Goal: Task Accomplishment & Management: Use online tool/utility

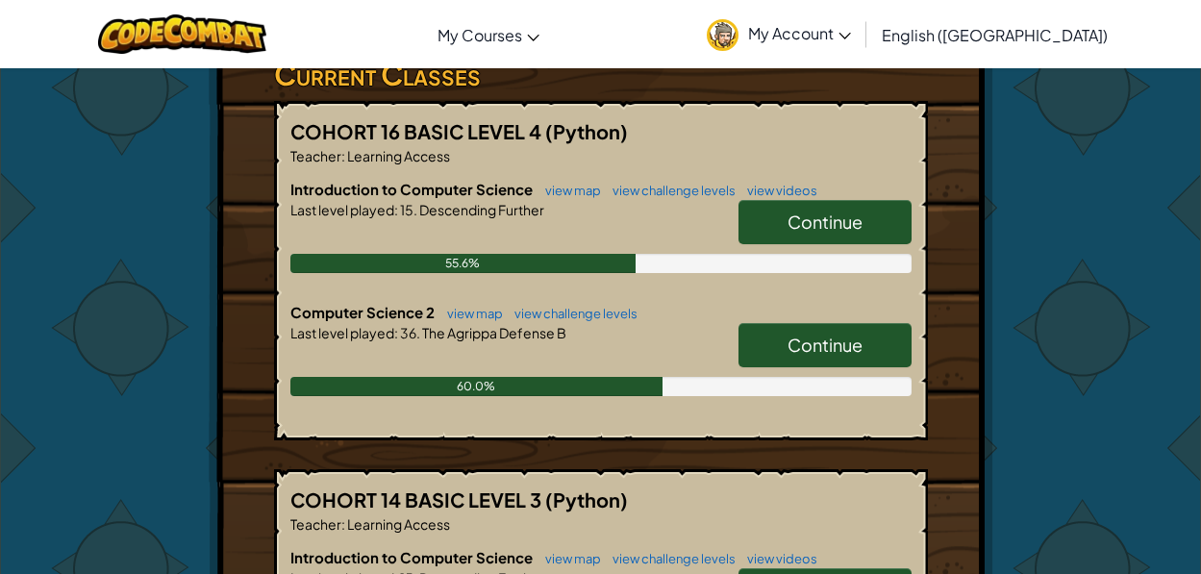
scroll to position [385, 0]
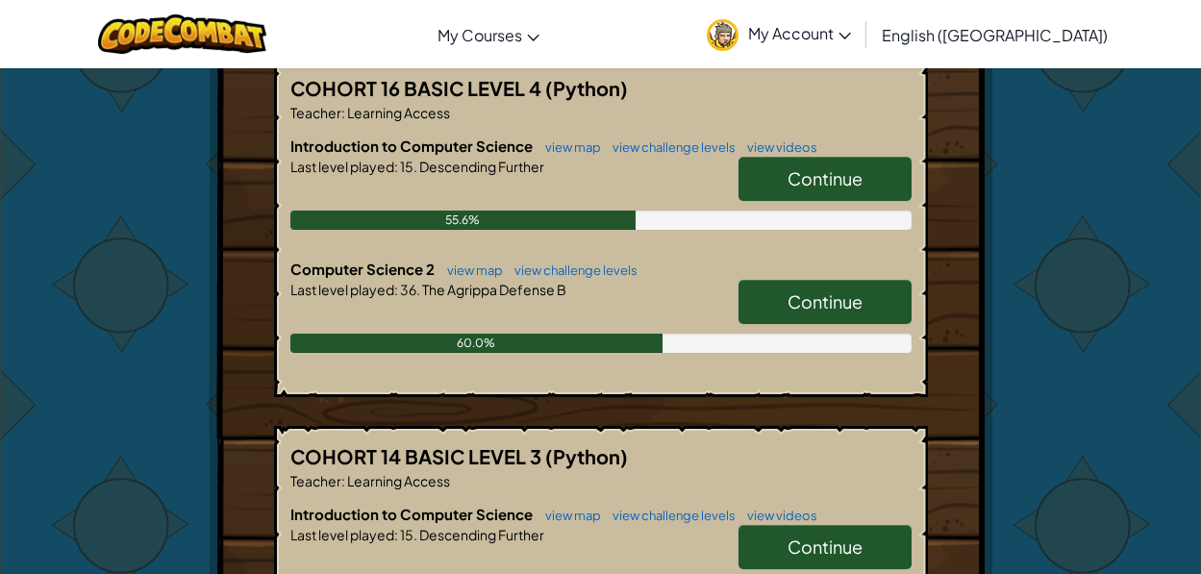
click at [839, 321] on link "Continue" at bounding box center [825, 302] width 173 height 44
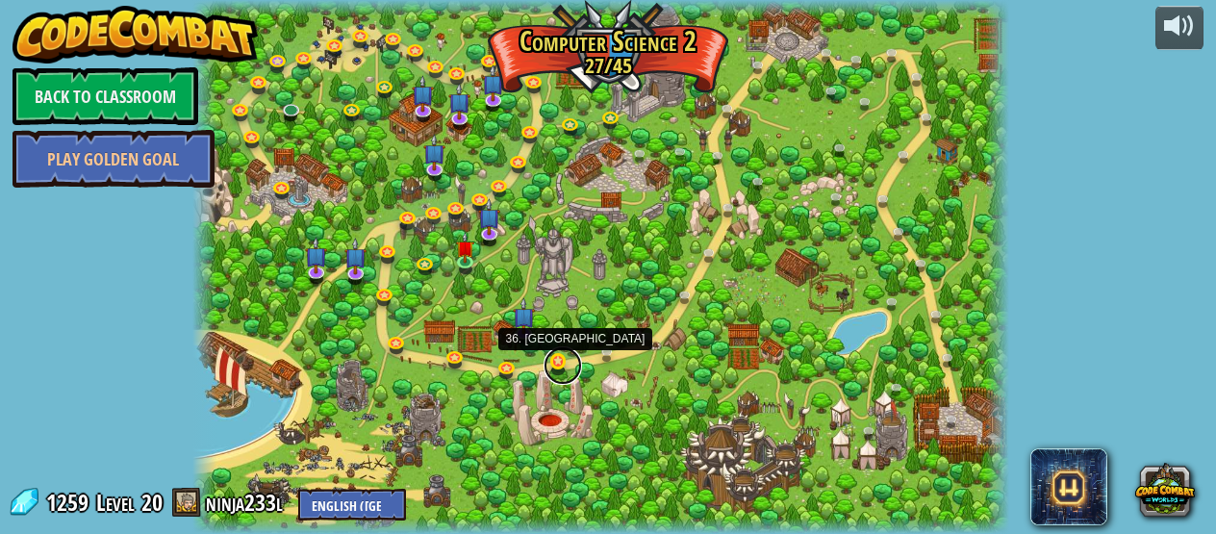
click at [557, 364] on link at bounding box center [562, 365] width 38 height 38
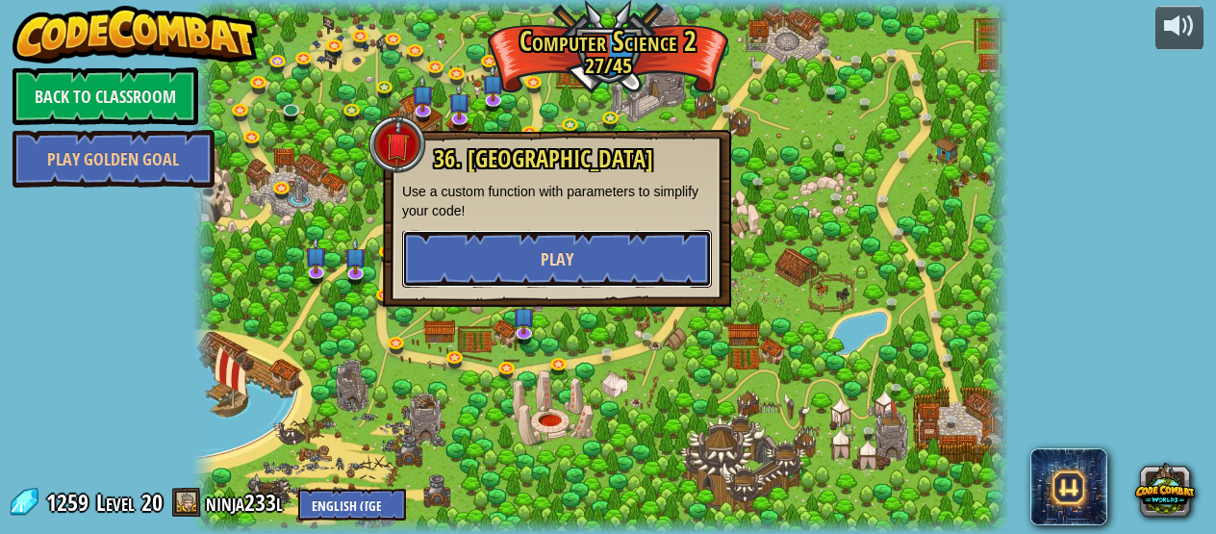
click at [555, 276] on button "Play" at bounding box center [557, 259] width 310 height 58
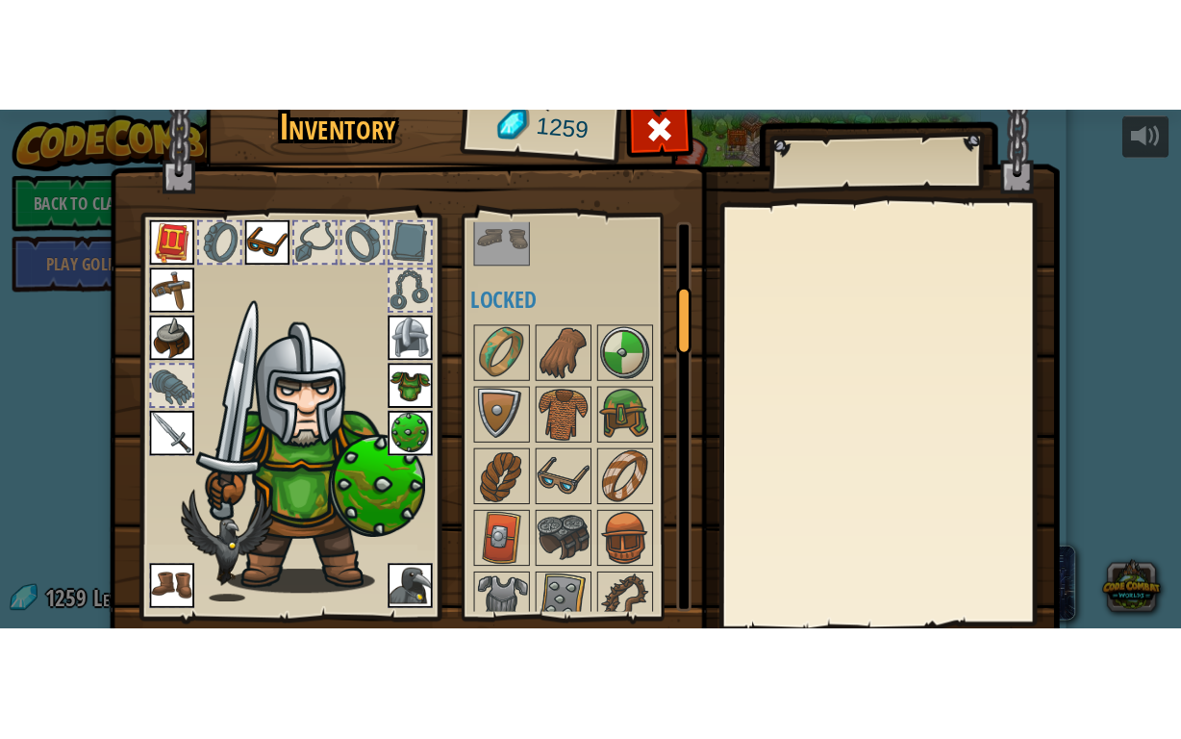
scroll to position [129, 0]
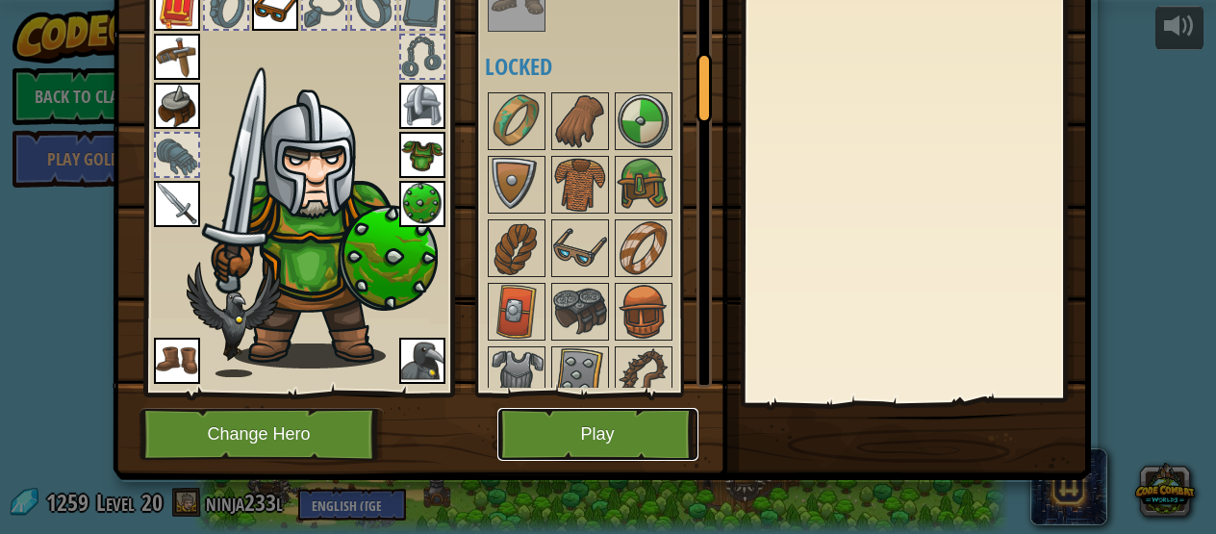
click at [584, 430] on button "Play" at bounding box center [597, 434] width 201 height 53
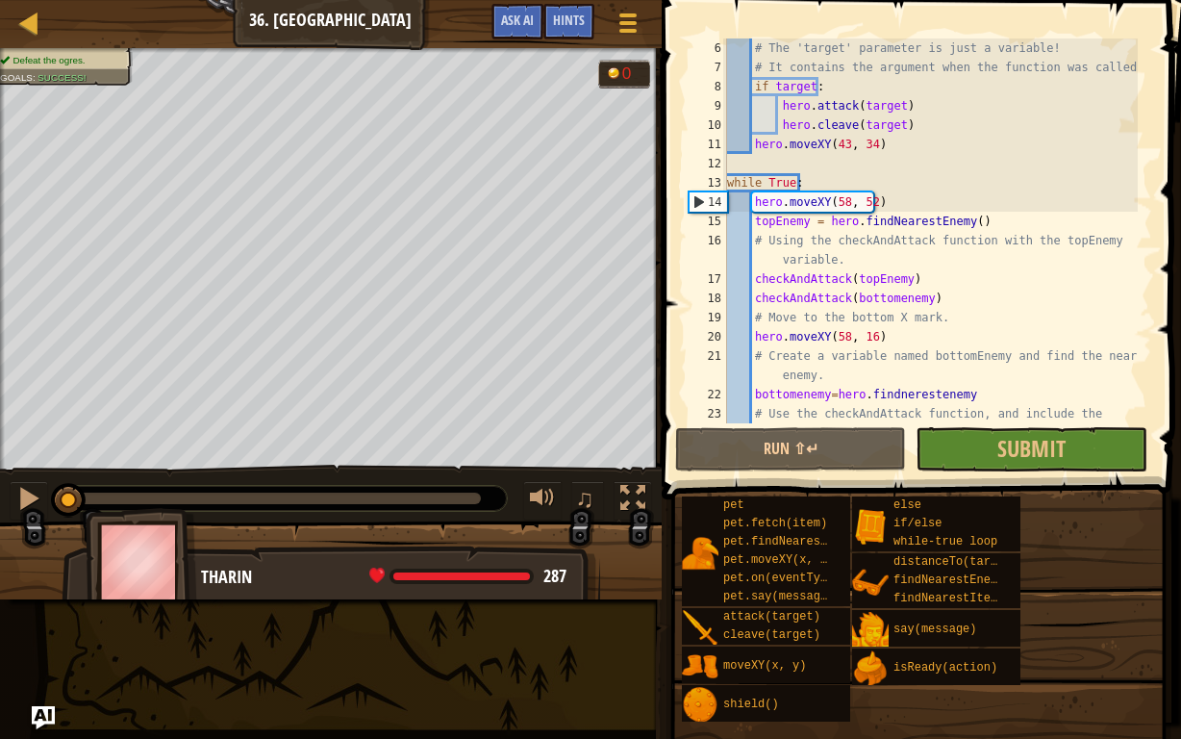
scroll to position [115, 0]
click at [816, 375] on div "# The 'target' parameter is just a variable! # It contains the argument when th…" at bounding box center [930, 259] width 414 height 442
click at [835, 418] on div "# The 'target' parameter is just a variable! # It contains the argument when th…" at bounding box center [930, 259] width 414 height 442
type textarea "# Use the checkAndAttack function, and include the bottomEnemy variable."
click at [840, 433] on button "Run ⇧↵" at bounding box center [790, 449] width 231 height 44
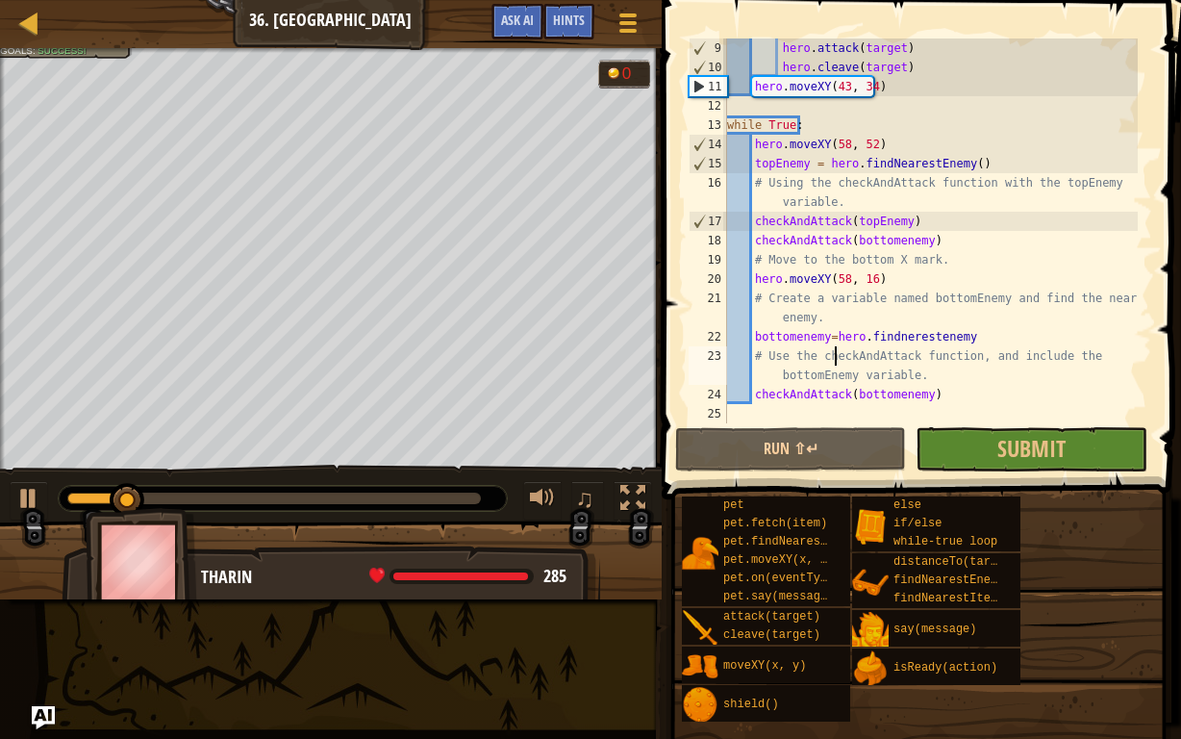
scroll to position [173, 0]
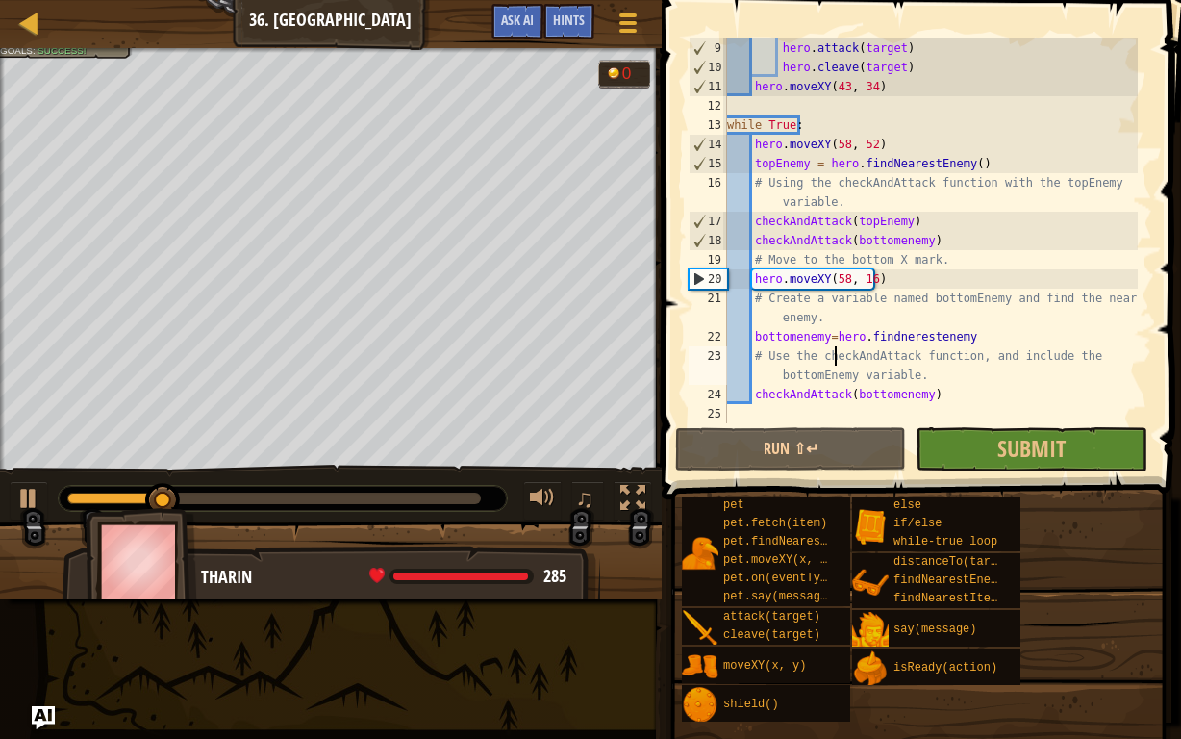
click at [757, 408] on div "hero . attack ( target ) hero . cleave ( target ) hero . moveXY ( 43 , 34 ) whi…" at bounding box center [930, 249] width 414 height 423
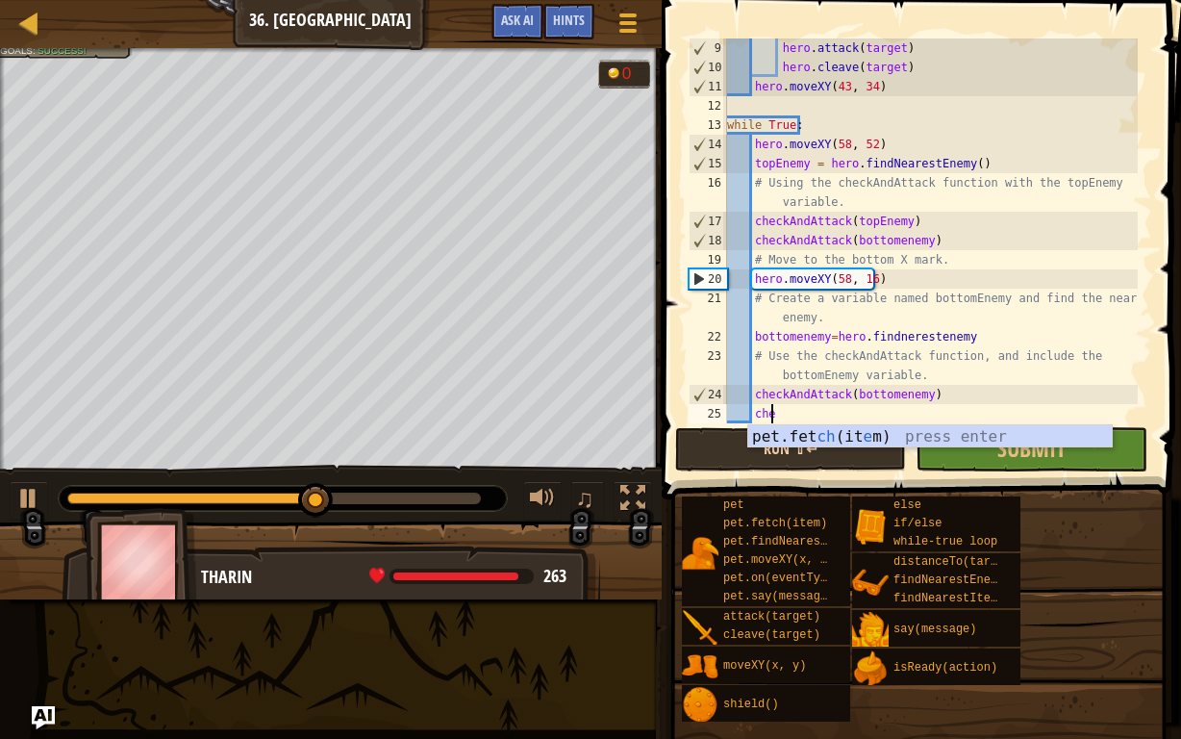
scroll to position [9, 2]
type textarea "c"
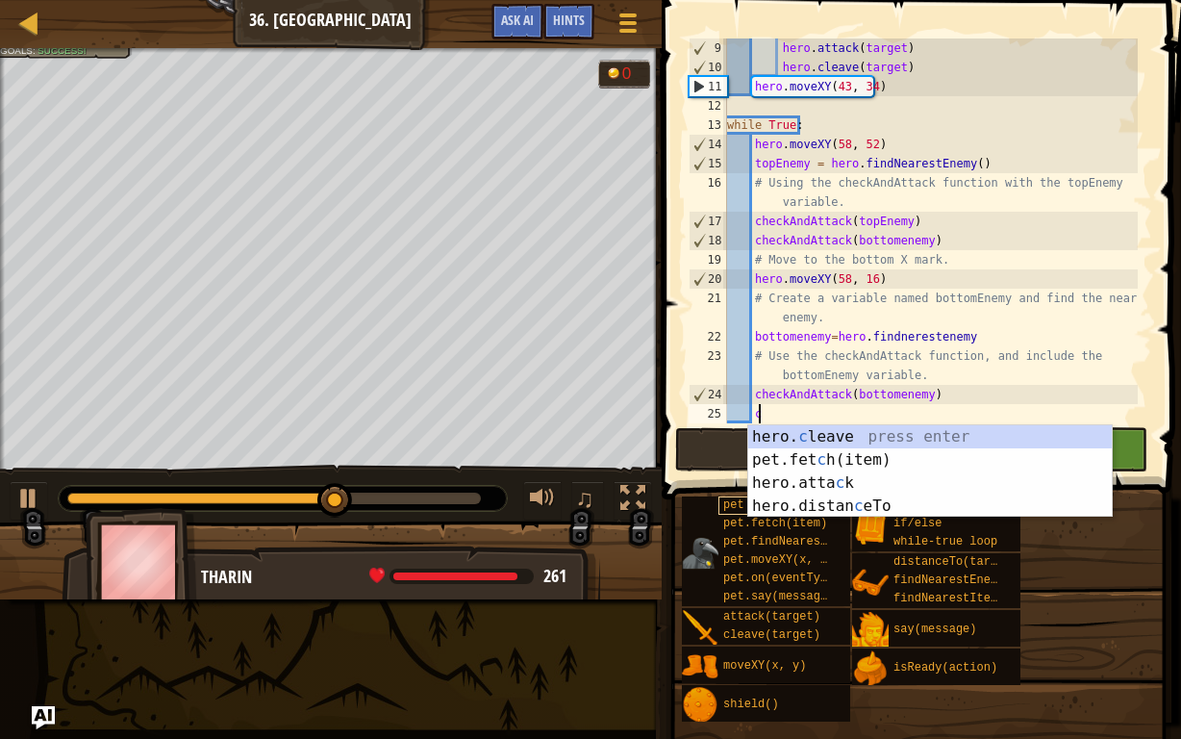
scroll to position [9, 1]
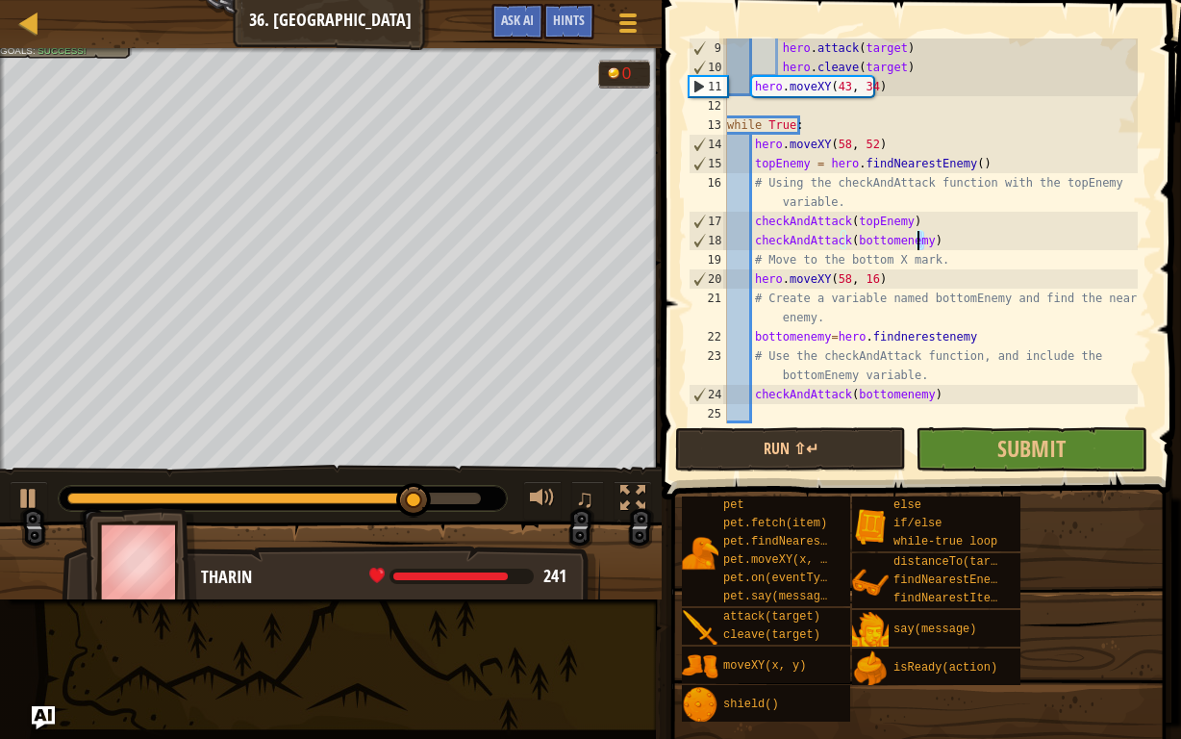
click at [919, 237] on div "hero . attack ( target ) hero . cleave ( target ) hero . moveXY ( 43 , 34 ) whi…" at bounding box center [930, 249] width 414 height 423
click at [925, 229] on div "hero . attack ( target ) hero . cleave ( target ) hero . moveXY ( 43 , 34 ) whi…" at bounding box center [930, 249] width 414 height 423
type textarea "checkAndAttack(topEnemy)"
drag, startPoint x: 908, startPoint y: 222, endPoint x: 755, endPoint y: 226, distance: 153.0
click at [755, 226] on div "hero . attack ( target ) hero . cleave ( target ) hero . moveXY ( 43 , 34 ) whi…" at bounding box center [930, 249] width 414 height 423
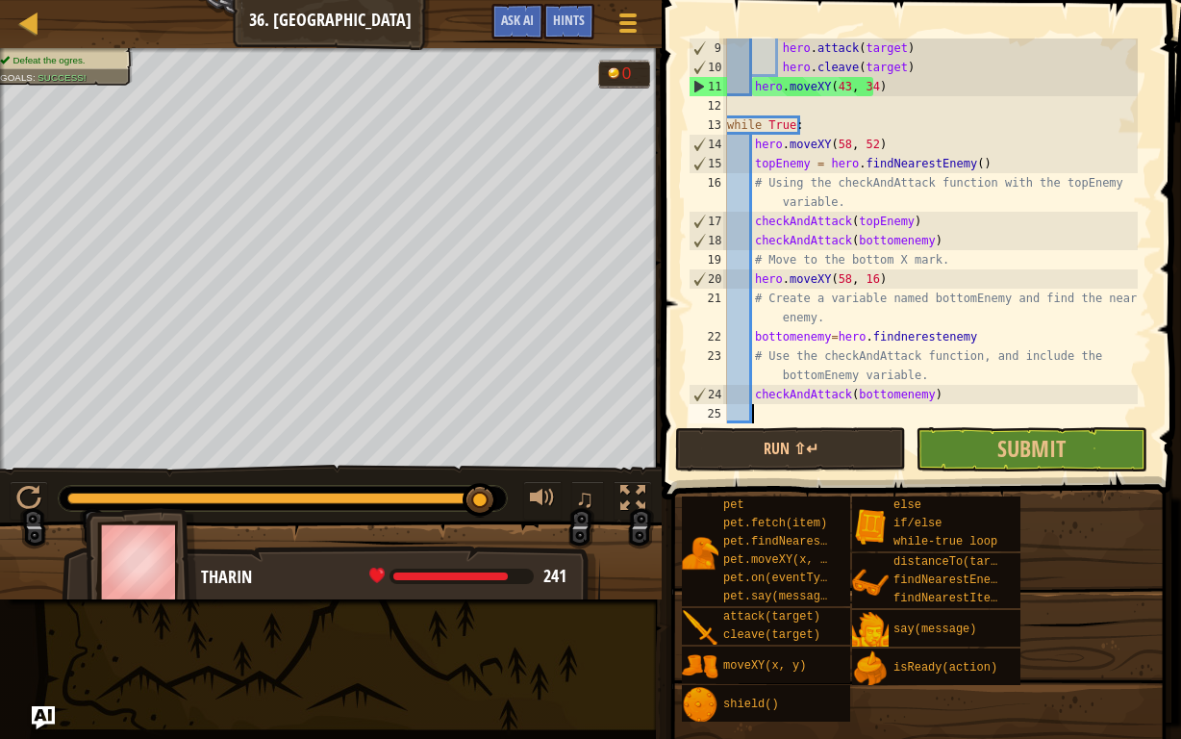
click at [768, 408] on div "hero . attack ( target ) hero . cleave ( target ) hero . moveXY ( 43 , 34 ) whi…" at bounding box center [930, 249] width 414 height 423
paste textarea "checkAndAttack(topEnemy)"
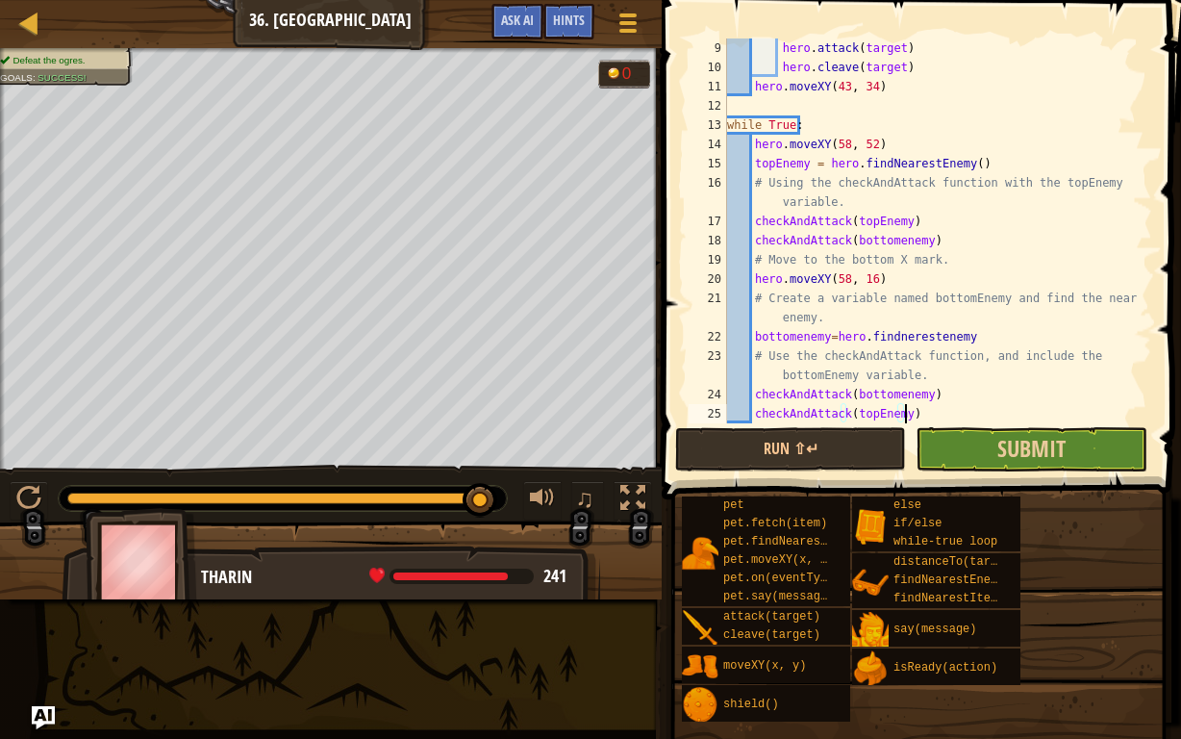
type textarea "checkAndAttack(topEnemy)"
click at [971, 451] on button "Submit" at bounding box center [1031, 449] width 231 height 44
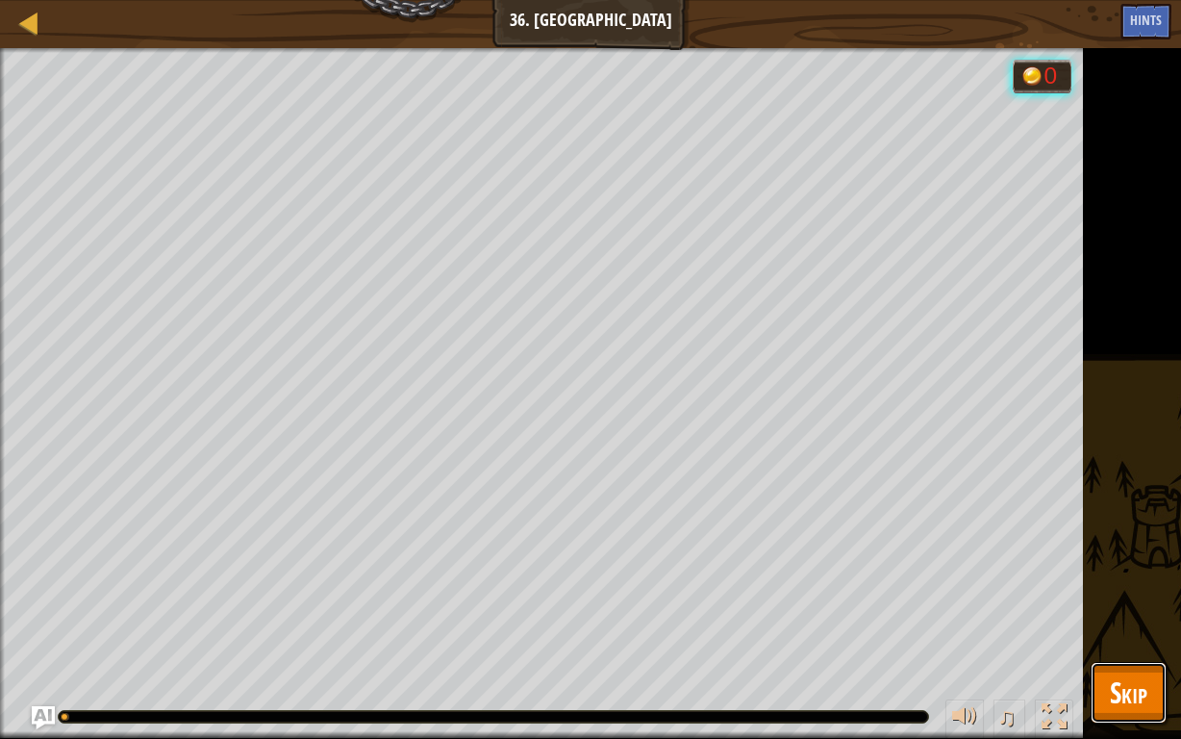
click at [1119, 573] on button "Skip" at bounding box center [1129, 693] width 76 height 62
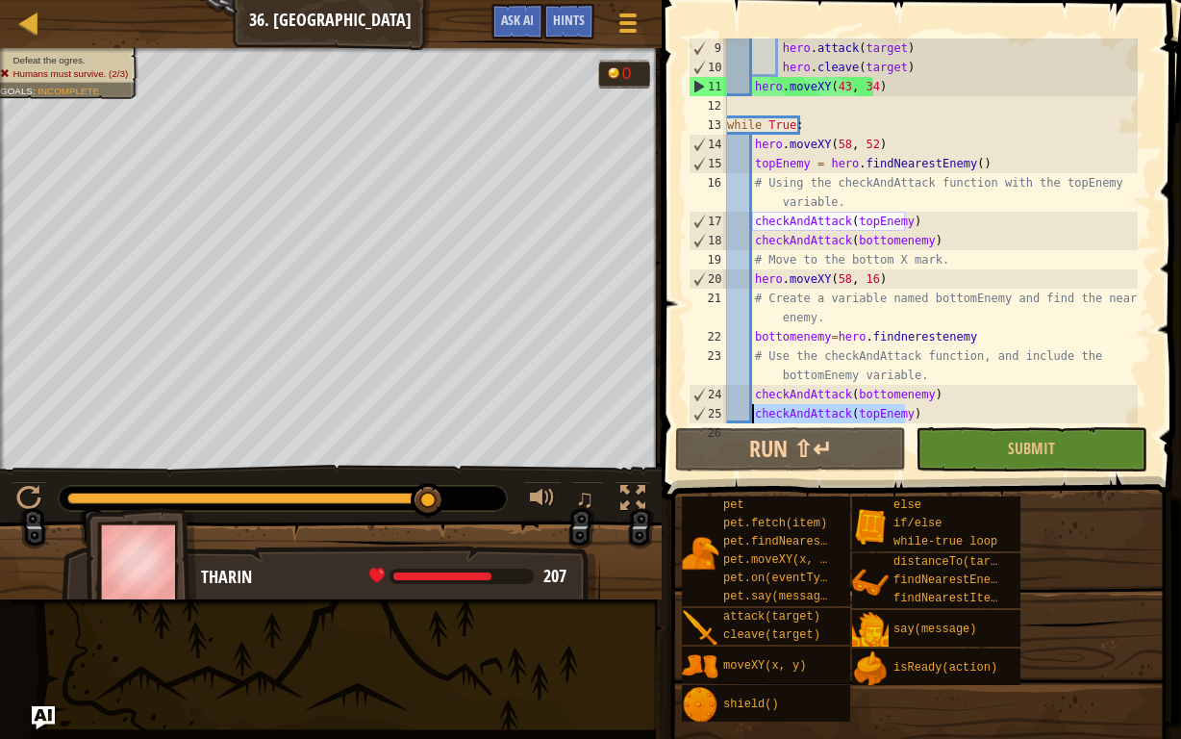
drag, startPoint x: 905, startPoint y: 413, endPoint x: 755, endPoint y: 410, distance: 150.1
click at [755, 410] on div "hero . attack ( target ) hero . cleave ( target ) hero . moveXY ( 43 , 34 ) whi…" at bounding box center [930, 249] width 414 height 423
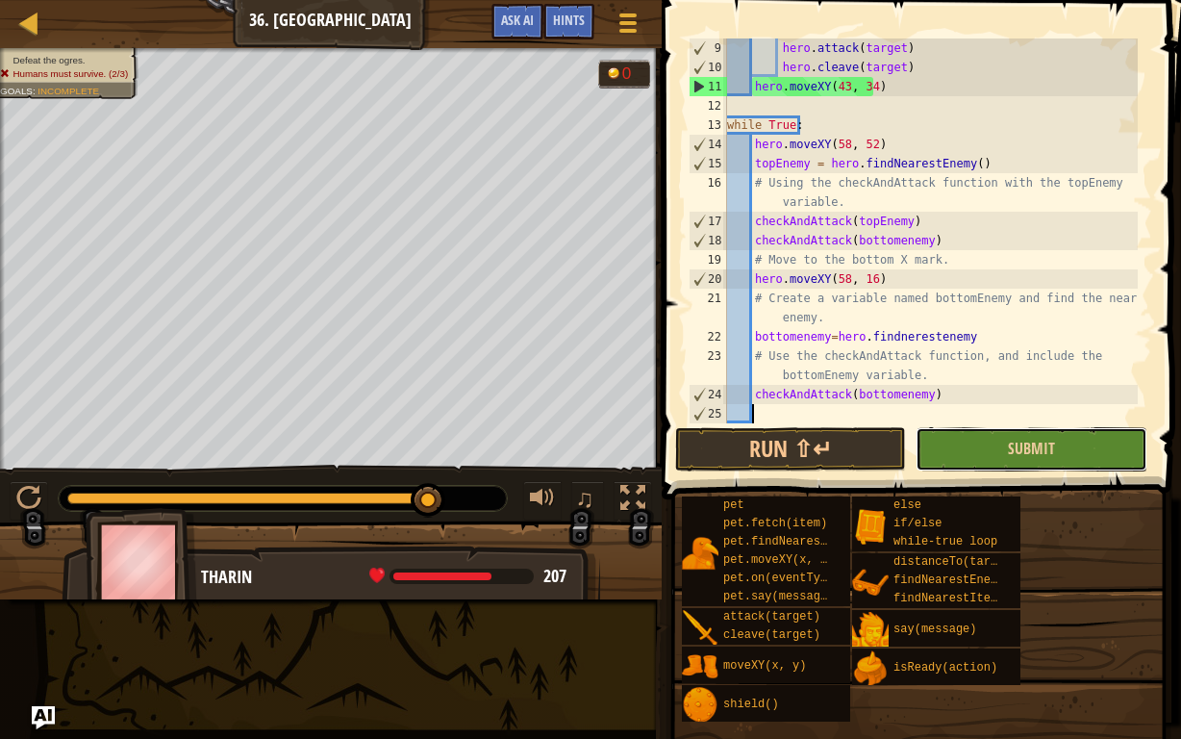
click at [932, 451] on button "Submit" at bounding box center [1031, 449] width 231 height 44
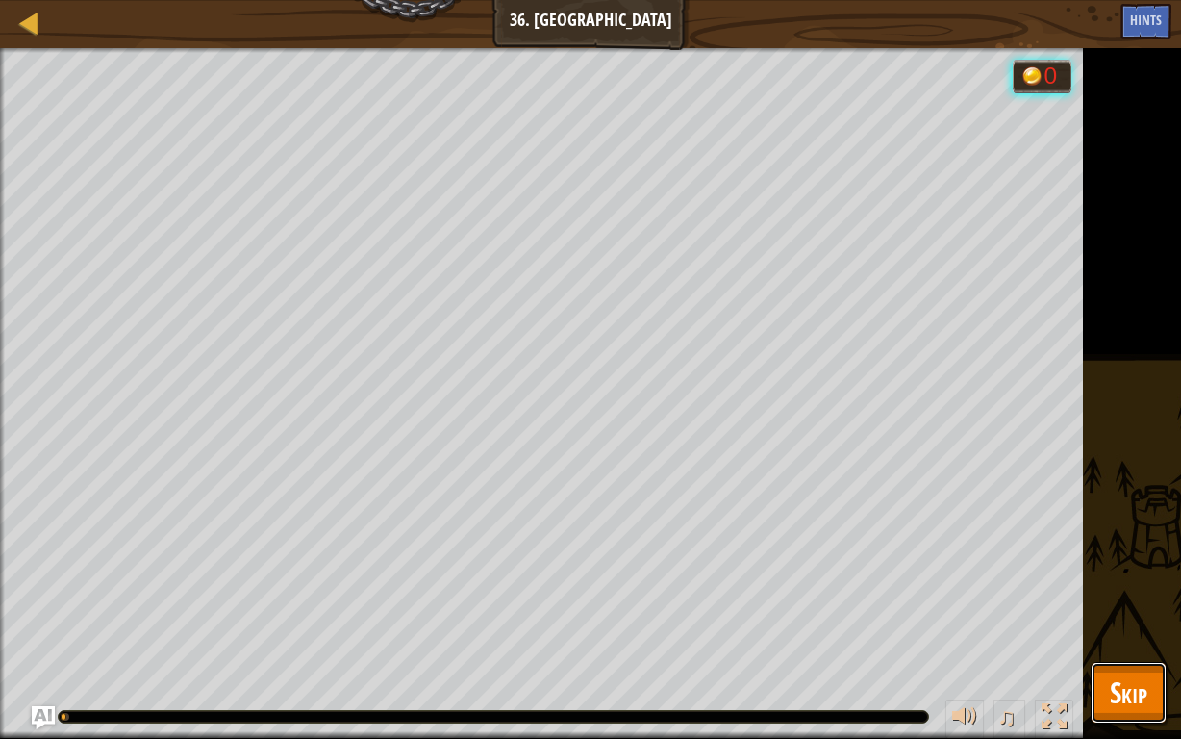
click at [1121, 573] on span "Skip" at bounding box center [1129, 691] width 38 height 39
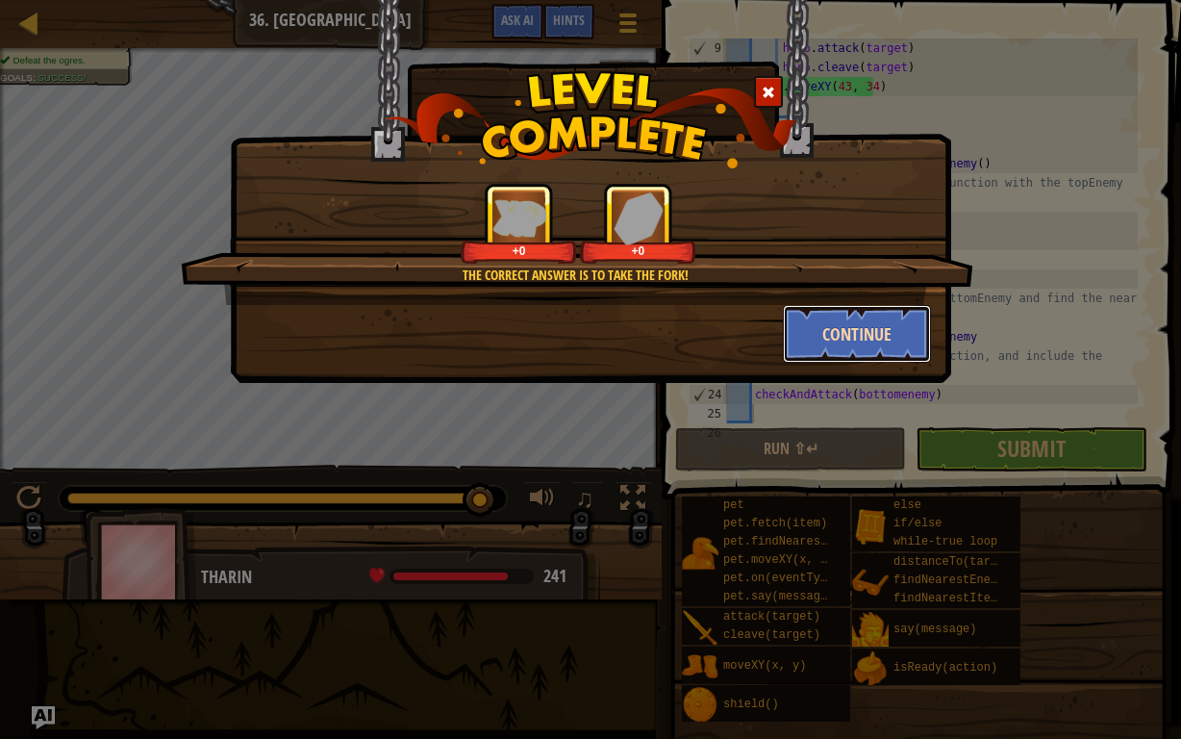
click at [892, 345] on button "Continue" at bounding box center [857, 334] width 149 height 58
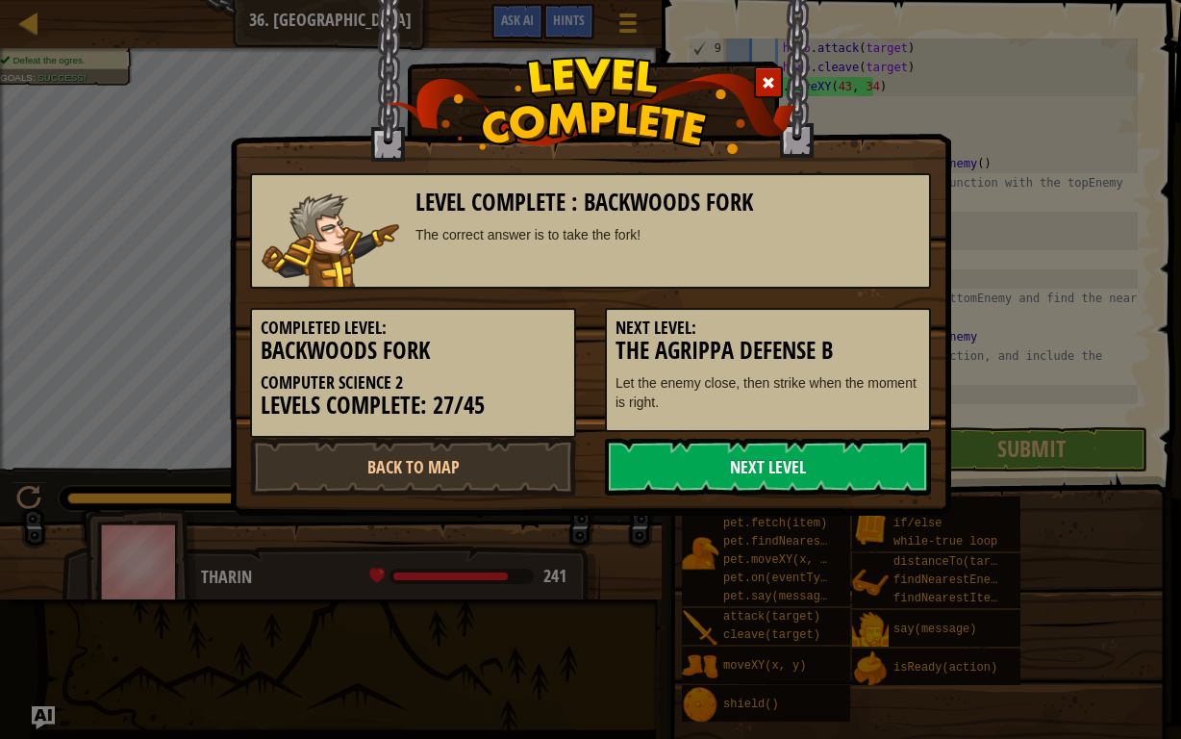
click at [736, 464] on link "Next Level" at bounding box center [768, 467] width 326 height 58
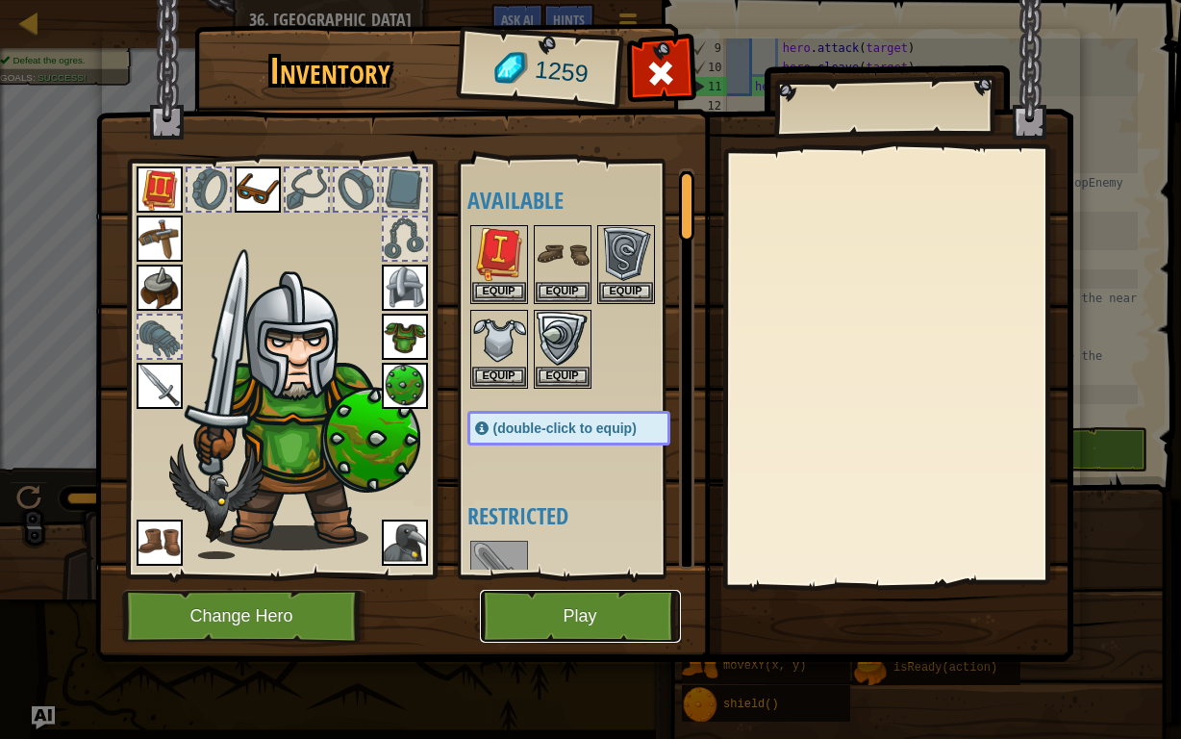
drag, startPoint x: 567, startPoint y: 594, endPoint x: 559, endPoint y: 607, distance: 15.2
click at [559, 573] on button "Play" at bounding box center [580, 616] width 201 height 53
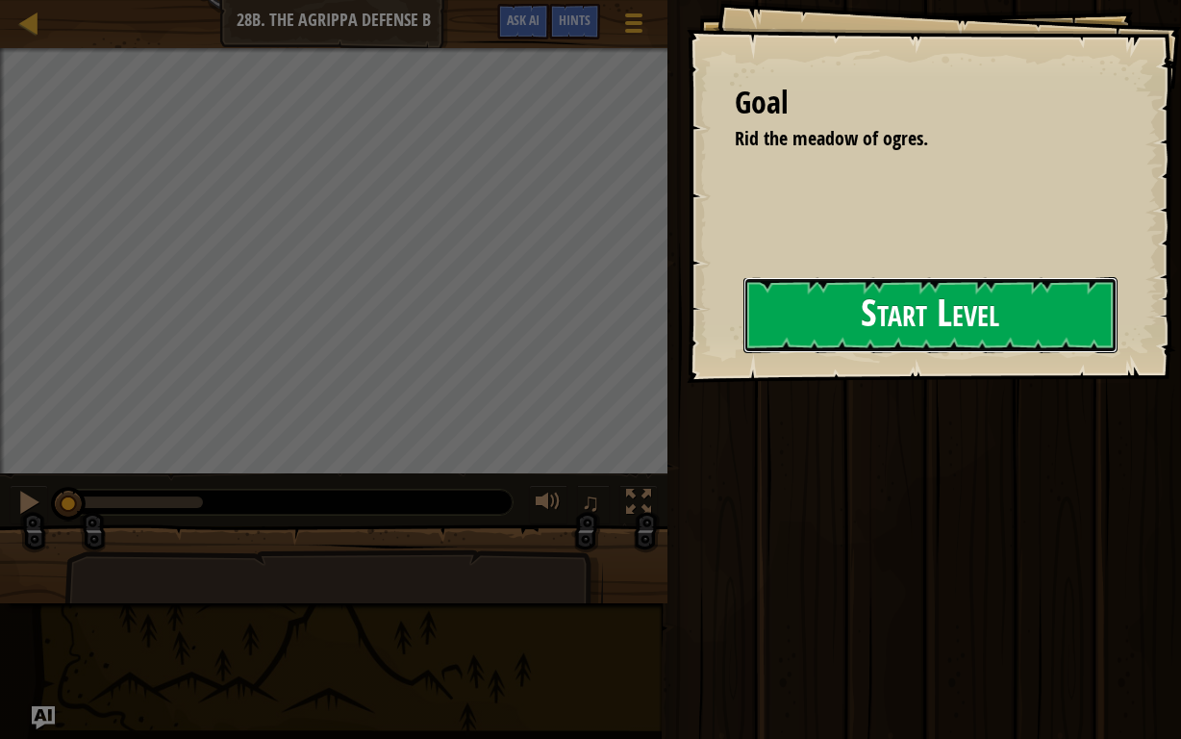
click at [760, 329] on button "Start Level" at bounding box center [930, 315] width 374 height 76
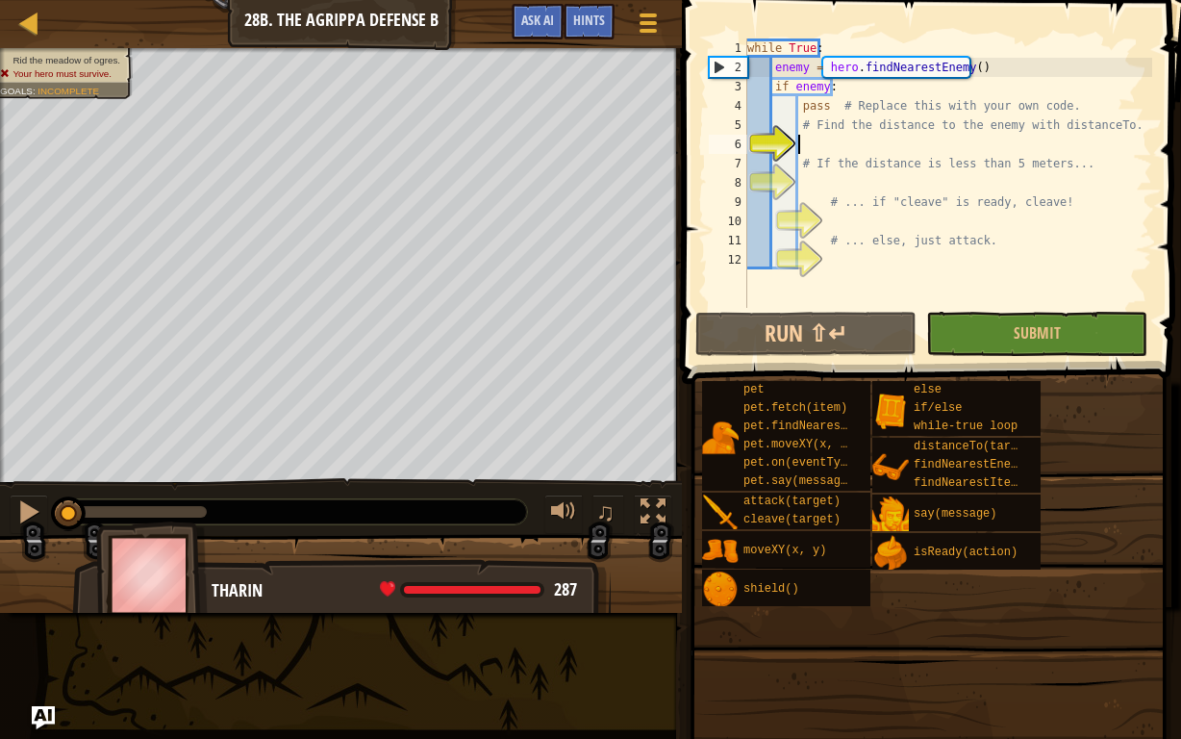
scroll to position [9, 3]
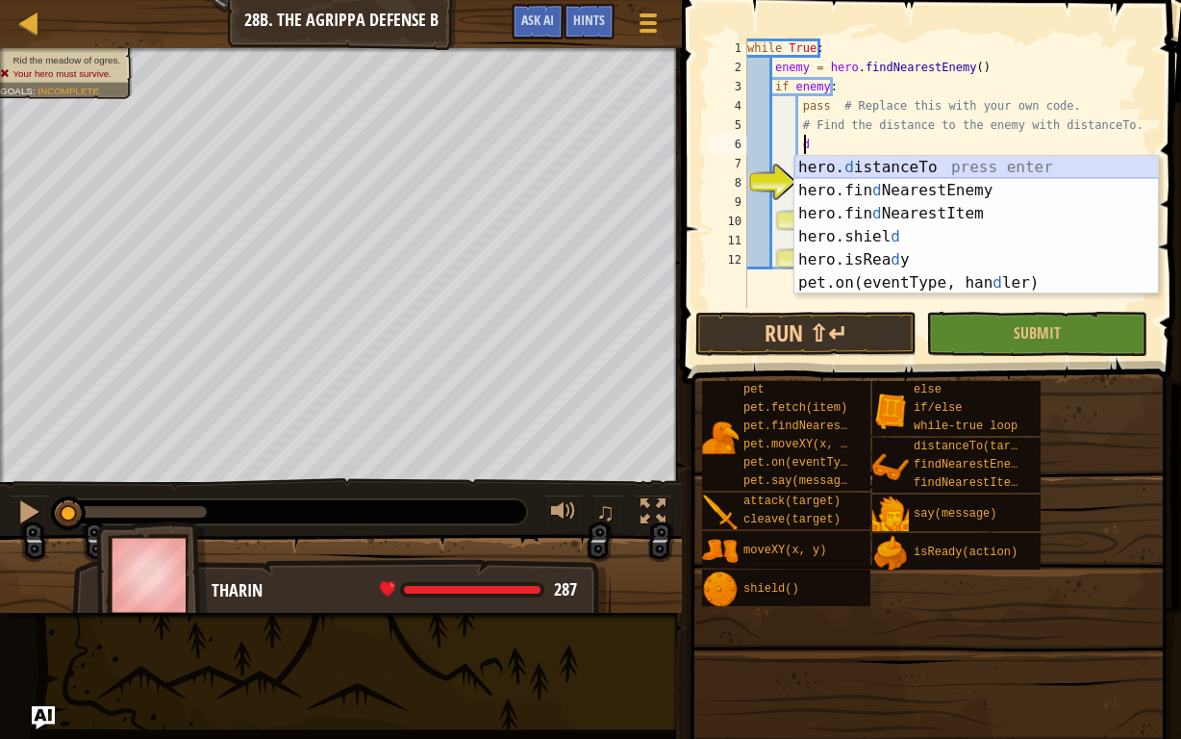
click at [942, 166] on div "hero. d istanceTo press enter hero.fin d NearestEnemy press enter hero.fin d Ne…" at bounding box center [976, 248] width 364 height 185
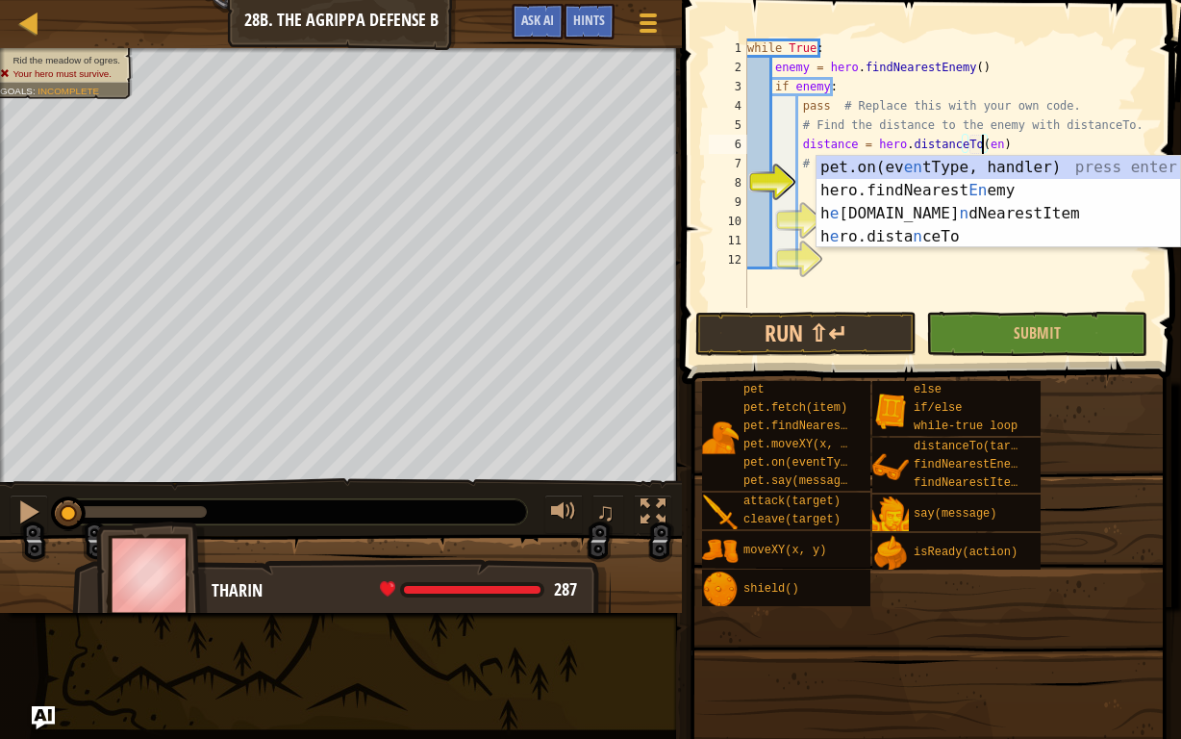
scroll to position [9, 19]
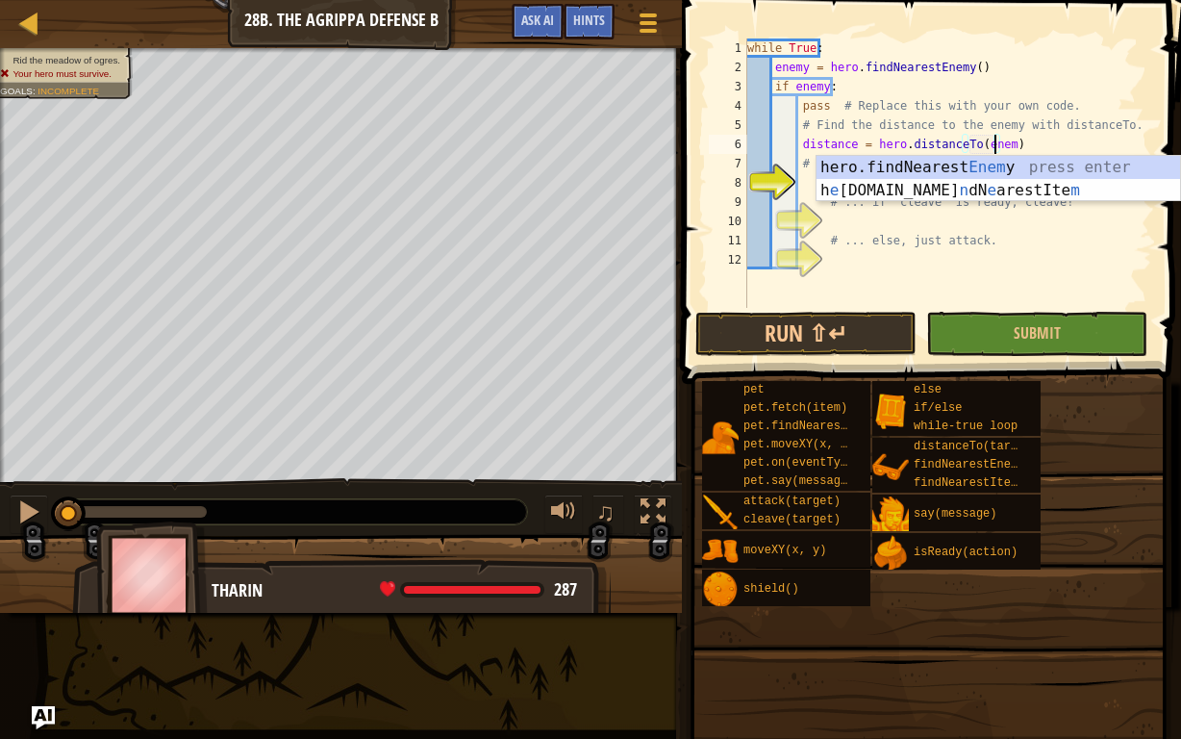
type textarea "distance = hero.distanceTo(enemy)"
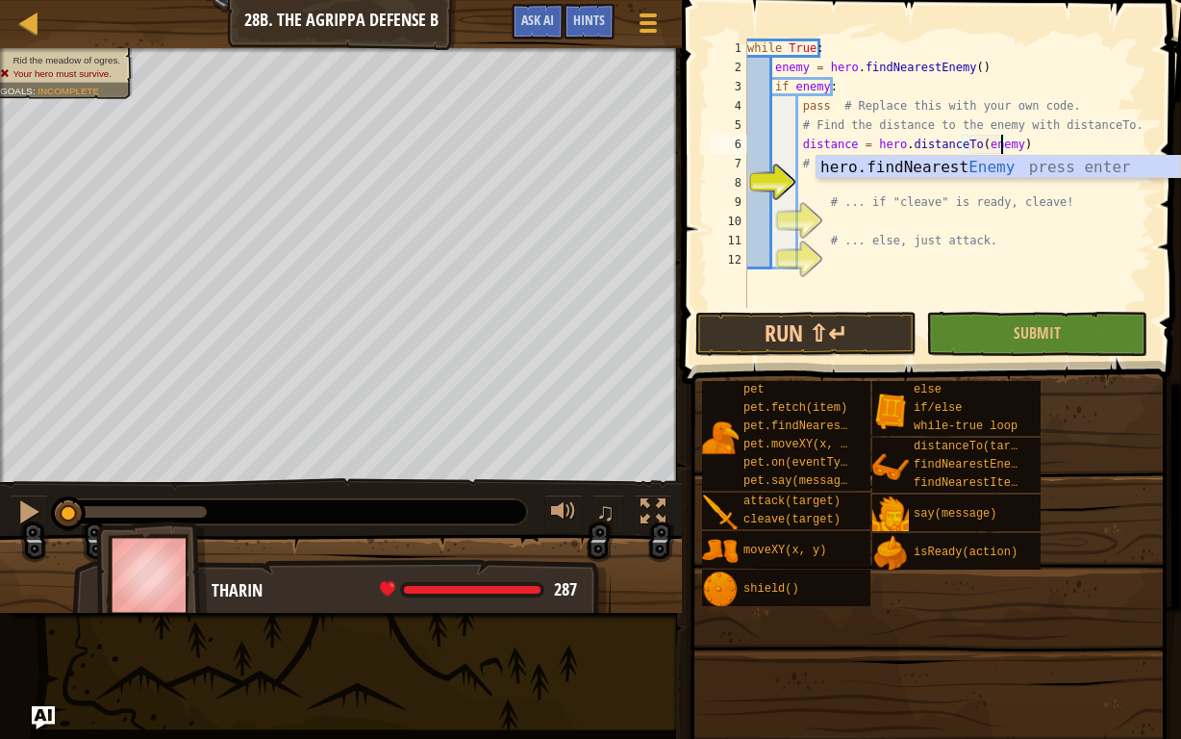
click at [825, 183] on div "while True : enemy = hero . findNearestEnemy ( ) if enemy : pass # Replace this…" at bounding box center [947, 192] width 409 height 308
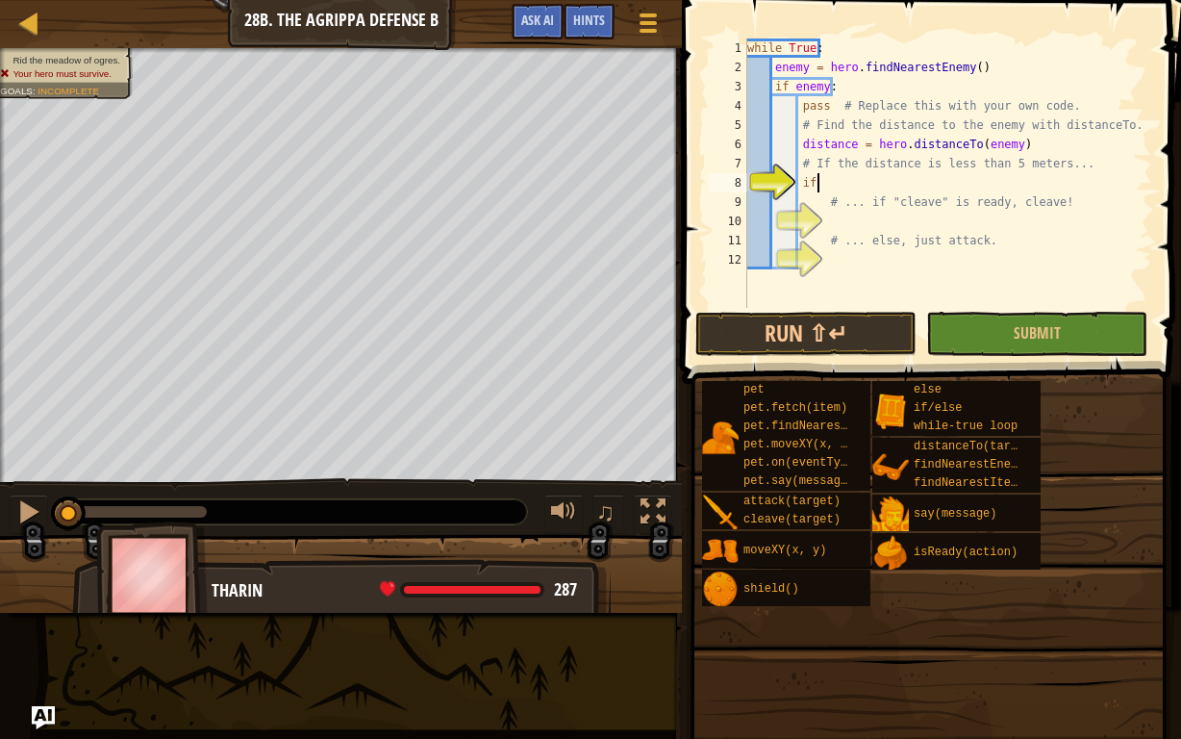
scroll to position [9, 5]
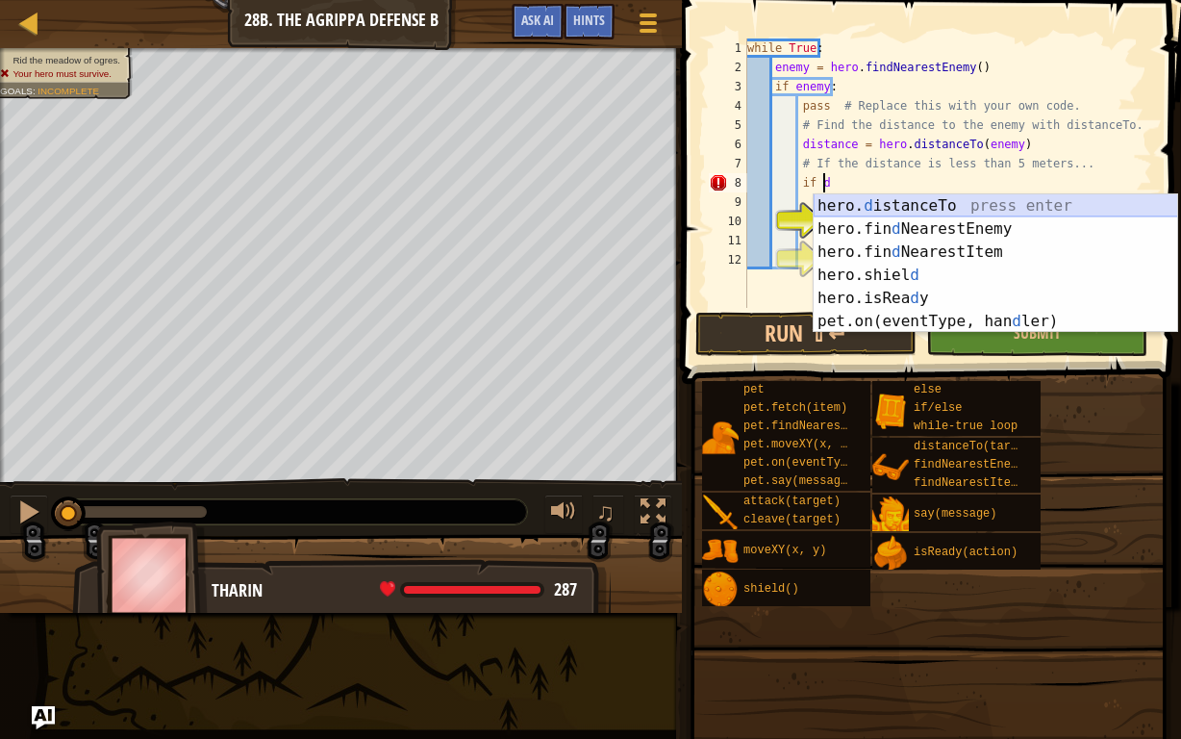
click at [873, 206] on div "hero. d istanceTo press enter hero.fin d NearestEnemy press enter hero.fin d Ne…" at bounding box center [996, 286] width 364 height 185
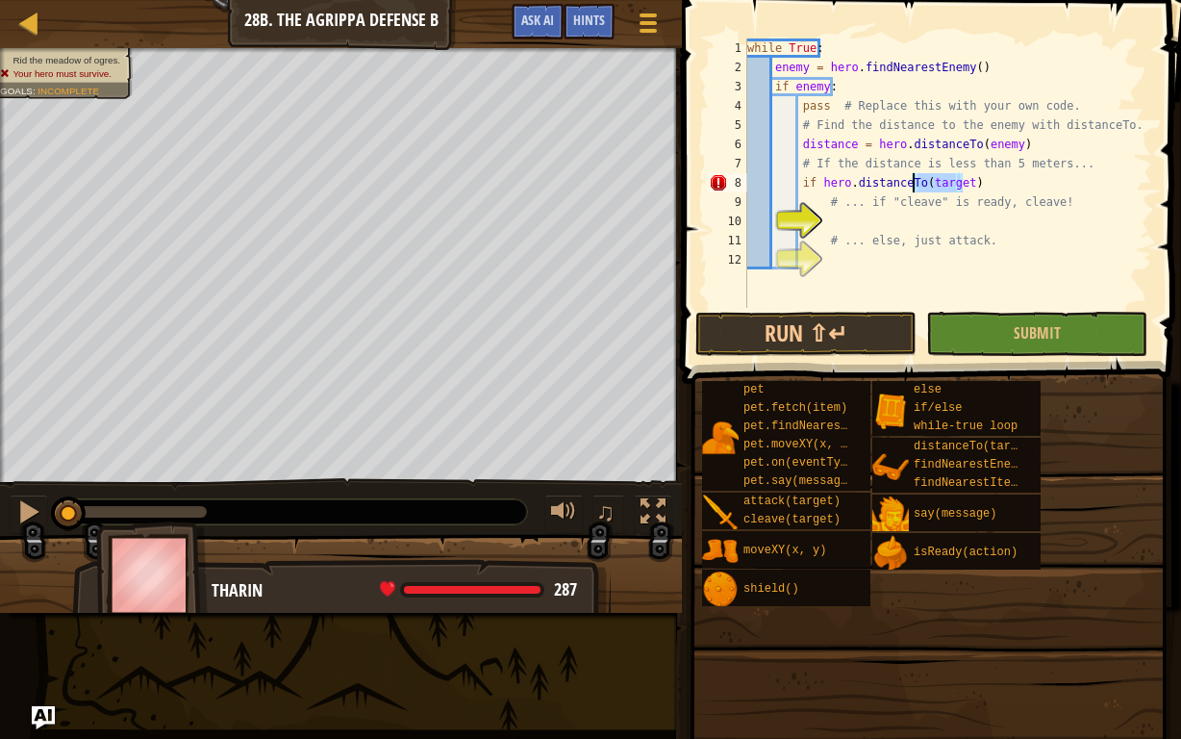
drag, startPoint x: 982, startPoint y: 180, endPoint x: 913, endPoint y: 185, distance: 69.4
click at [913, 185] on div "while True : enemy = hero . findNearestEnemy ( ) if enemy : pass # Replace this…" at bounding box center [947, 192] width 409 height 308
click at [844, 179] on div "while True : enemy = hero . findNearestEnemy ( ) if enemy : pass # Replace this…" at bounding box center [947, 192] width 409 height 308
click at [847, 179] on div "while True : enemy = hero . findNearestEnemy ( ) if enemy : pass # Replace this…" at bounding box center [947, 192] width 409 height 308
click at [892, 181] on div "while True : enemy = hero . findNearestEnemy ( ) if enemy : pass # Replace this…" at bounding box center [947, 192] width 409 height 308
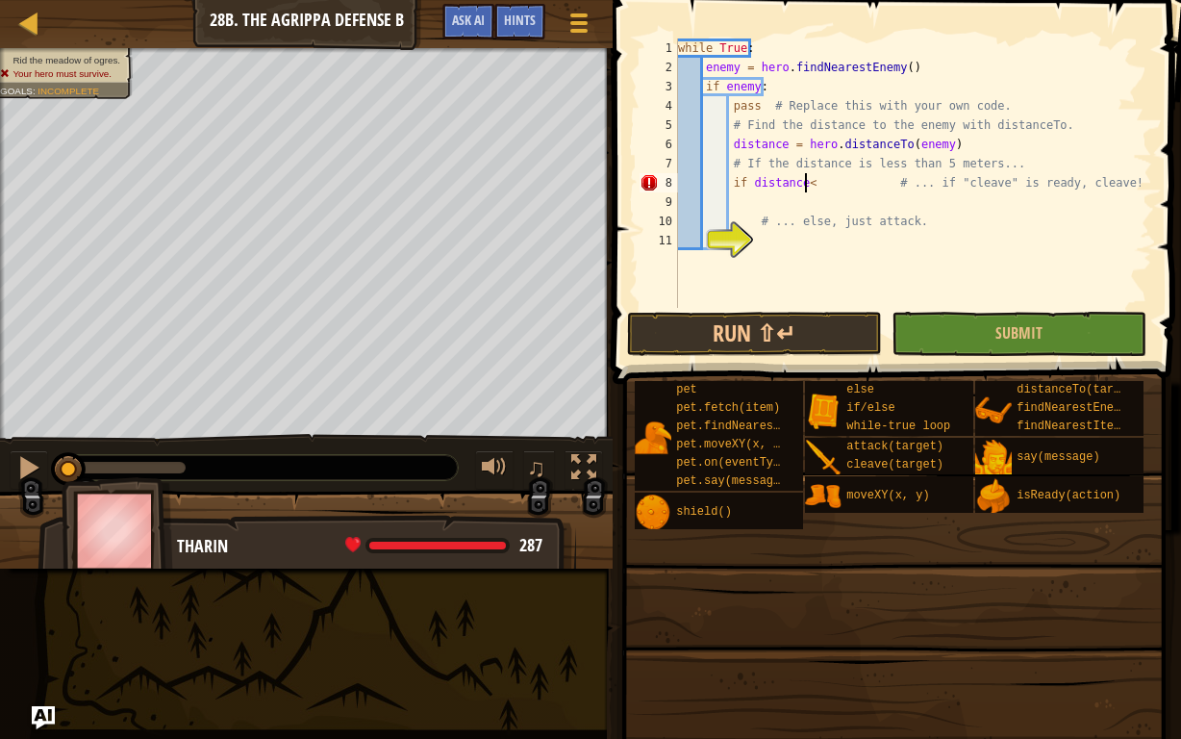
scroll to position [9, 12]
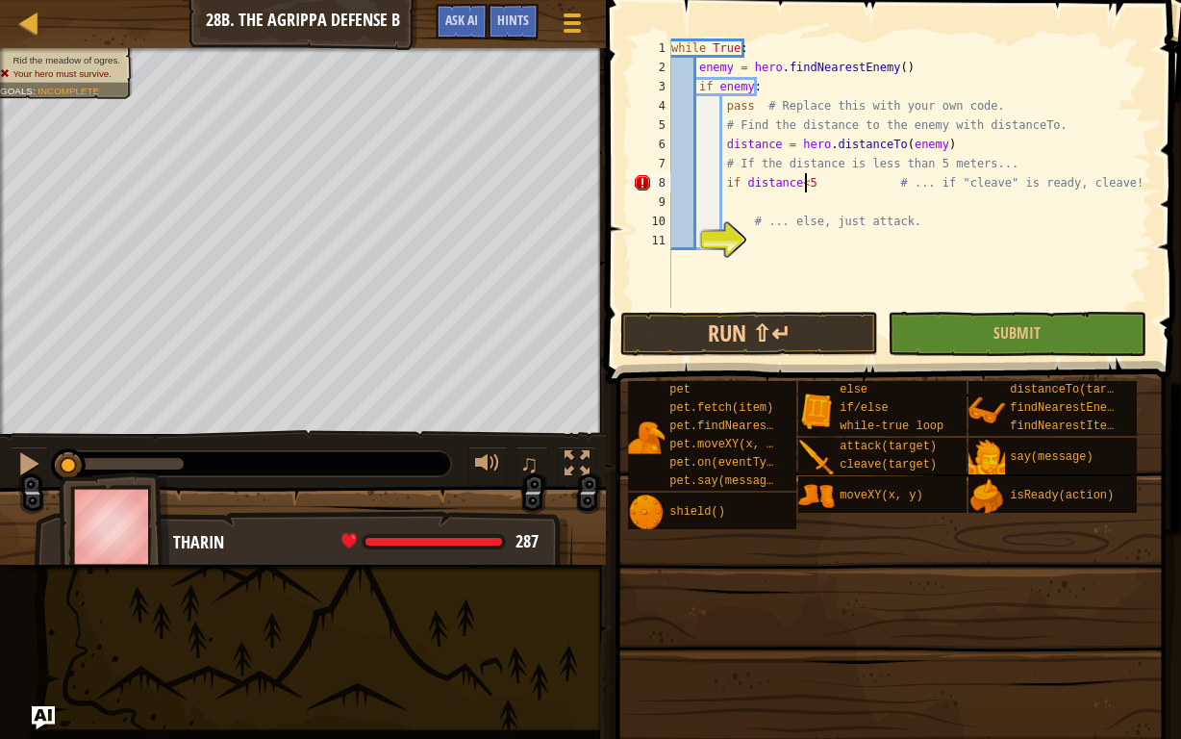
type textarea "if distance<5: # ... if "cleave" is ready, cleave!"
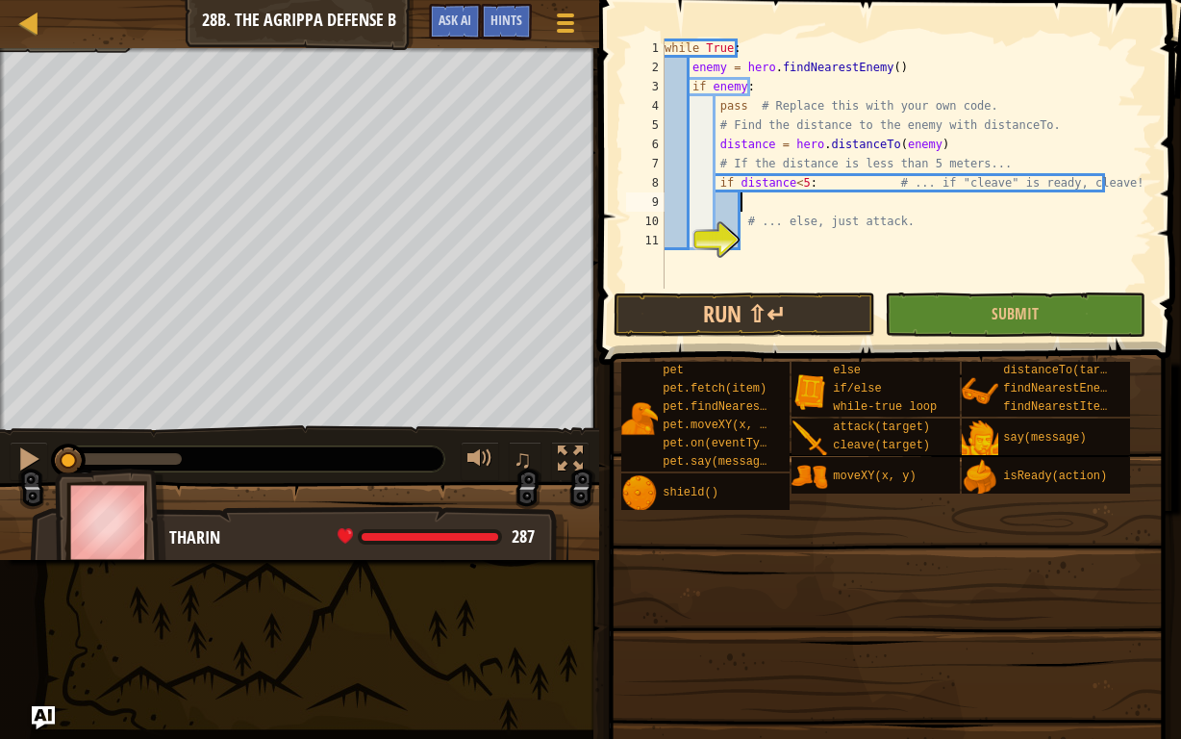
drag, startPoint x: 766, startPoint y: 200, endPoint x: 755, endPoint y: 200, distance: 10.6
click at [756, 200] on div "while True : enemy = hero . findNearestEnemy ( ) if enemy : pass # Replace this…" at bounding box center [906, 182] width 491 height 289
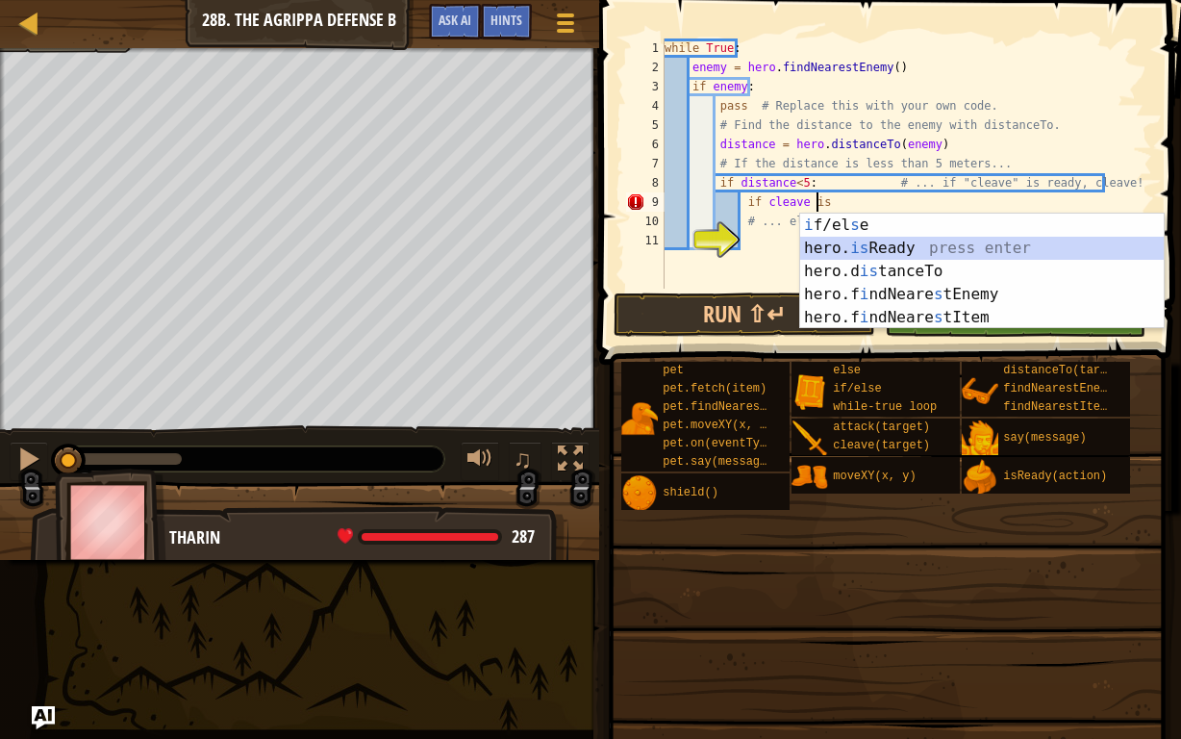
click at [842, 244] on div "i f/el s e press enter hero. is Ready press enter hero.d is tanceTo press enter…" at bounding box center [982, 295] width 364 height 162
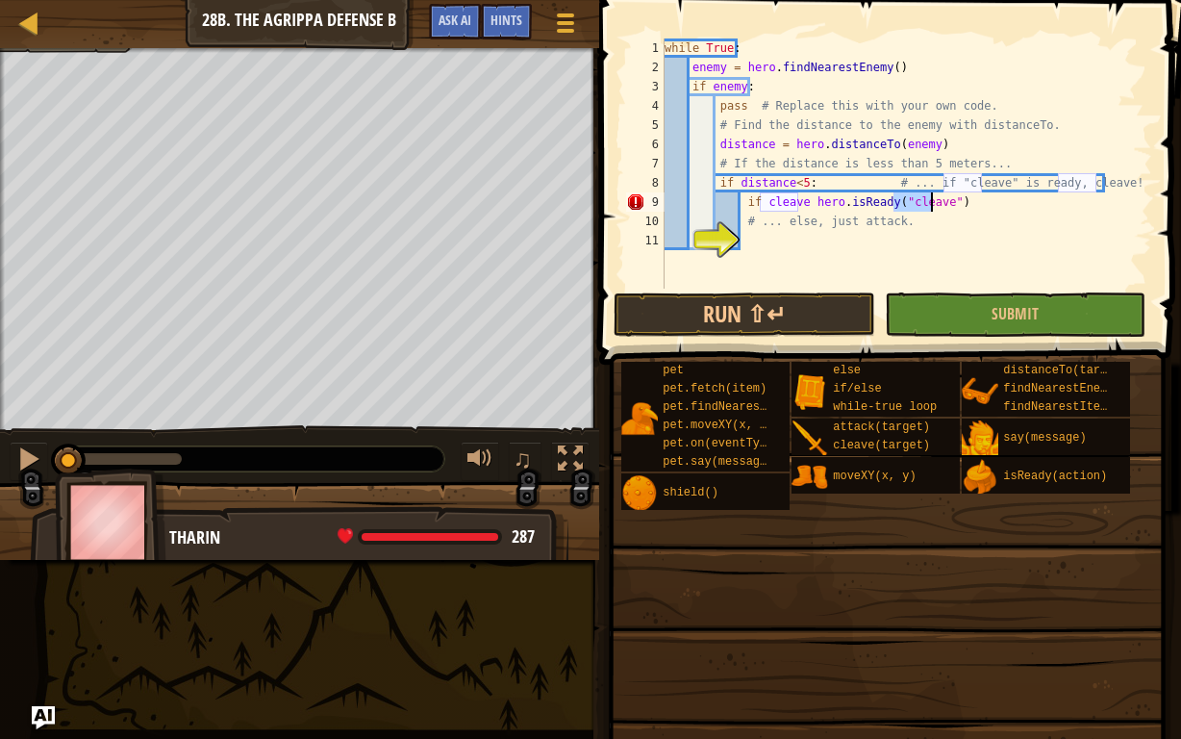
click at [798, 198] on div "while True : enemy = hero . findNearestEnemy ( ) if enemy : pass # Replace this…" at bounding box center [906, 182] width 491 height 289
click at [765, 205] on div "while True : enemy = hero . findNearestEnemy ( ) if enemy : pass # Replace this…" at bounding box center [906, 182] width 491 height 289
drag, startPoint x: 920, startPoint y: 218, endPoint x: 897, endPoint y: 256, distance: 44.0
click at [915, 223] on div "while True : enemy = hero . findNearestEnemy ( ) if enemy : pass # Replace this…" at bounding box center [906, 182] width 491 height 289
drag, startPoint x: 915, startPoint y: 229, endPoint x: 932, endPoint y: 337, distance: 109.1
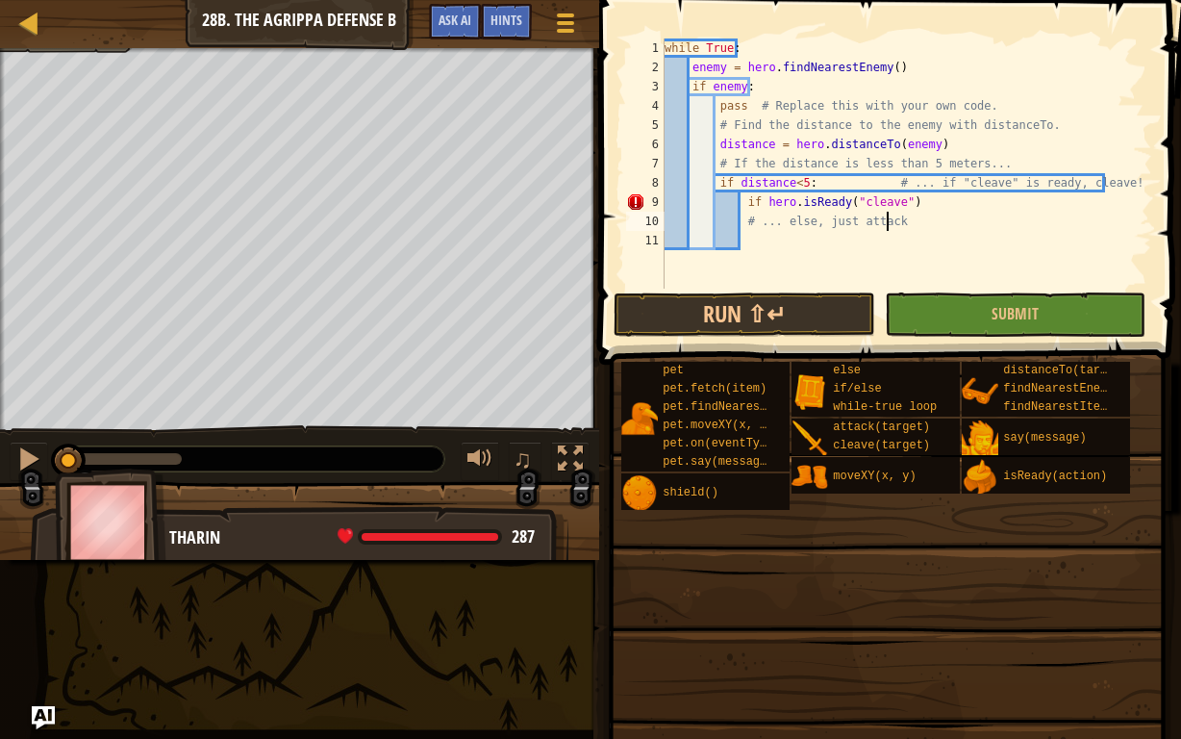
click at [909, 227] on div "while True : enemy = hero . findNearestEnemy ( ) if enemy : pass # Replace this…" at bounding box center [906, 182] width 491 height 289
click at [899, 203] on div "while True : enemy = hero . findNearestEnemy ( ) if enemy : pass # Replace this…" at bounding box center [906, 182] width 491 height 289
type textarea "if hero.isReady("cleave"):"
click at [750, 242] on div "while True : enemy = hero . findNearestEnemy ( ) if enemy : pass # Replace this…" at bounding box center [906, 182] width 491 height 289
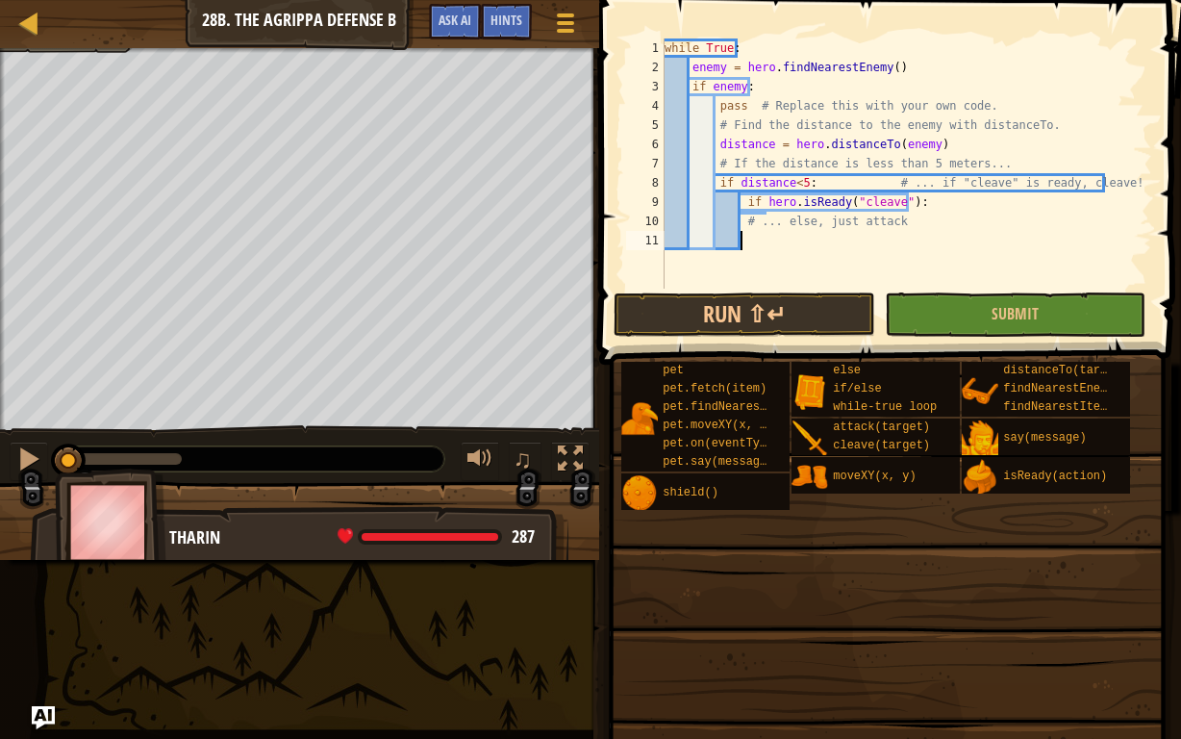
scroll to position [9, 5]
click at [742, 217] on div "while True : enemy = hero . findNearestEnemy ( ) if enemy : pass # Replace this…" at bounding box center [906, 182] width 491 height 289
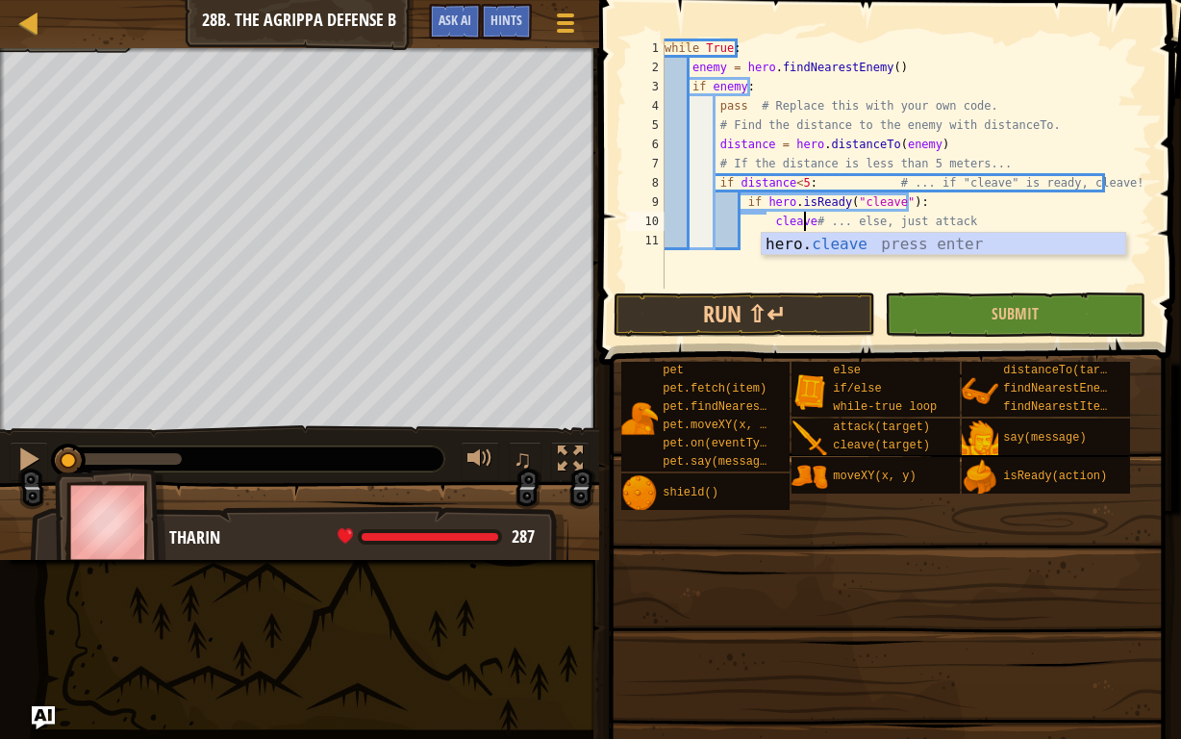
scroll to position [9, 12]
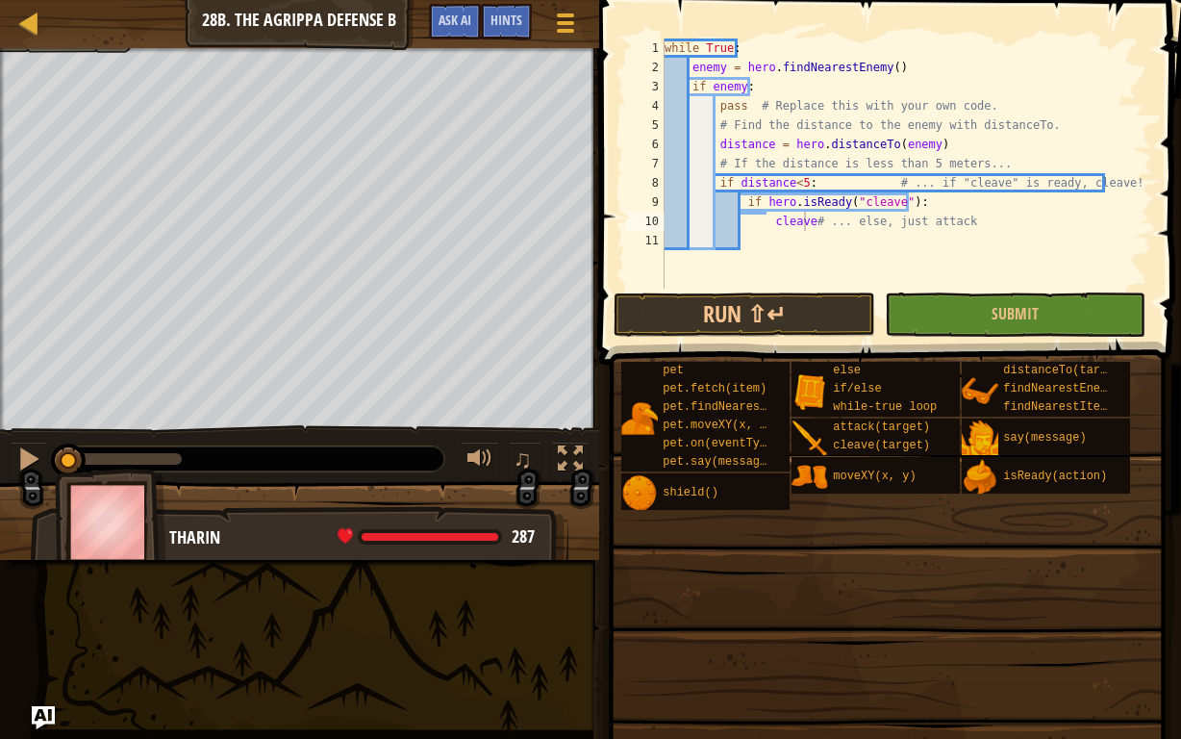
click at [802, 0] on body "Map Computer Science 2 28b. The Agrippa Defense B Game Menu Done Hints Ask AI 1…" at bounding box center [590, 0] width 1181 height 0
click at [769, 223] on div "while True : enemy = hero . findNearestEnemy ( ) if enemy : pass # Replace this…" at bounding box center [906, 182] width 491 height 289
click at [766, 222] on div "while True : enemy = hero . findNearestEnemy ( ) if enemy : pass # Replace this…" at bounding box center [906, 182] width 491 height 289
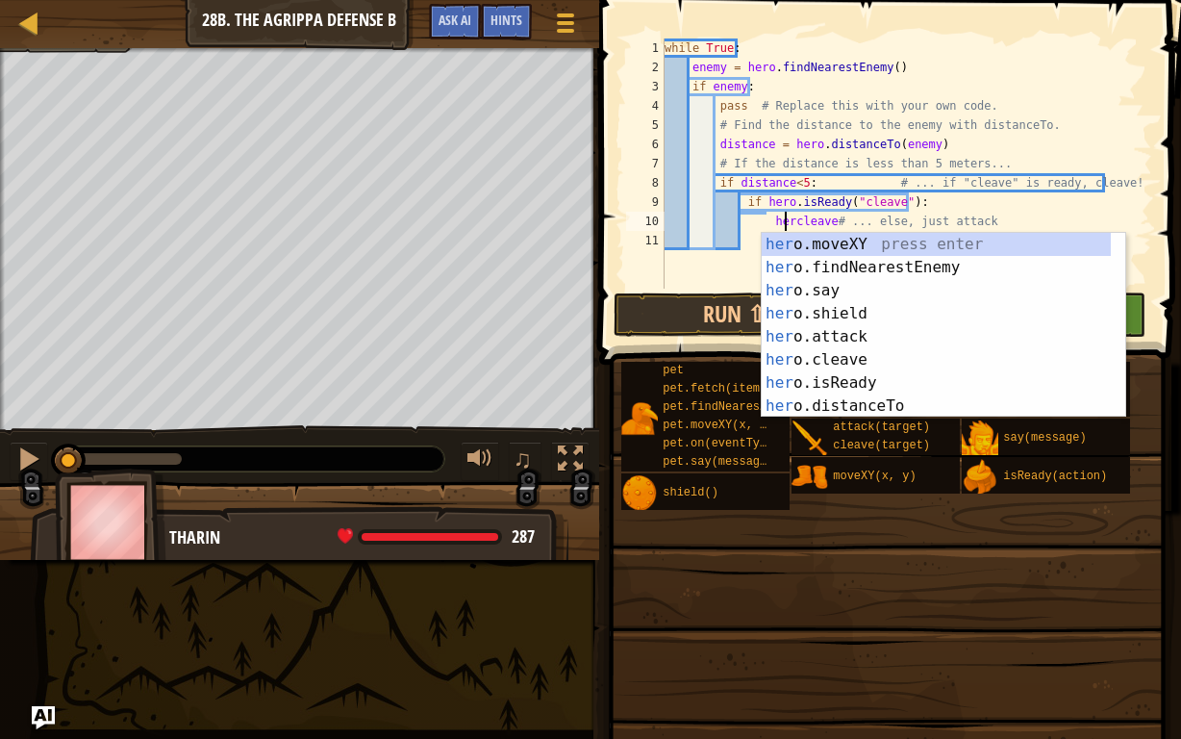
scroll to position [9, 11]
click at [850, 358] on div "hero. moveXY press enter hero. findNearestEnemy press enter hero. say press ent…" at bounding box center [937, 348] width 350 height 231
type textarea "hero.cleave(enemy)# ... else, just attack"
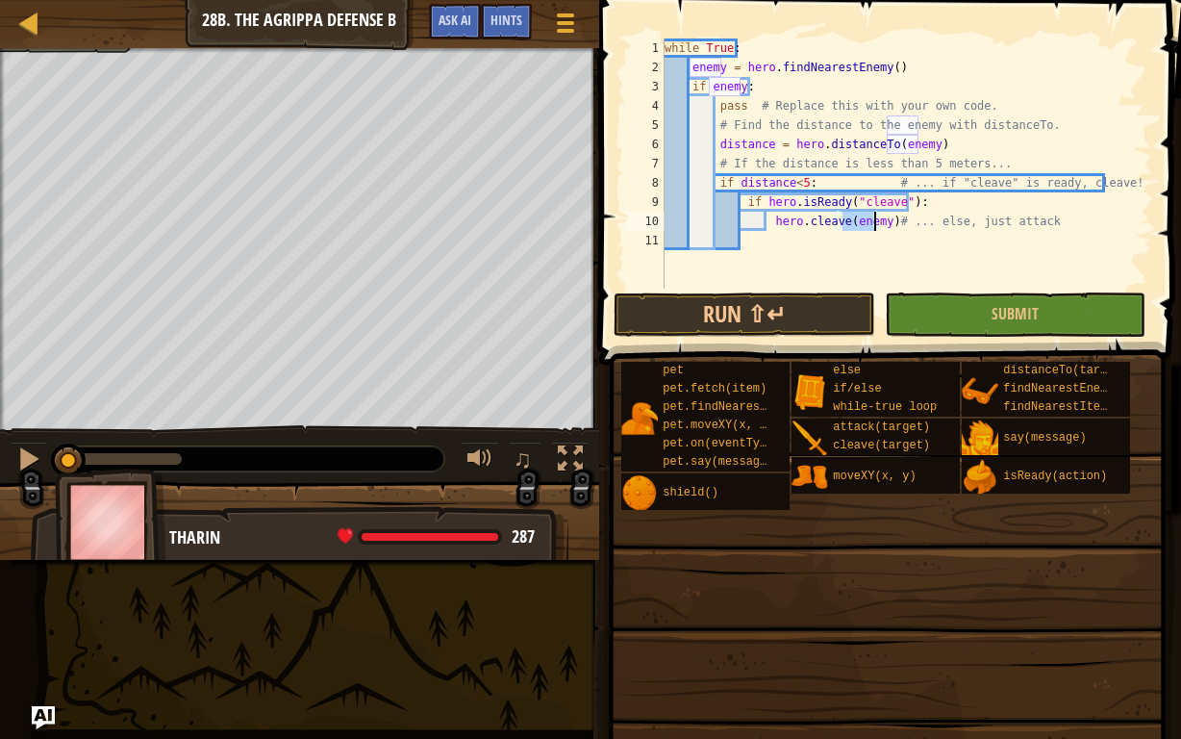
click at [784, 242] on div "while True : enemy = hero . findNearestEnemy ( ) if enemy : pass # Replace this…" at bounding box center [906, 182] width 491 height 289
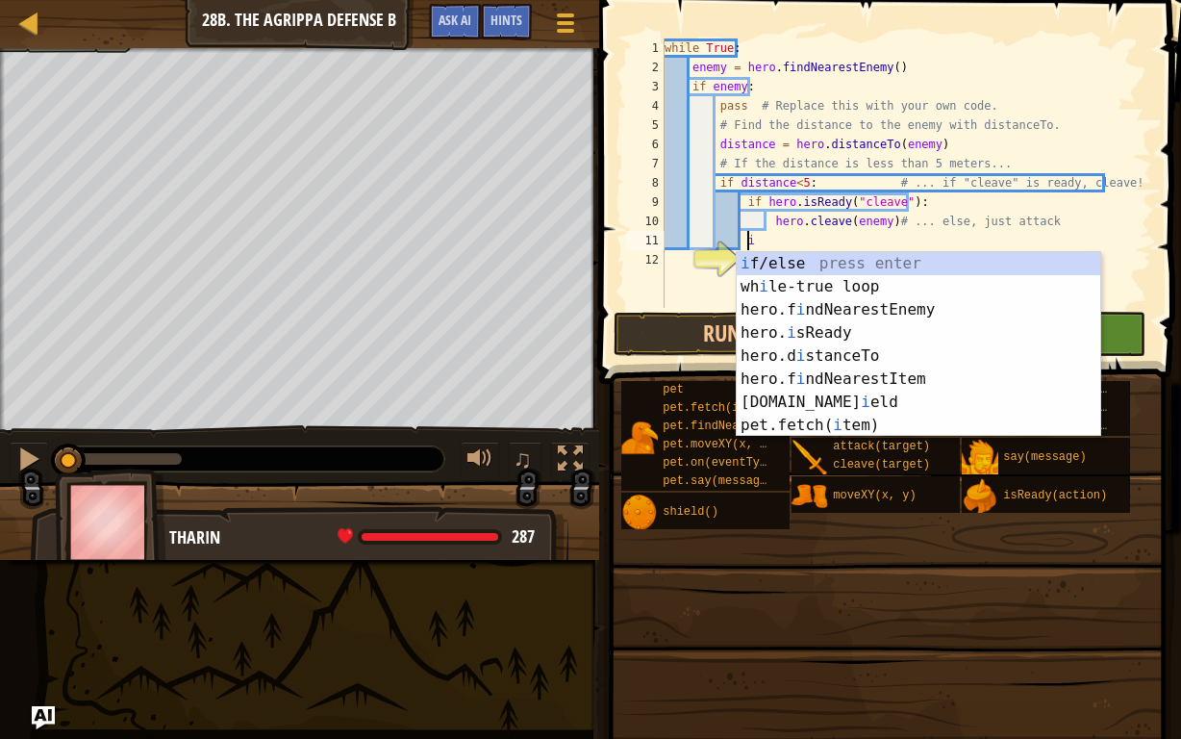
scroll to position [9, 6]
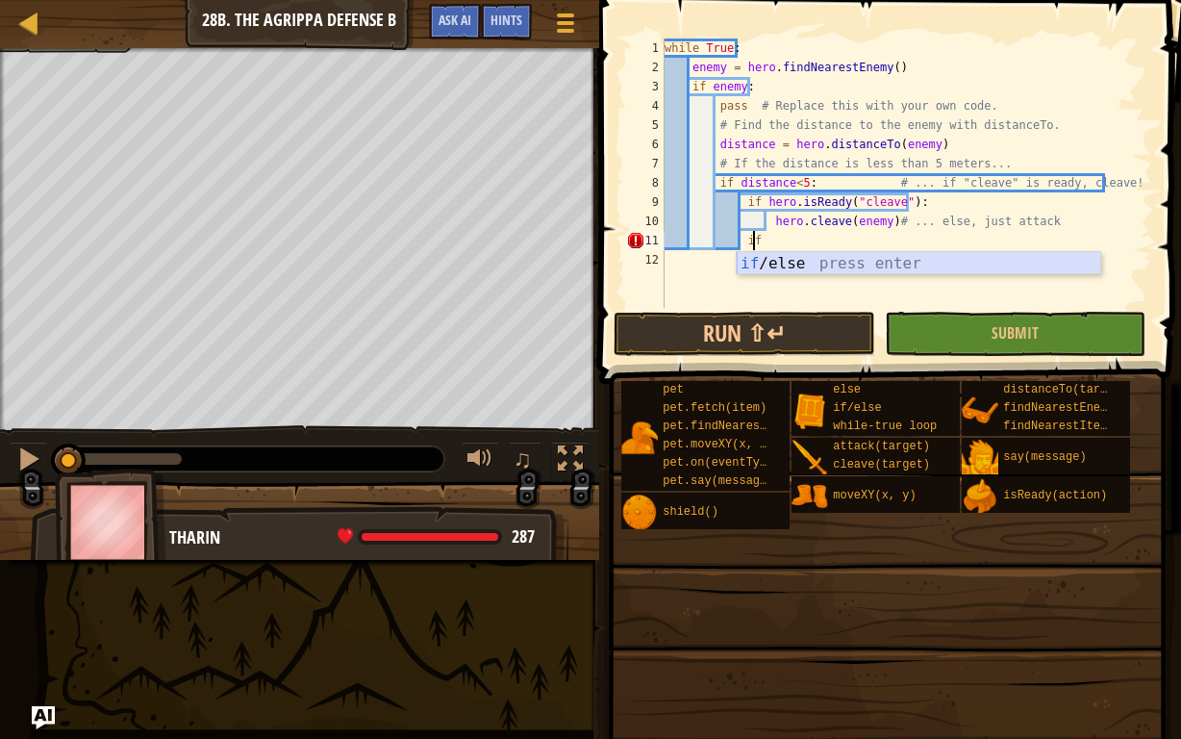
click at [753, 253] on div "if /else press enter" at bounding box center [919, 286] width 364 height 69
type textarea "if enemy:"
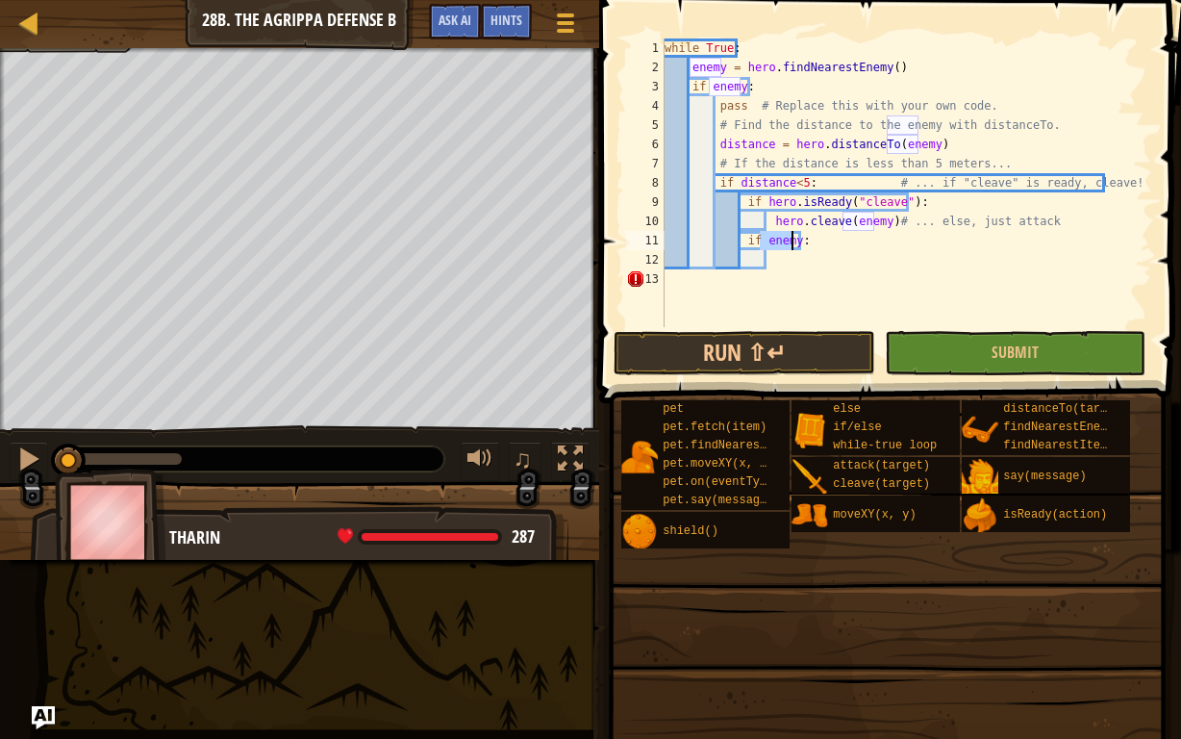
click at [767, 264] on div "while True : enemy = hero . findNearestEnemy ( ) if enemy : pass # Replace this…" at bounding box center [906, 201] width 491 height 327
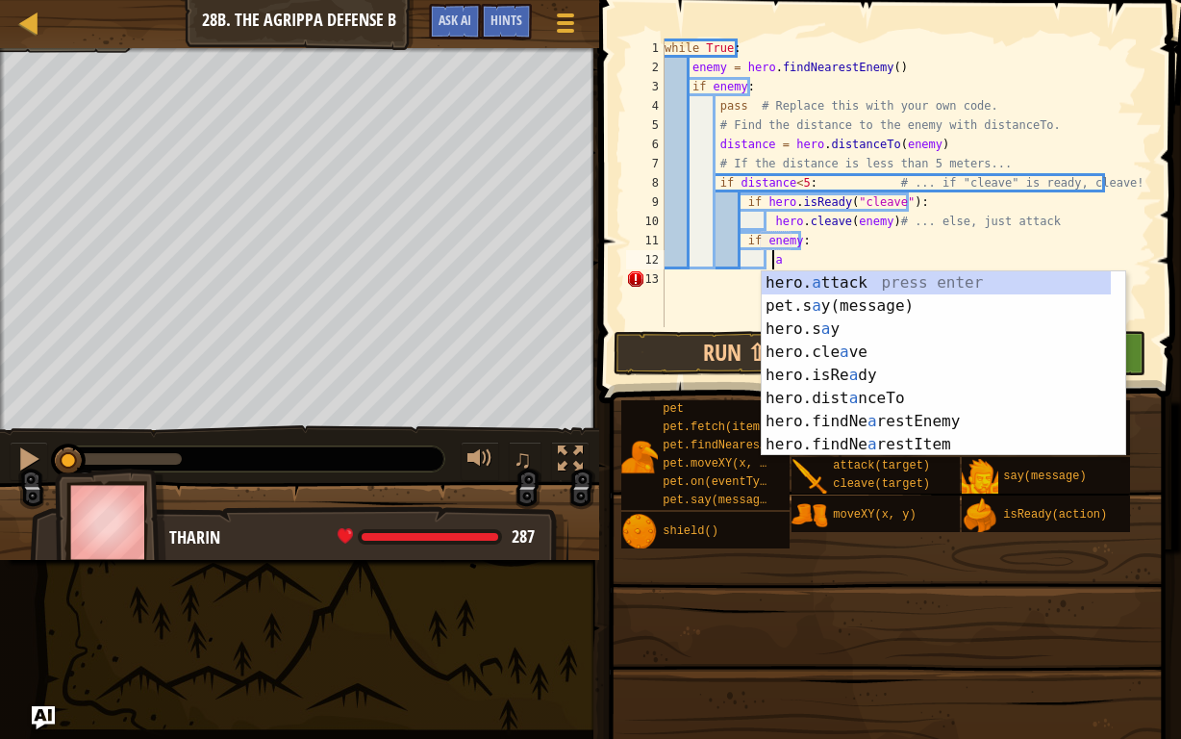
scroll to position [9, 8]
click at [849, 286] on div "hero. a ttack press enter pet.s a y(message) press enter hero.s a y press enter…" at bounding box center [944, 386] width 364 height 231
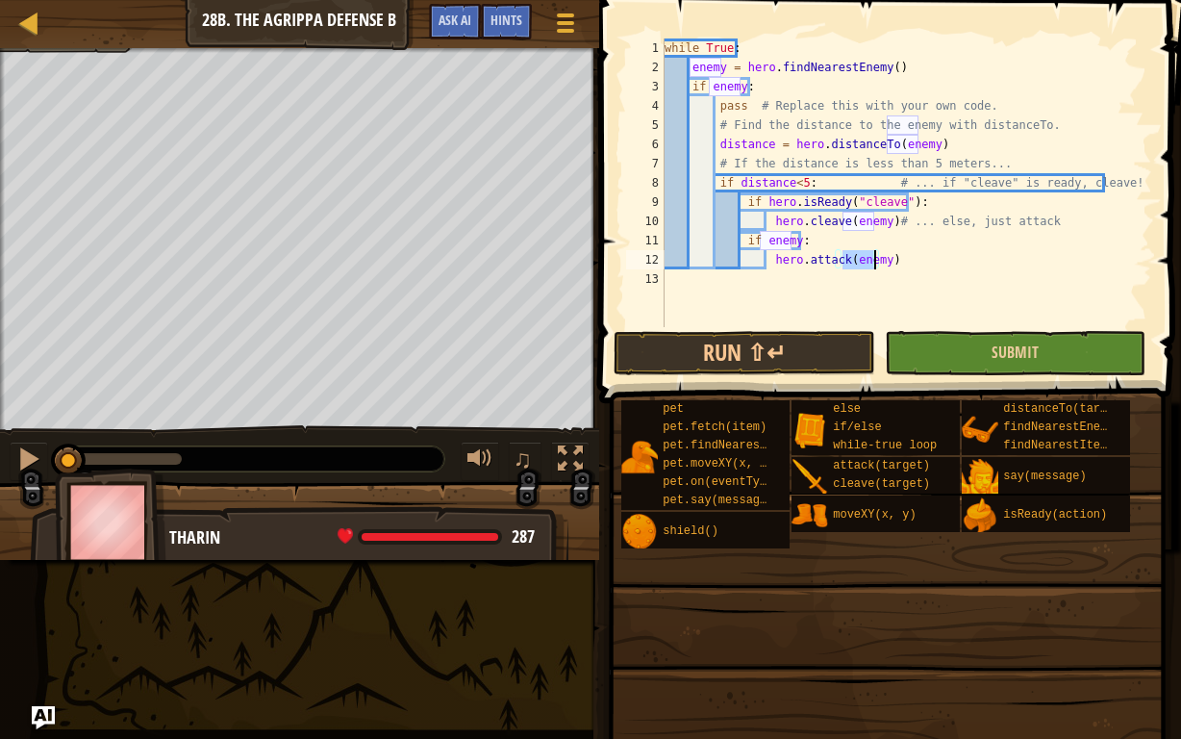
type textarea "hero.attack(enemy)"
click at [938, 348] on button "Submit" at bounding box center [1016, 353] width 262 height 44
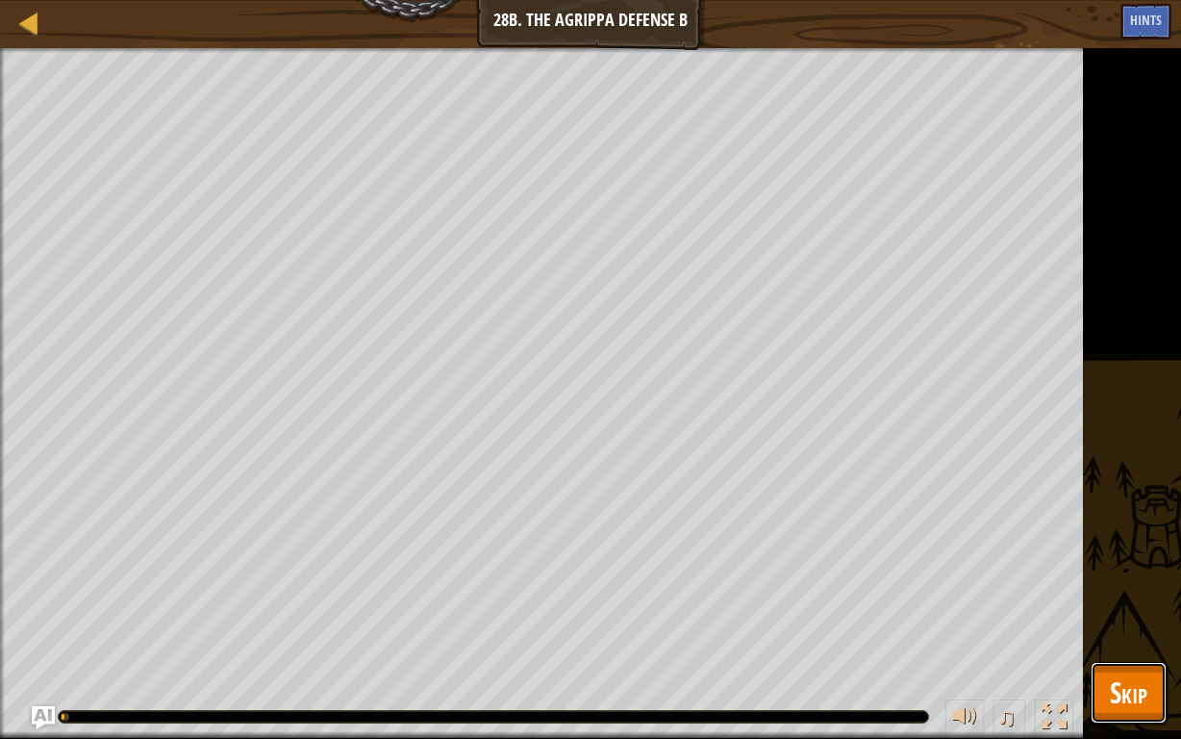
click at [1122, 573] on span "Skip" at bounding box center [1129, 691] width 38 height 39
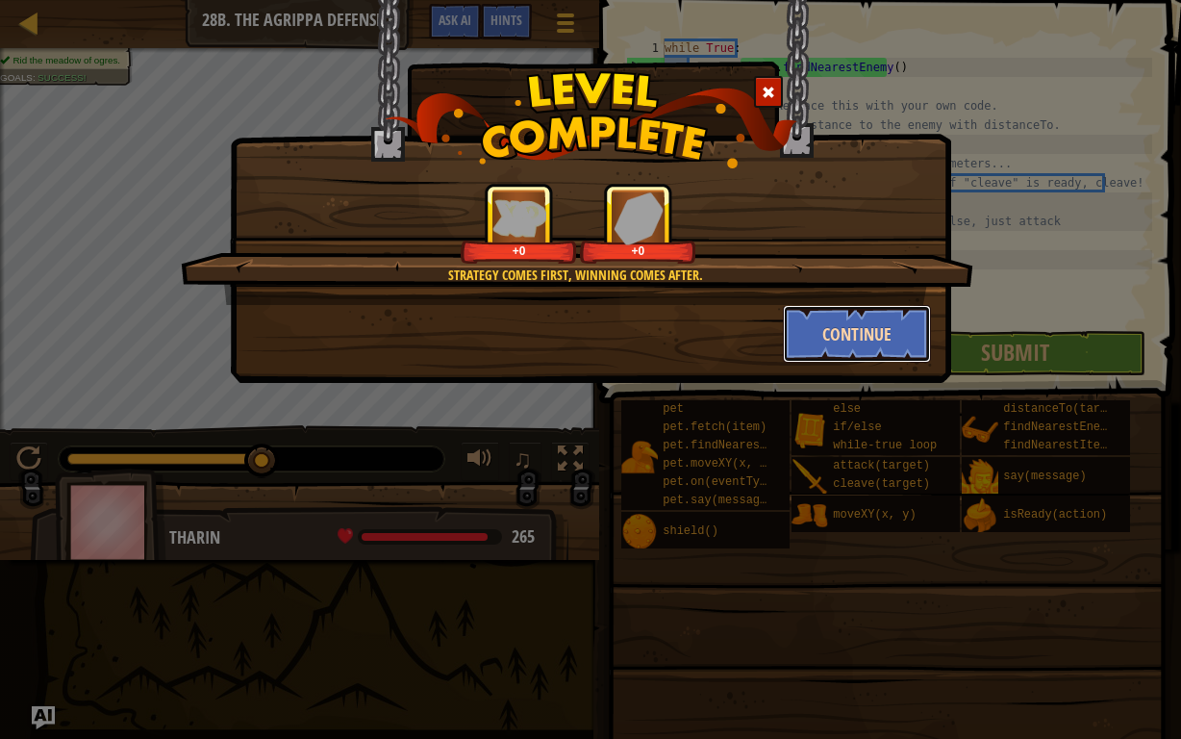
click at [878, 332] on button "Continue" at bounding box center [857, 334] width 149 height 58
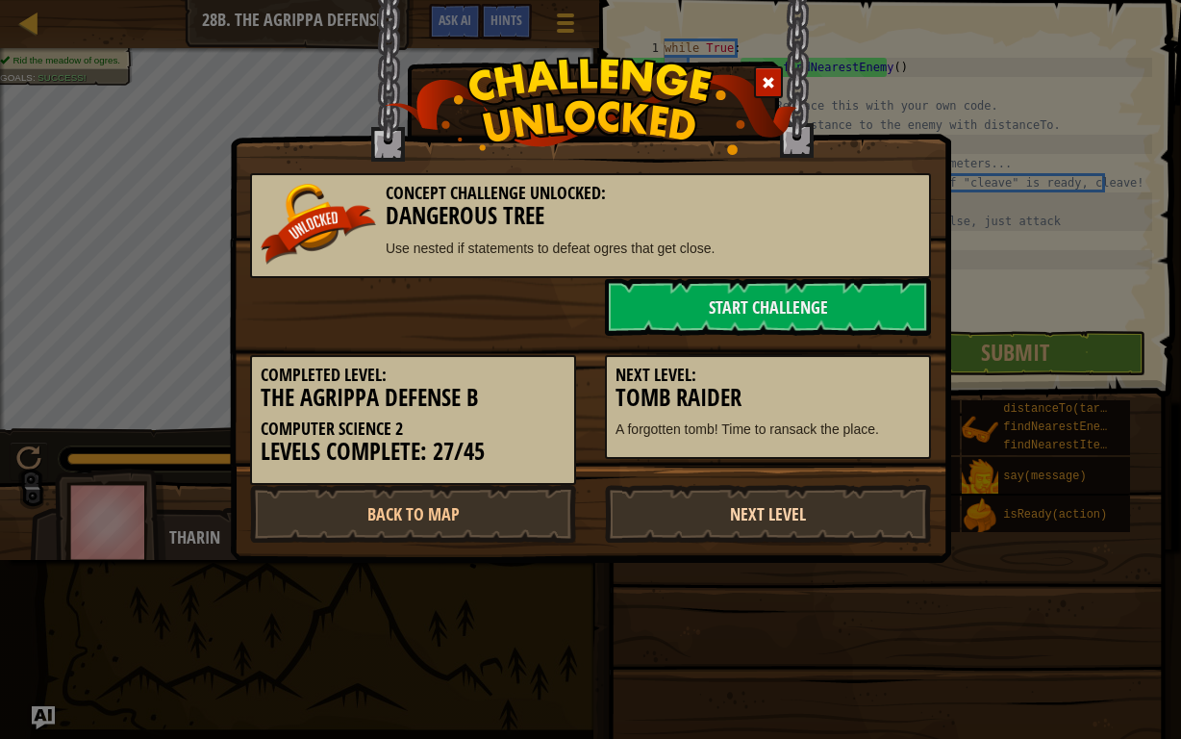
click at [754, 532] on link "Next Level" at bounding box center [768, 514] width 326 height 58
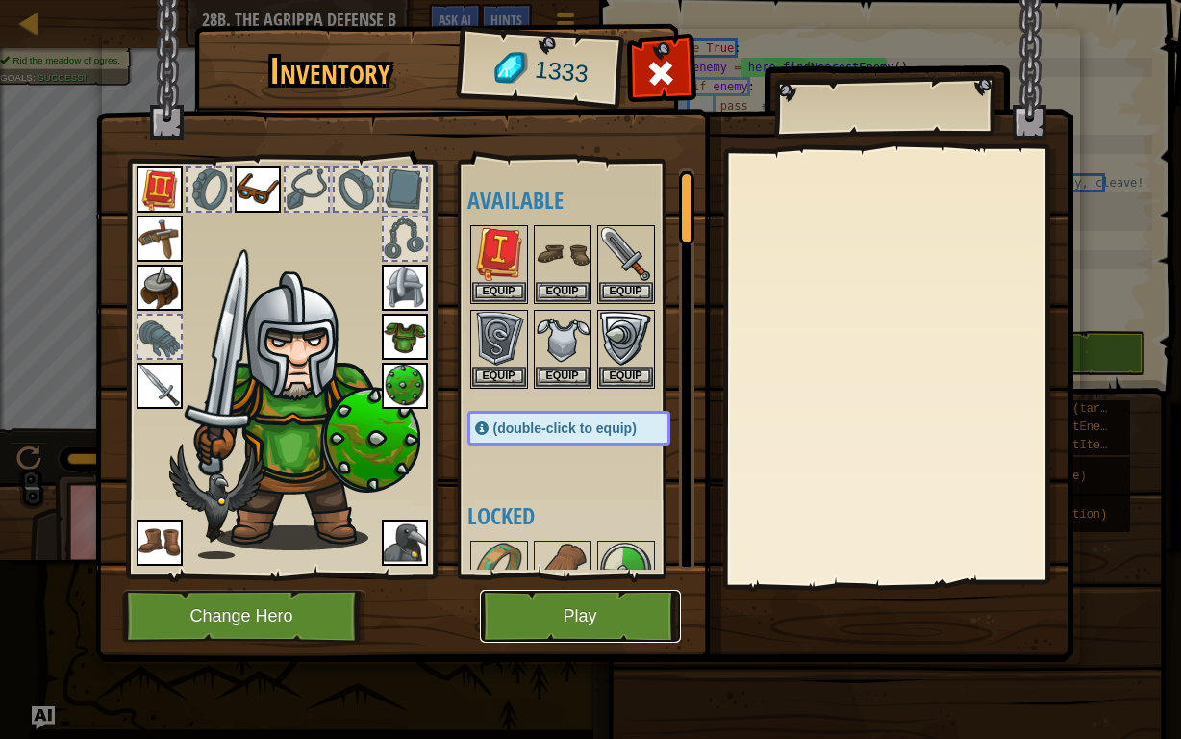
click at [583, 573] on button "Play" at bounding box center [580, 616] width 201 height 53
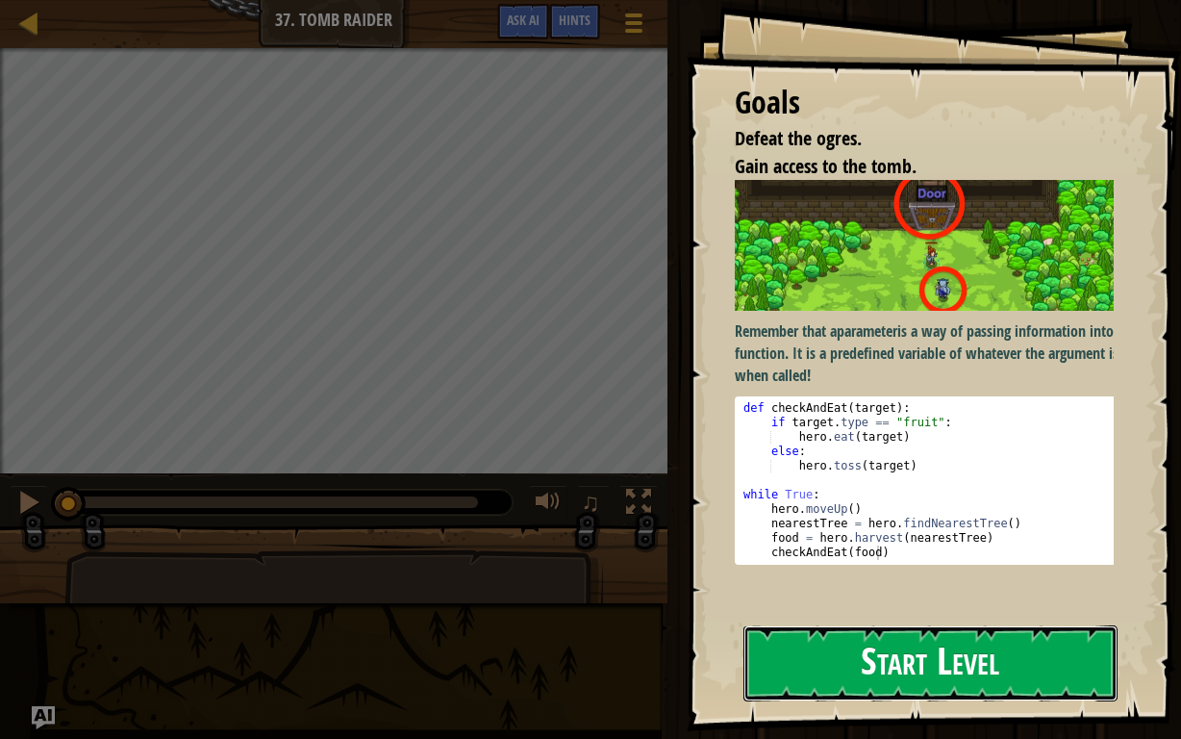
click at [875, 573] on button "Start Level" at bounding box center [930, 663] width 374 height 76
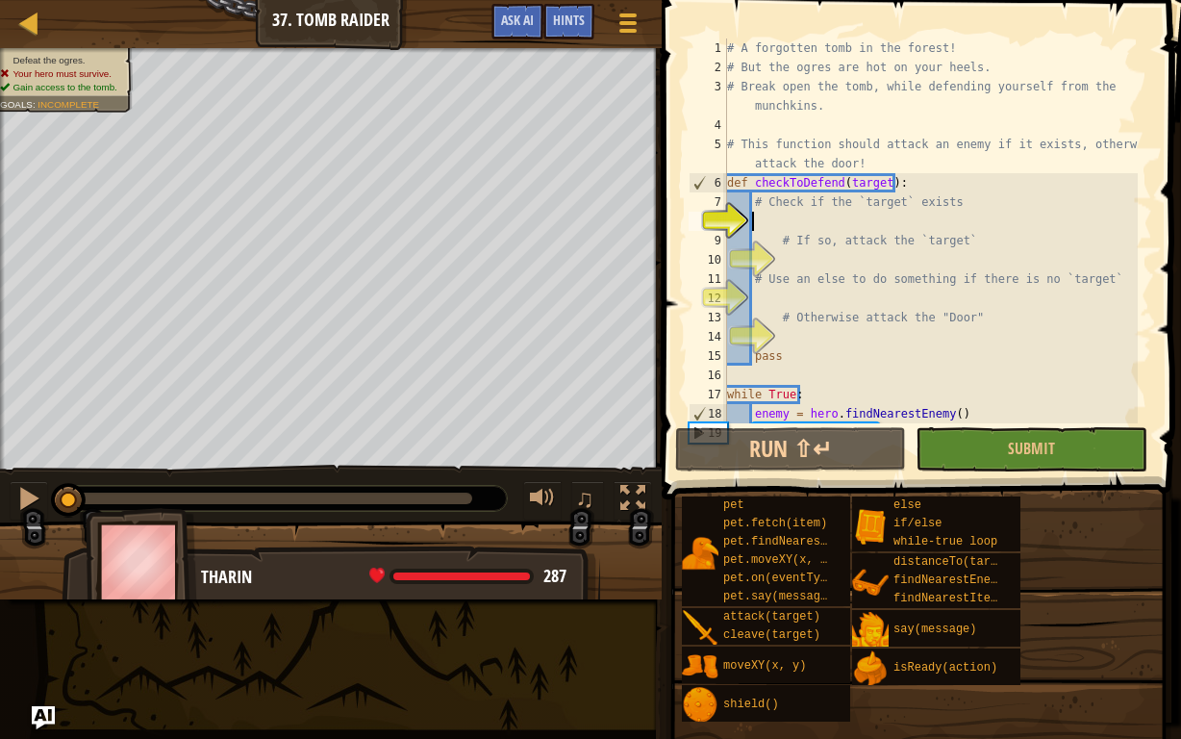
type textarea "i"
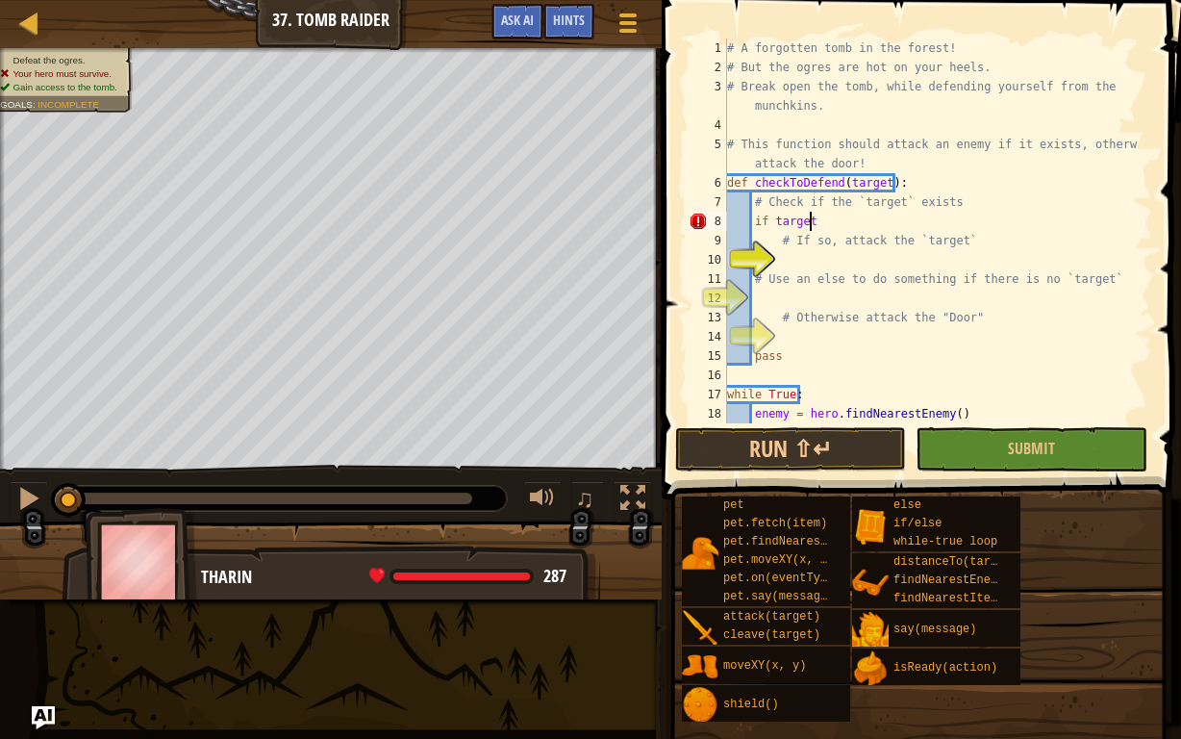
scroll to position [9, 6]
type textarea "if target :"
click at [778, 260] on div "# A forgotten tomb in the forest! # But the ogres are hot on your heels. # Brea…" at bounding box center [930, 249] width 414 height 423
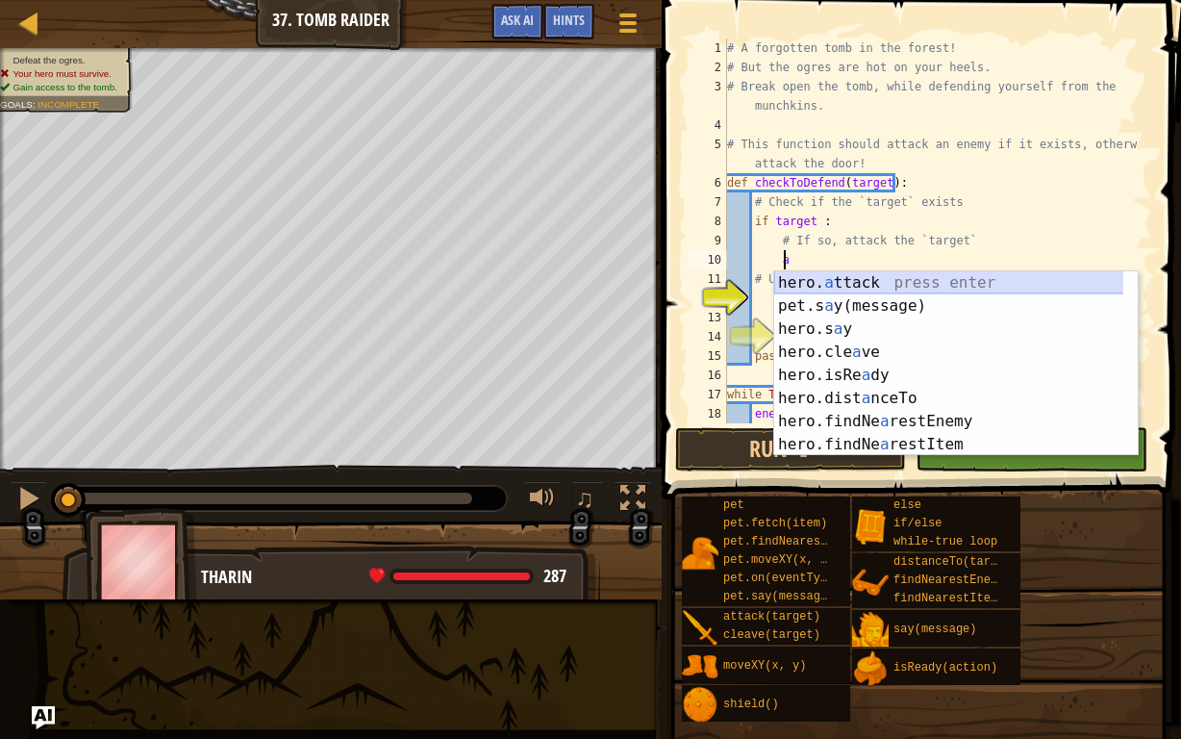
click at [848, 274] on div "hero. a ttack press enter pet.s a y(message) press enter hero.s a y press enter…" at bounding box center [949, 386] width 350 height 231
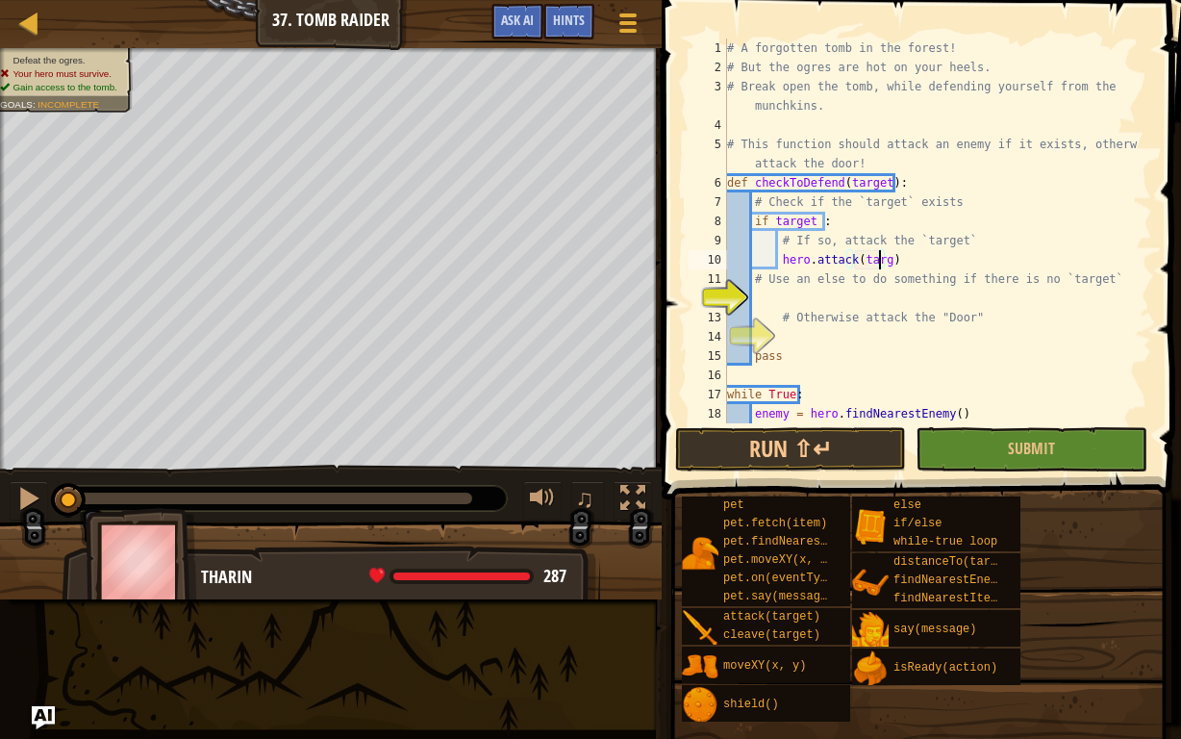
scroll to position [9, 13]
type textarea "hero.attack(target)"
click at [766, 299] on div "# A forgotten tomb in the forest! # But the ogres are hot on your heels. # Brea…" at bounding box center [930, 249] width 414 height 423
type textarea "e"
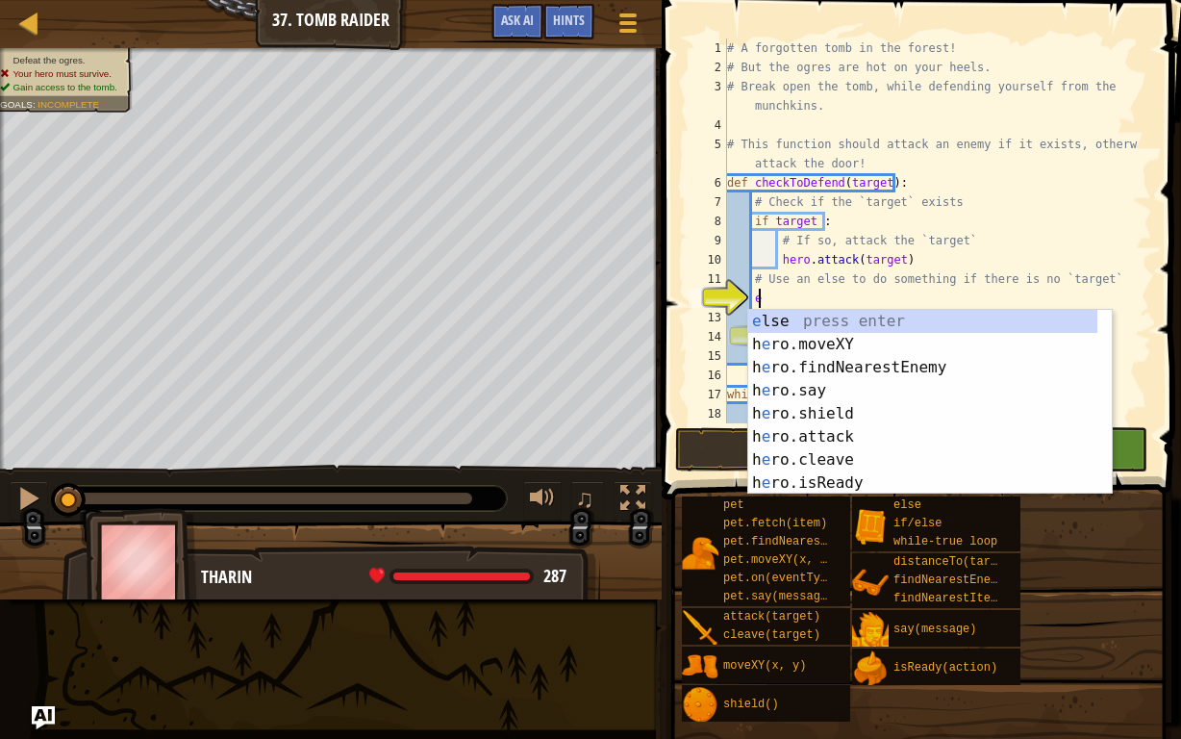
scroll to position [9, 2]
click at [834, 319] on div "e lse press enter h e ro.moveXY press enter h e ro.findNearestEnemy press enter…" at bounding box center [930, 425] width 364 height 231
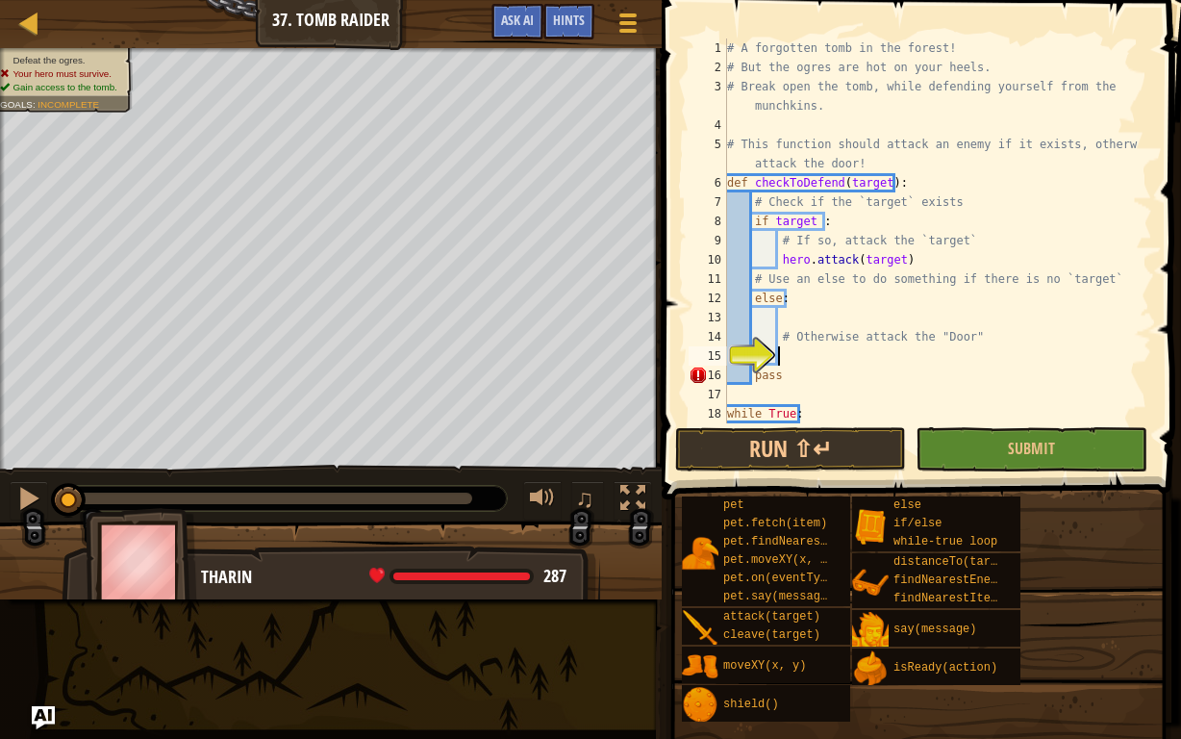
click at [789, 352] on div "# A forgotten tomb in the forest! # But the ogres are hot on your heels. # Brea…" at bounding box center [930, 249] width 414 height 423
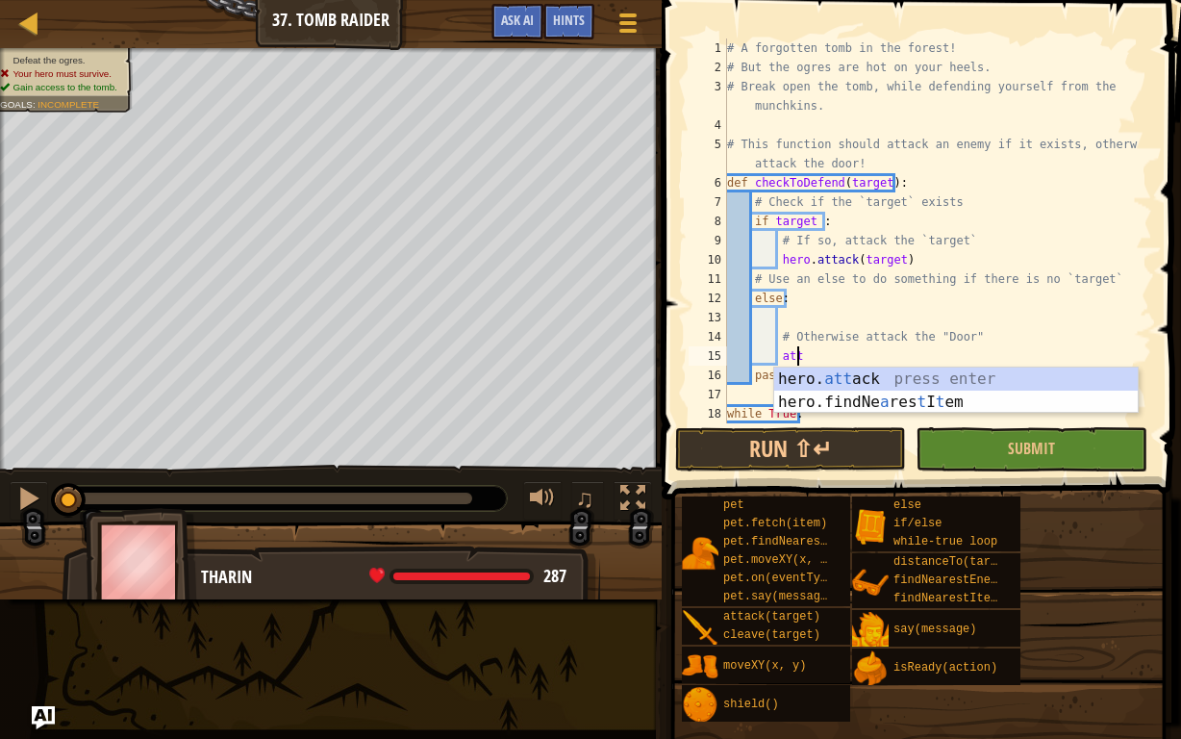
scroll to position [9, 5]
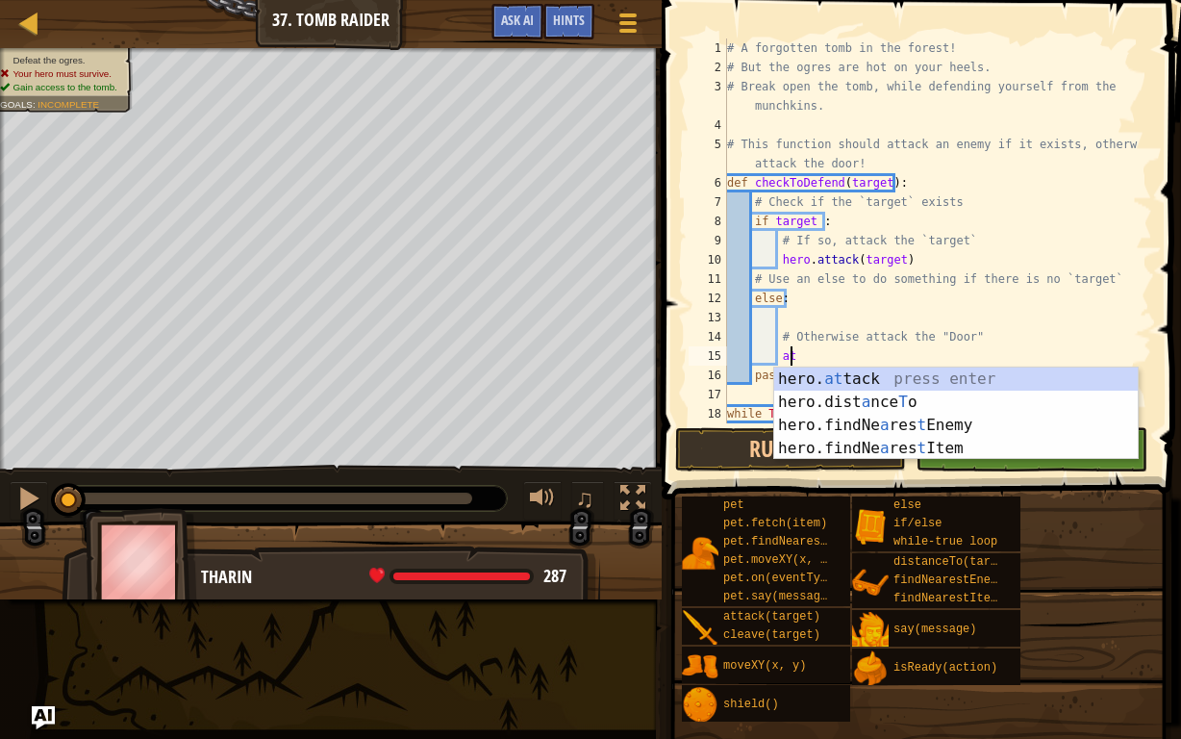
type textarea "a"
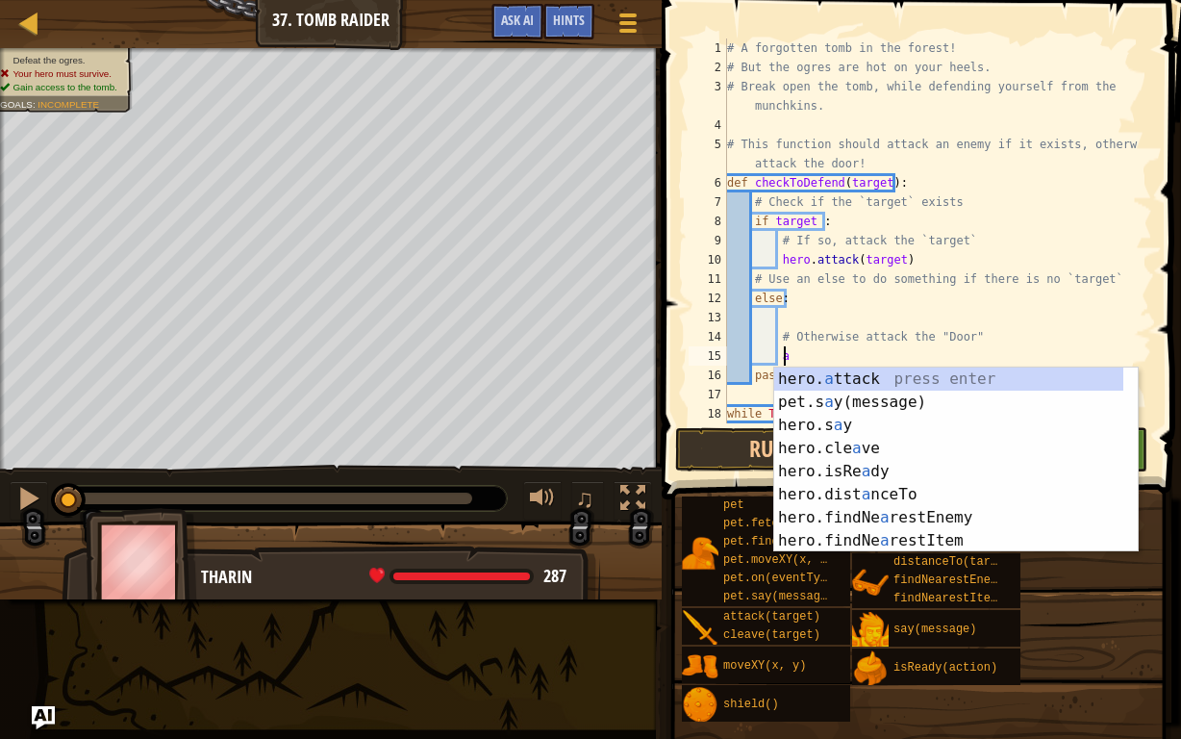
scroll to position [9, 3]
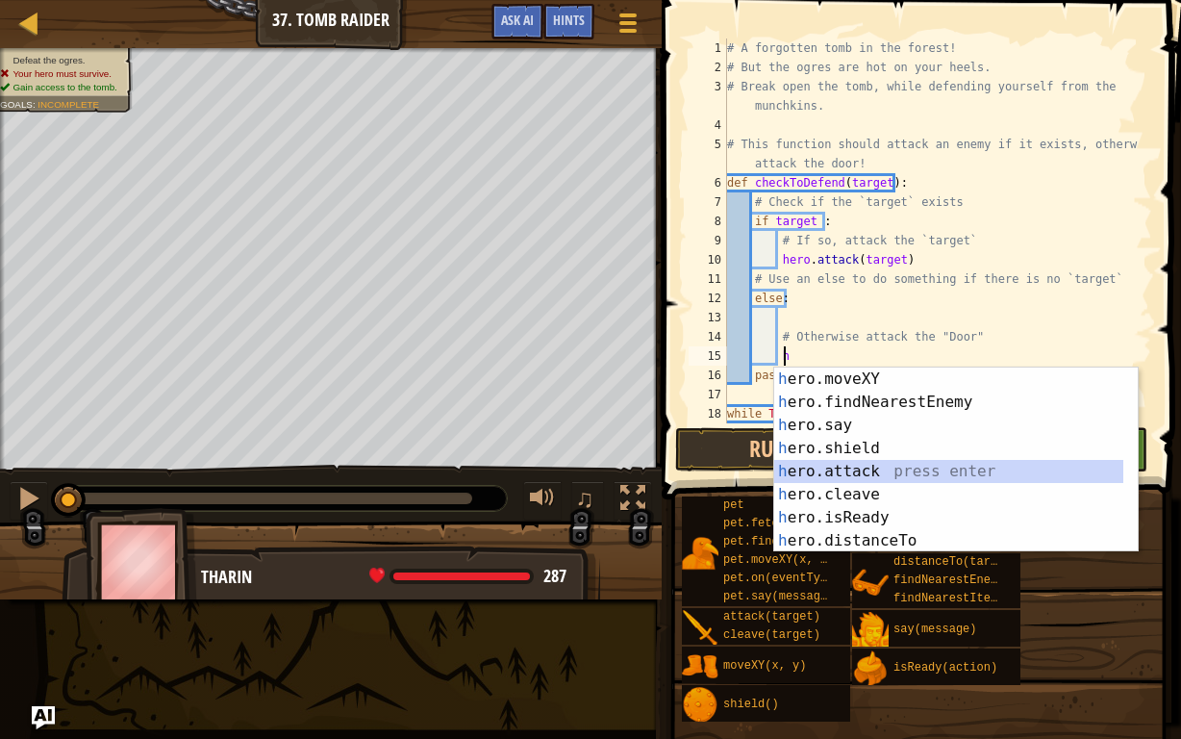
click at [856, 473] on div "h ero.moveXY press enter h ero.findNearestEnemy press enter h ero.say press ent…" at bounding box center [949, 482] width 350 height 231
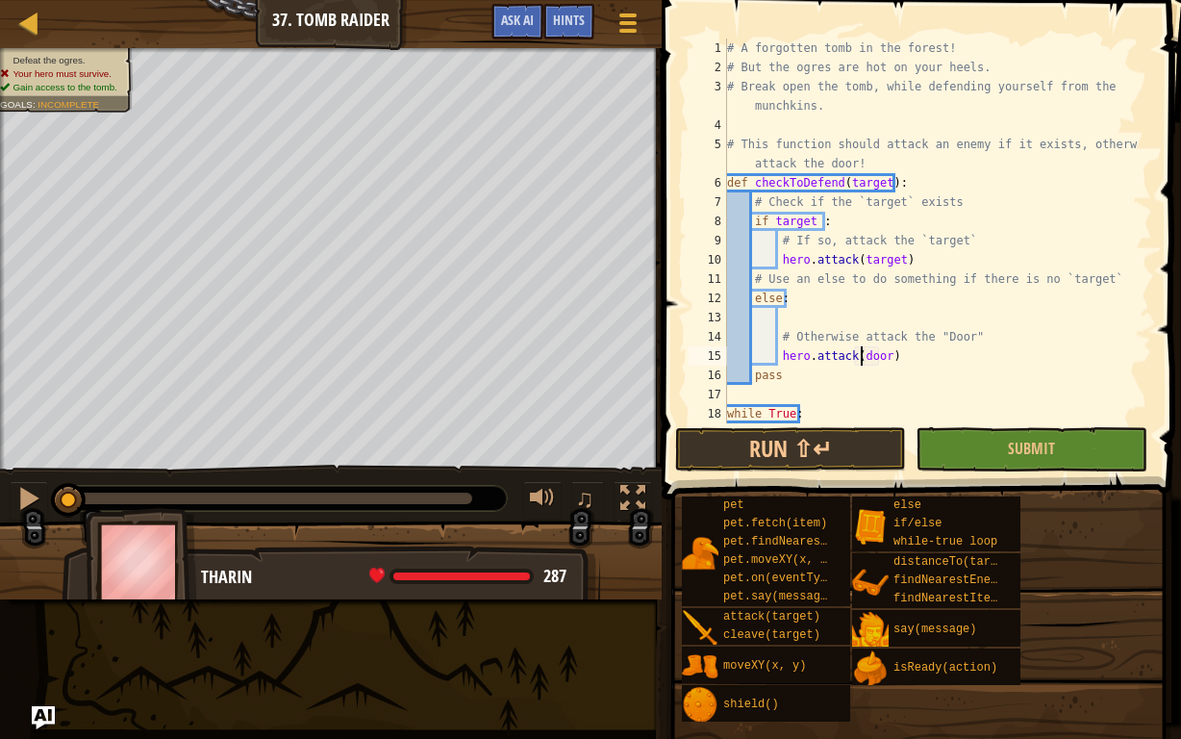
scroll to position [9, 12]
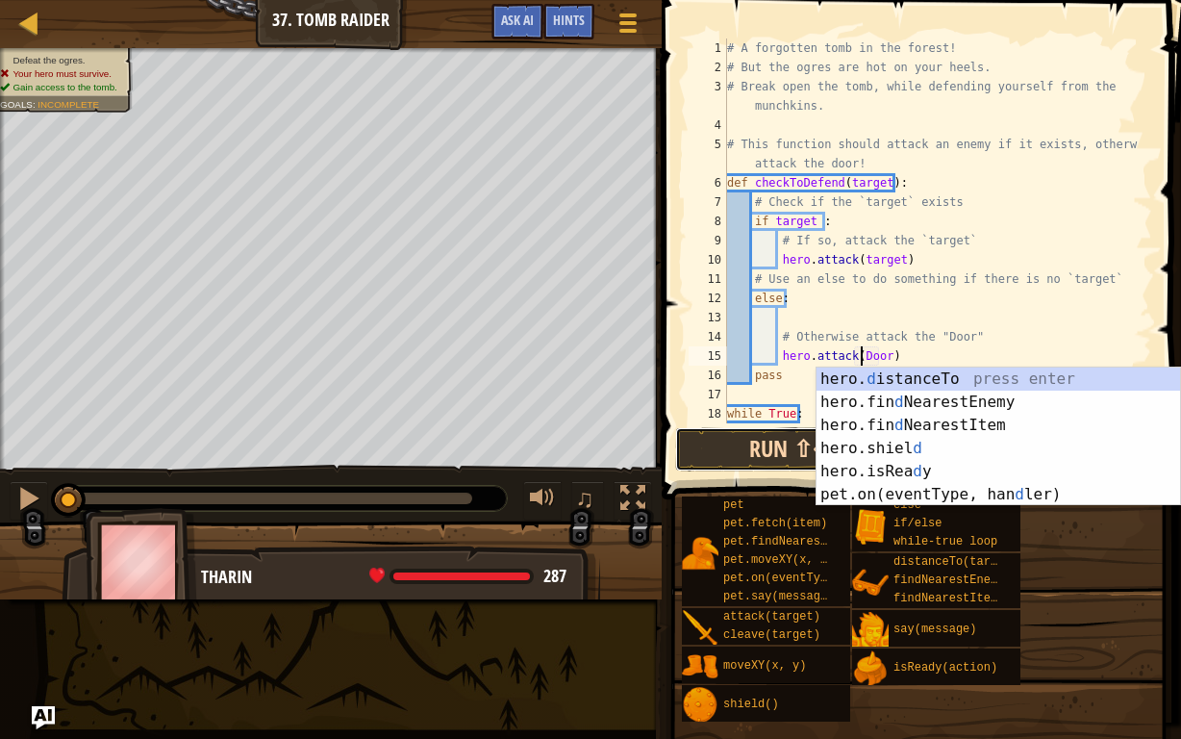
click at [778, 453] on button "Run ⇧↵" at bounding box center [790, 449] width 231 height 44
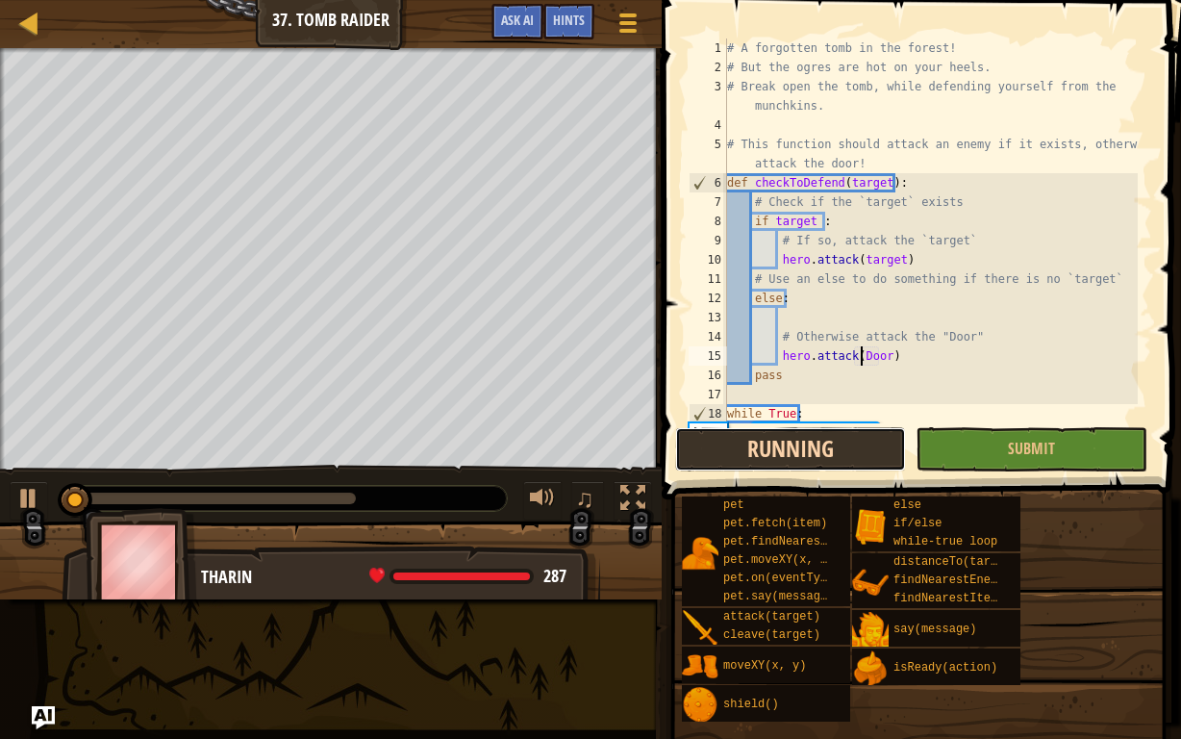
click at [801, 450] on button "Running" at bounding box center [790, 449] width 231 height 44
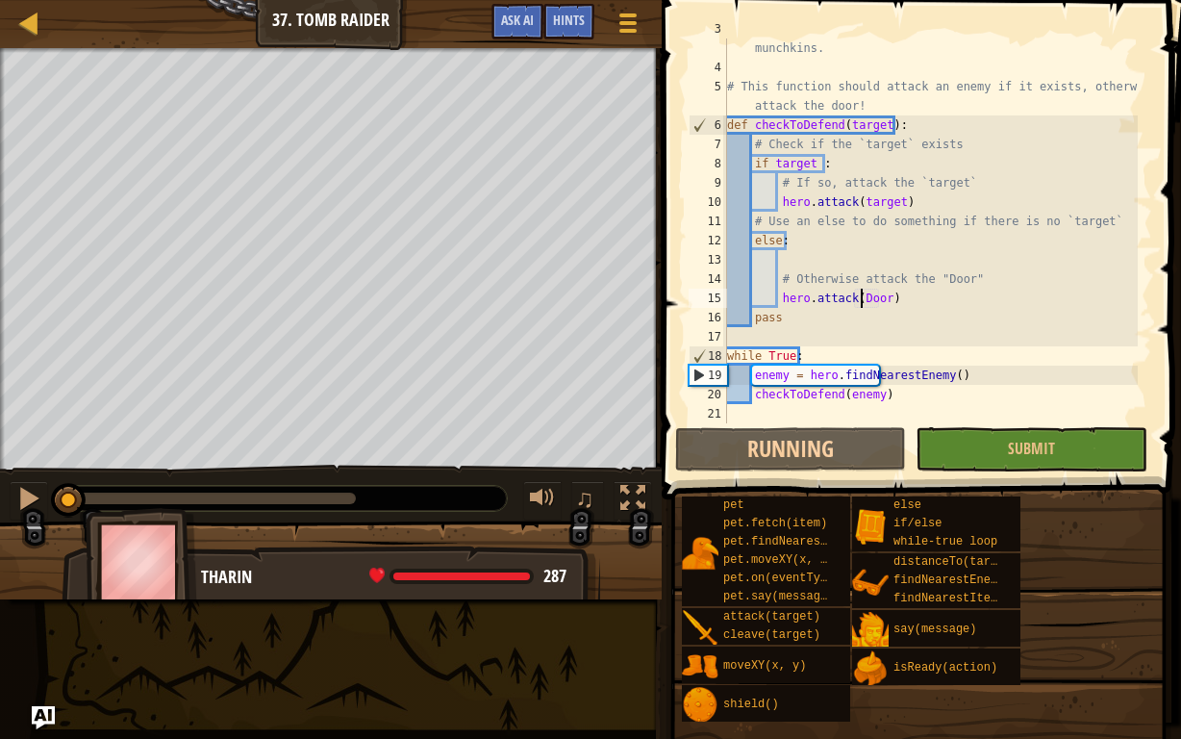
scroll to position [58, 0]
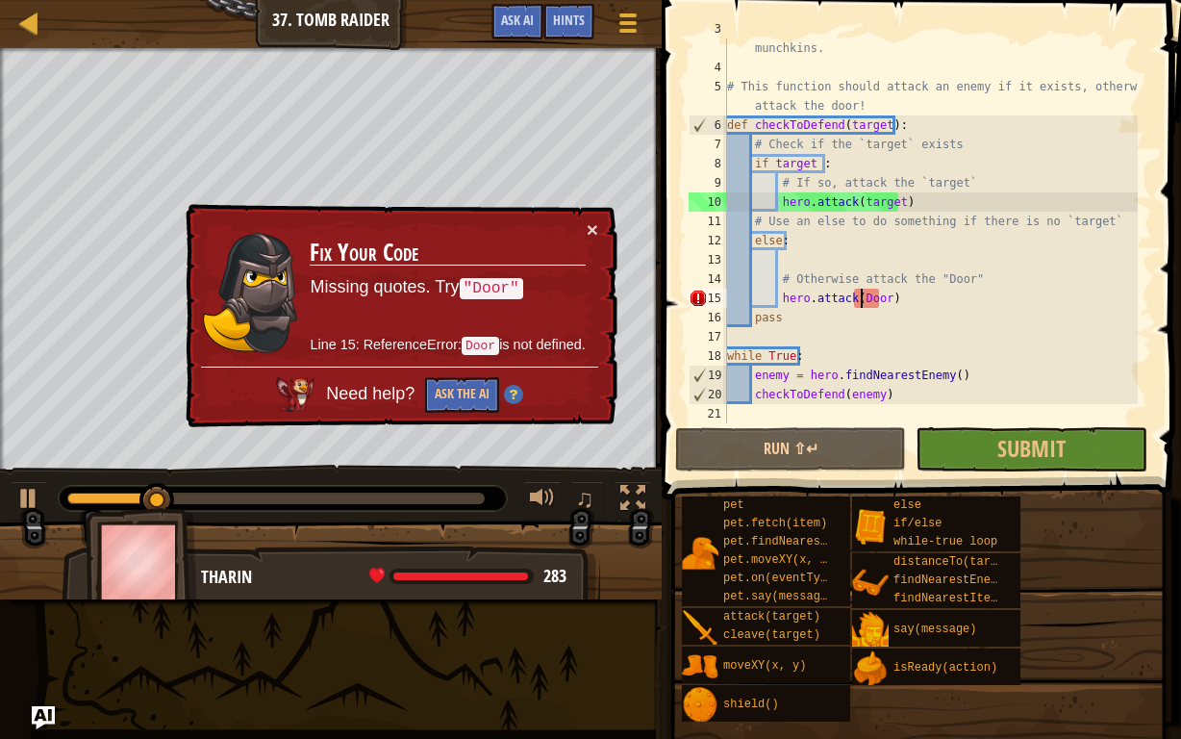
click at [852, 298] on div "# Break open the tomb, while defending yourself from the munchkins. # This func…" at bounding box center [930, 240] width 414 height 442
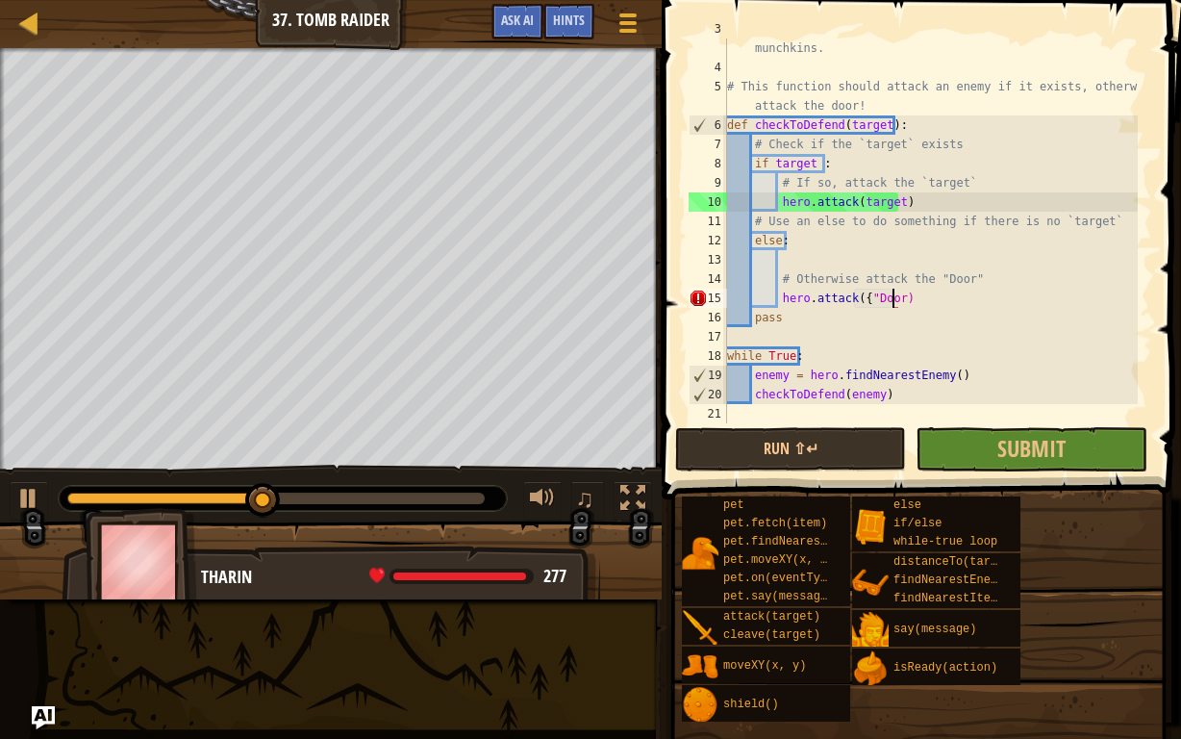
scroll to position [9, 13]
click at [1082, 433] on button "Submit" at bounding box center [1031, 449] width 231 height 44
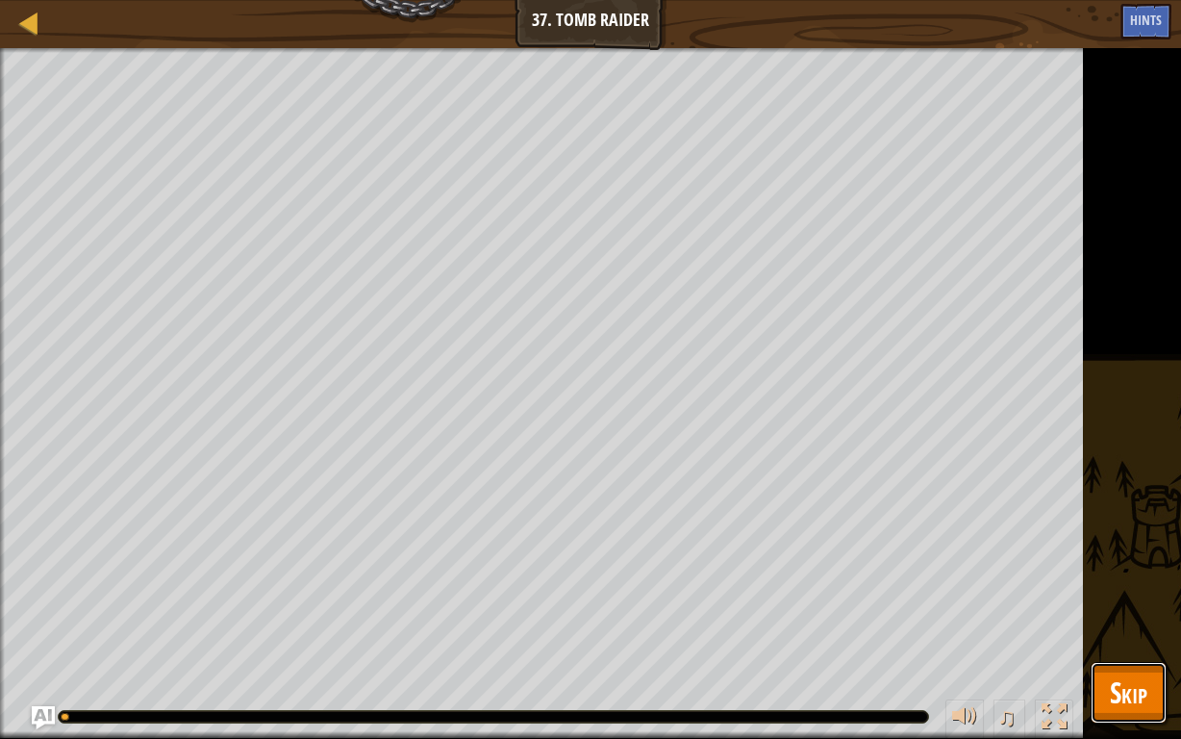
click at [1132, 573] on span "Skip" at bounding box center [1129, 691] width 38 height 39
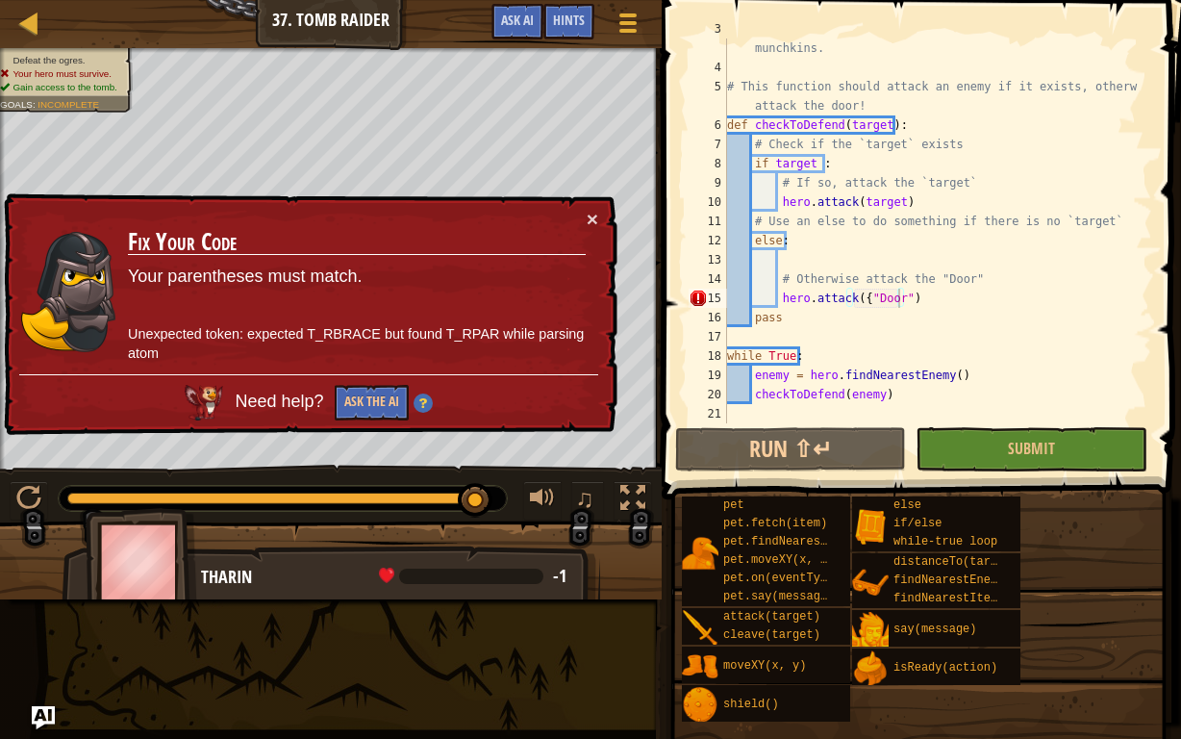
click at [860, 296] on div "# Break open the tomb, while defending yourself from the munchkins. # This func…" at bounding box center [930, 240] width 414 height 442
type textarea "hero.attack("Door")"
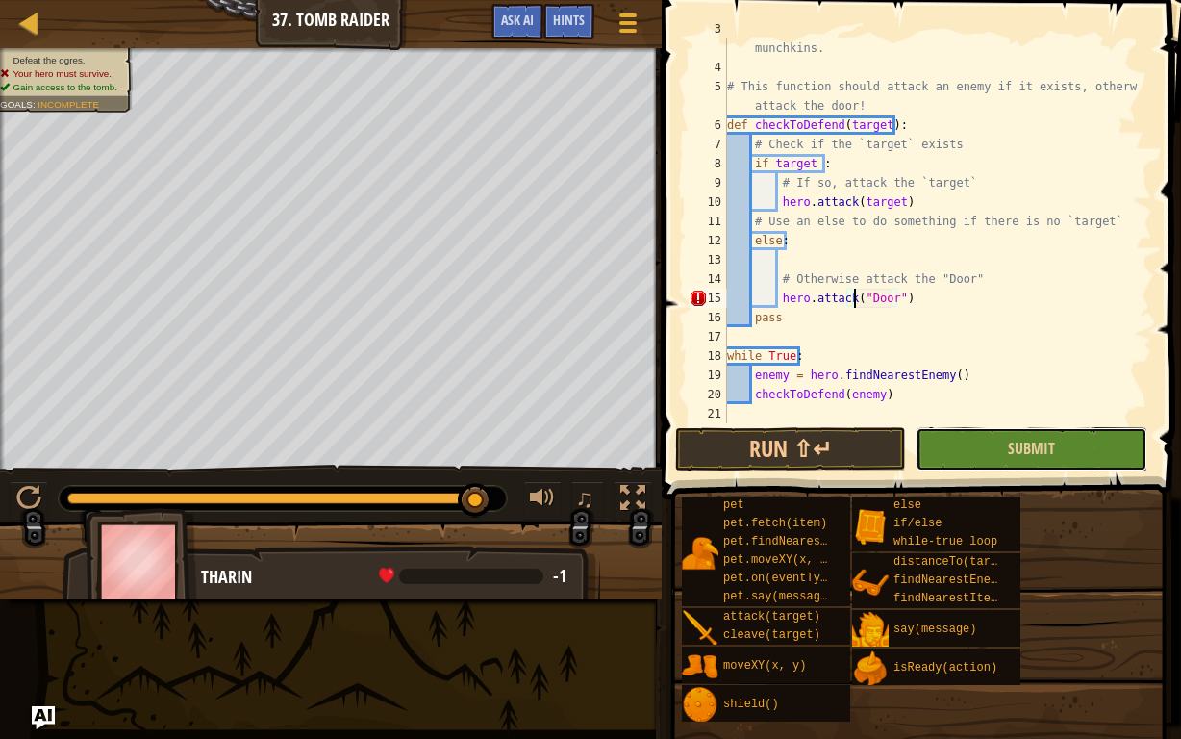
click at [986, 430] on button "Submit" at bounding box center [1031, 449] width 231 height 44
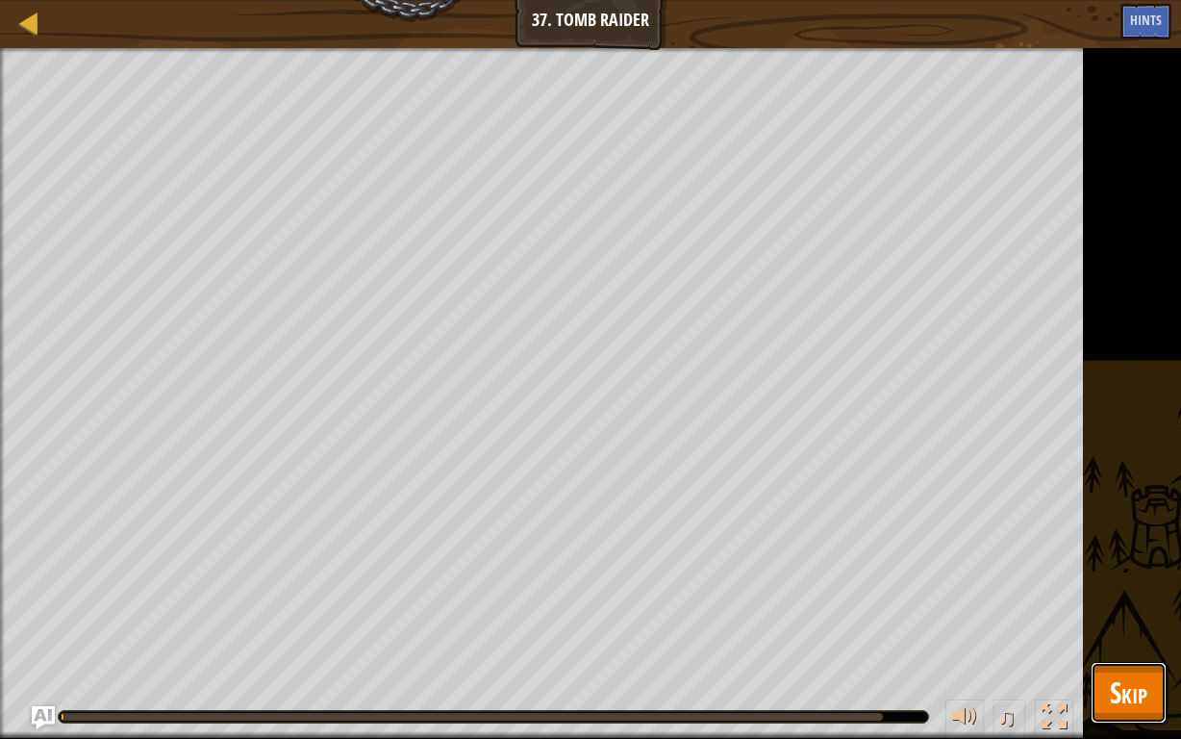
click at [1112, 573] on span "Skip" at bounding box center [1129, 691] width 38 height 39
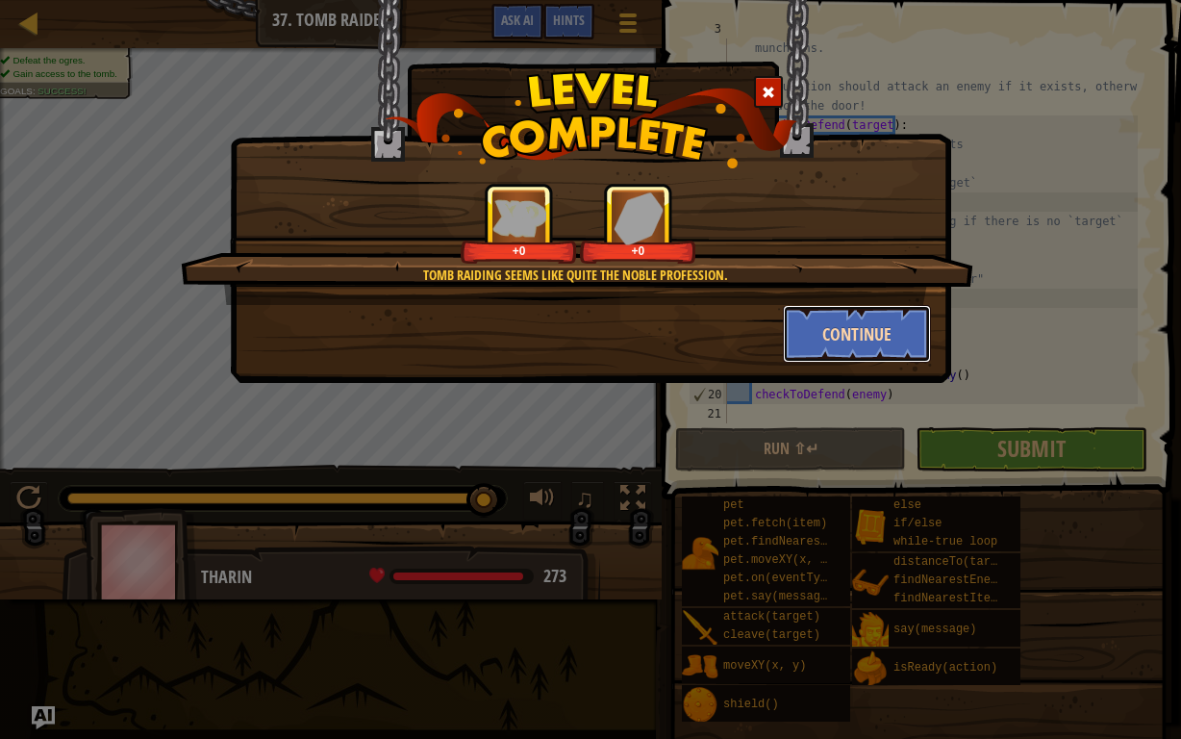
click at [895, 362] on button "Continue" at bounding box center [857, 334] width 149 height 58
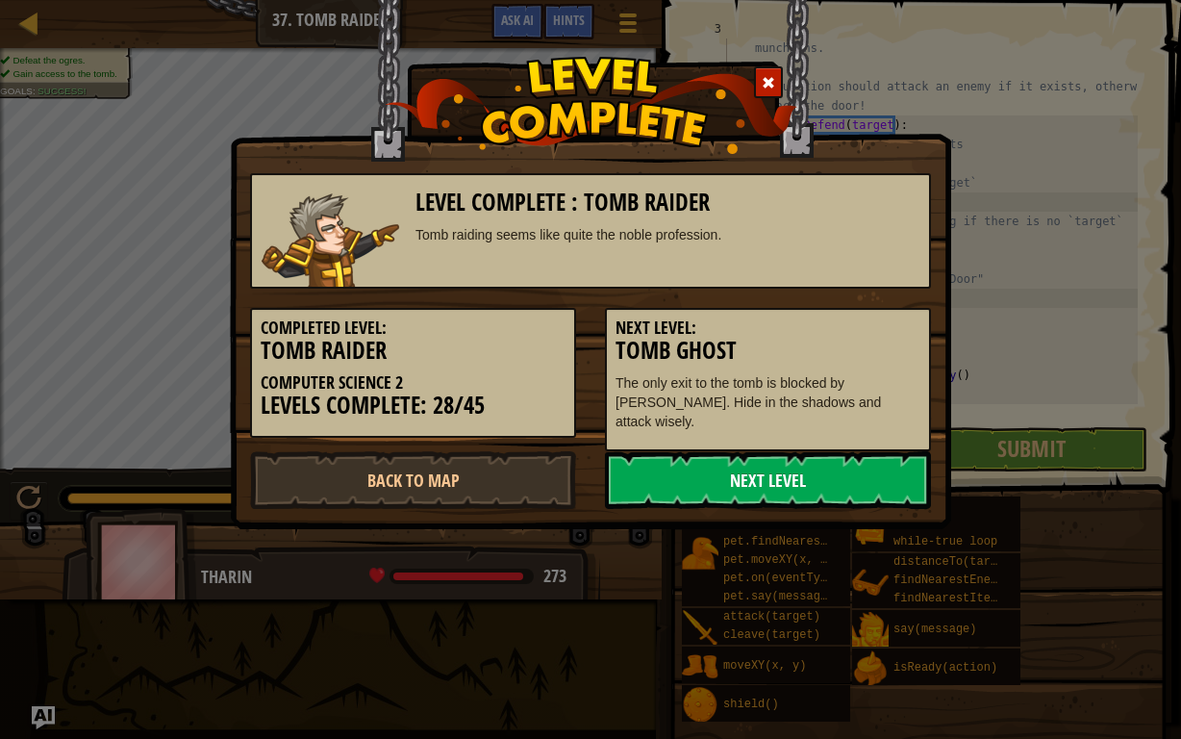
click at [739, 468] on link "Next Level" at bounding box center [768, 480] width 326 height 58
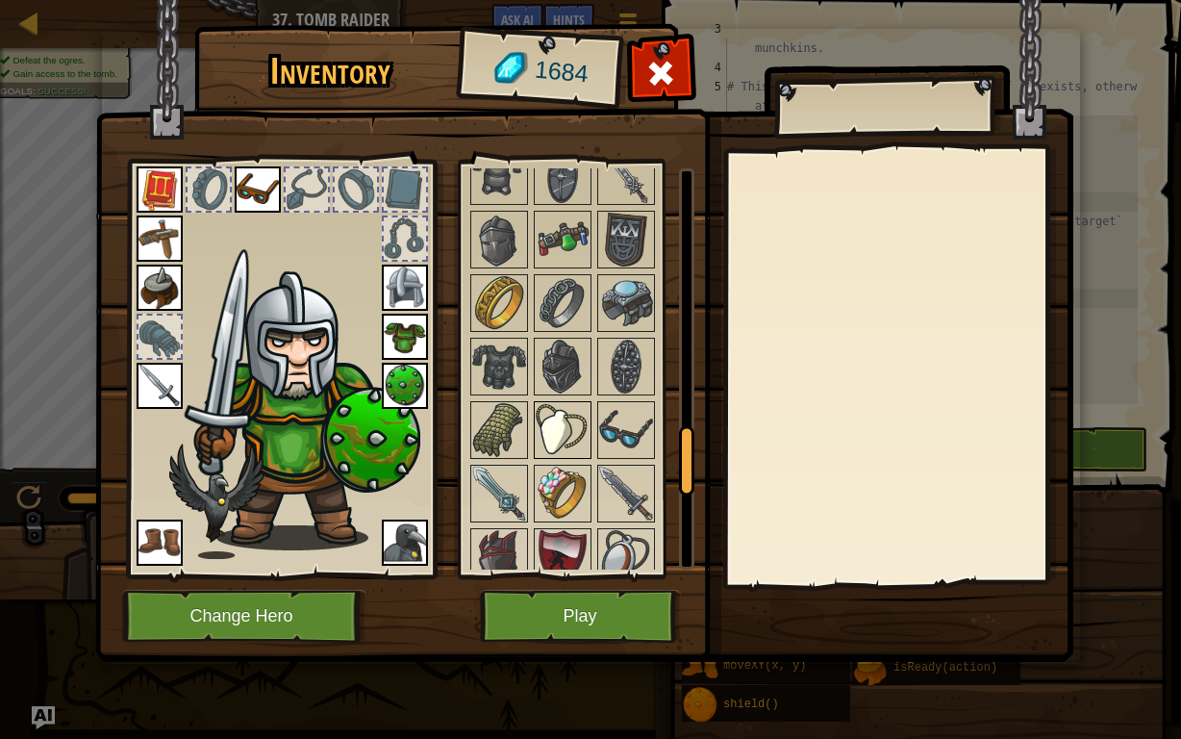
scroll to position [1539, 0]
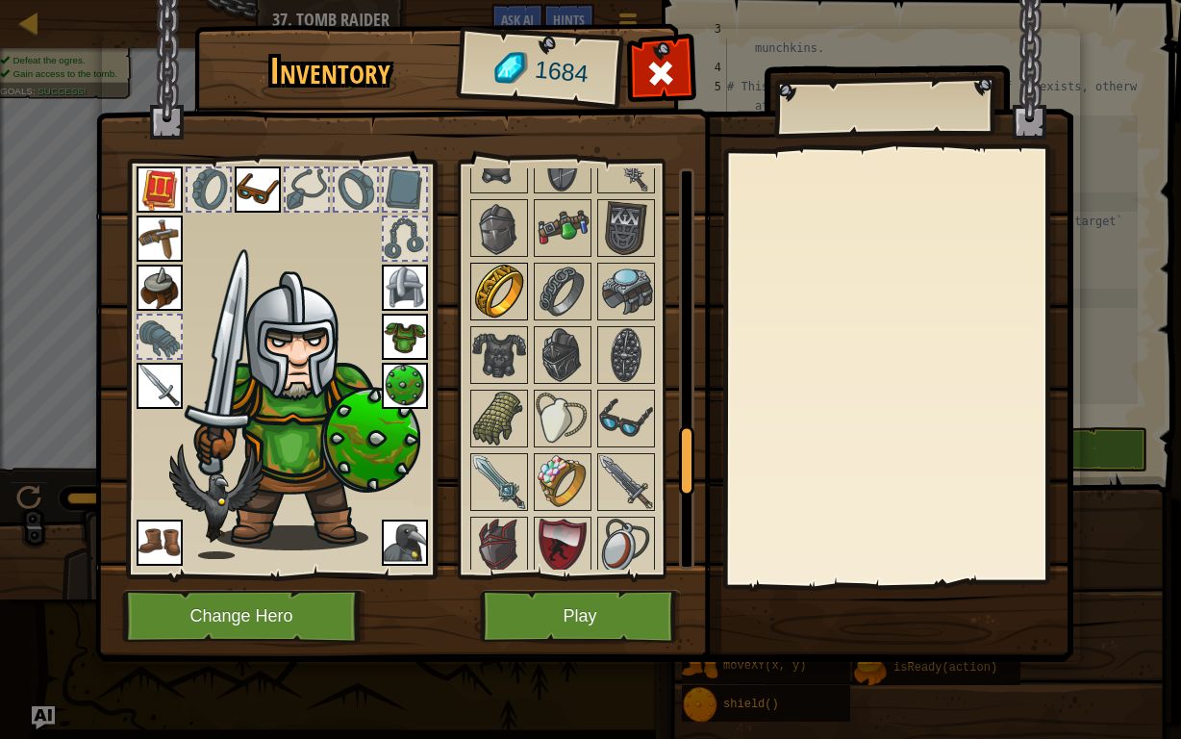
click at [508, 264] on img at bounding box center [499, 291] width 54 height 54
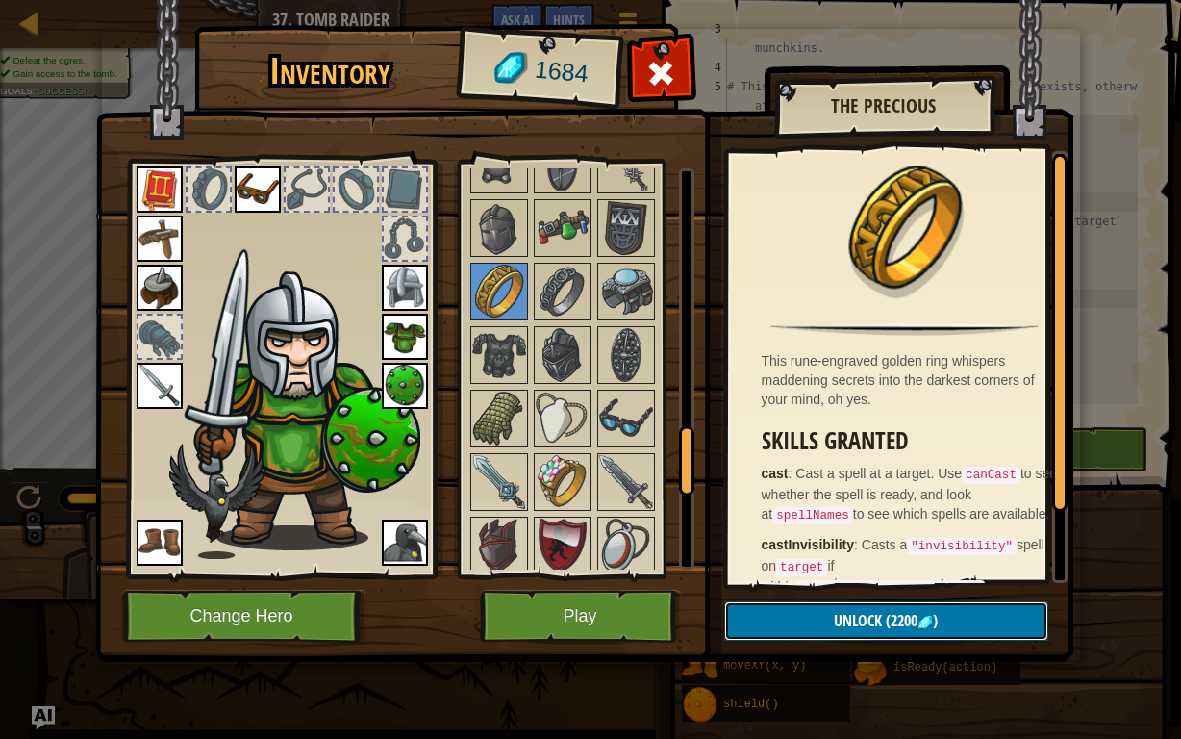
click at [826, 573] on button "Unlock (2200 )" at bounding box center [886, 620] width 324 height 39
drag, startPoint x: 547, startPoint y: 275, endPoint x: 554, endPoint y: 283, distance: 10.2
click at [547, 283] on img at bounding box center [563, 291] width 54 height 54
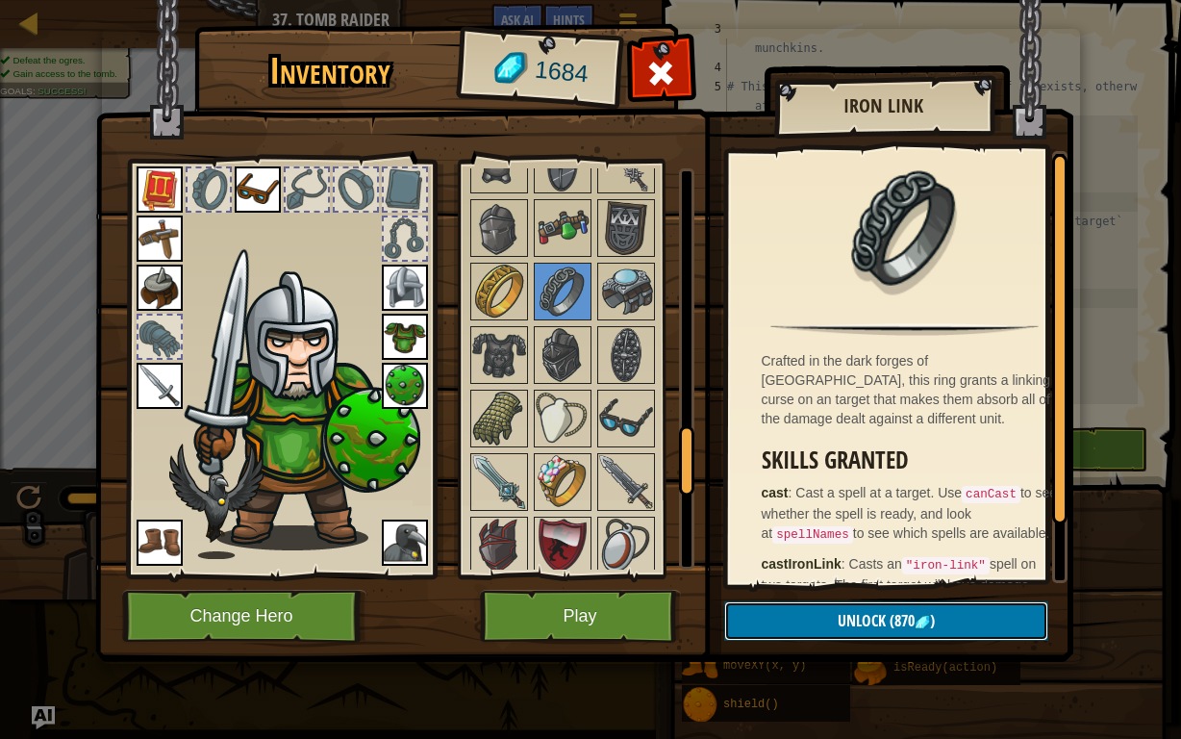
click at [785, 573] on button "Unlock (870 )" at bounding box center [886, 620] width 324 height 39
click at [793, 573] on button "Confirm" at bounding box center [886, 620] width 324 height 39
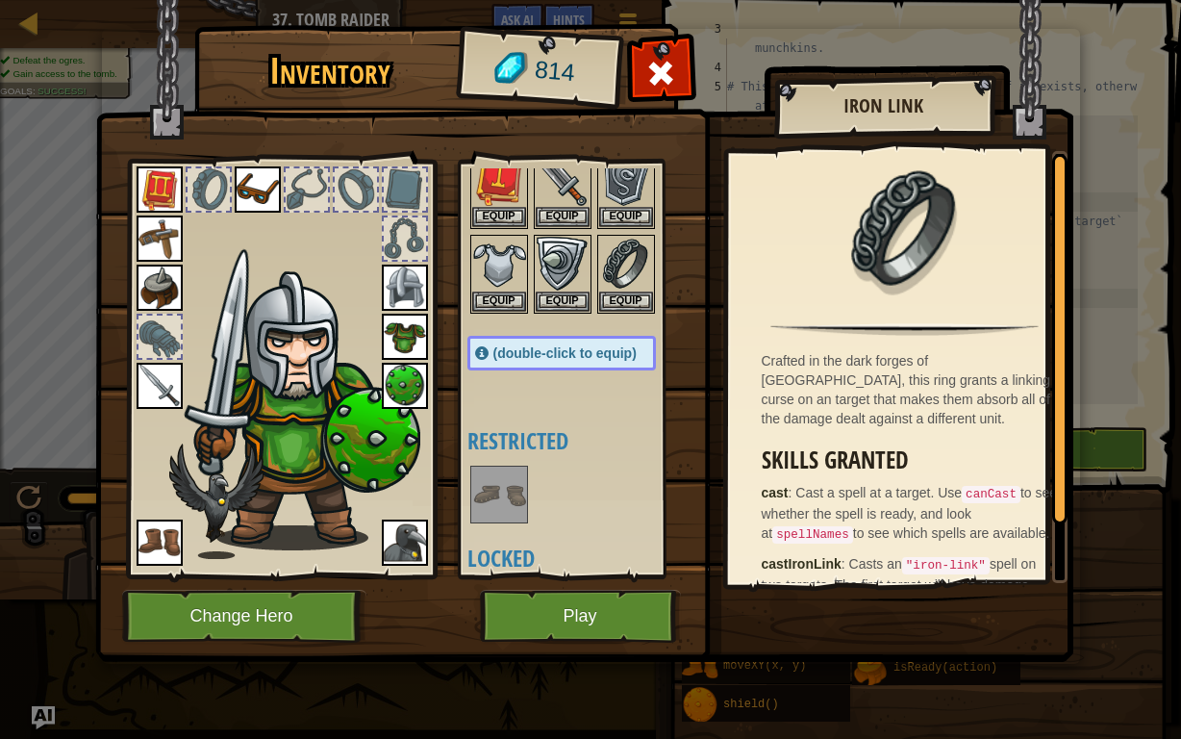
scroll to position [96, 0]
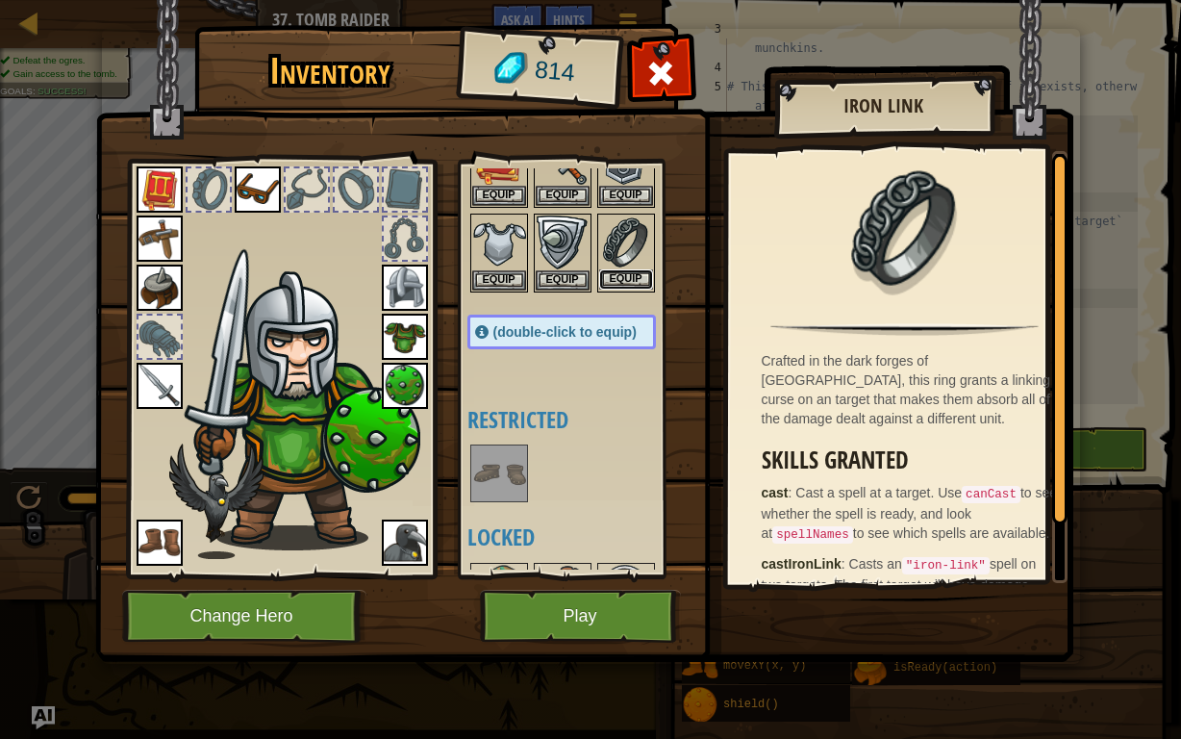
click at [615, 282] on button "Equip" at bounding box center [626, 279] width 54 height 20
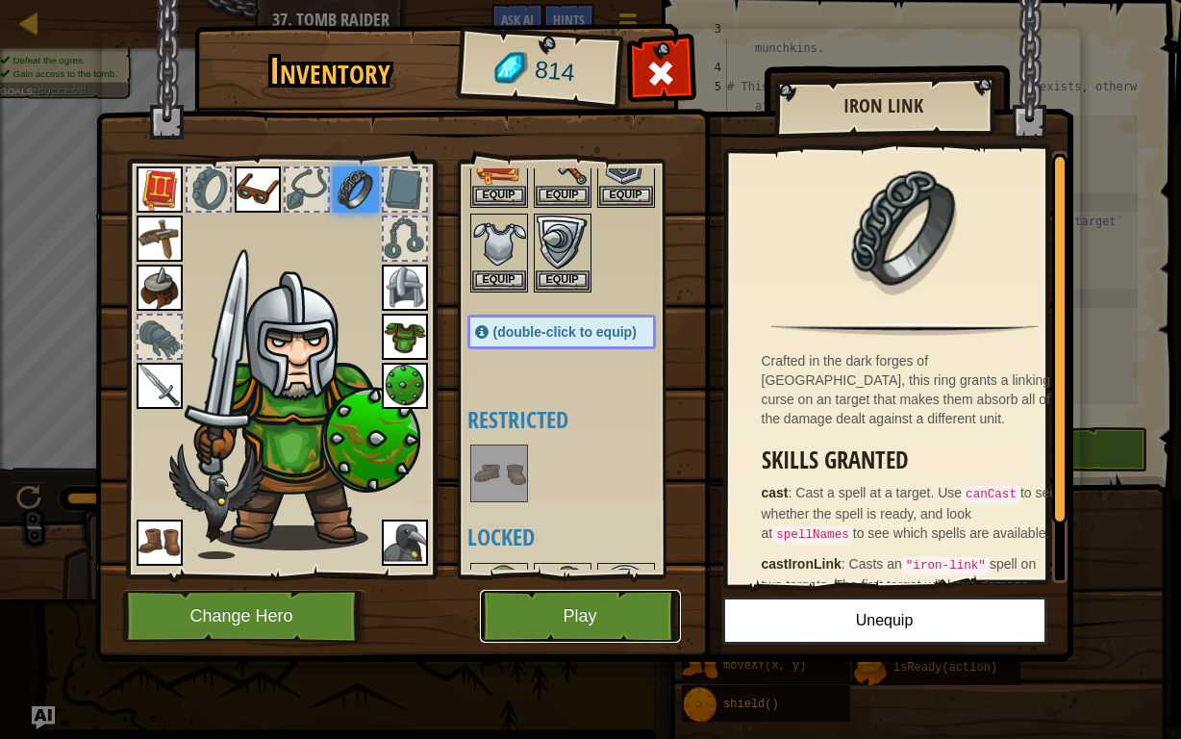
click at [563, 573] on button "Play" at bounding box center [580, 616] width 201 height 53
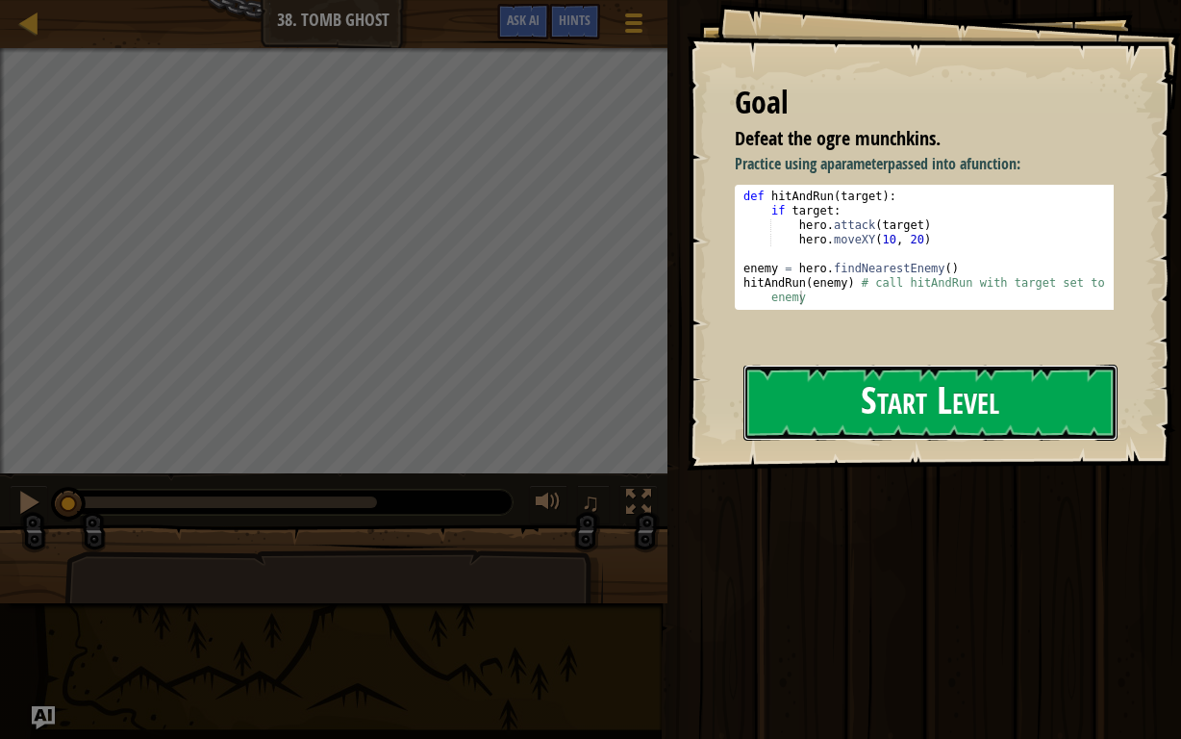
click at [869, 408] on button "Start Level" at bounding box center [930, 402] width 374 height 76
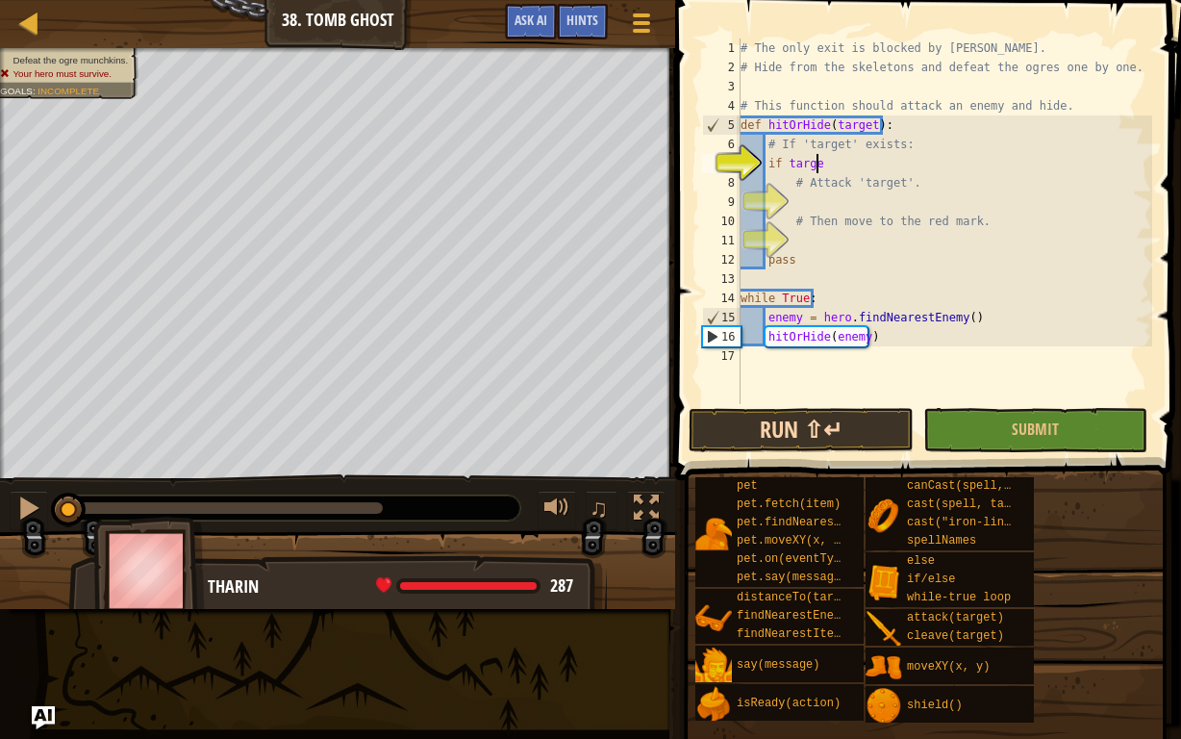
scroll to position [9, 6]
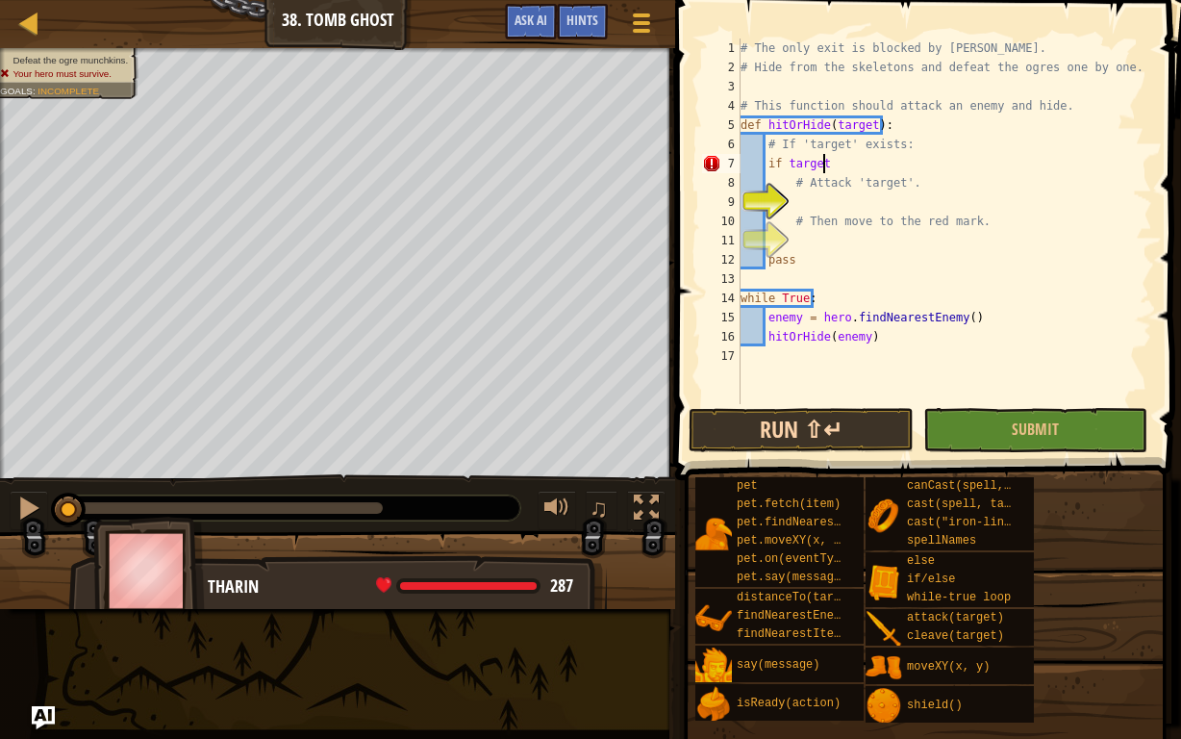
type textarea "if target:"
click at [804, 202] on div "# The only exit is blocked by [PERSON_NAME]. # Hide from the skeletons and defe…" at bounding box center [944, 240] width 415 height 404
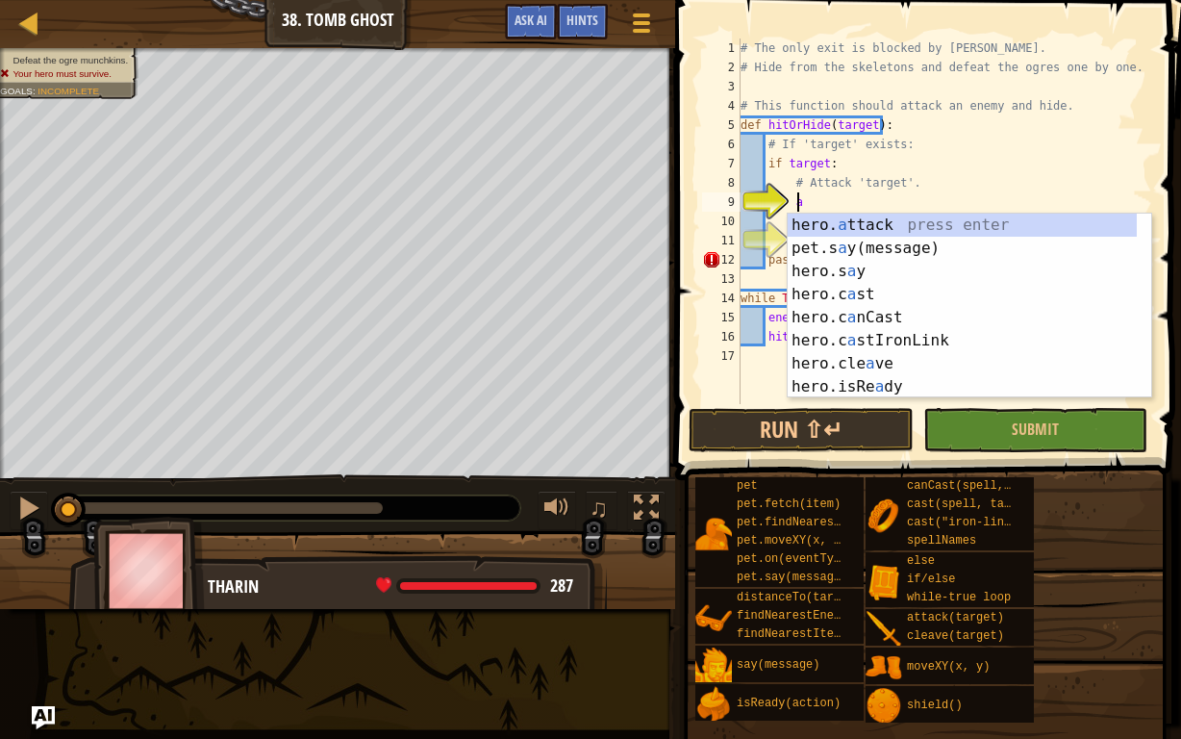
scroll to position [9, 4]
click at [819, 232] on div "hero. a ttack press enter pet.s a y(message) press enter hero.s a y press enter…" at bounding box center [970, 329] width 364 height 231
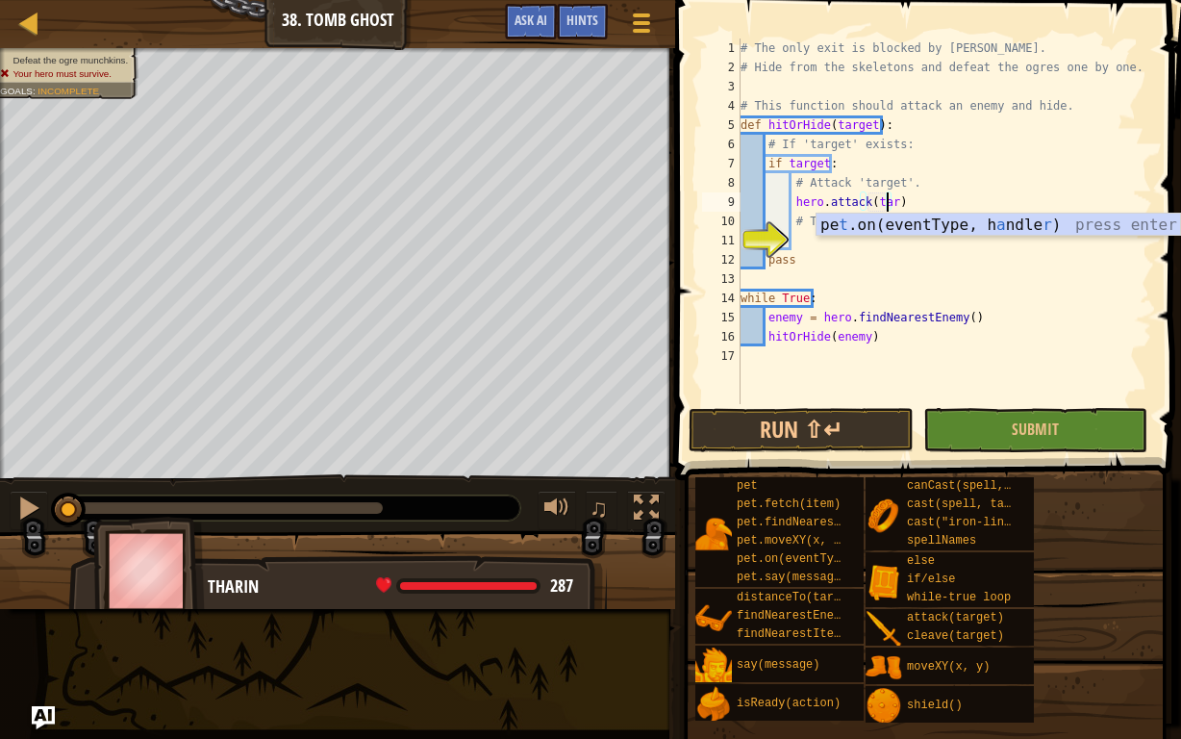
scroll to position [9, 12]
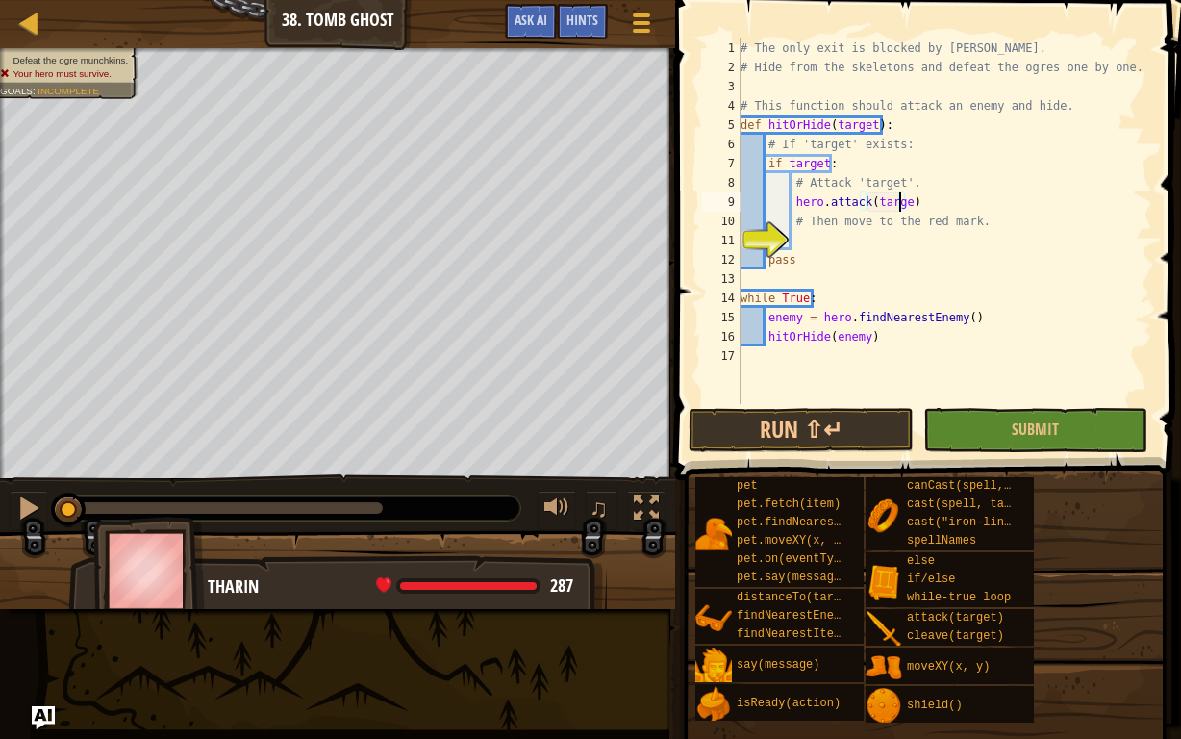
type textarea "hero.attack(target)"
click at [806, 240] on div "# The only exit is blocked by [PERSON_NAME]. # Hide from the skeletons and defe…" at bounding box center [944, 240] width 415 height 404
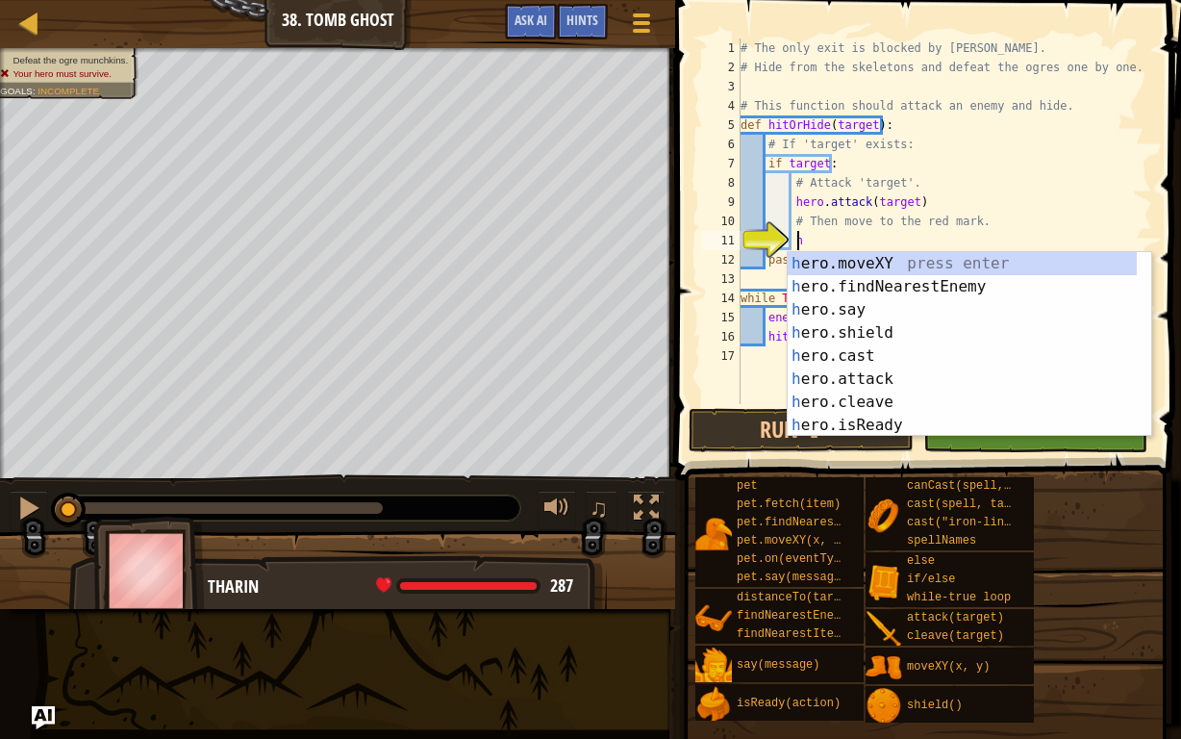
scroll to position [9, 4]
click at [857, 265] on div "h ero.moveXY press enter h ero.findNearestEnemy press enter h ero.say press ent…" at bounding box center [970, 367] width 364 height 231
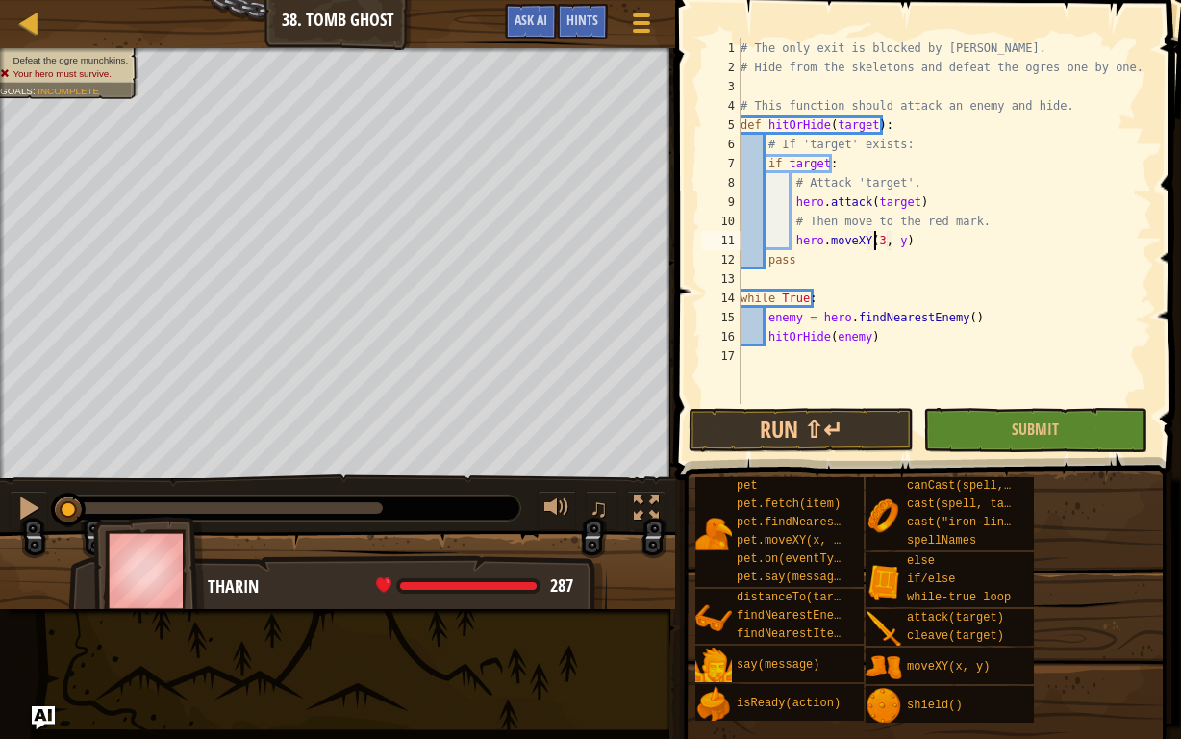
scroll to position [9, 12]
click at [899, 240] on div "# The only exit is blocked by [PERSON_NAME]. # Hide from the skeletons and defe…" at bounding box center [944, 240] width 415 height 404
type textarea "hero.moveXY(32, 17)"
click at [939, 429] on button "Submit" at bounding box center [1035, 430] width 224 height 44
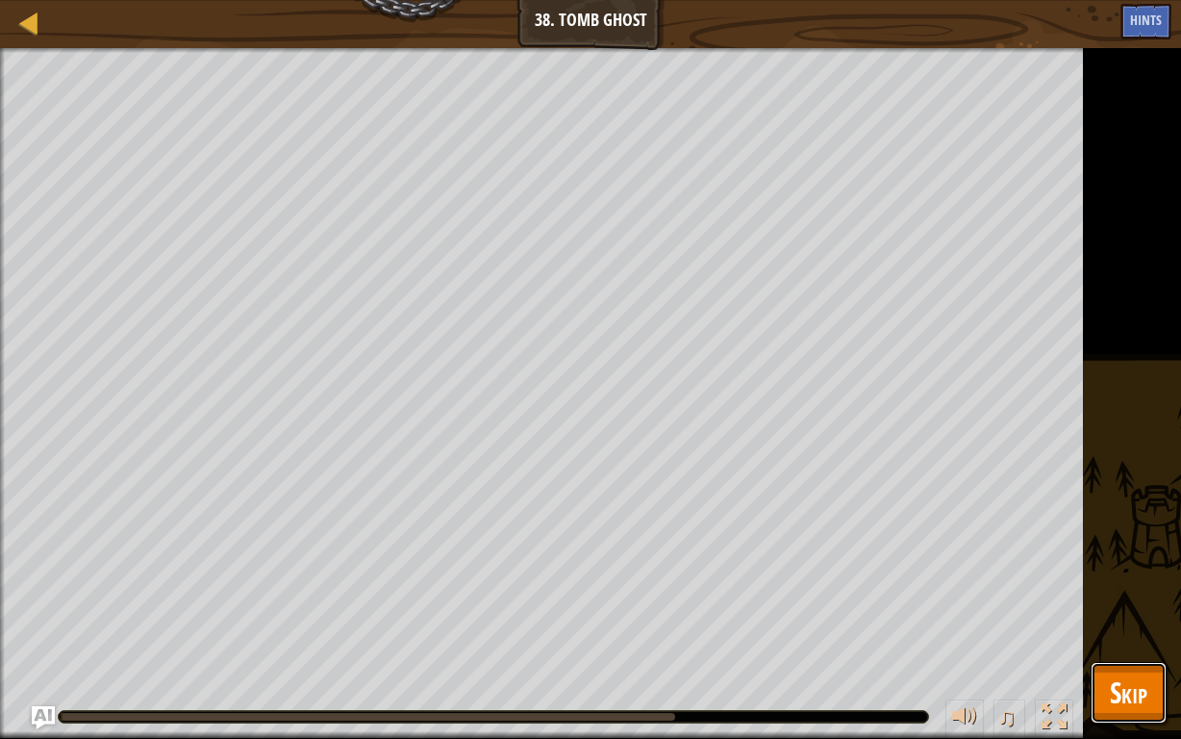
click at [1119, 573] on span "Skip" at bounding box center [1129, 691] width 38 height 39
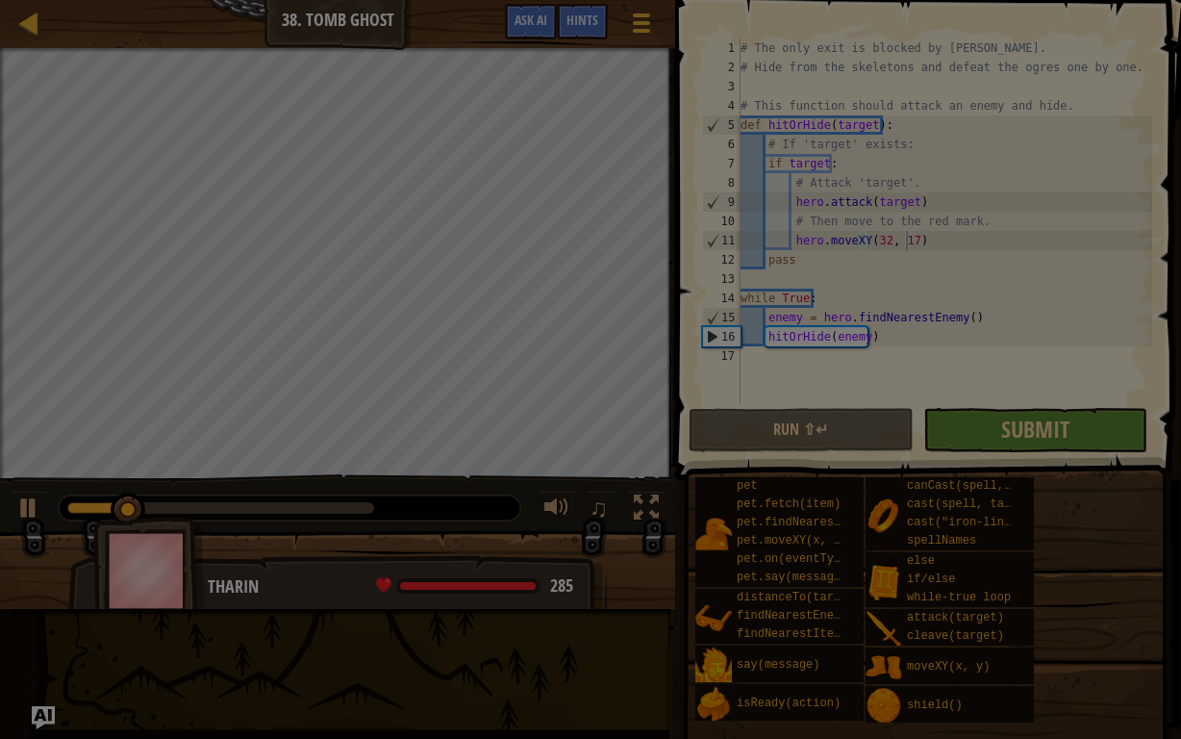
click at [993, 440] on div at bounding box center [590, 369] width 1181 height 739
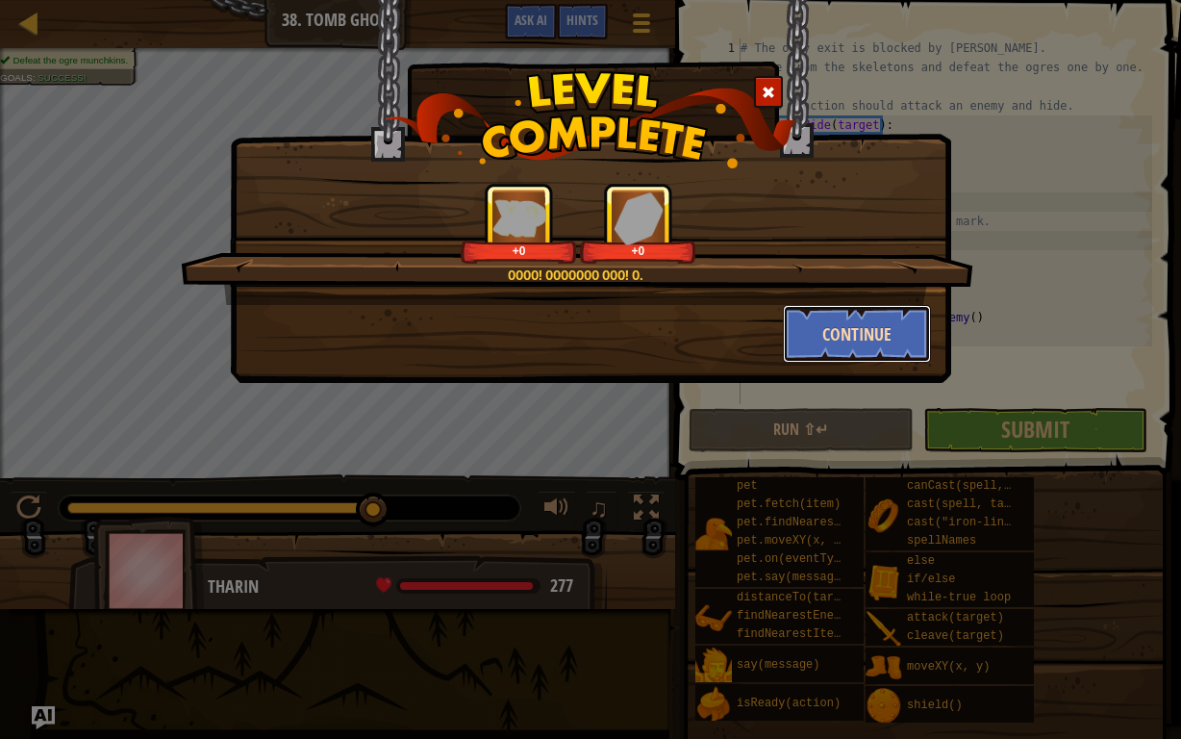
click at [839, 307] on button "Continue" at bounding box center [857, 334] width 149 height 58
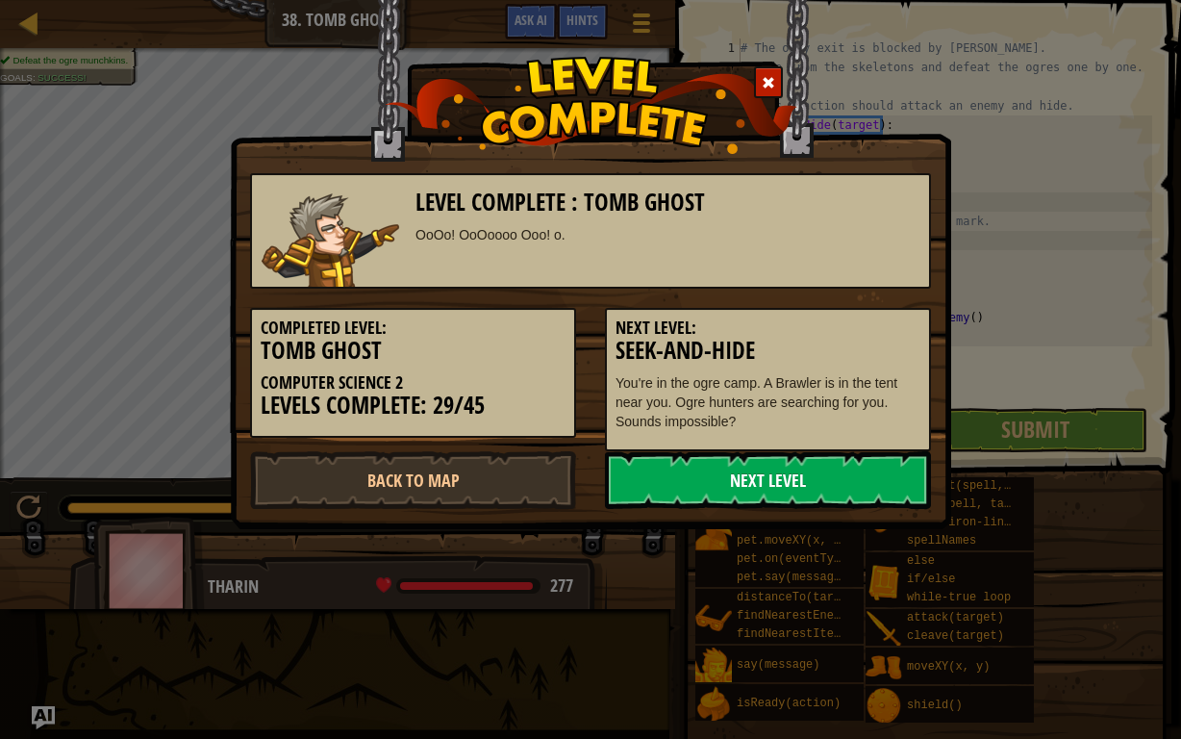
click at [641, 482] on link "Next Level" at bounding box center [768, 480] width 326 height 58
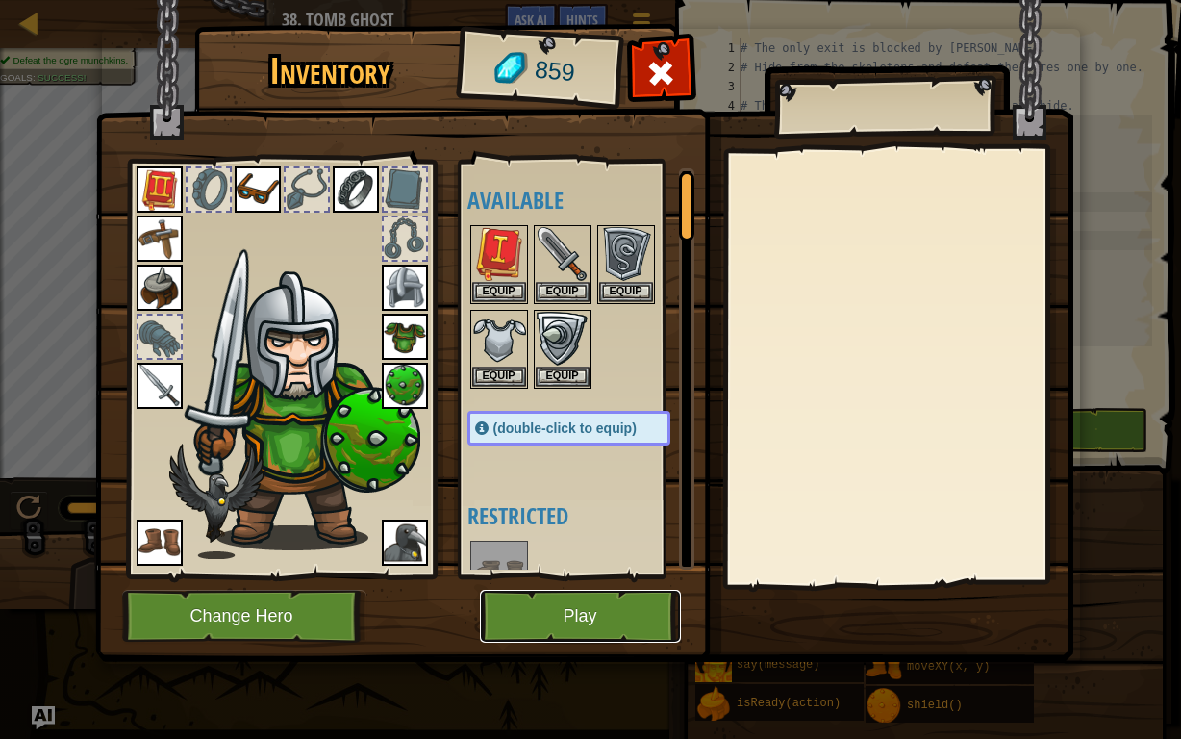
click at [589, 573] on button "Play" at bounding box center [580, 616] width 201 height 53
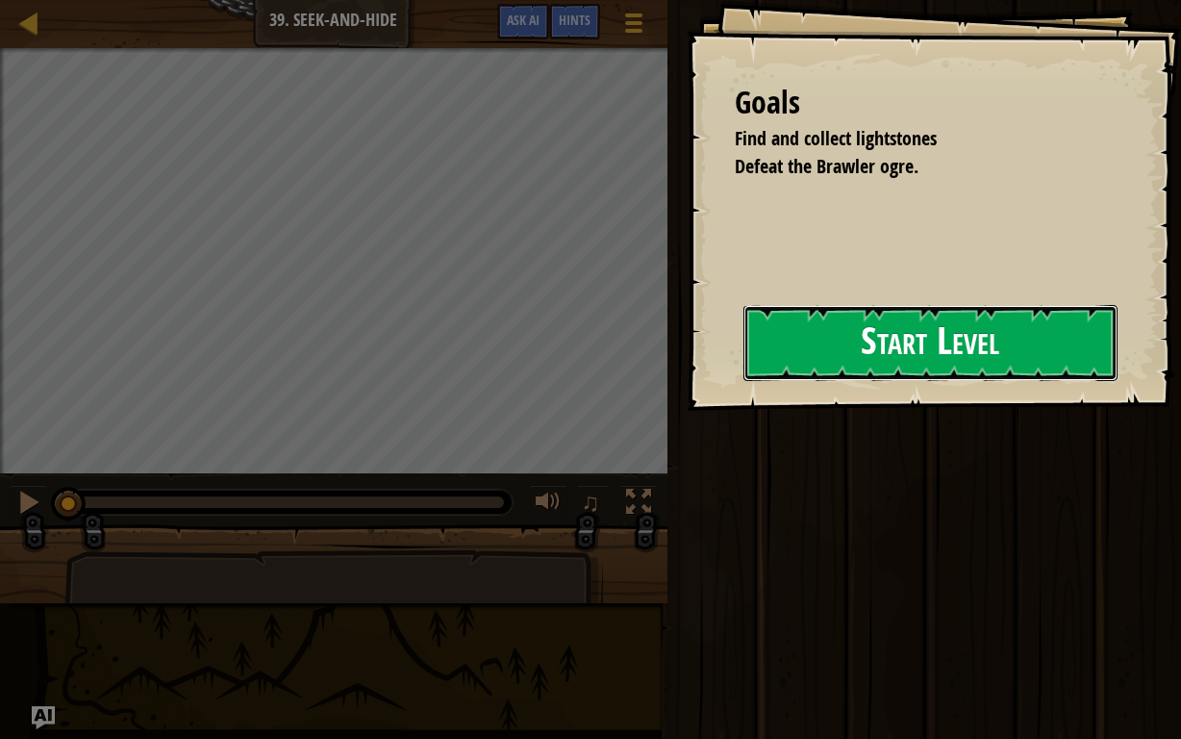
click at [825, 354] on button "Start Level" at bounding box center [930, 343] width 374 height 76
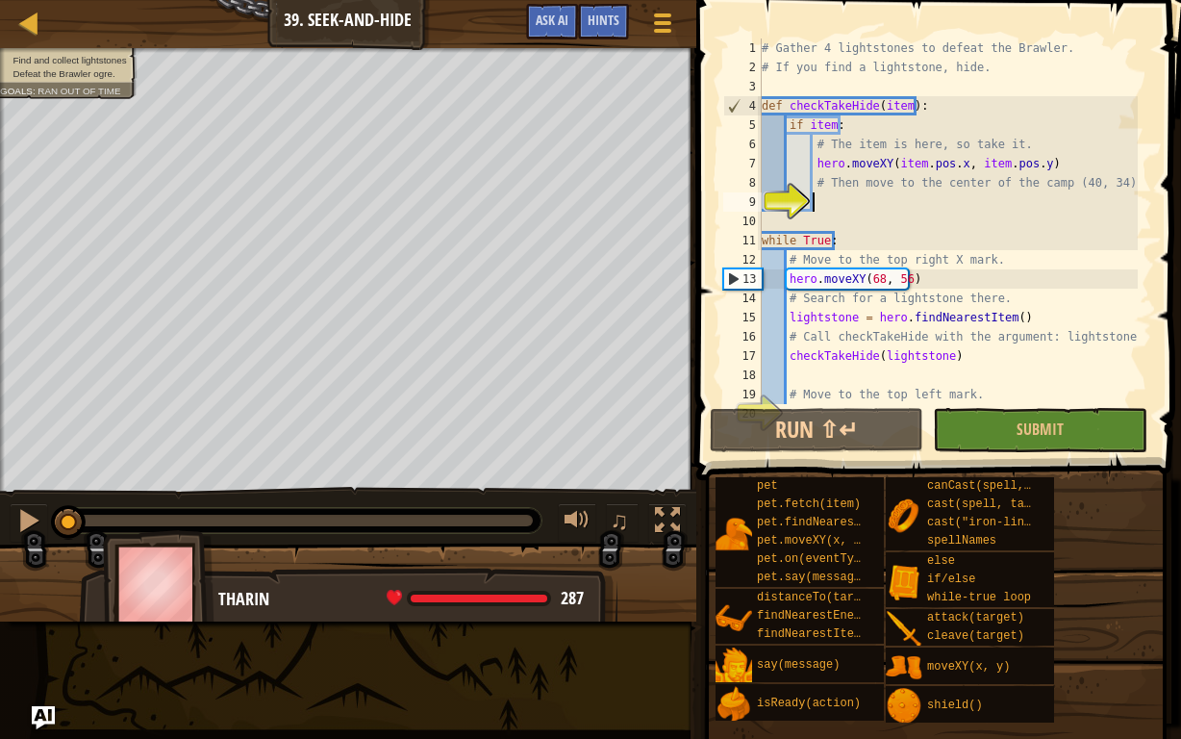
scroll to position [9, 3]
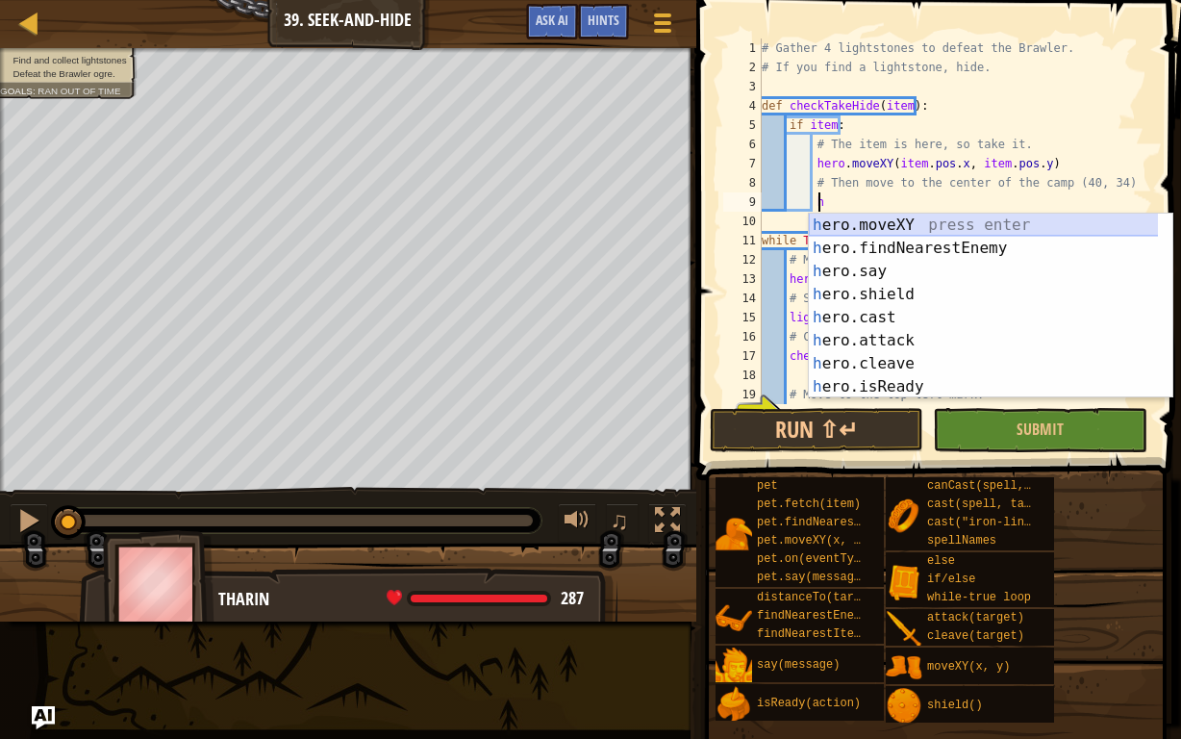
click at [891, 225] on div "h ero.moveXY press enter h ero.findNearestEnemy press enter h ero.say press ent…" at bounding box center [984, 329] width 350 height 231
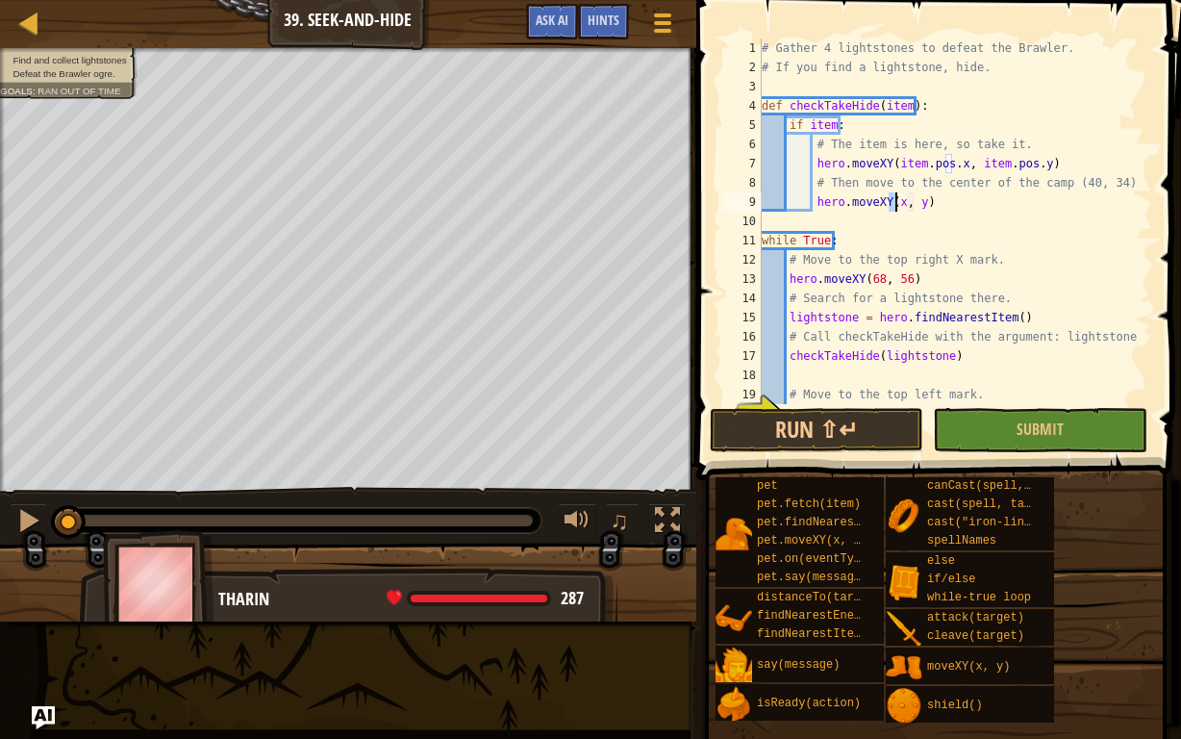
scroll to position [9, 11]
click at [919, 203] on div "# Gather 4 lightstones to defeat the Brawler. # If you find a lightstone, hide.…" at bounding box center [948, 240] width 380 height 404
type textarea "hero.moveXY(40, 34)"
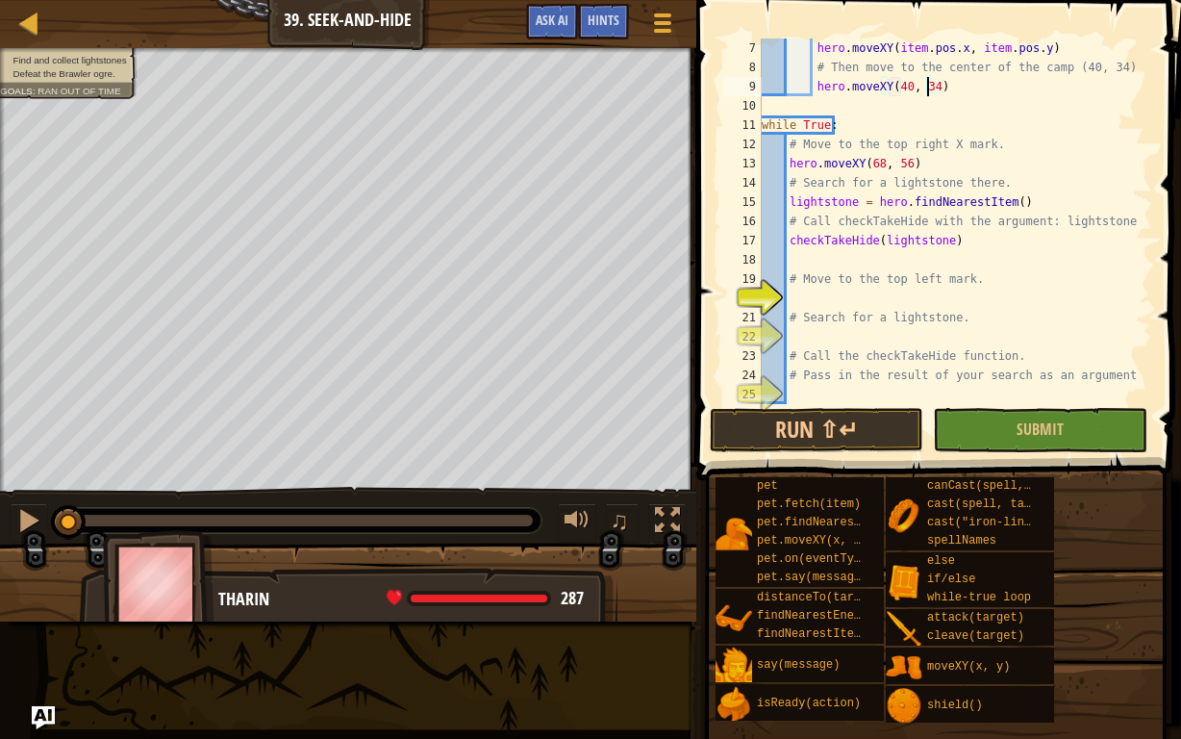
scroll to position [115, 0]
click at [794, 301] on div "hero . moveXY ( item . pos . x , item . pos . y ) # Then move to the center of …" at bounding box center [948, 240] width 380 height 404
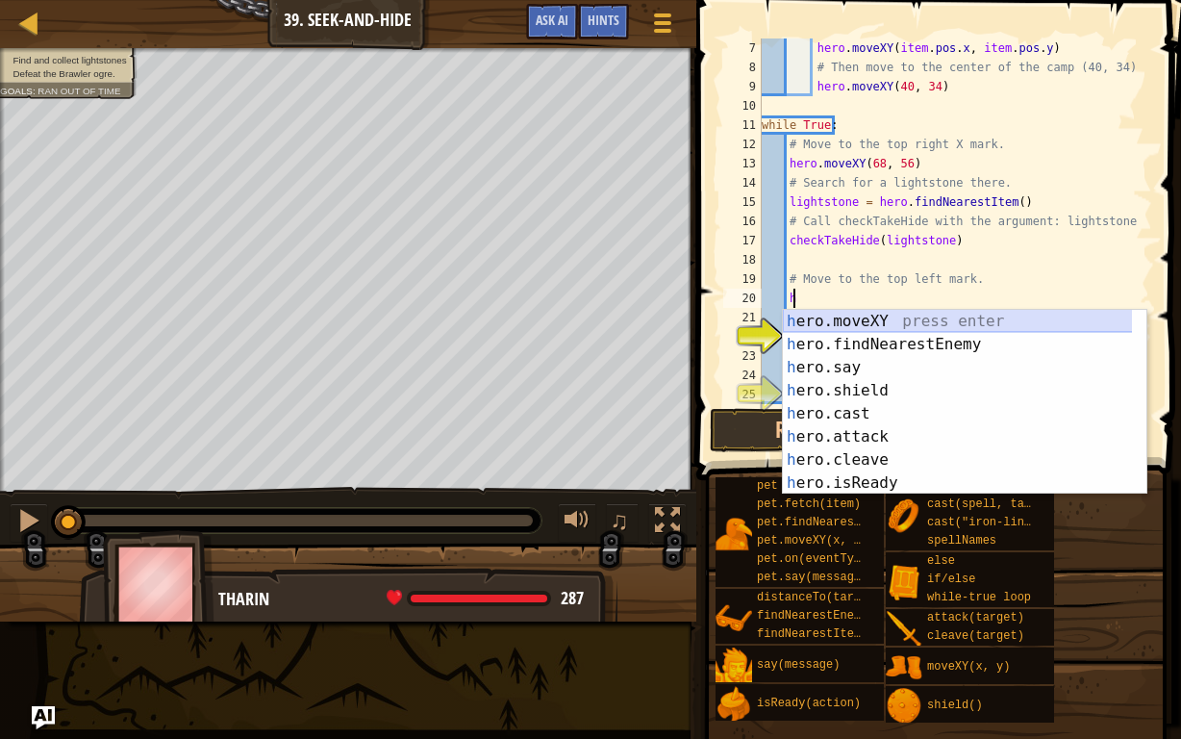
click at [874, 323] on div "h ero.moveXY press enter h ero.findNearestEnemy press enter h ero.say press ent…" at bounding box center [958, 425] width 350 height 231
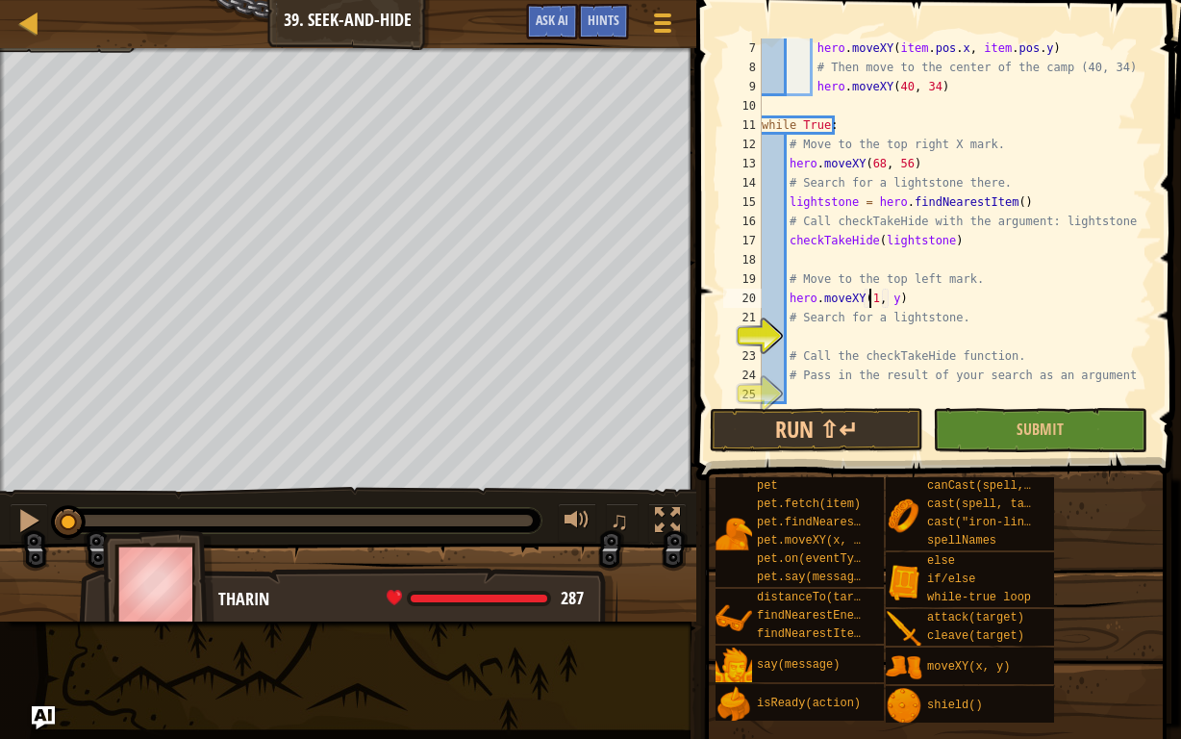
scroll to position [9, 10]
click at [892, 300] on div "hero . moveXY ( item . pos . x , item . pos . y ) # Then move to the center of …" at bounding box center [948, 240] width 380 height 404
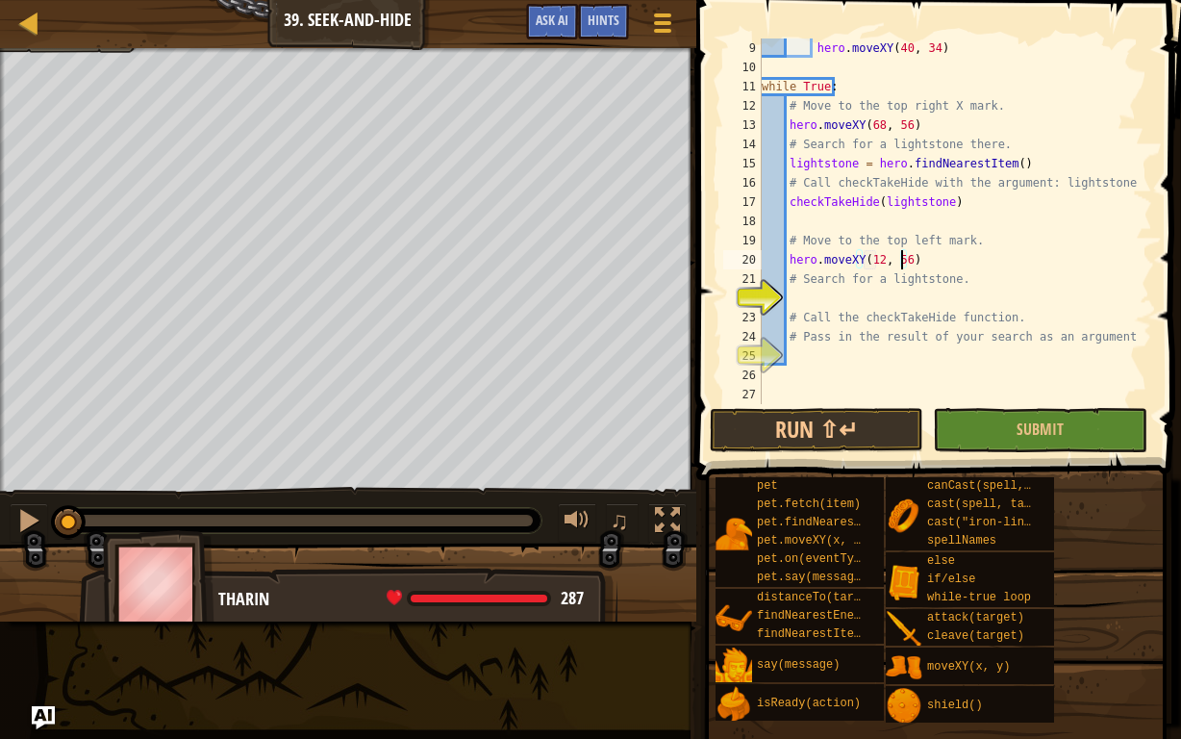
scroll to position [154, 0]
drag, startPoint x: 950, startPoint y: 200, endPoint x: 786, endPoint y: 203, distance: 164.5
click at [786, 203] on div "hero . moveXY ( 40 , 34 ) while True : # Move to the top right X mark. hero . m…" at bounding box center [948, 240] width 380 height 404
type textarea "checkTakeHide(lightstone)"
click at [805, 295] on div "hero . moveXY ( 40 , 34 ) while True : # Move to the top right X mark. hero . m…" at bounding box center [948, 240] width 380 height 404
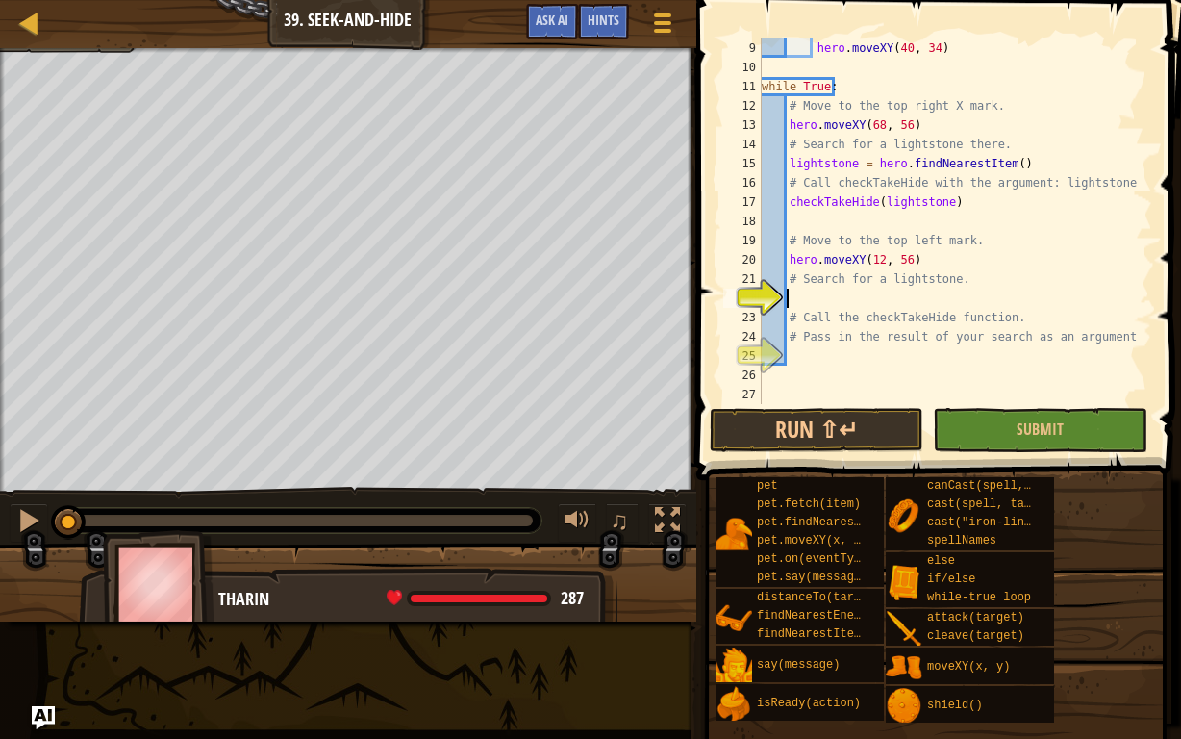
scroll to position [9, 1]
type textarea "checkTakeHide(lightstone)"
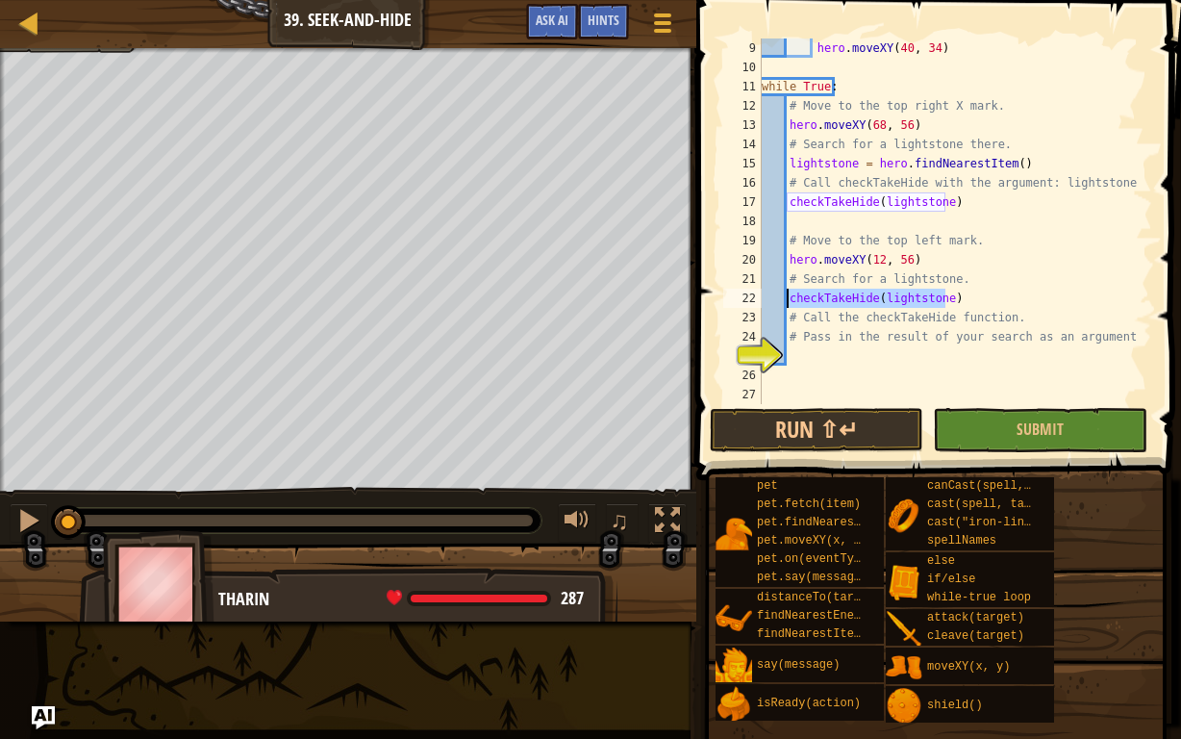
drag, startPoint x: 950, startPoint y: 303, endPoint x: 790, endPoint y: 301, distance: 160.6
click at [790, 301] on div "hero . moveXY ( 40 , 34 ) while True : # Move to the top right X mark. hero . m…" at bounding box center [948, 240] width 380 height 404
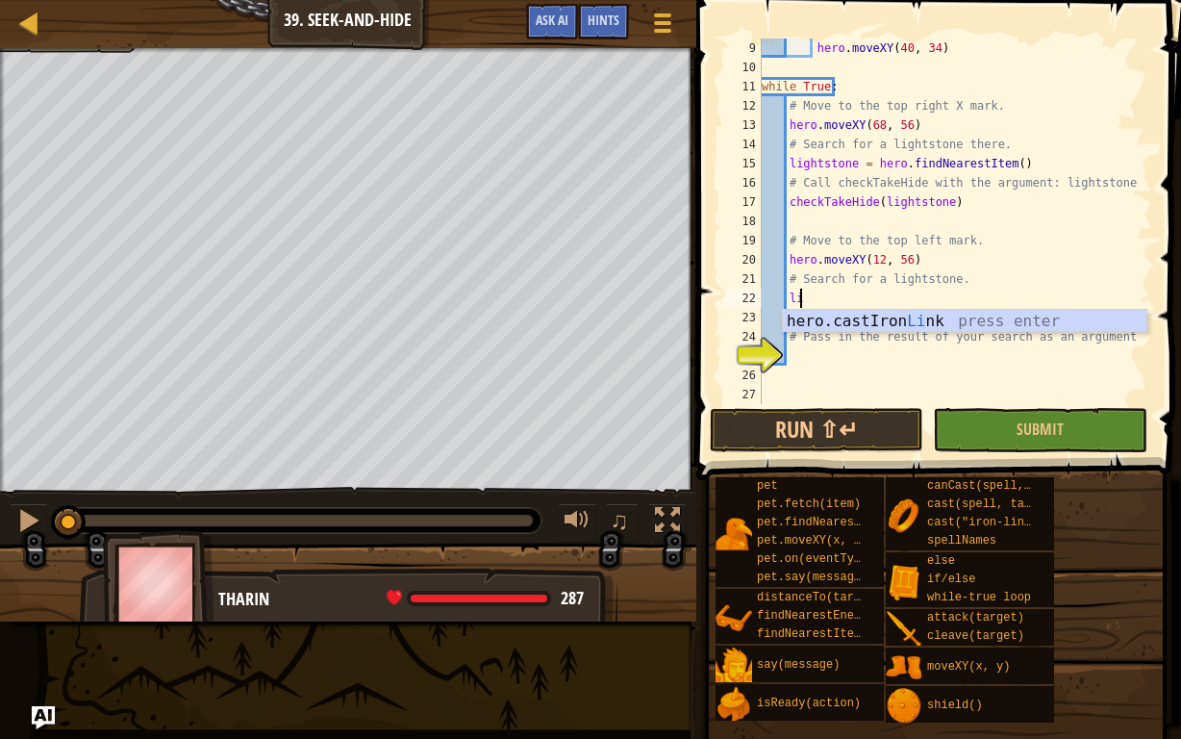
type textarea "l"
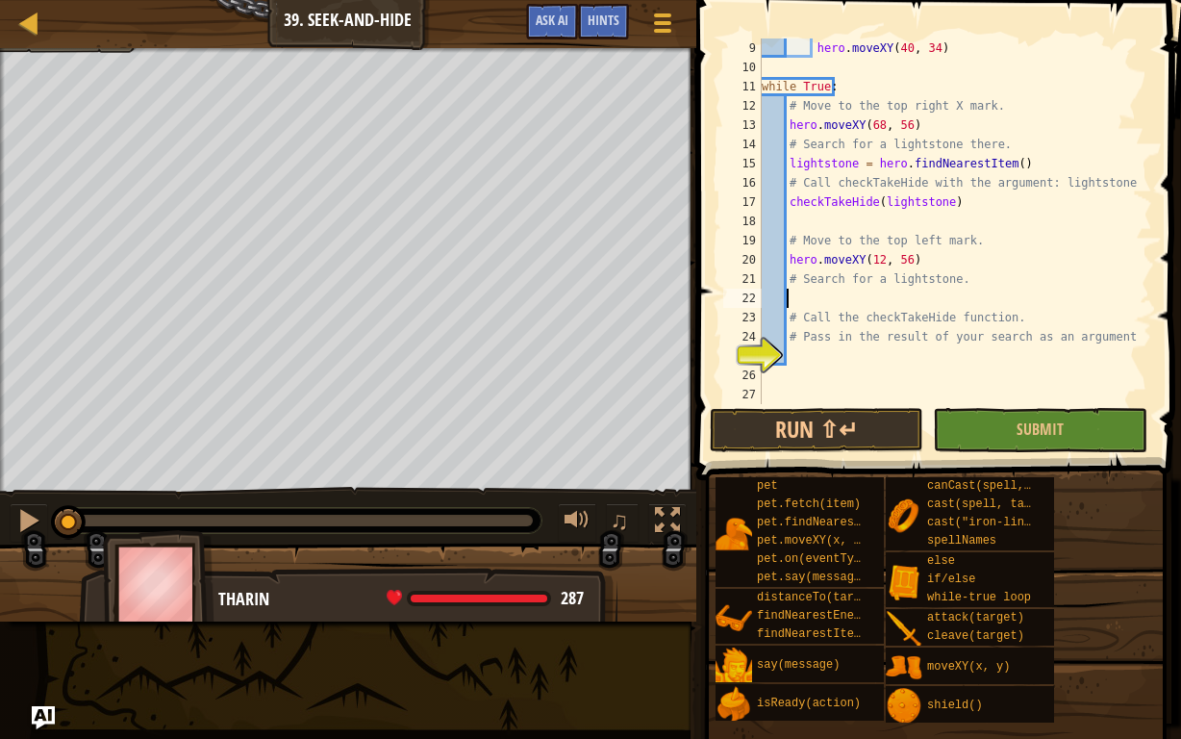
scroll to position [9, 1]
click at [793, 352] on div "hero . moveXY ( 40 , 34 ) while True : # Move to the top right X mark. hero . m…" at bounding box center [948, 240] width 380 height 404
drag, startPoint x: 1004, startPoint y: 162, endPoint x: 1043, endPoint y: 160, distance: 39.5
click at [984, 158] on div "hero . moveXY ( 40 , 34 ) while True : # Move to the top right X mark. hero . m…" at bounding box center [948, 240] width 380 height 404
type textarea "lightstone = hero.findNearestItem()"
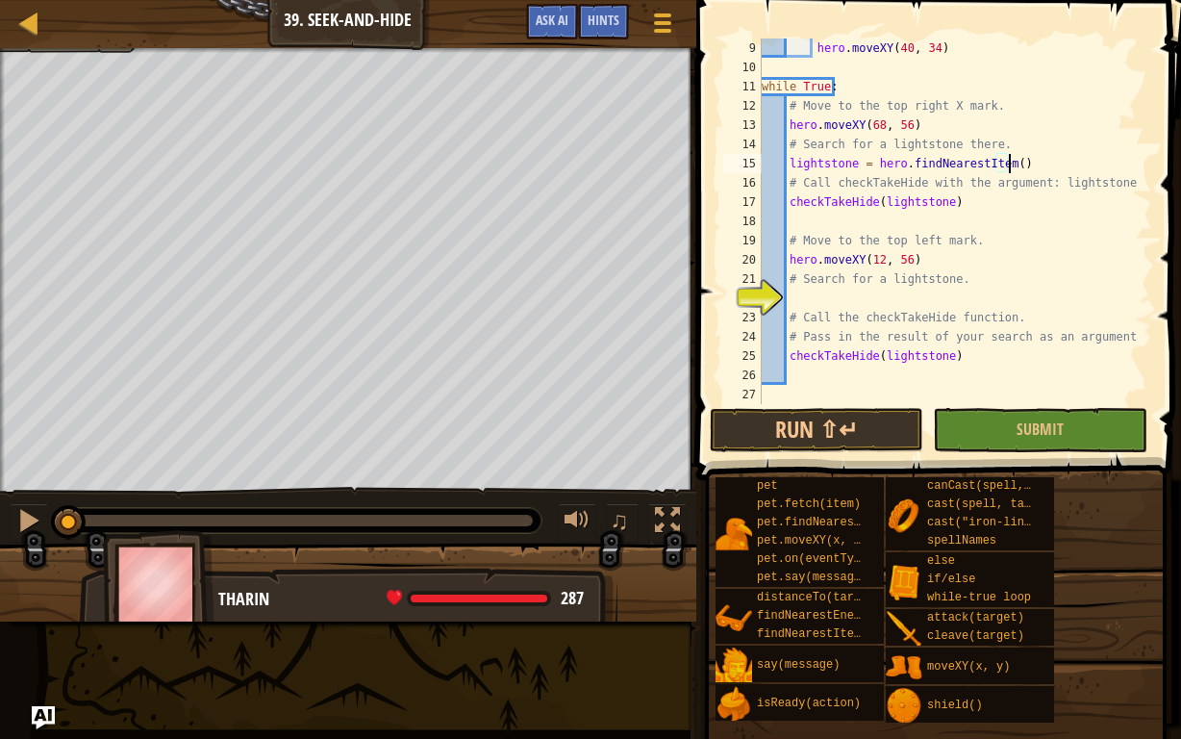
click at [1023, 163] on div "hero . moveXY ( 40 , 34 ) while True : # Move to the top right X mark. hero . m…" at bounding box center [948, 240] width 380 height 404
drag, startPoint x: 1017, startPoint y: 158, endPoint x: 786, endPoint y: 164, distance: 230.9
click at [786, 164] on div "hero . moveXY ( 40 , 34 ) while True : # Move to the top right X mark. hero . m…" at bounding box center [948, 240] width 380 height 404
click at [806, 296] on div "hero . moveXY ( 40 , 34 ) while True : # Move to the top right X mark. hero . m…" at bounding box center [948, 240] width 380 height 404
type textarea "lightstone = hero.findNearestItem()"
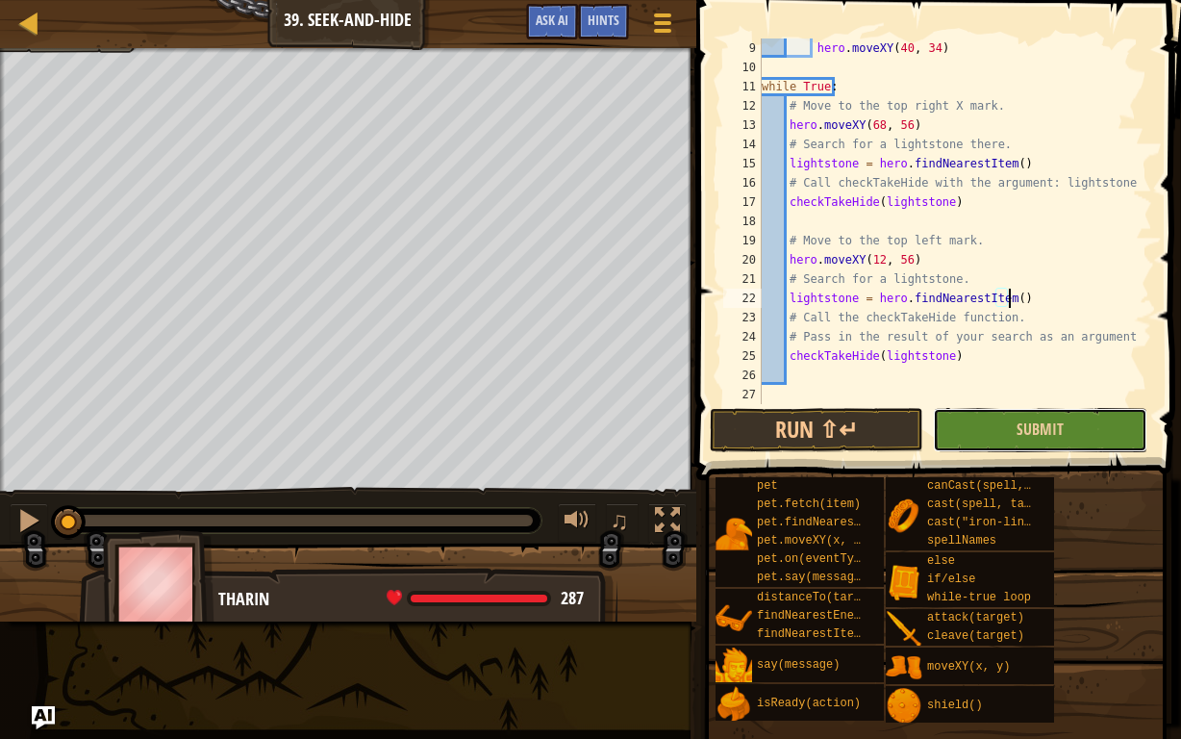
click at [965, 415] on button "Submit" at bounding box center [1040, 430] width 214 height 44
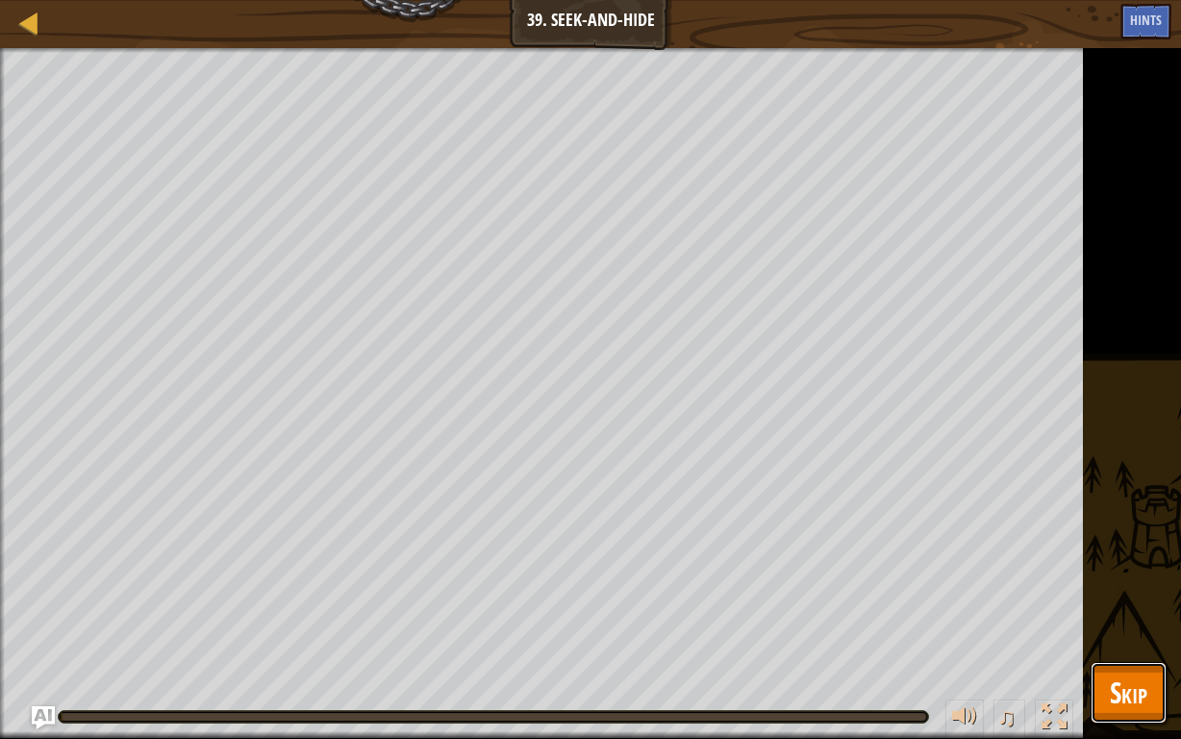
click at [1130, 573] on span "Skip" at bounding box center [1129, 691] width 38 height 39
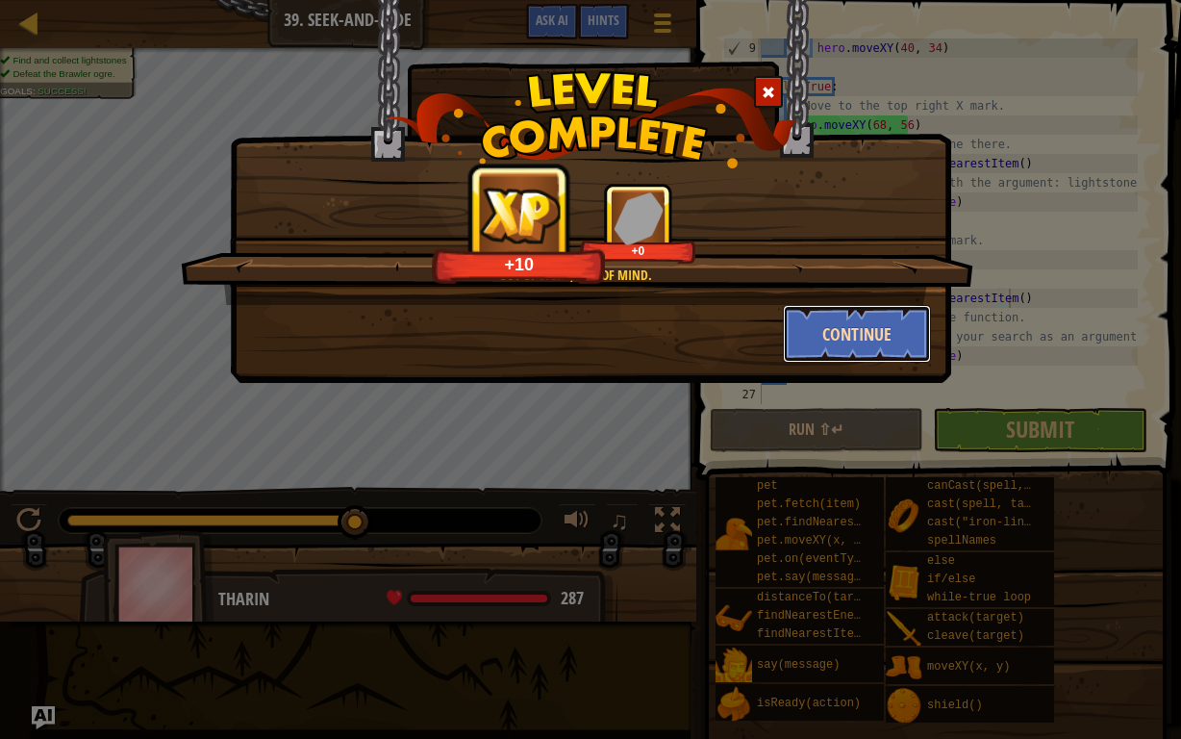
click at [922, 350] on button "Continue" at bounding box center [857, 334] width 149 height 58
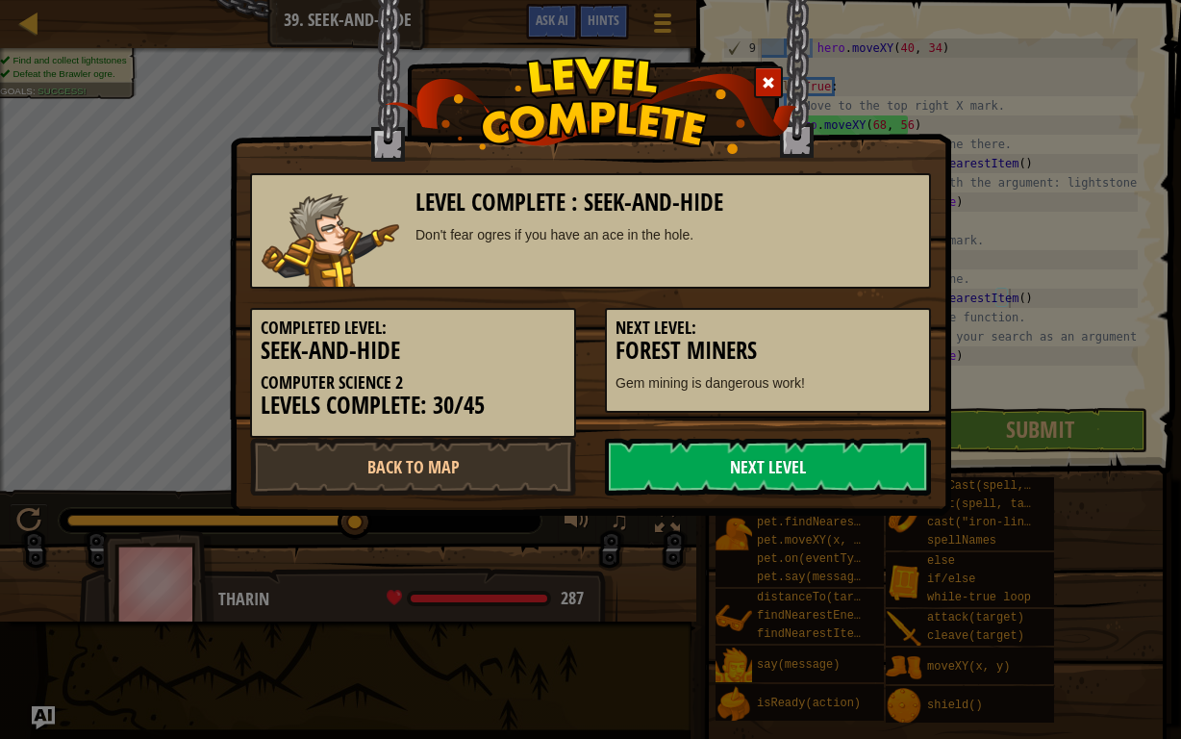
click at [757, 479] on link "Next Level" at bounding box center [768, 467] width 326 height 58
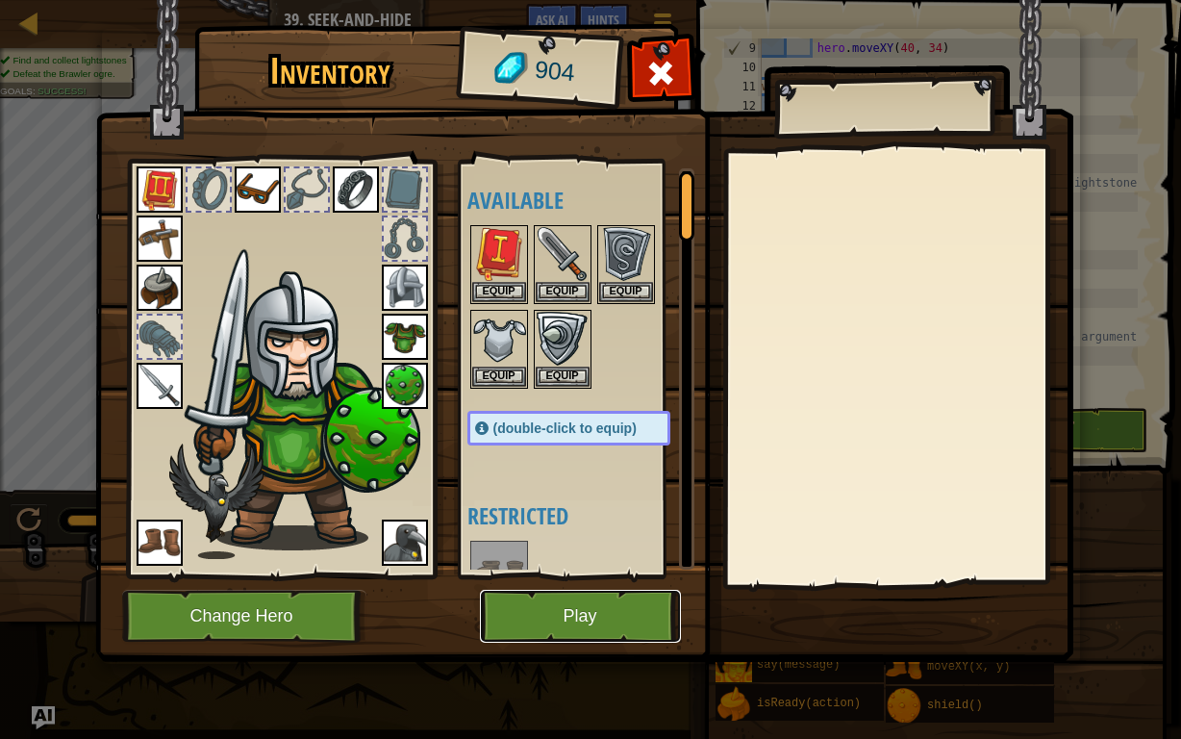
click at [490, 573] on button "Play" at bounding box center [580, 616] width 201 height 53
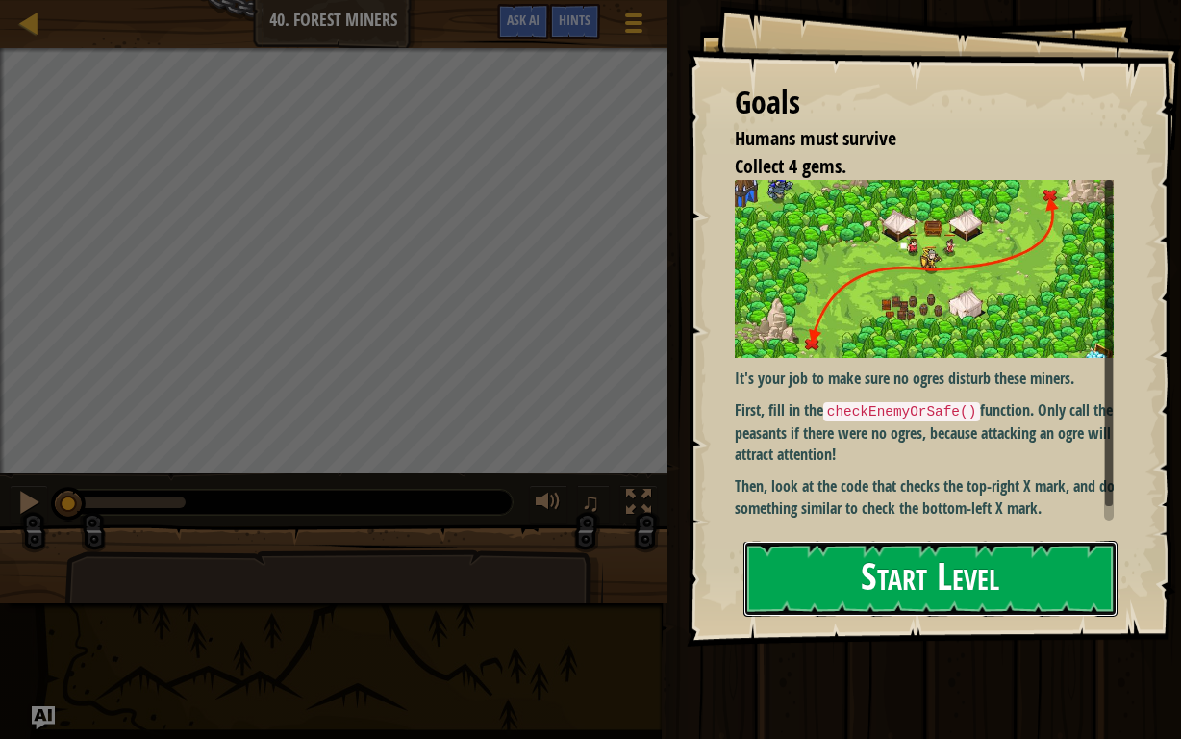
click at [974, 573] on button "Start Level" at bounding box center [930, 578] width 374 height 76
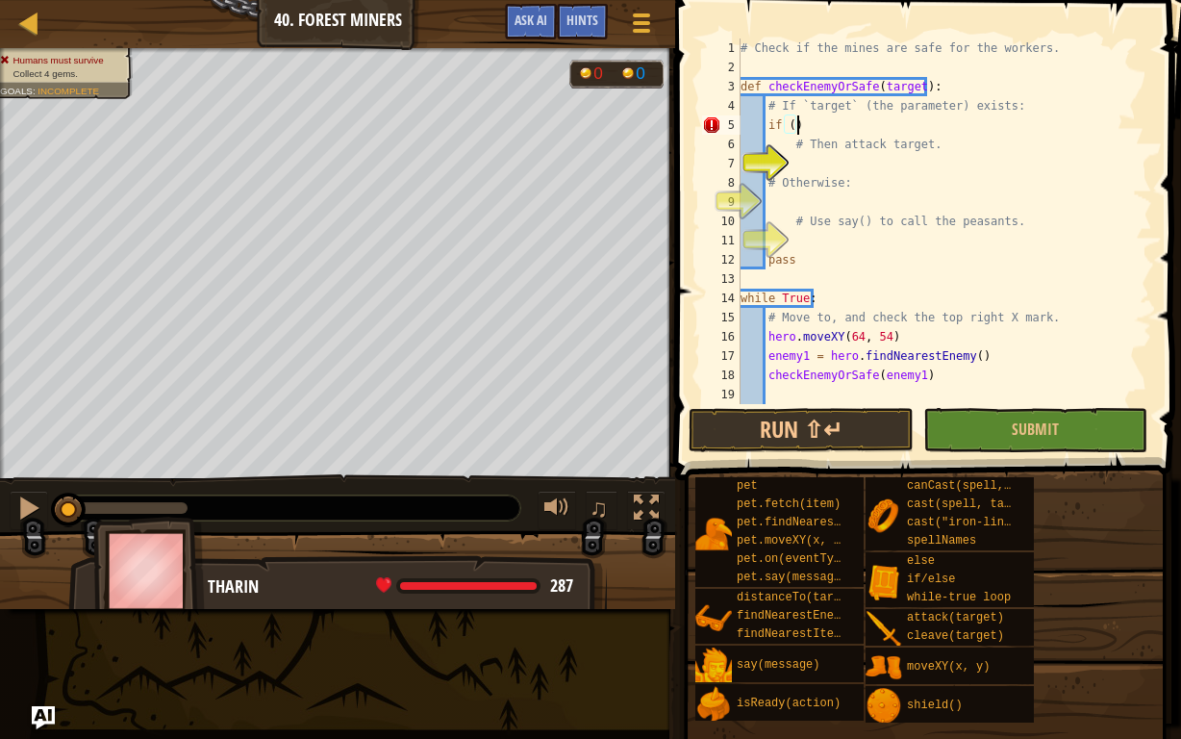
scroll to position [9, 4]
click at [989, 179] on div "# Check if the mines are safe for the workers. def checkEnemyOrSafe ( target ) …" at bounding box center [937, 240] width 401 height 404
click at [801, 121] on div "# Check if the mines are safe for the workers. def checkEnemyOrSafe ( target ) …" at bounding box center [937, 240] width 401 height 404
type textarea "if target(the parameter):"
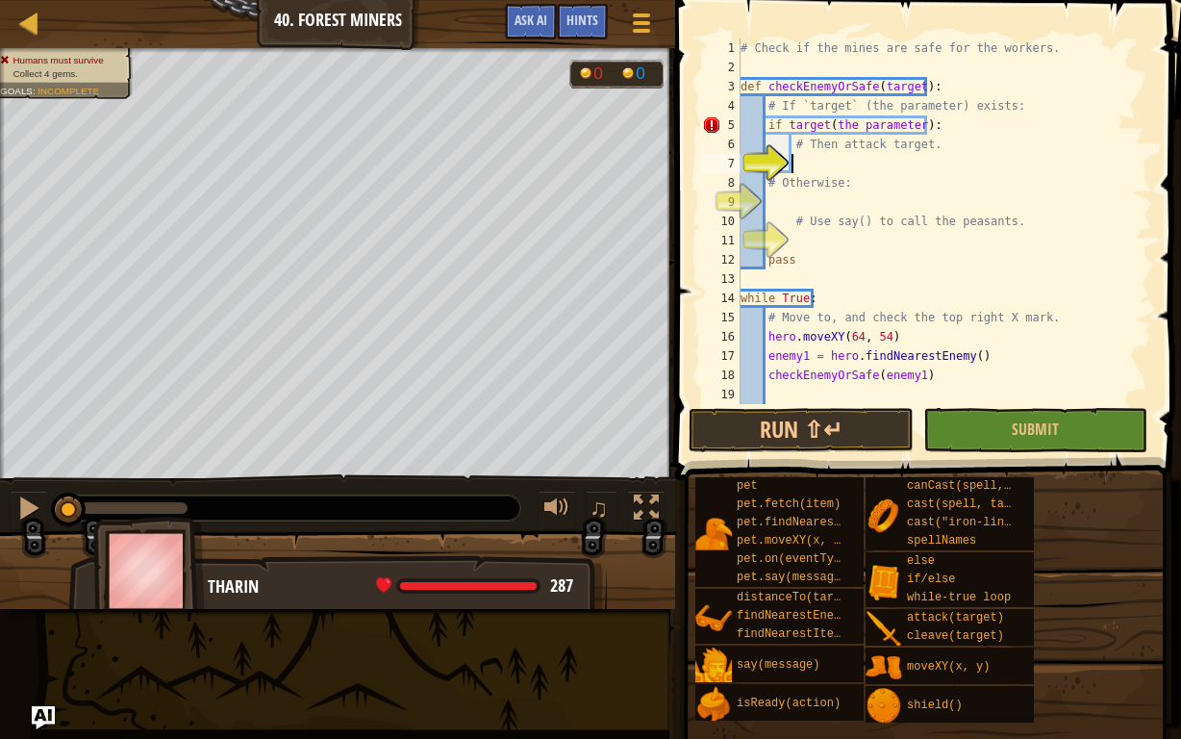
click at [807, 167] on div "# Check if the mines are safe for the workers. def checkEnemyOrSafe ( target ) …" at bounding box center [937, 240] width 401 height 404
click at [917, 123] on div "# Check if the mines are safe for the workers. def checkEnemyOrSafe ( target ) …" at bounding box center [937, 240] width 401 height 404
type textarea "if target:"
click at [810, 168] on div "# Check if the mines are safe for the workers. def checkEnemyOrSafe ( target ) …" at bounding box center [937, 240] width 401 height 404
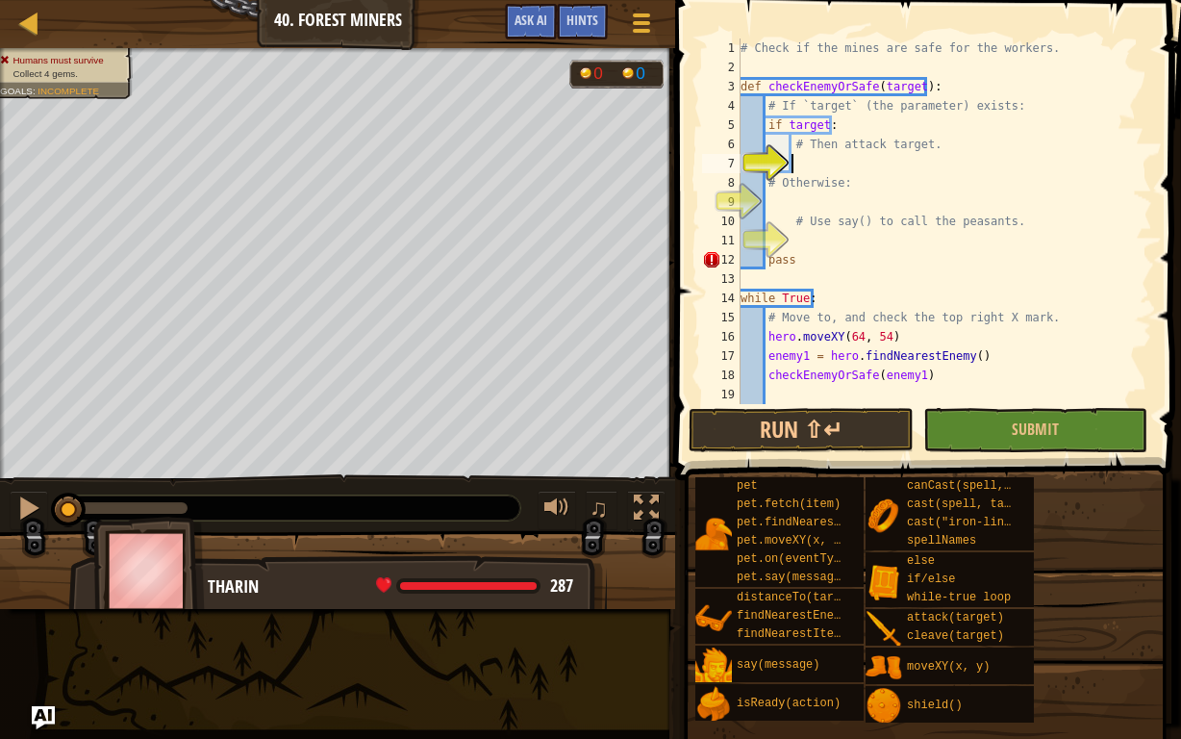
scroll to position [9, 4]
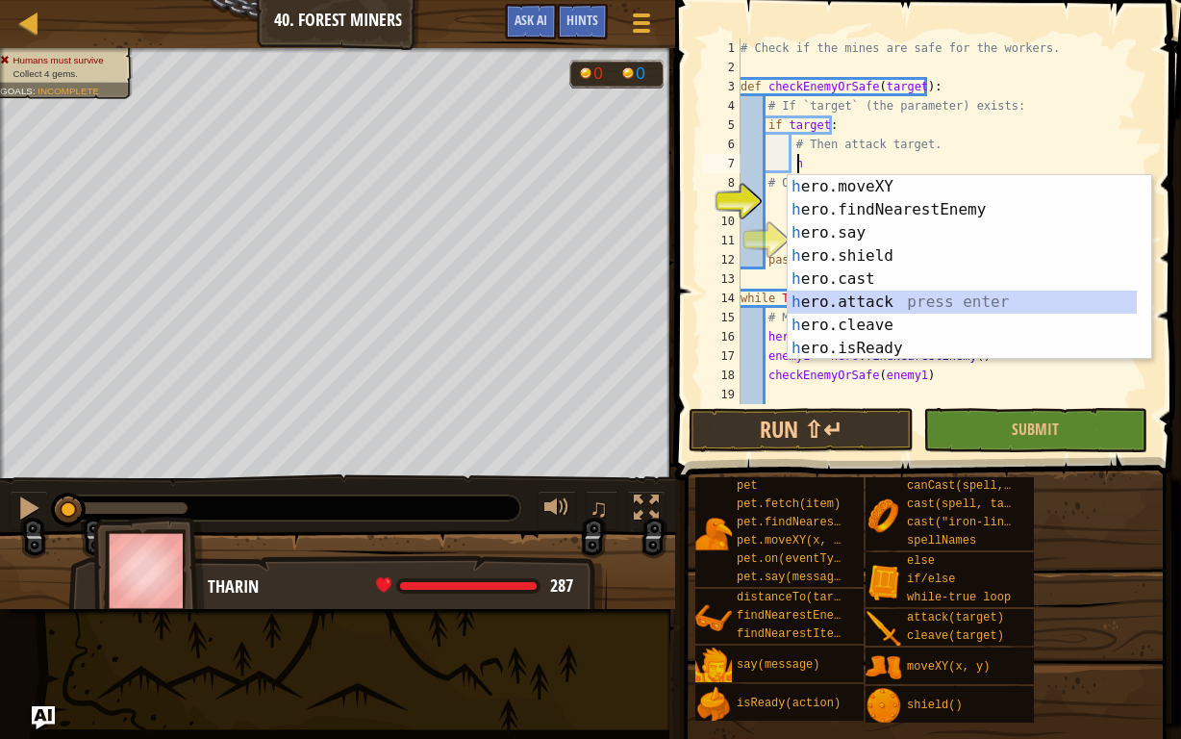
click at [876, 297] on div "h ero.moveXY press enter h ero.findNearestEnemy press enter h ero.say press ent…" at bounding box center [963, 290] width 350 height 231
type textarea "hero.attack(enemy)"
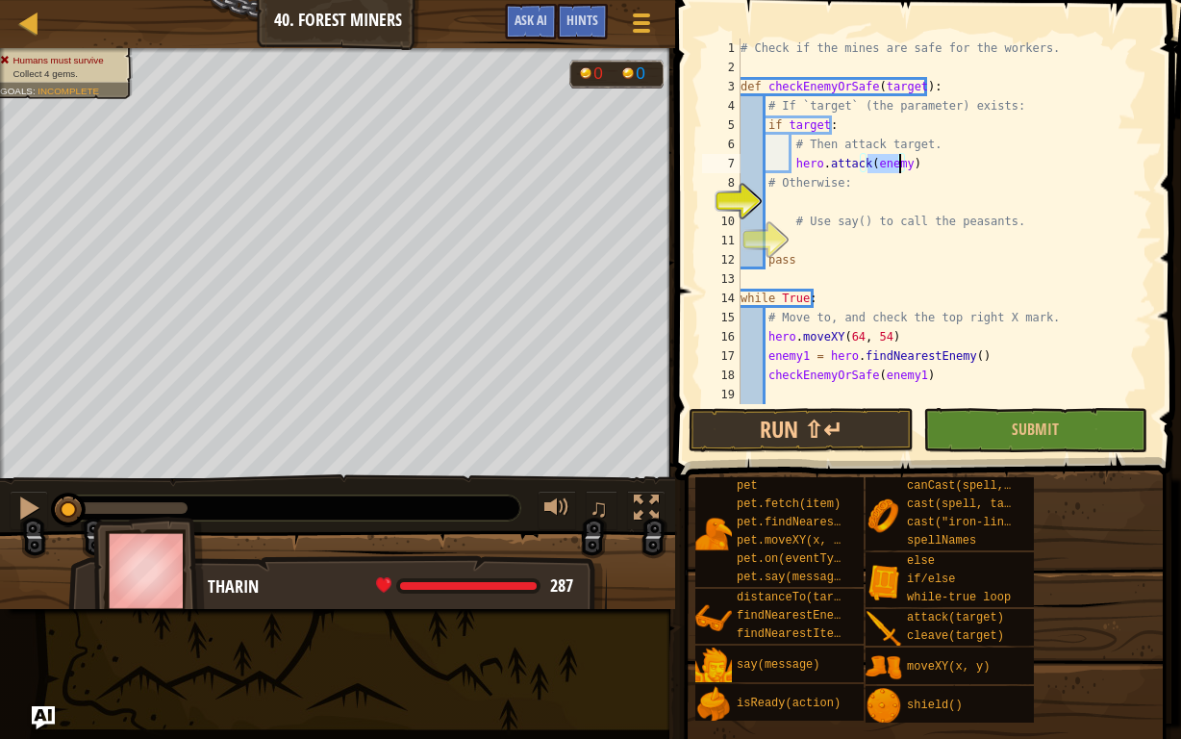
click at [792, 199] on div "# Check if the mines are safe for the workers. def checkEnemyOrSafe ( target ) …" at bounding box center [937, 240] width 401 height 404
type textarea "e"
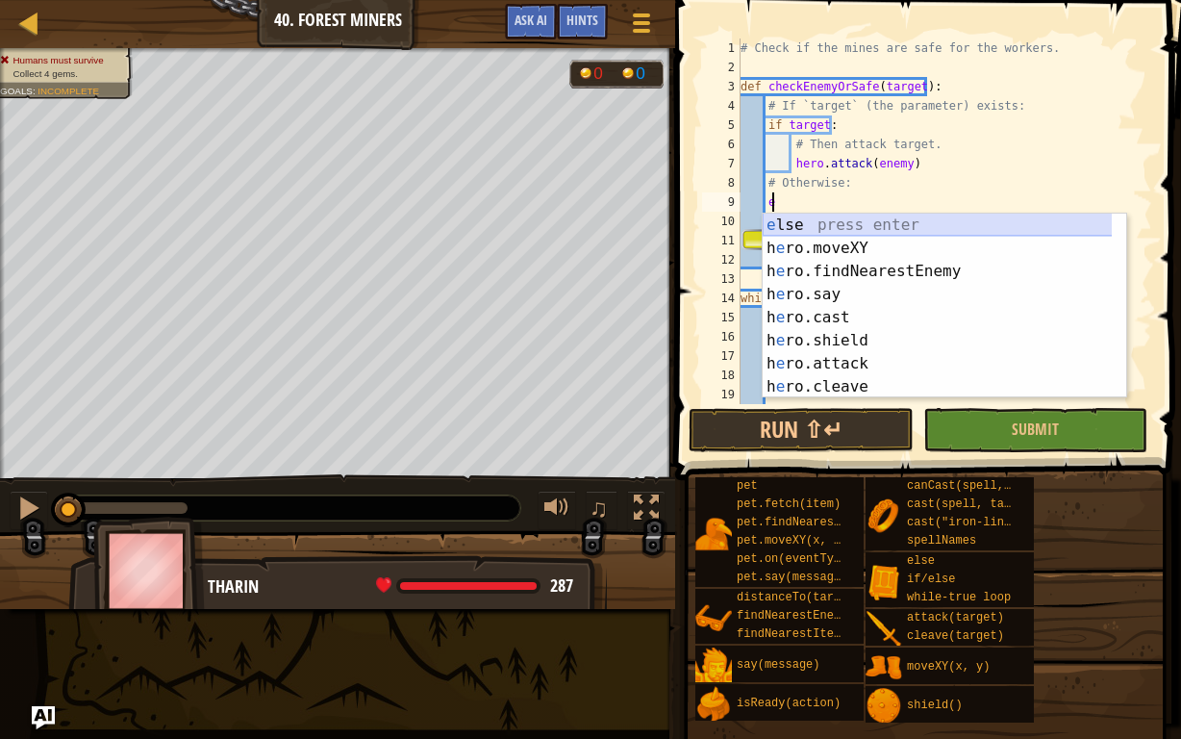
click at [807, 220] on div "e lse press enter h e ro.moveXY press enter h e ro.findNearestEnemy press enter…" at bounding box center [938, 329] width 350 height 231
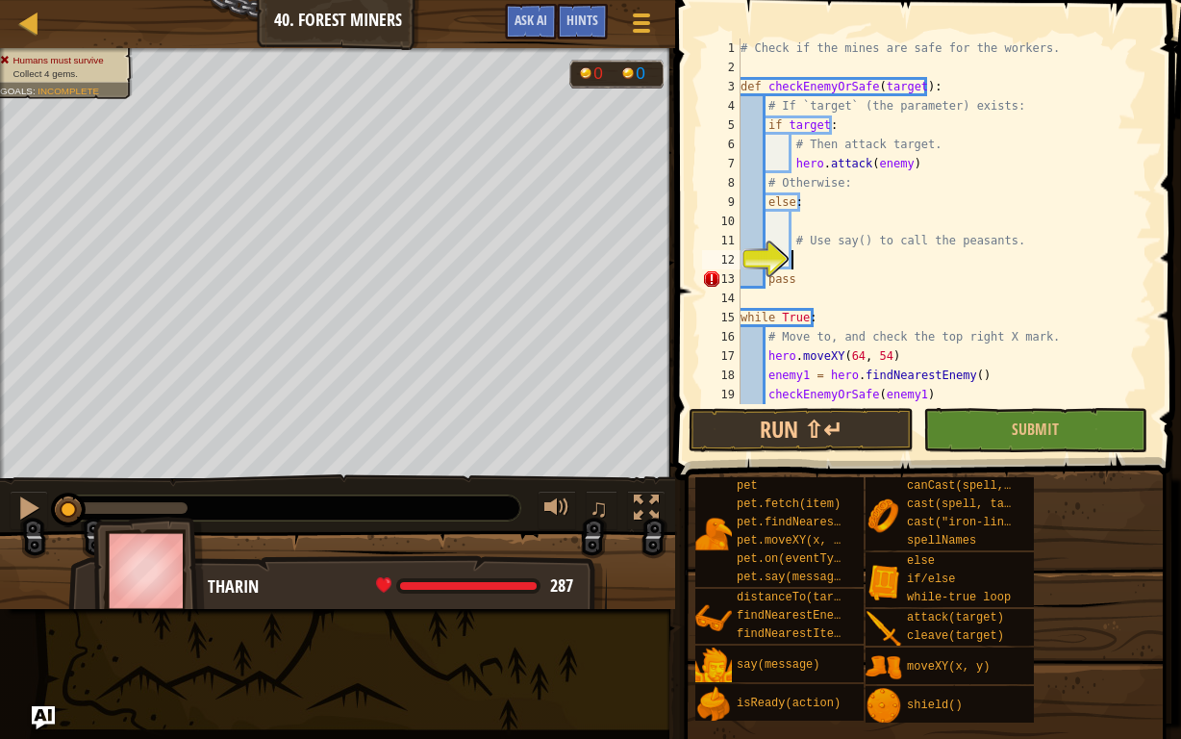
click at [797, 263] on div "# Check if the mines are safe for the workers. def checkEnemyOrSafe ( target ) …" at bounding box center [937, 240] width 401 height 404
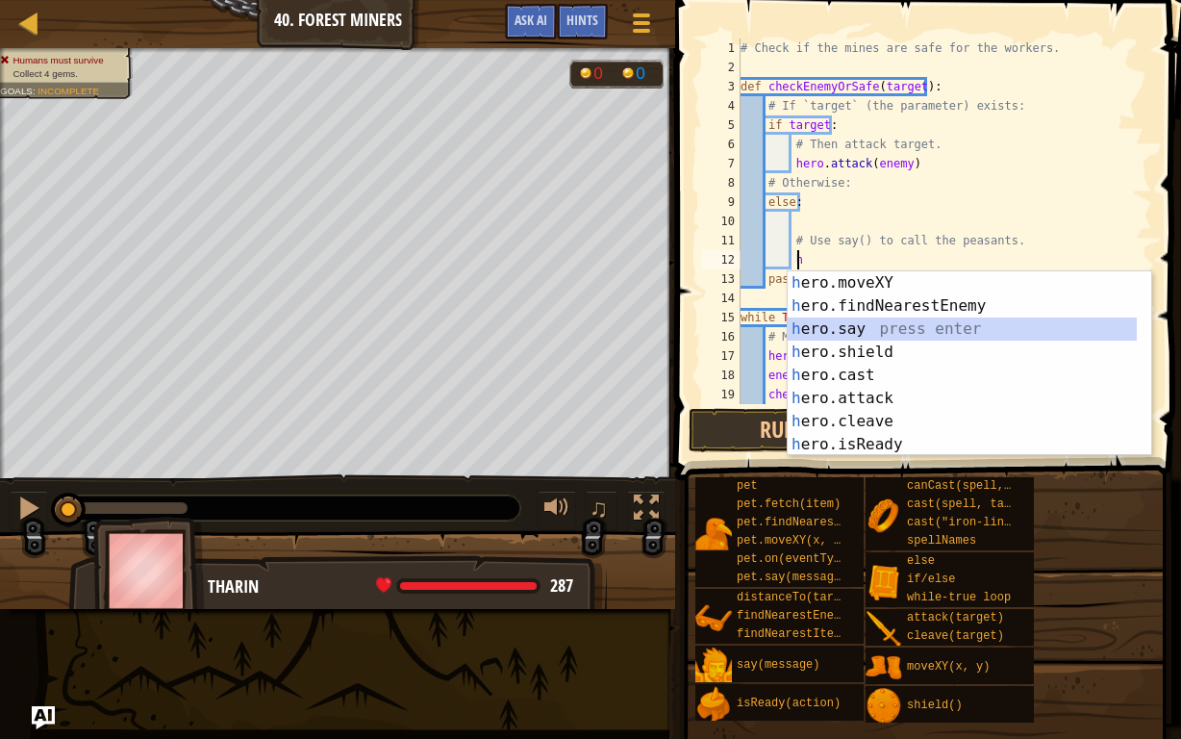
click at [827, 329] on div "h ero.moveXY press enter h ero.findNearestEnemy press enter h ero.say press ent…" at bounding box center [963, 386] width 350 height 231
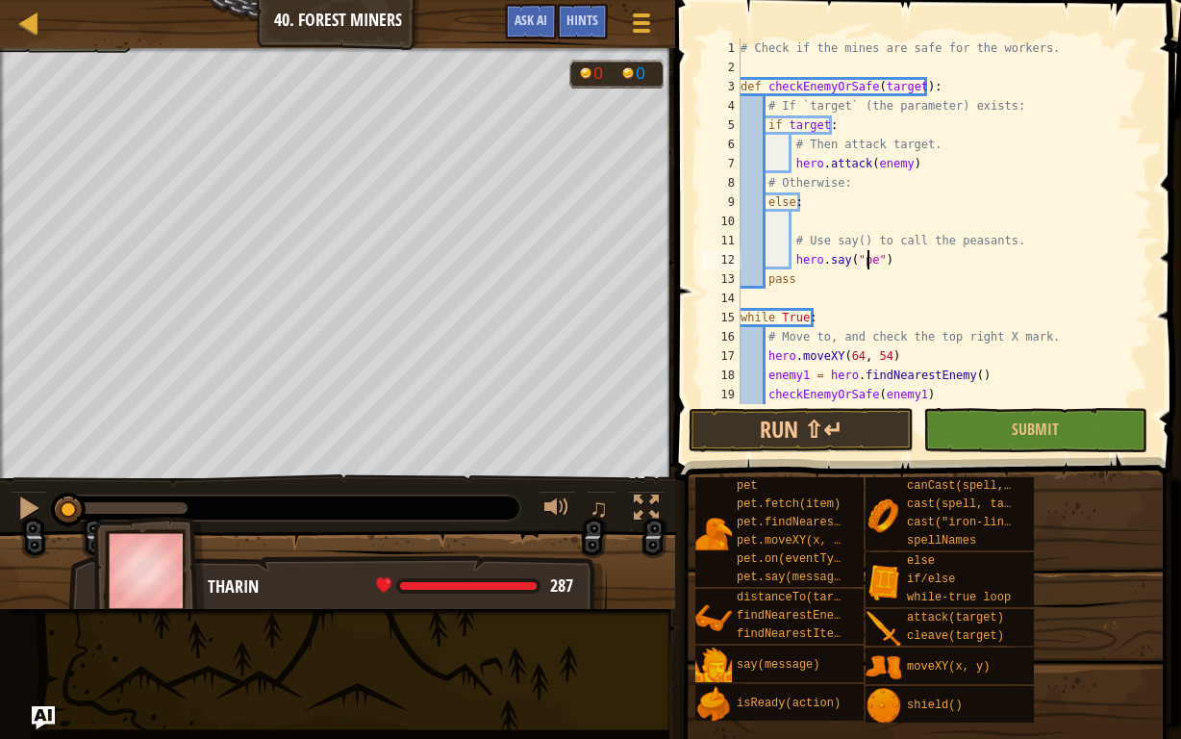
scroll to position [9, 11]
type textarea "hero.say("peasants")"
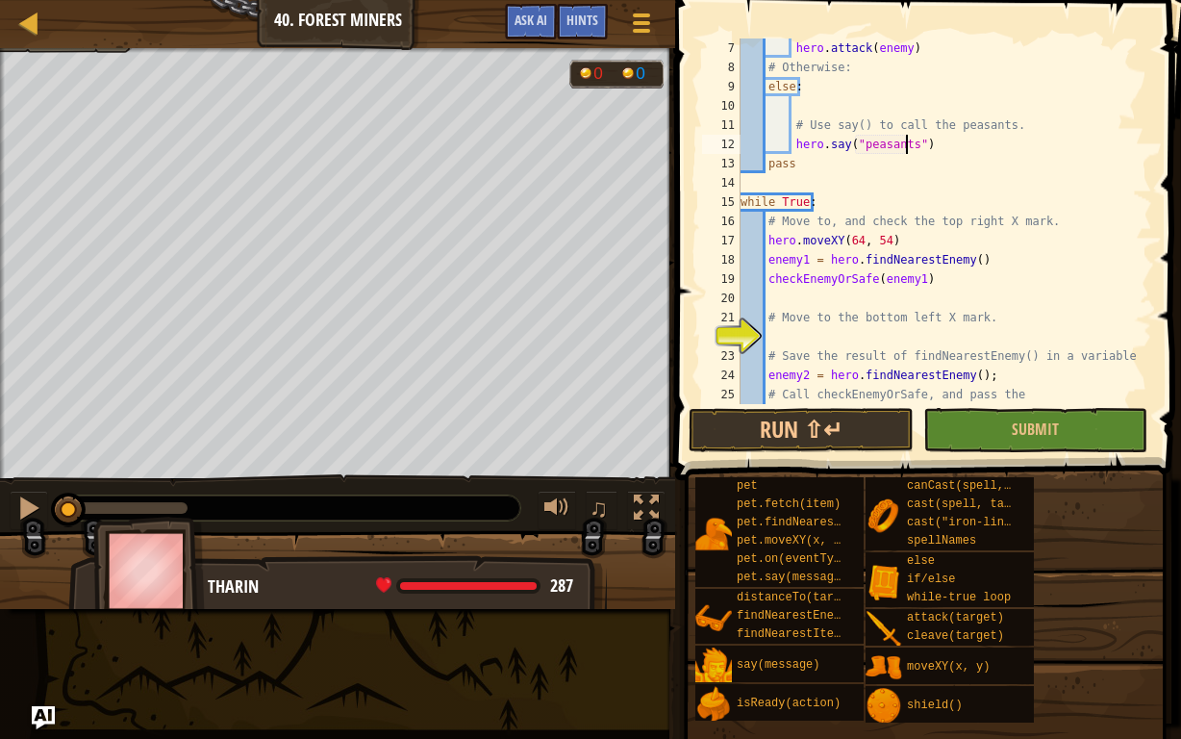
scroll to position [173, 0]
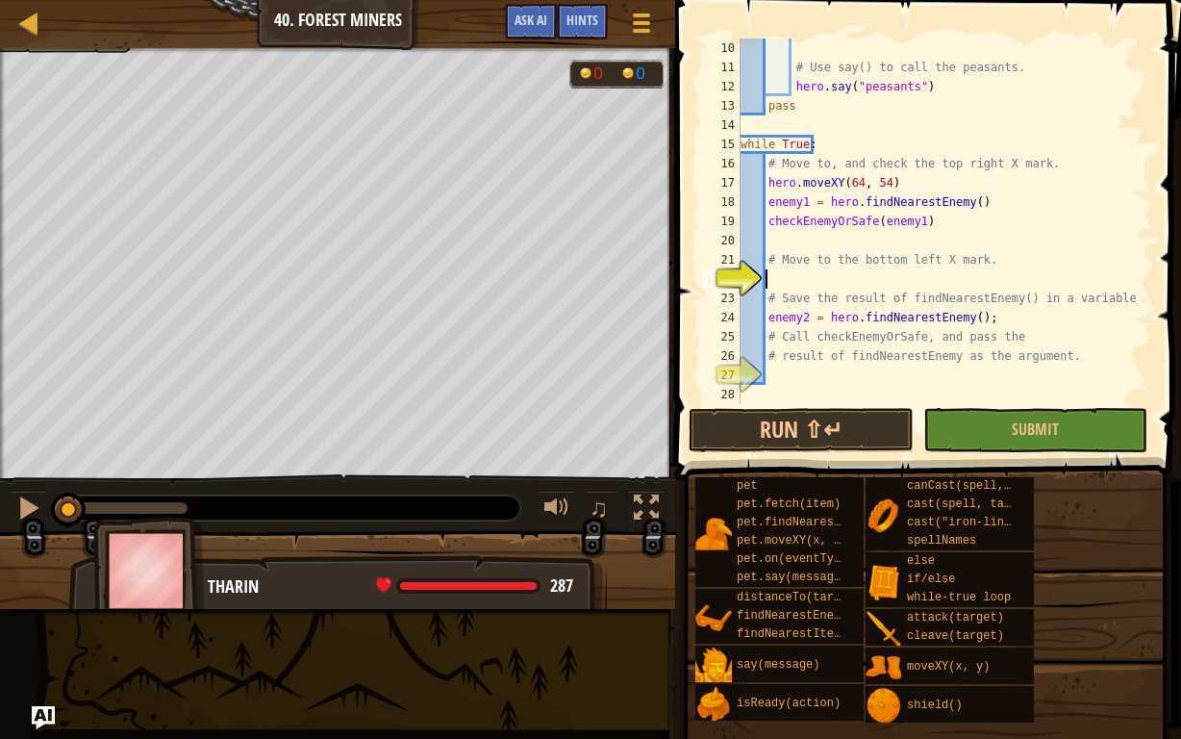
click at [774, 276] on div "# Use say() to call the peasants. hero . say ( "peasants" ) pass while True : #…" at bounding box center [937, 240] width 401 height 404
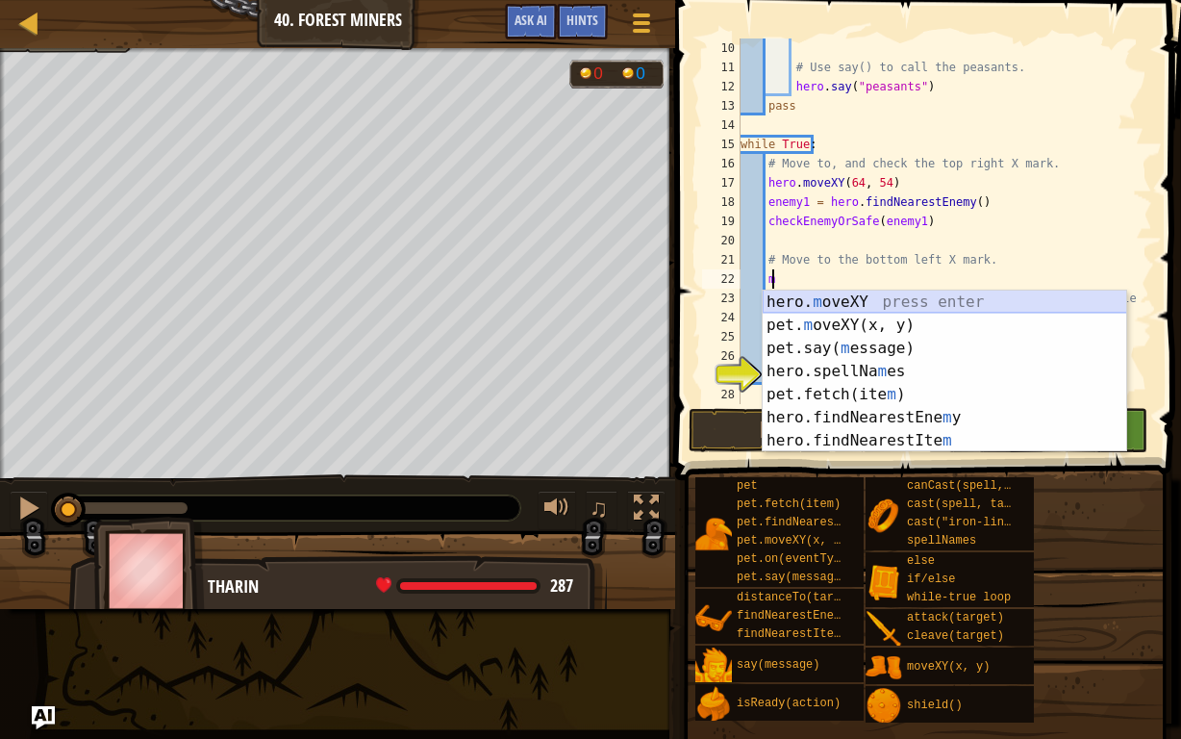
click at [804, 303] on div "hero. m oveXY press enter pet. m oveXY(x, y) press enter pet.say( m essage) pre…" at bounding box center [945, 394] width 364 height 208
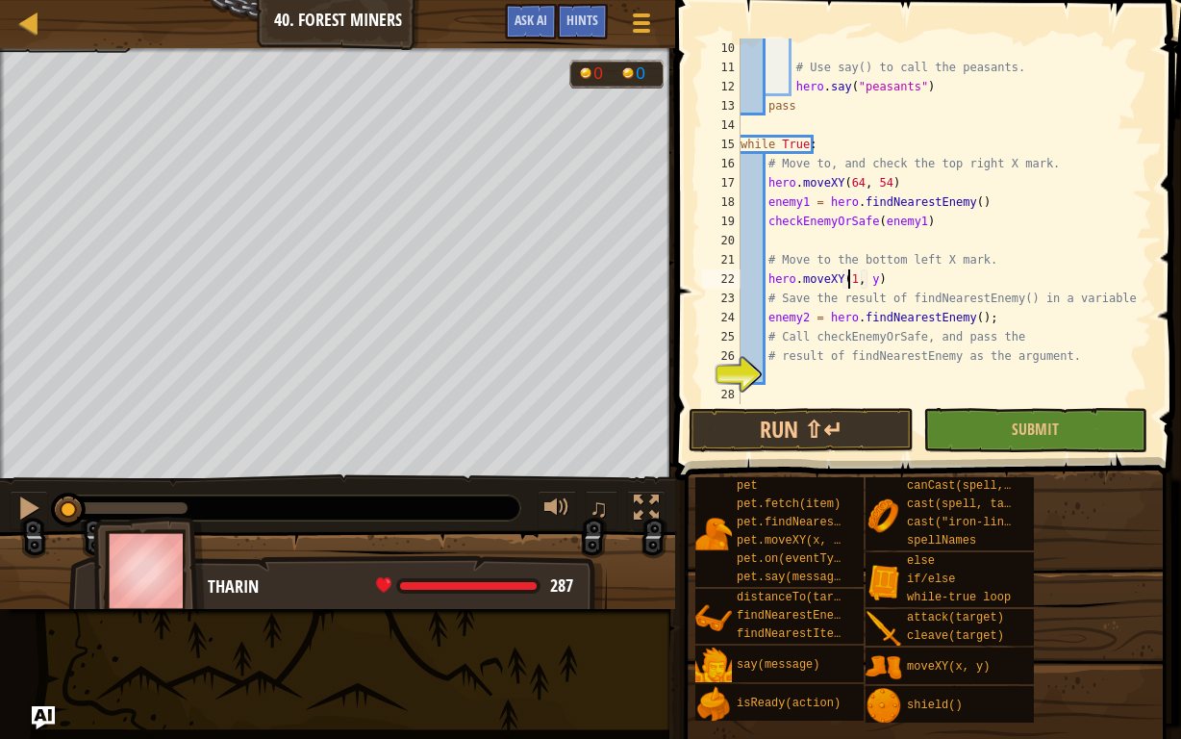
scroll to position [9, 9]
click at [871, 279] on div "# Use say() to call the peasants. hero . say ( "peasants" ) pass while True : #…" at bounding box center [937, 240] width 401 height 404
click at [999, 336] on div "# Use say() to call the peasants. hero . say ( "peasants" ) pass while True : #…" at bounding box center [937, 240] width 401 height 404
type textarea "# Call checkEnemyOrSafe, and pass the"
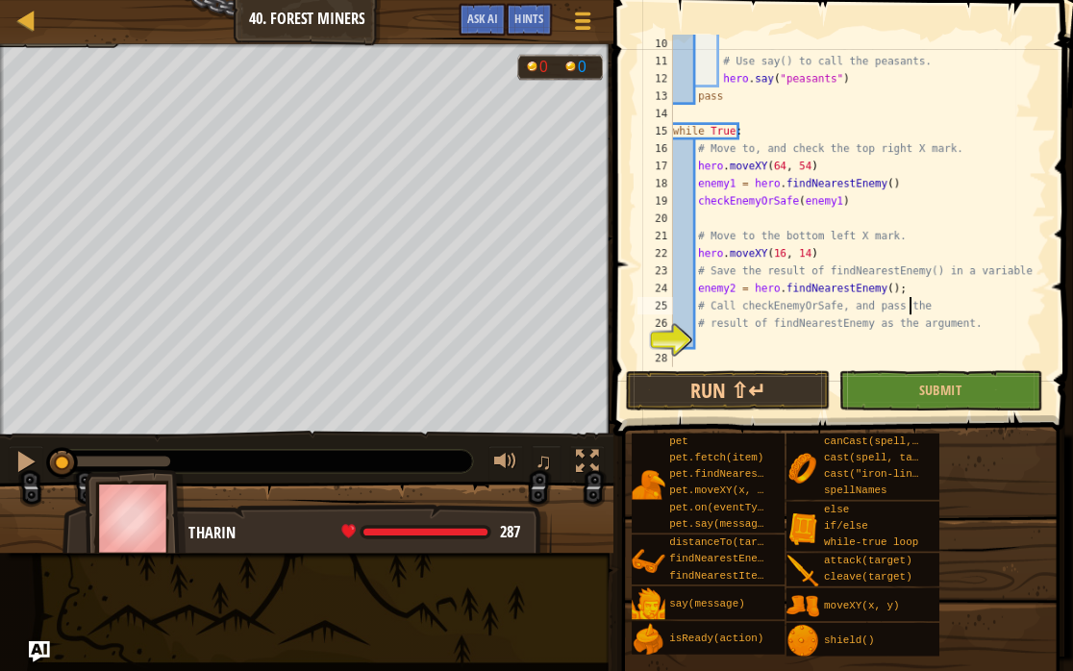
scroll to position [9, 1]
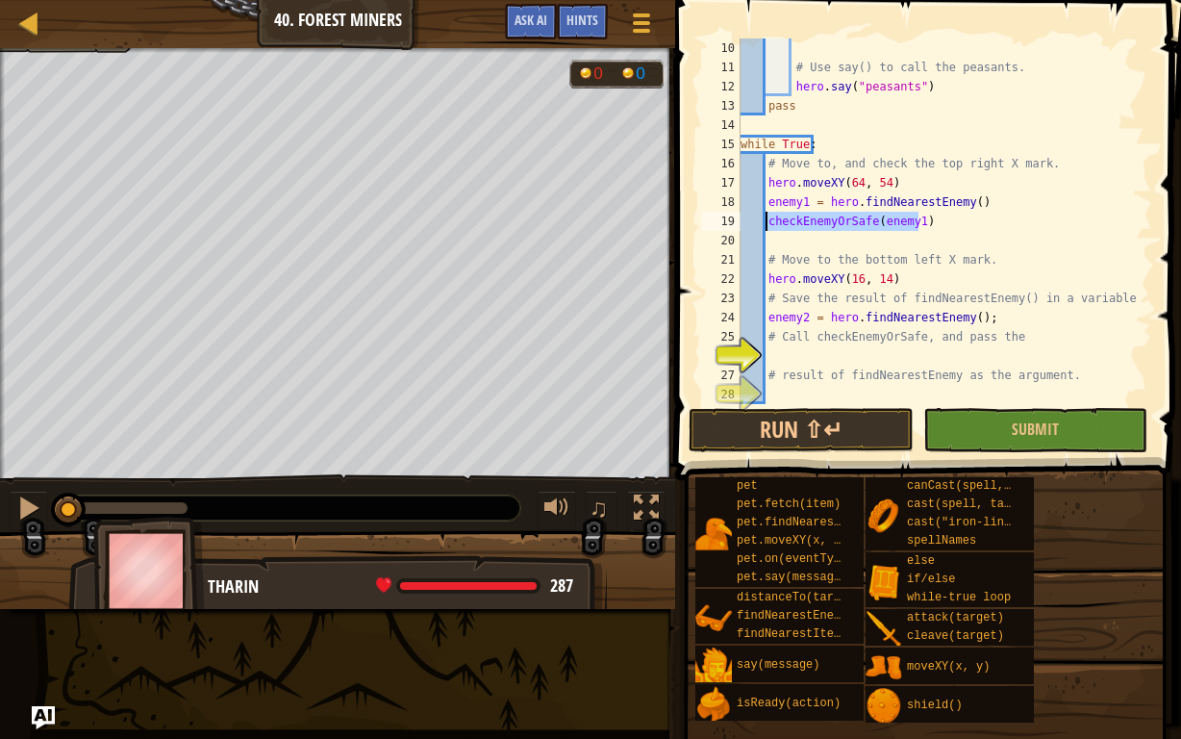
drag, startPoint x: 916, startPoint y: 219, endPoint x: 766, endPoint y: 222, distance: 150.1
click at [766, 222] on div "# Use say() to call the peasants. hero . say ( "peasants" ) pass while True : #…" at bounding box center [937, 240] width 401 height 404
type textarea "checkEnemyOrSafe(enemy1)"
click at [786, 350] on div "# Use say() to call the peasants. hero . say ( "peasants" ) pass while True : #…" at bounding box center [937, 240] width 401 height 404
click at [965, 205] on div "# Use say() to call the peasants. hero . say ( "peasants" ) pass while True : #…" at bounding box center [937, 240] width 401 height 404
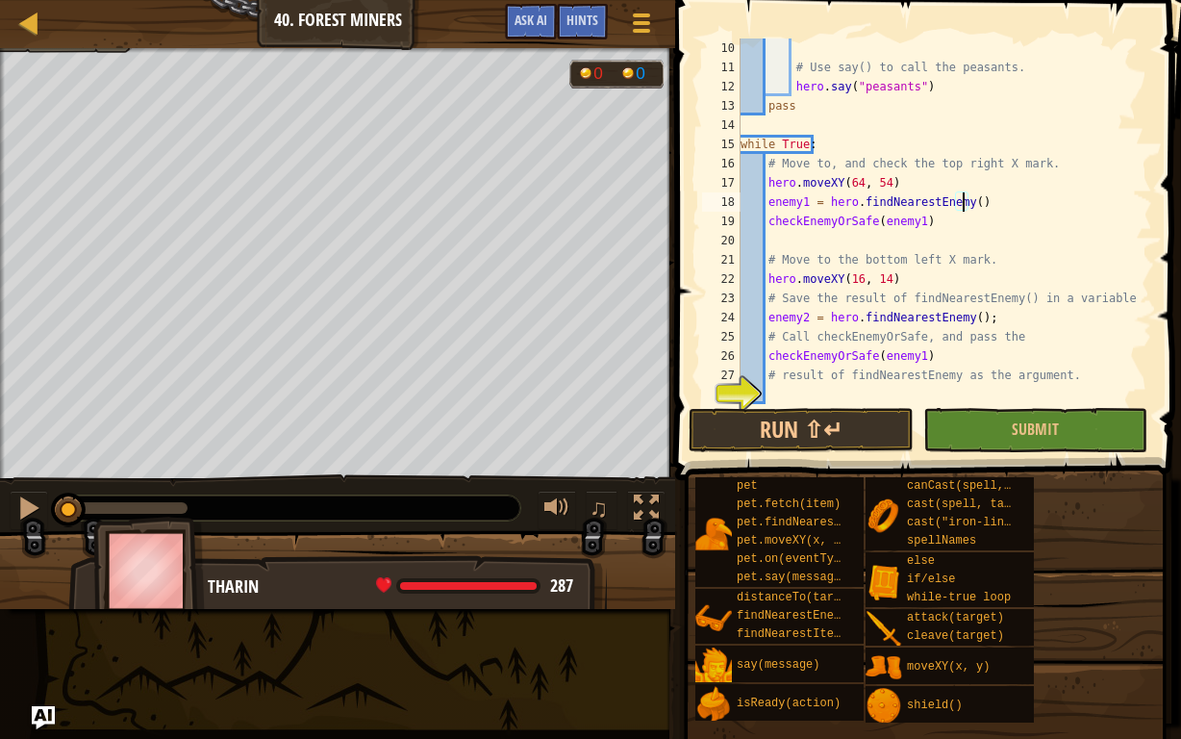
type textarea "enemy1 = hero.findNearestEnemy()"
drag, startPoint x: 967, startPoint y: 202, endPoint x: 765, endPoint y: 201, distance: 202.9
click at [765, 201] on div "# Use say() to call the peasants. hero . say ( "peasants" ) pass while True : #…" at bounding box center [937, 240] width 401 height 404
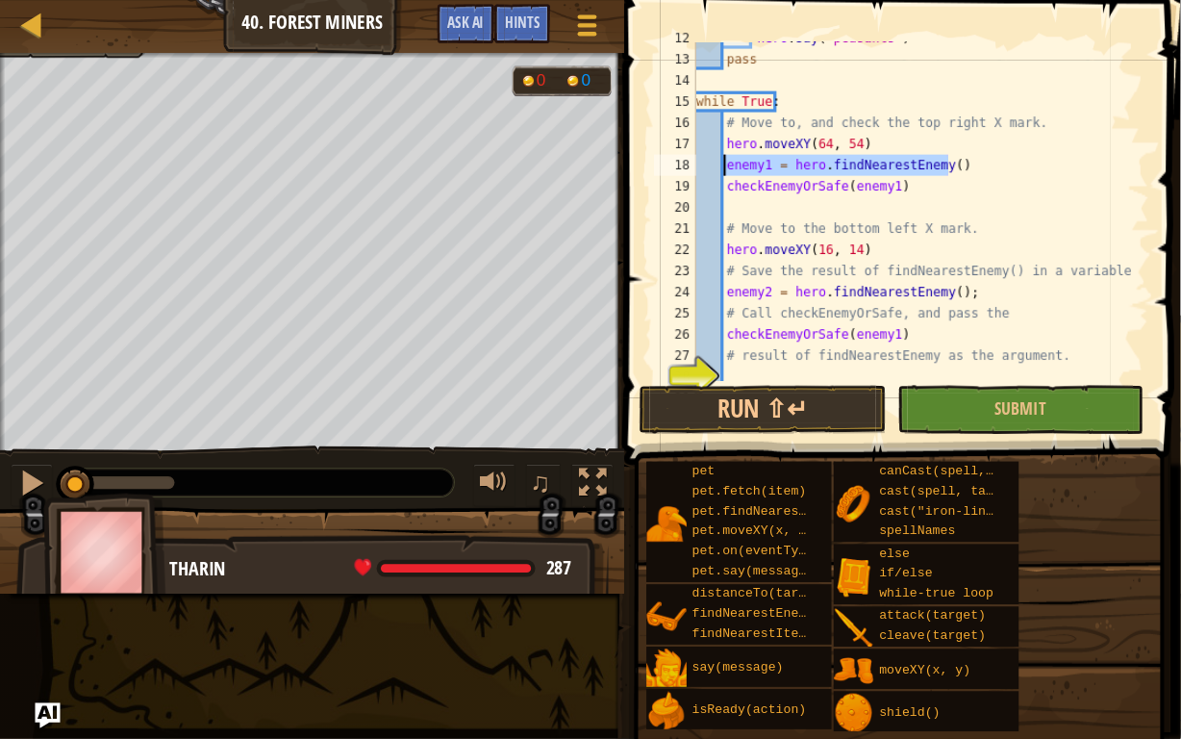
scroll to position [230, 0]
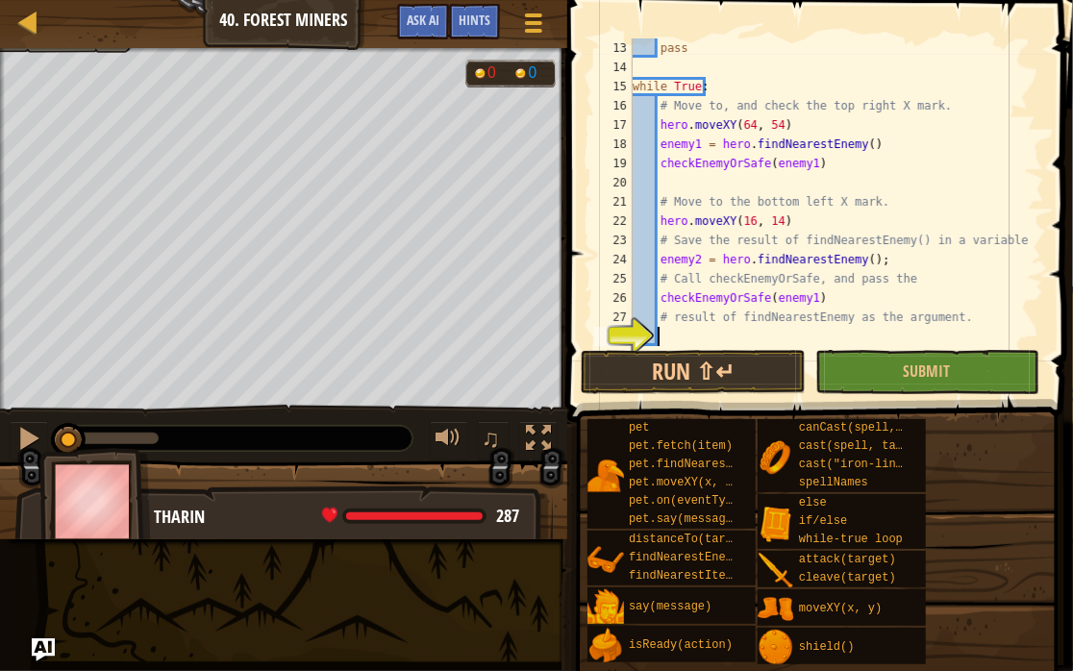
click at [682, 336] on div "pass while True : # Move to, and check the top right X mark. hero . moveXY ( 64…" at bounding box center [829, 211] width 401 height 346
click at [961, 375] on button "Submit" at bounding box center [928, 372] width 224 height 44
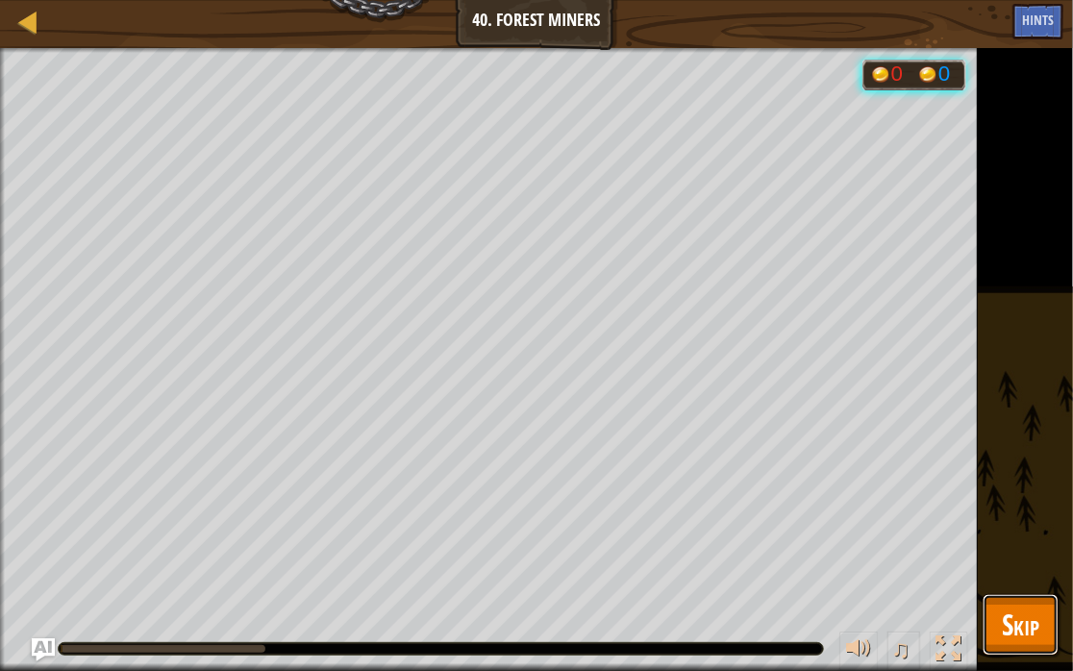
click at [1024, 573] on span "Skip" at bounding box center [1021, 624] width 38 height 39
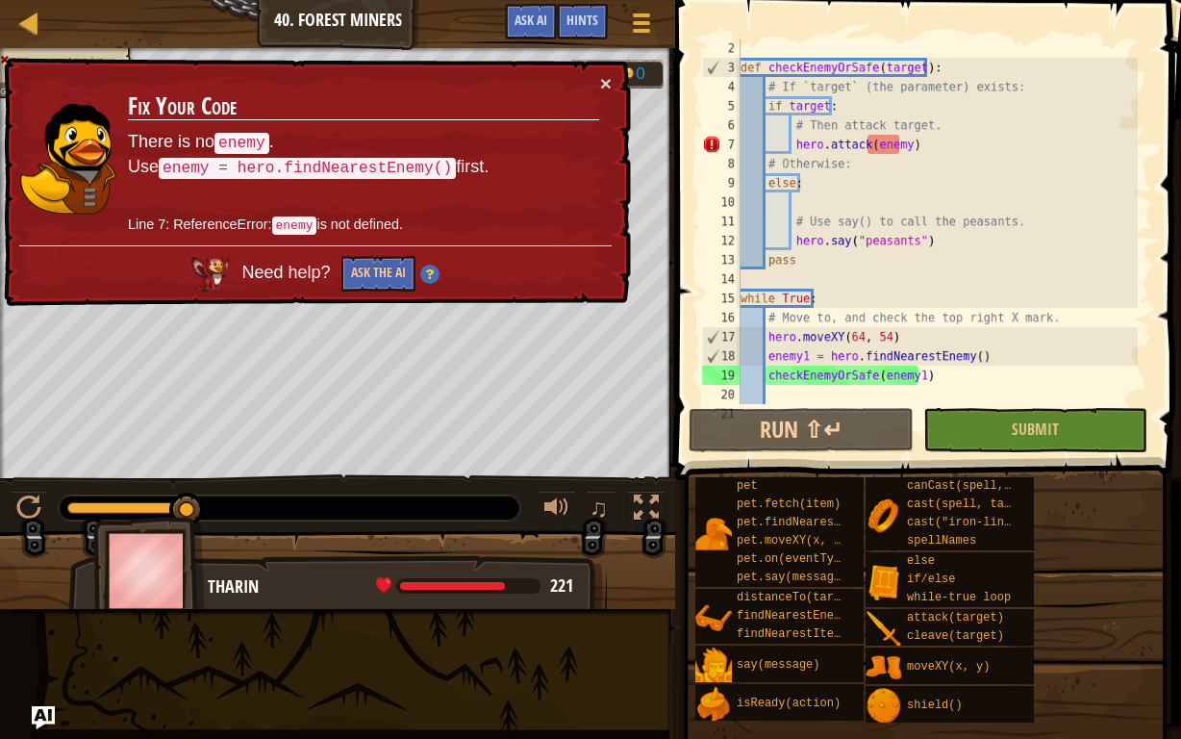
scroll to position [0, 0]
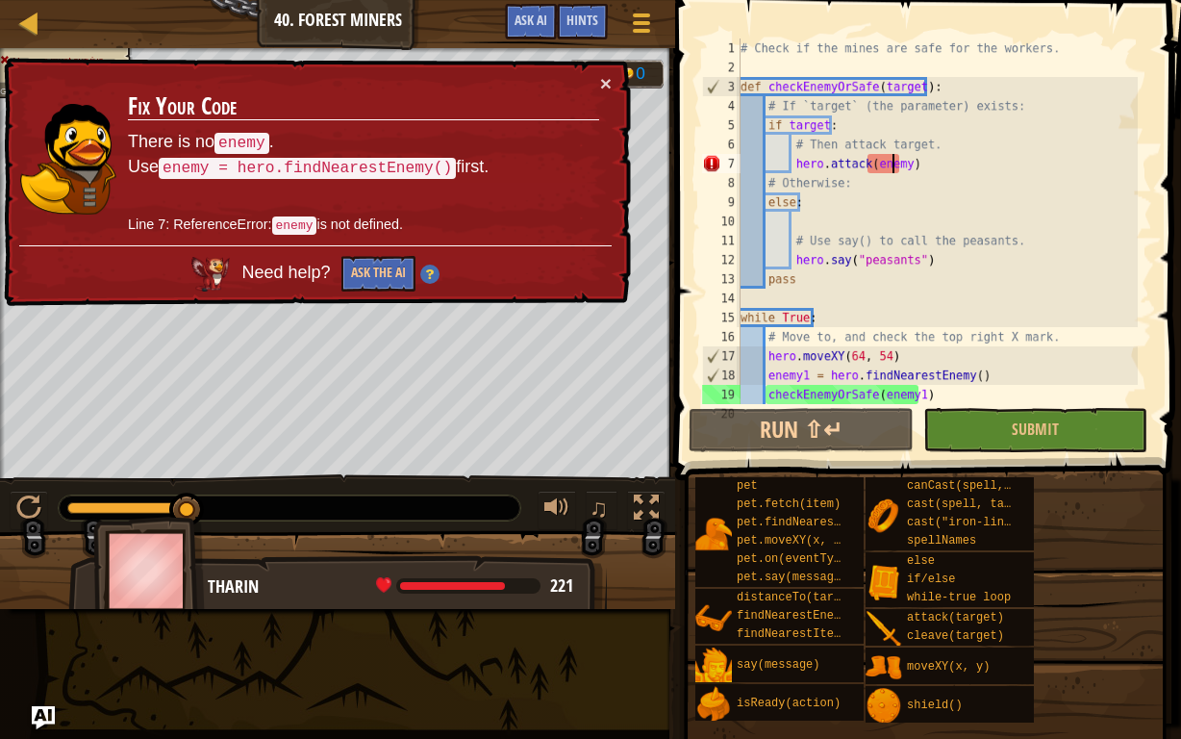
click at [894, 160] on div "# Check if the mines are safe for the workers. def checkEnemyOrSafe ( target ) …" at bounding box center [937, 240] width 401 height 404
click at [895, 161] on div "# Check if the mines are safe for the workers. def checkEnemyOrSafe ( target ) …" at bounding box center [937, 240] width 401 height 404
click at [899, 164] on div "# Check if the mines are safe for the workers. def checkEnemyOrSafe ( target ) …" at bounding box center [937, 240] width 401 height 404
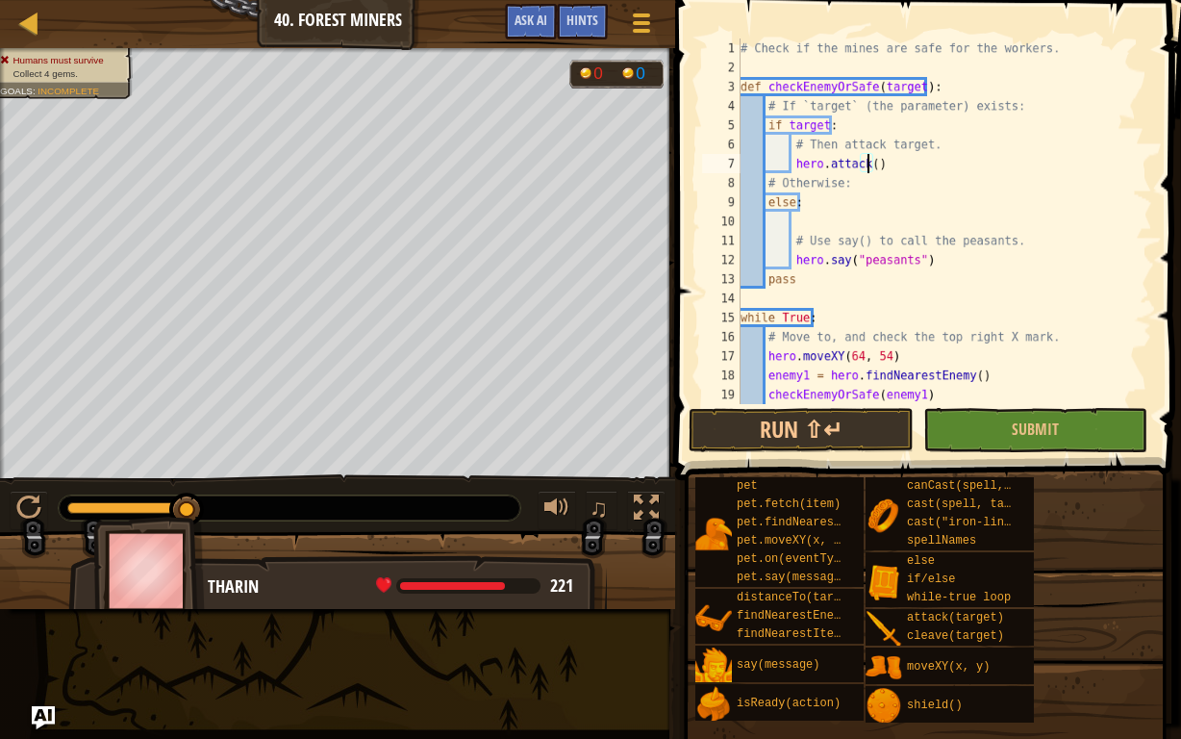
scroll to position [9, 10]
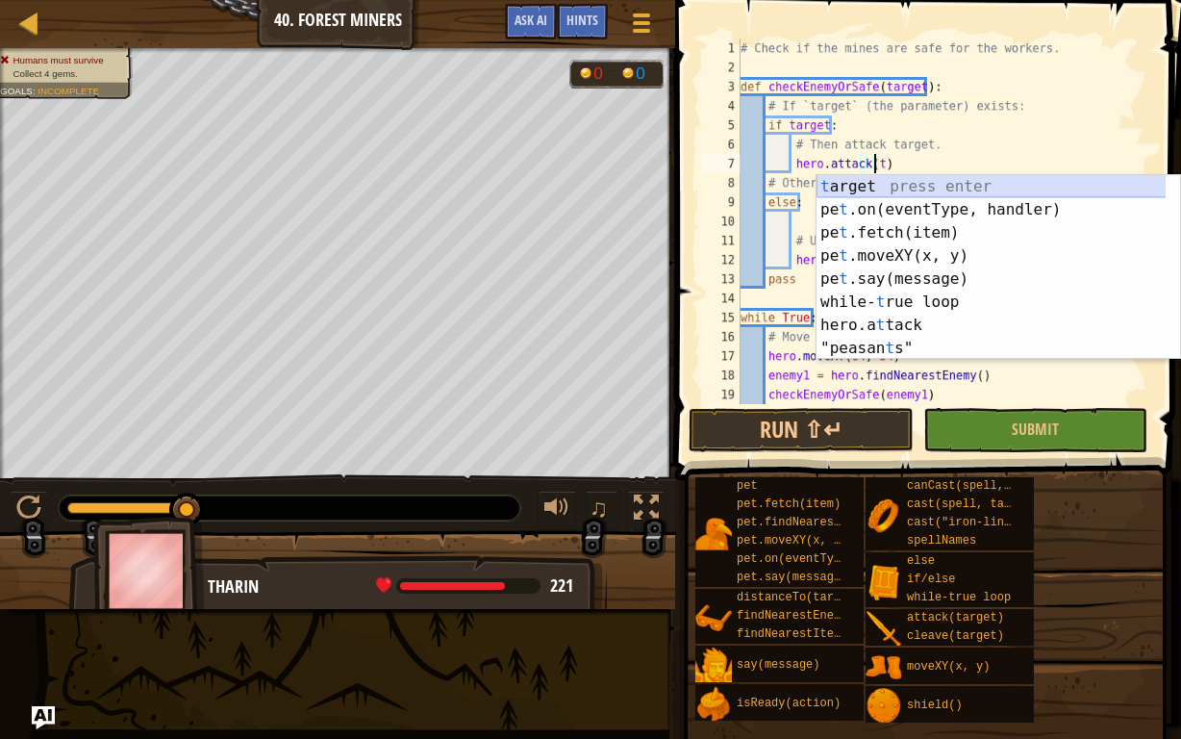
click at [892, 183] on div "t arget press enter pe t .on(eventType, handler) press enter pe t .fetch(item) …" at bounding box center [991, 290] width 350 height 231
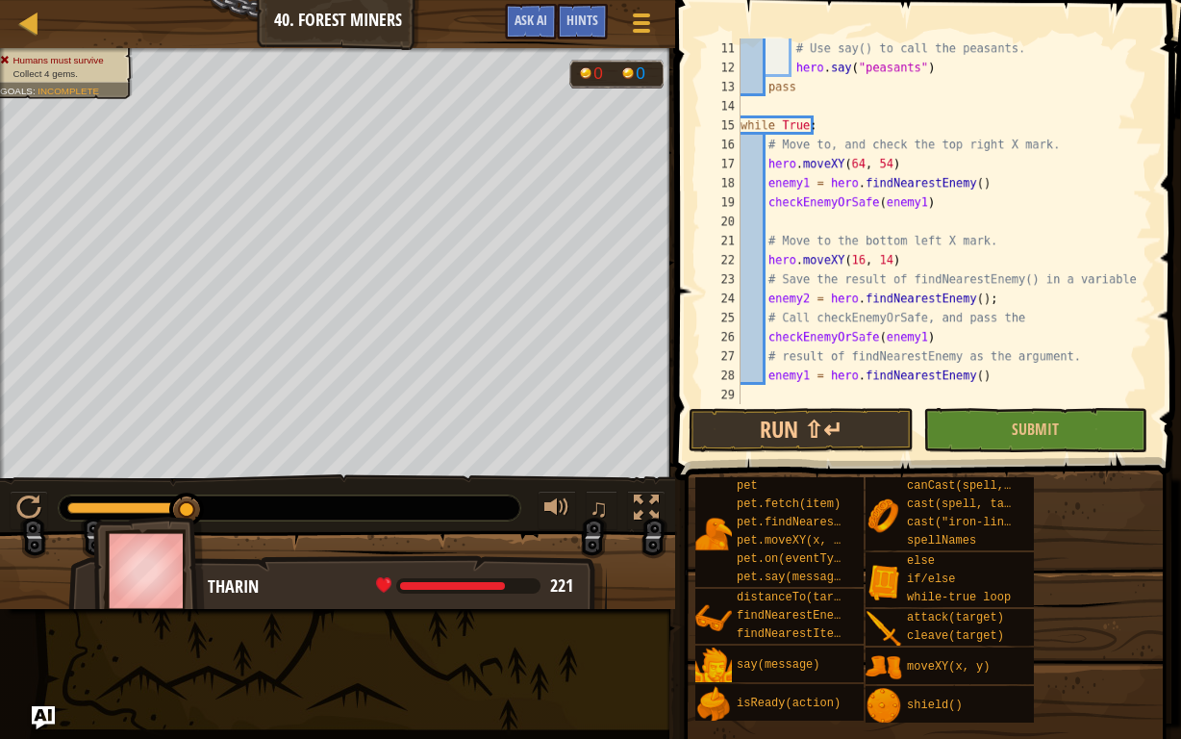
scroll to position [192, 0]
type textarea "hero.attack(target)"
click at [960, 428] on button "Submit" at bounding box center [1035, 430] width 224 height 44
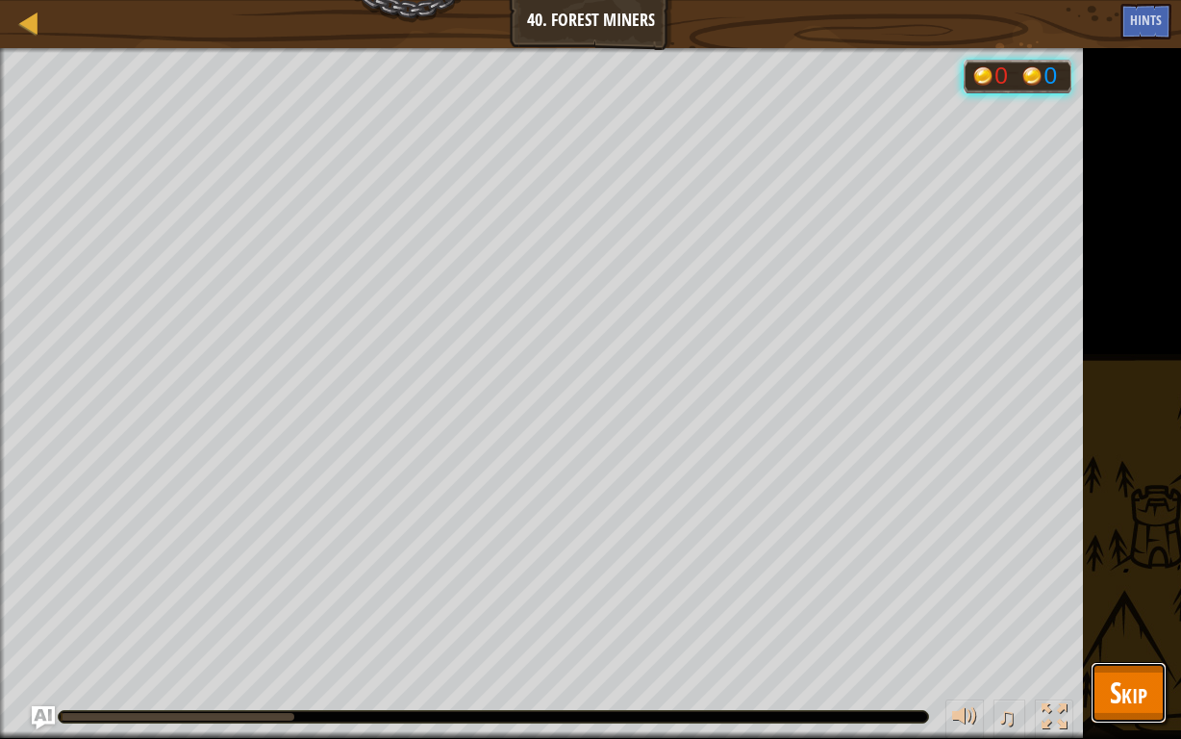
click at [1116, 573] on span "Skip" at bounding box center [1129, 691] width 38 height 39
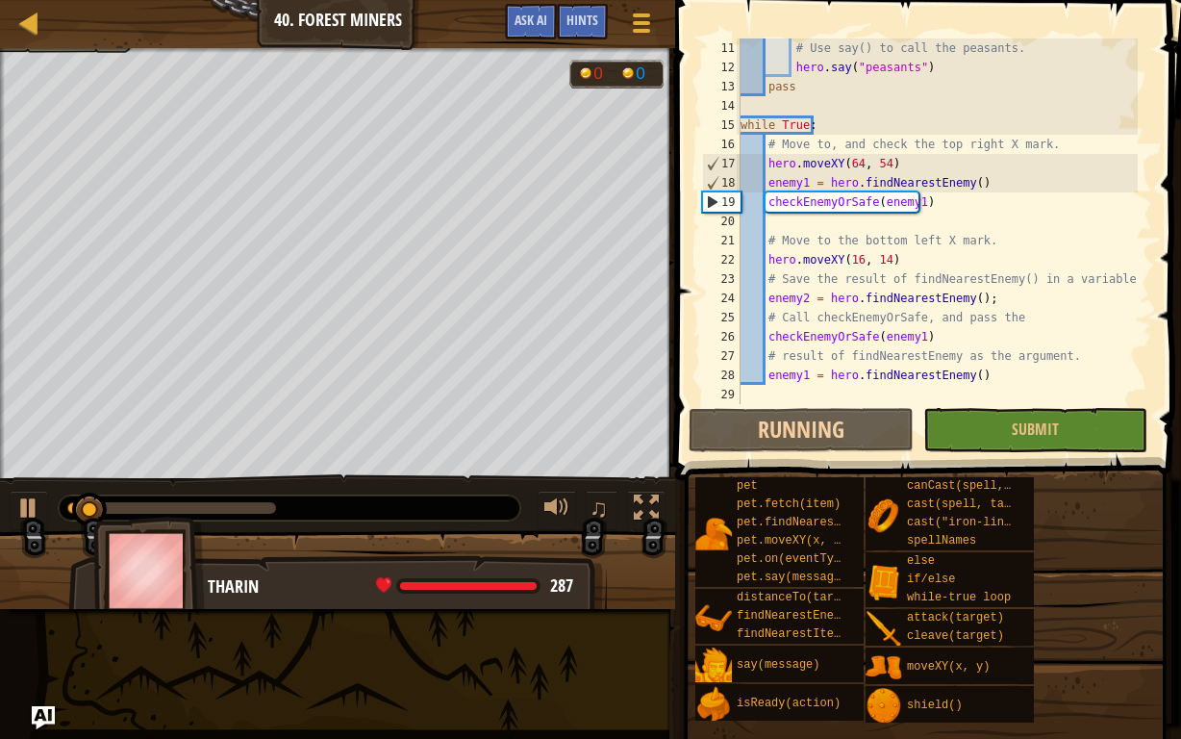
click at [1041, 400] on div "# Use say() to call the peasants. hero . say ( "peasants" ) pass while True : #…" at bounding box center [937, 240] width 401 height 404
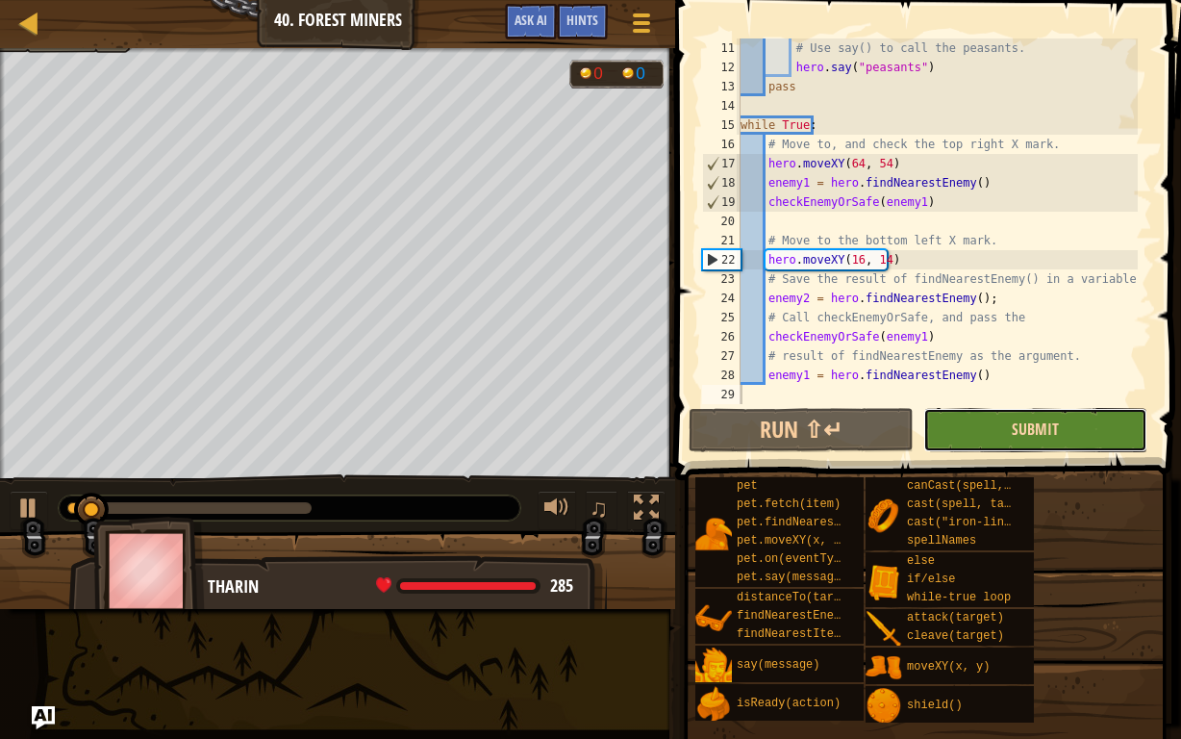
click at [1037, 422] on span "Submit" at bounding box center [1035, 428] width 47 height 21
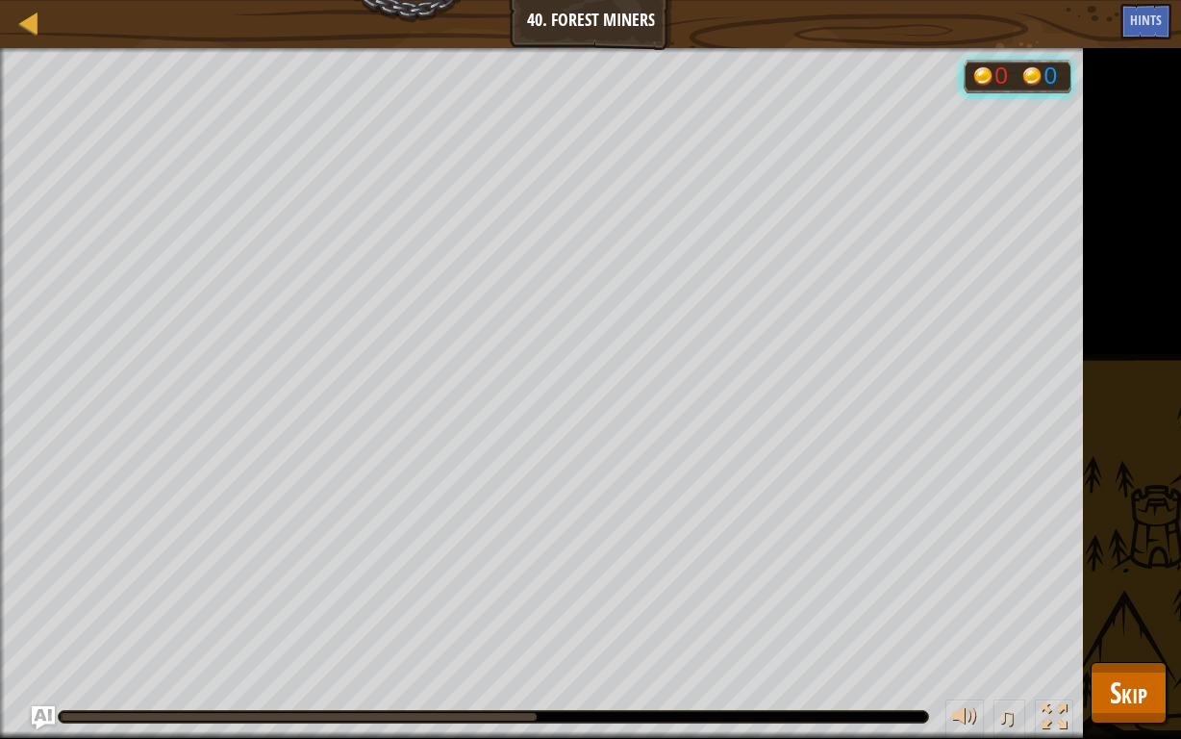
click at [1106, 573] on div "Humans must survive Collect 4 gems. Goals : Running... 0 0 ♫ [PERSON_NAME] 287 …" at bounding box center [590, 393] width 1181 height 691
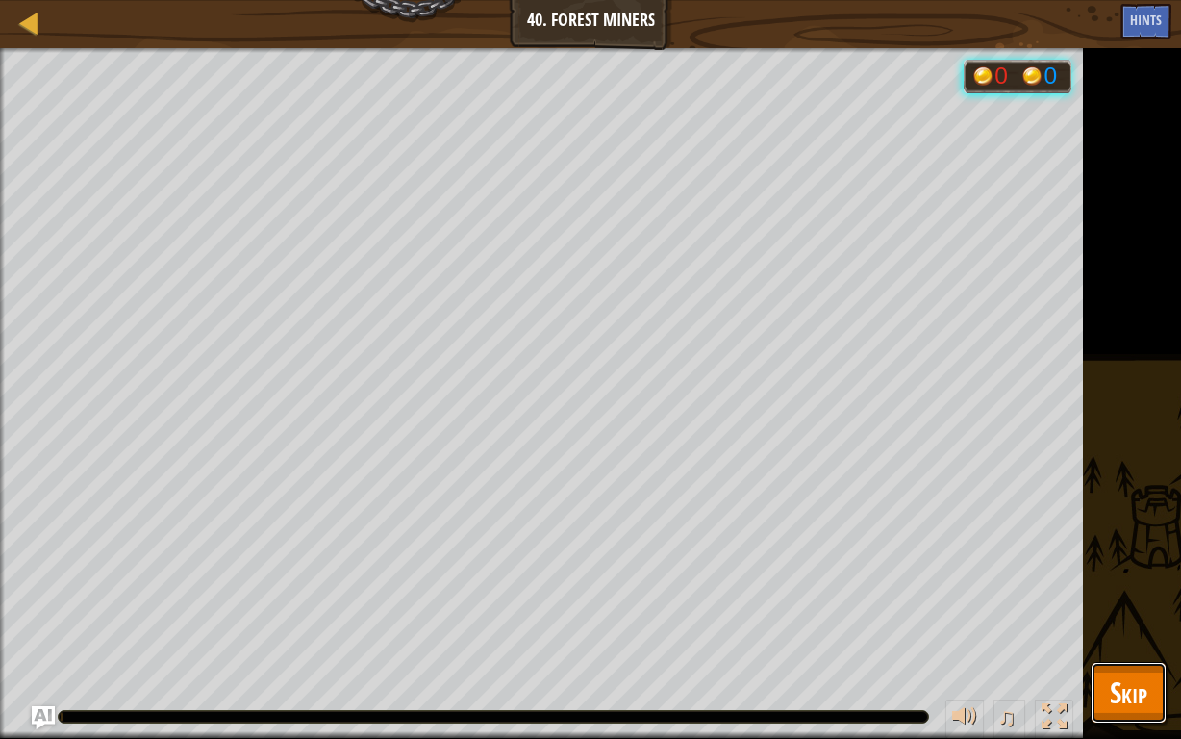
click at [1119, 573] on span "Skip" at bounding box center [1129, 691] width 38 height 39
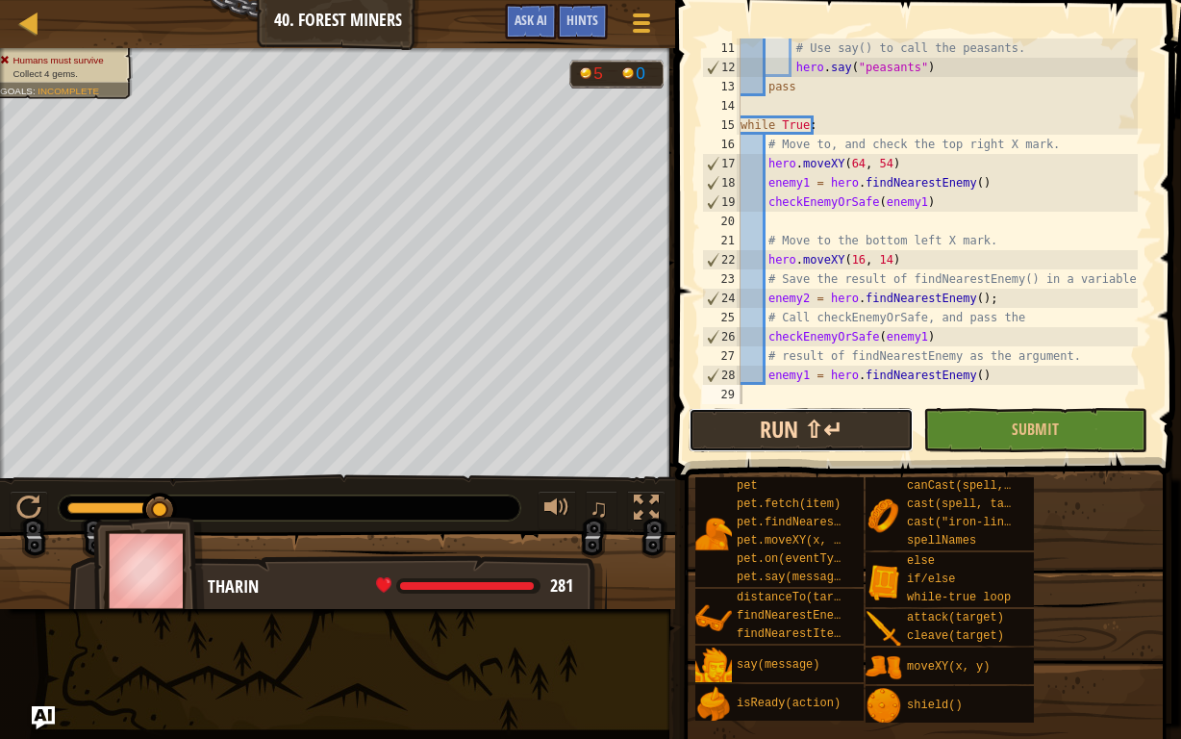
click at [720, 422] on button "Run ⇧↵" at bounding box center [801, 430] width 224 height 44
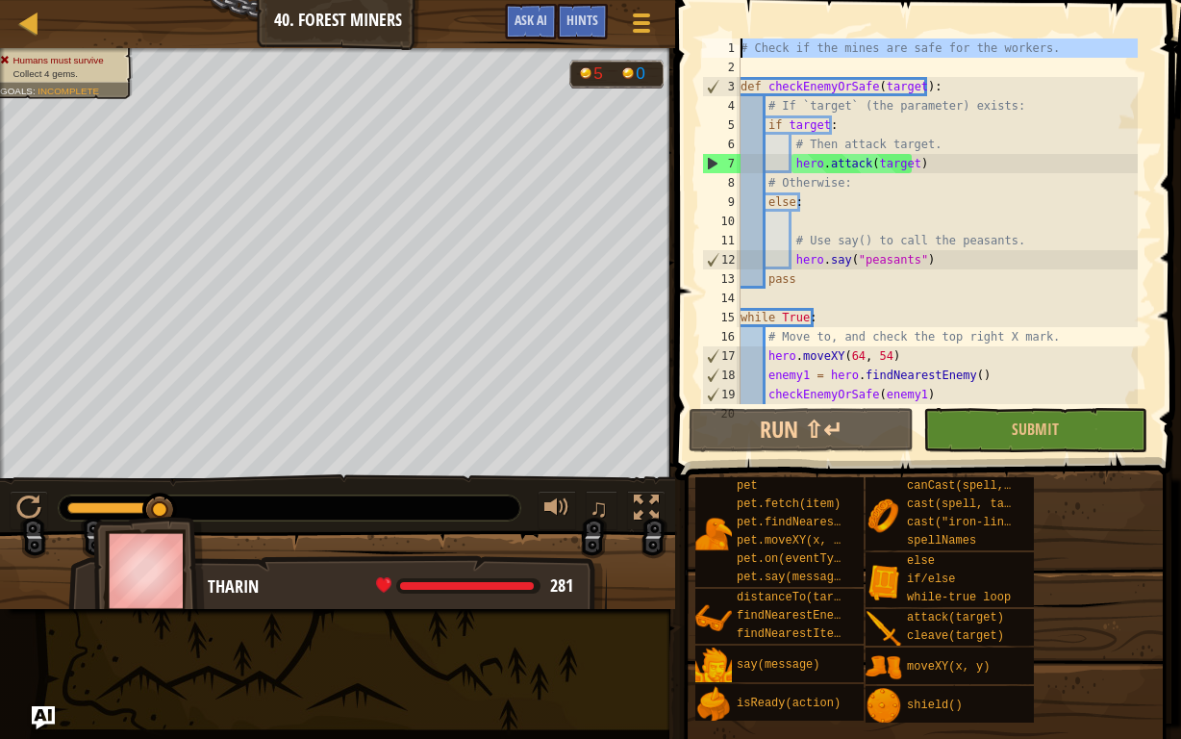
drag, startPoint x: 852, startPoint y: -33, endPoint x: 647, endPoint y: -117, distance: 221.6
click at [647, 0] on html "Map Computer Science 2 40. Forest Miners Game Menu Done Hints Ask AI 1 הההההההה…" at bounding box center [590, 0] width 1181 height 0
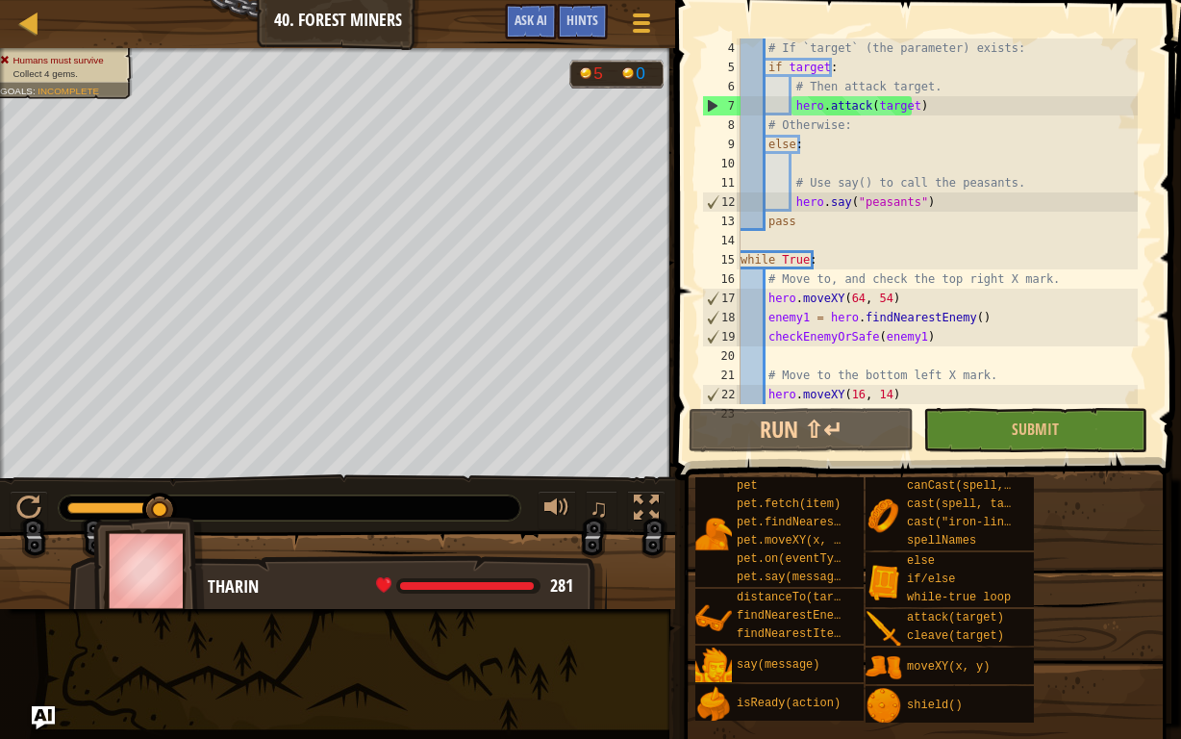
click at [878, 229] on div "# If `target` (the parameter) exists: if target : # Then attack target. hero . …" at bounding box center [937, 240] width 401 height 404
click at [799, 444] on button "Run ⇧↵" at bounding box center [801, 430] width 224 height 44
drag, startPoint x: 888, startPoint y: 295, endPoint x: 766, endPoint y: 301, distance: 121.3
click at [766, 301] on div "# If `target` (the parameter) exists: if target : # Then attack target. hero . …" at bounding box center [937, 240] width 401 height 404
type textarea "hero.moveXY(64, 54)"
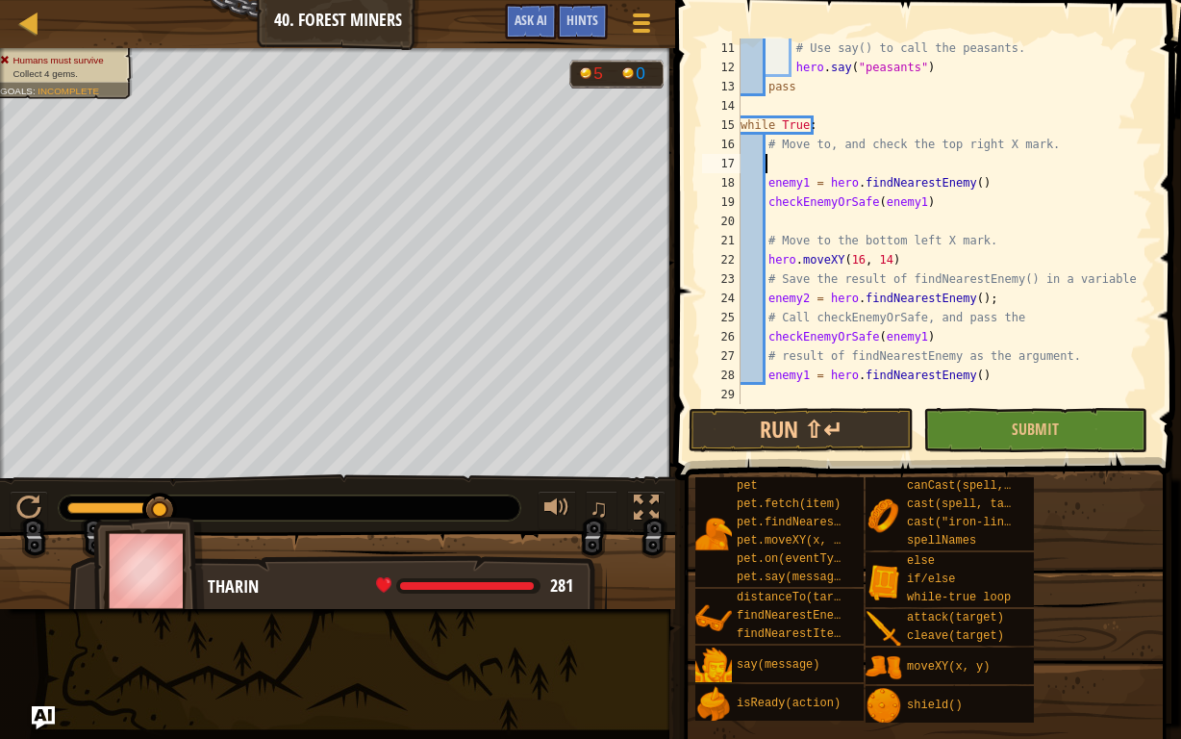
scroll to position [192, 0]
click at [888, 259] on div "# Use say() to call the peasants. hero . say ( "peasants" ) pass while True : #…" at bounding box center [937, 240] width 401 height 404
type textarea "hero.moveXY(16, 14)"
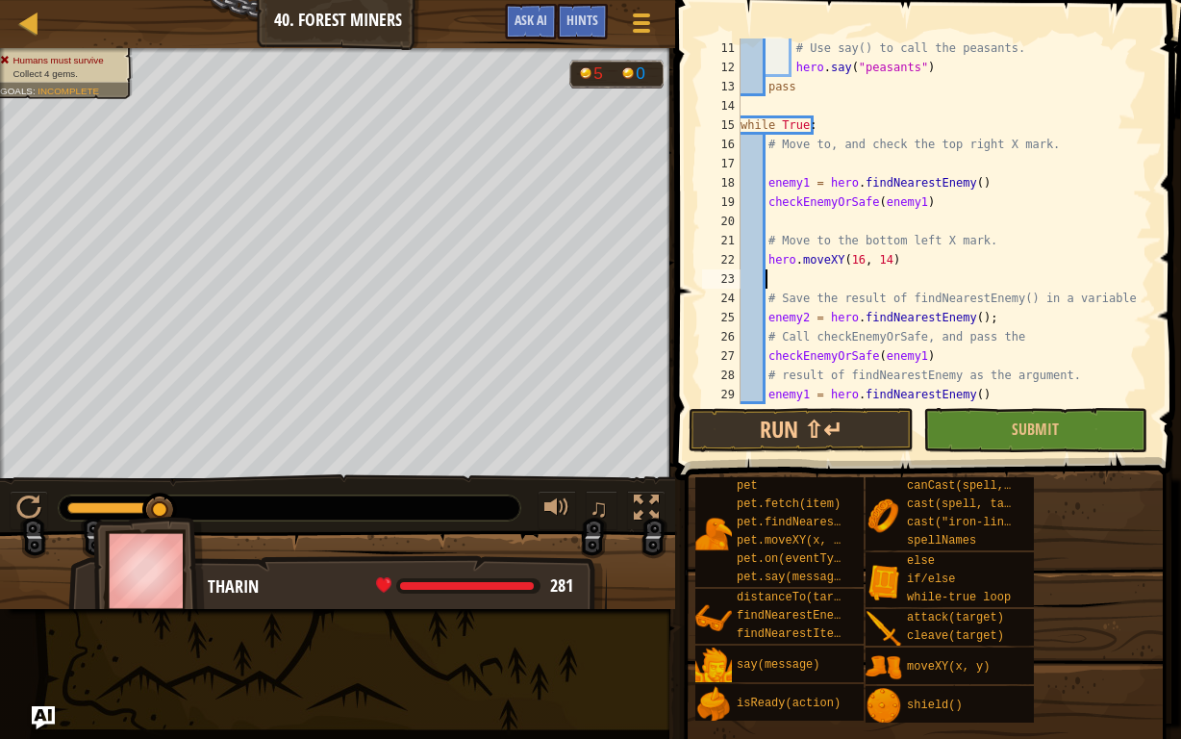
paste textarea "hero.moveXY(64, 54)"
drag, startPoint x: 884, startPoint y: 261, endPoint x: 767, endPoint y: 261, distance: 116.4
click at [767, 261] on div "# Use say() to call the peasants. hero . say ( "peasants" ) pass while True : #…" at bounding box center [937, 240] width 401 height 404
type textarea "hero.moveXY(16, 14)"
click at [774, 159] on div "# Use say() to call the peasants. hero . say ( "peasants" ) pass while True : #…" at bounding box center [937, 240] width 401 height 404
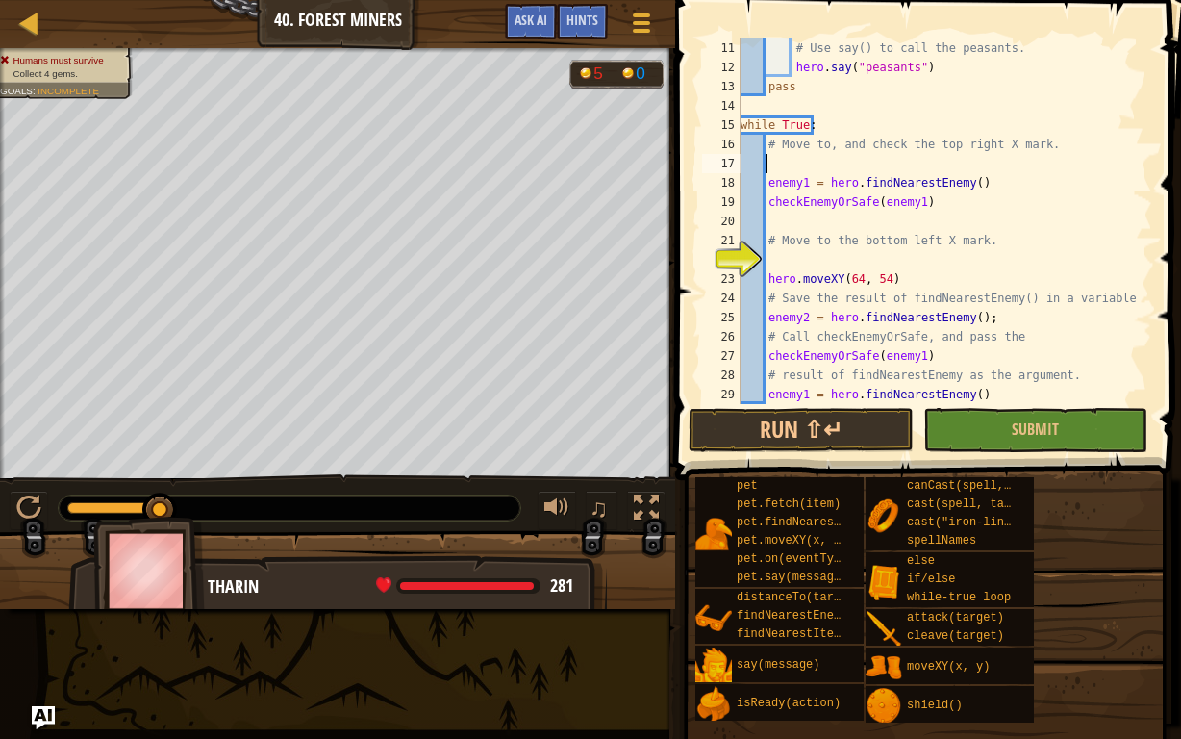
paste textarea "hero.moveXY(16, 14)"
click at [970, 422] on button "Submit" at bounding box center [1035, 430] width 224 height 44
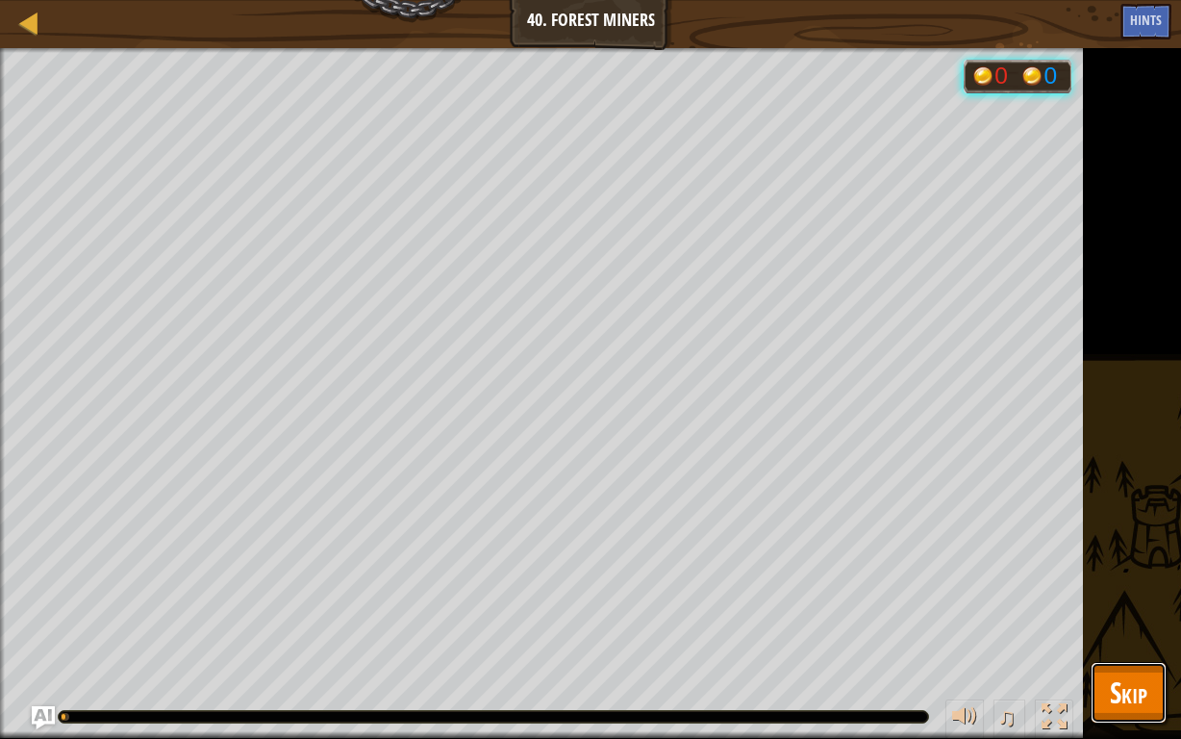
click at [1130, 573] on button "Skip" at bounding box center [1129, 693] width 76 height 62
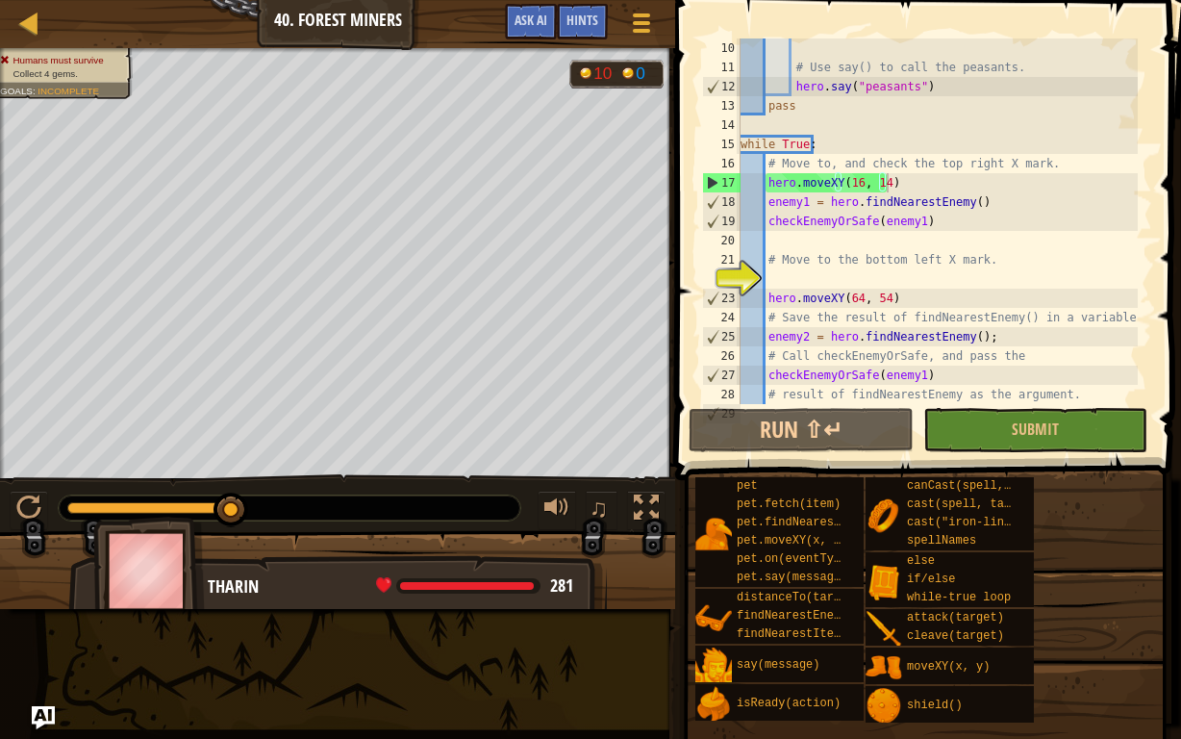
scroll to position [173, 0]
click at [962, 198] on div "# Use say() to call the peasants. hero . say ( "peasants" ) pass while True : #…" at bounding box center [937, 240] width 401 height 404
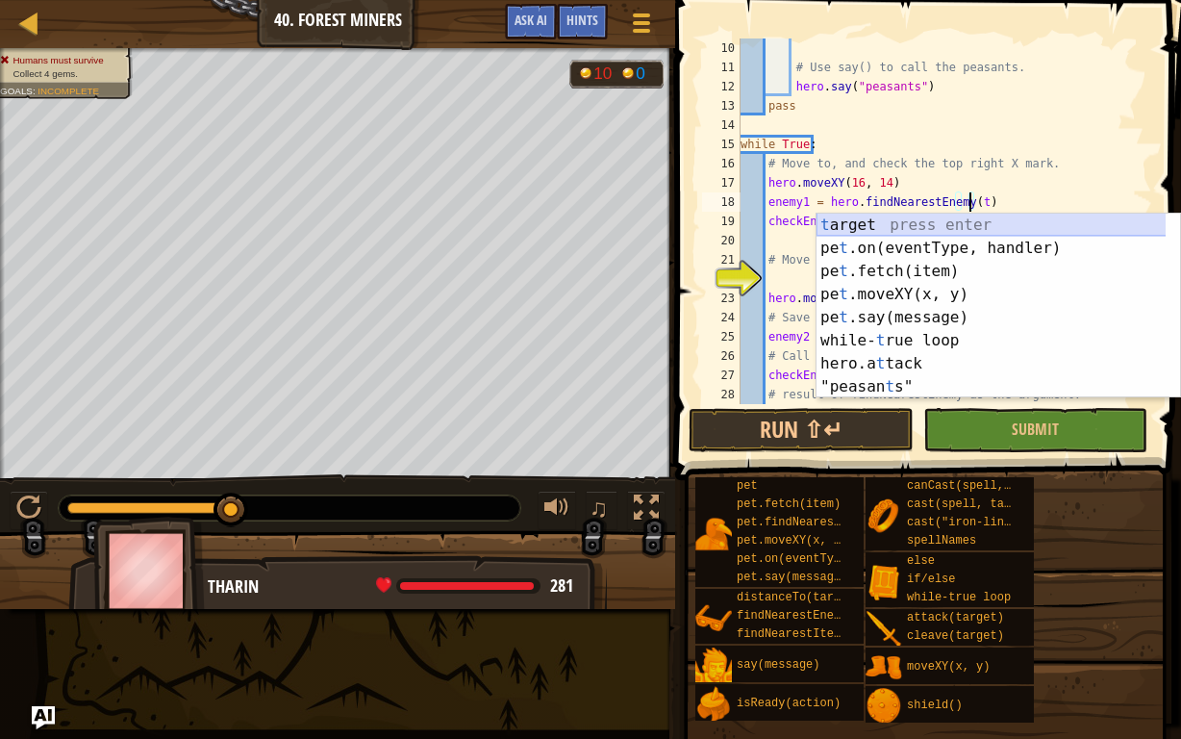
click at [906, 223] on div "t arget press enter pe t .on(eventType, handler) press enter pe t .fetch(item) …" at bounding box center [991, 329] width 350 height 231
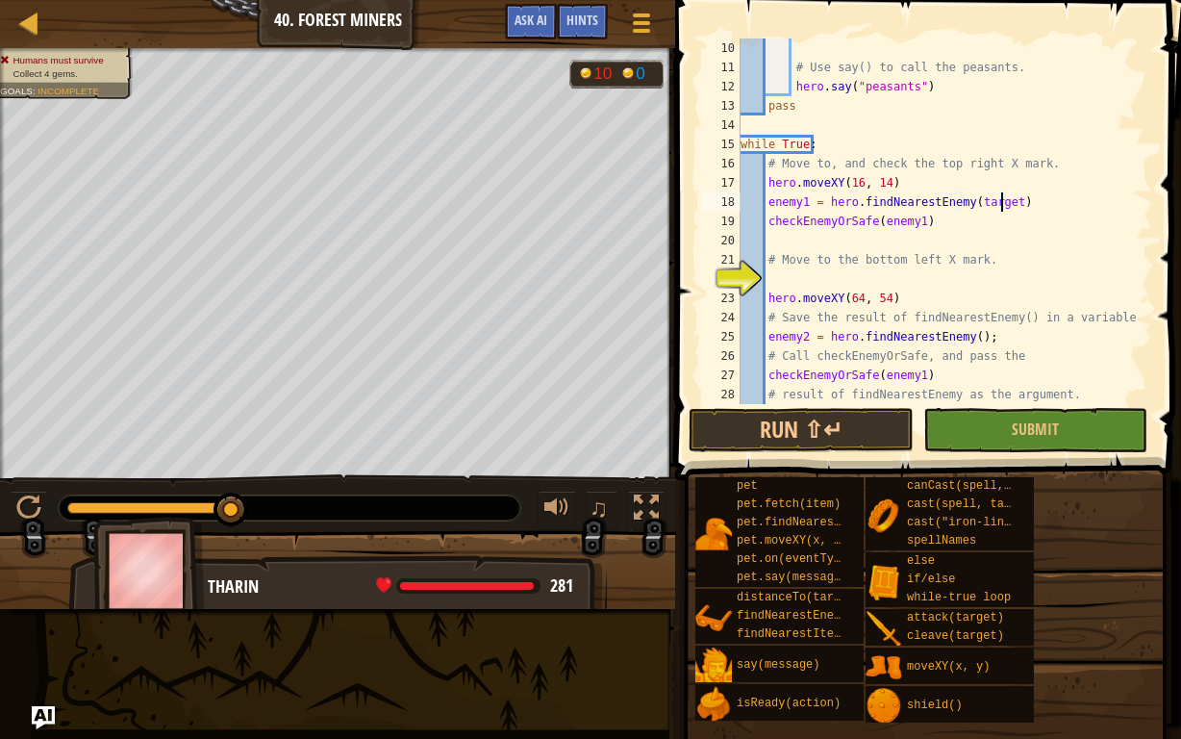
scroll to position [212, 0]
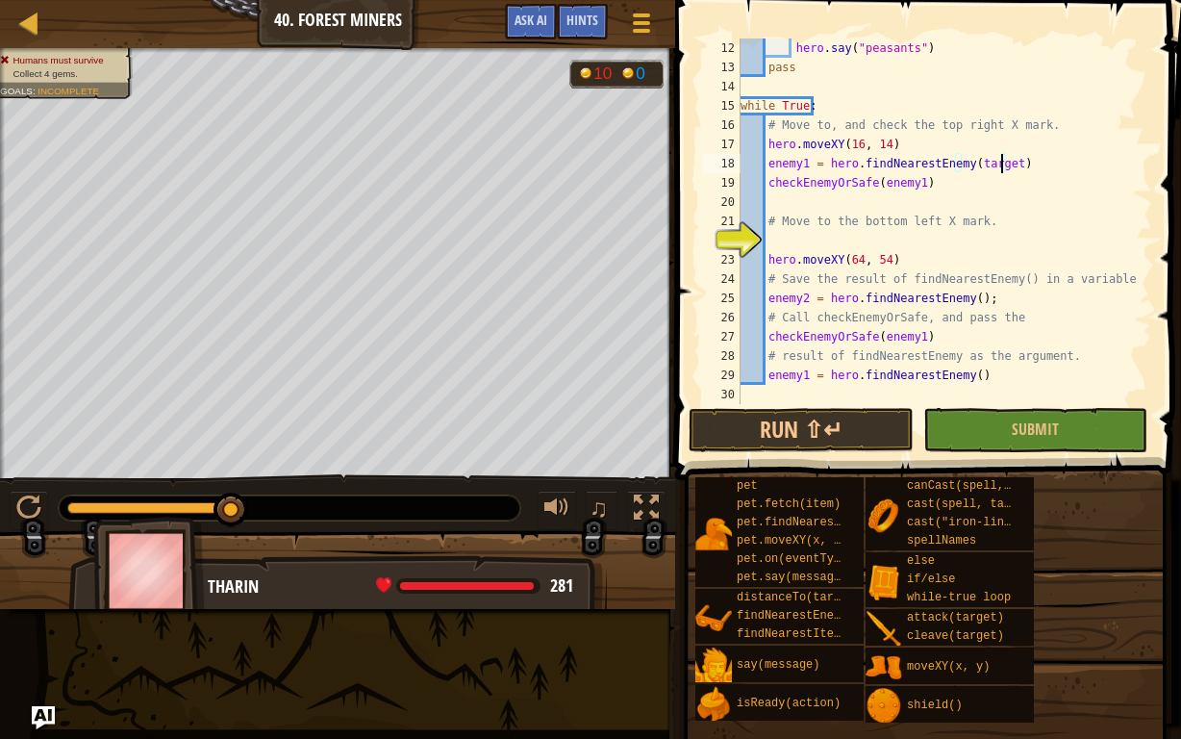
click at [968, 289] on div "hero . say ( "peasants" ) pass while True : # Move to, and check the top right …" at bounding box center [937, 240] width 401 height 404
click at [963, 296] on div "hero . say ( "peasants" ) pass while True : # Move to, and check the top right …" at bounding box center [937, 220] width 401 height 365
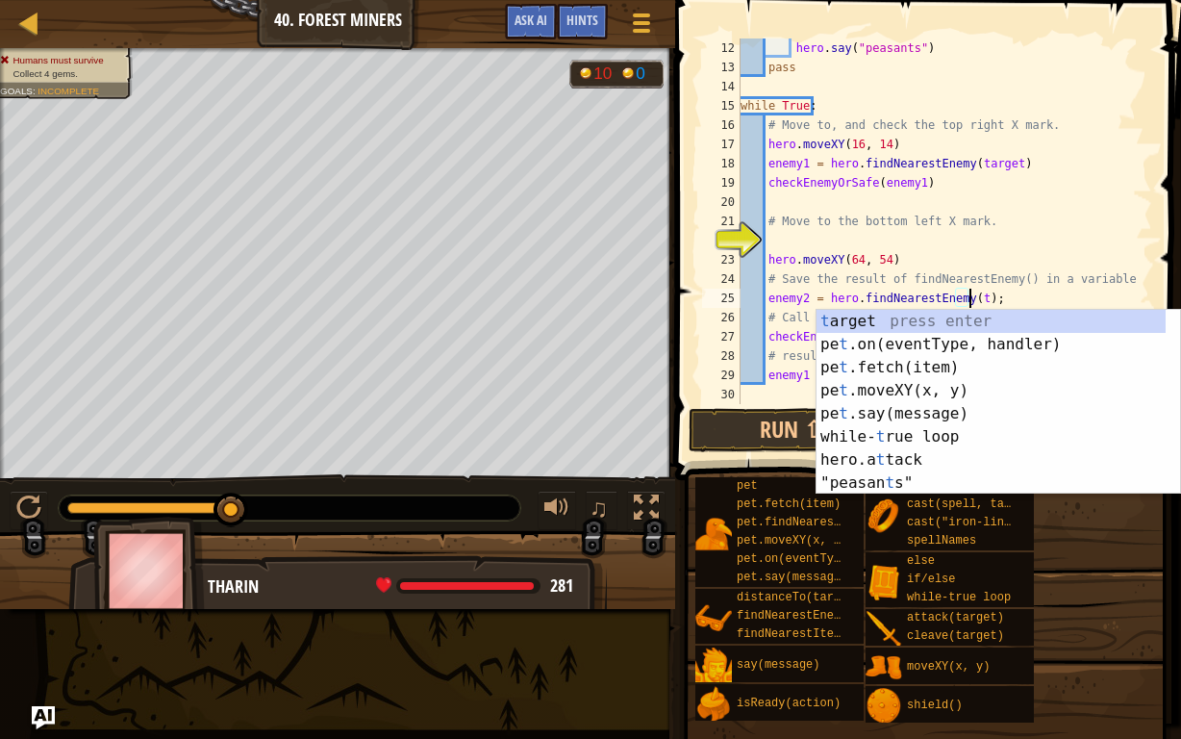
scroll to position [9, 19]
click at [967, 319] on div "t arget press enter pe t .on(eventType, handler) press enter pe t .fetch(item) …" at bounding box center [991, 425] width 350 height 231
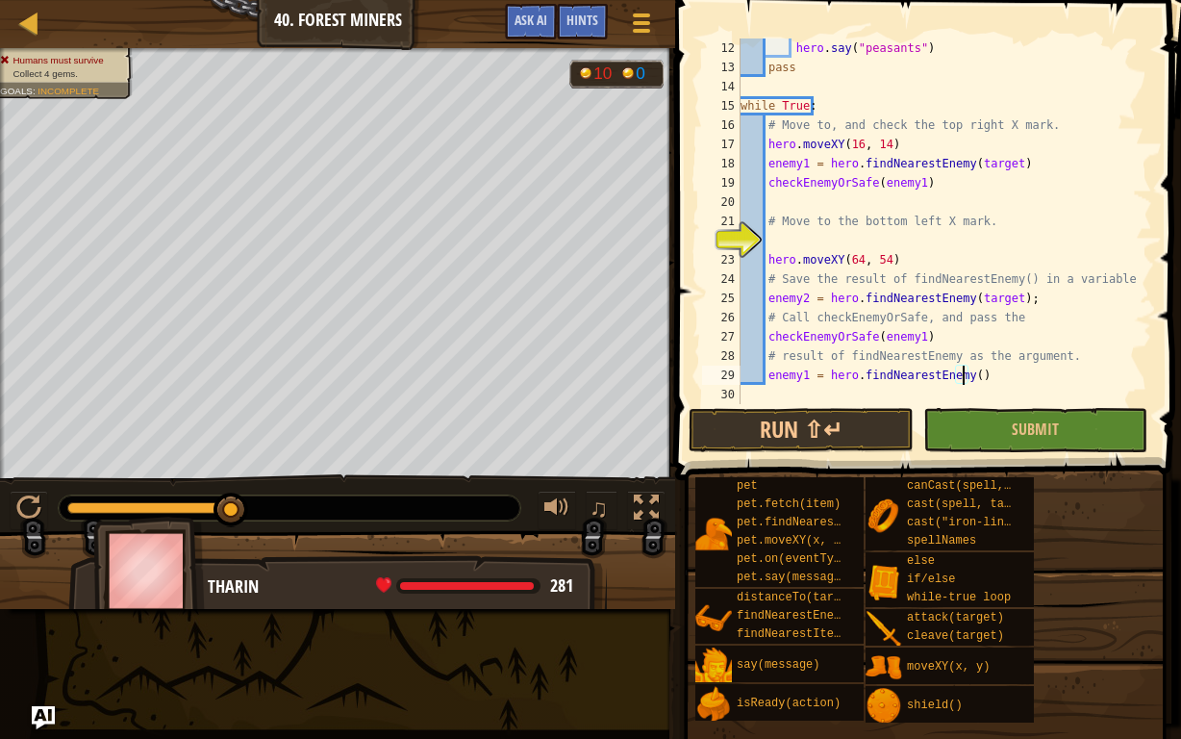
click at [963, 374] on div "hero . say ( "peasants" ) pass while True : # Move to, and check the top right …" at bounding box center [937, 240] width 401 height 404
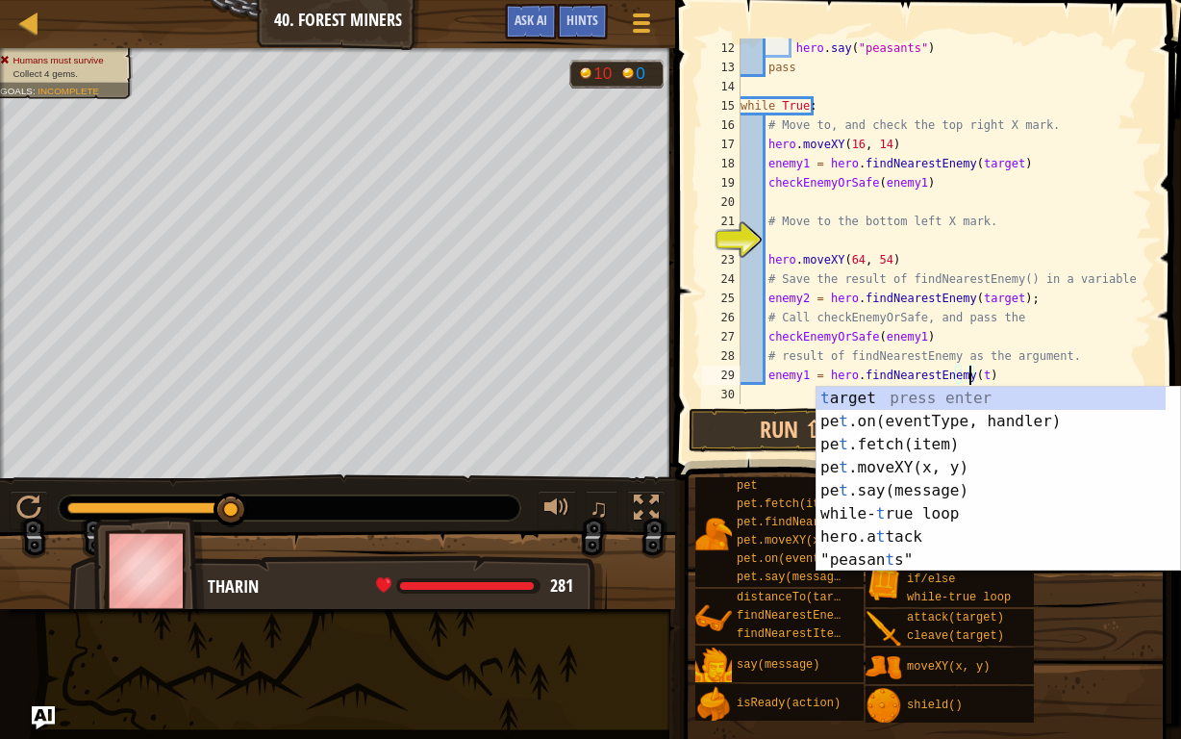
scroll to position [9, 18]
click at [917, 402] on div "t arget press enter pe t .on(eventType, handler) press enter pe t .fetch(item) …" at bounding box center [991, 502] width 350 height 231
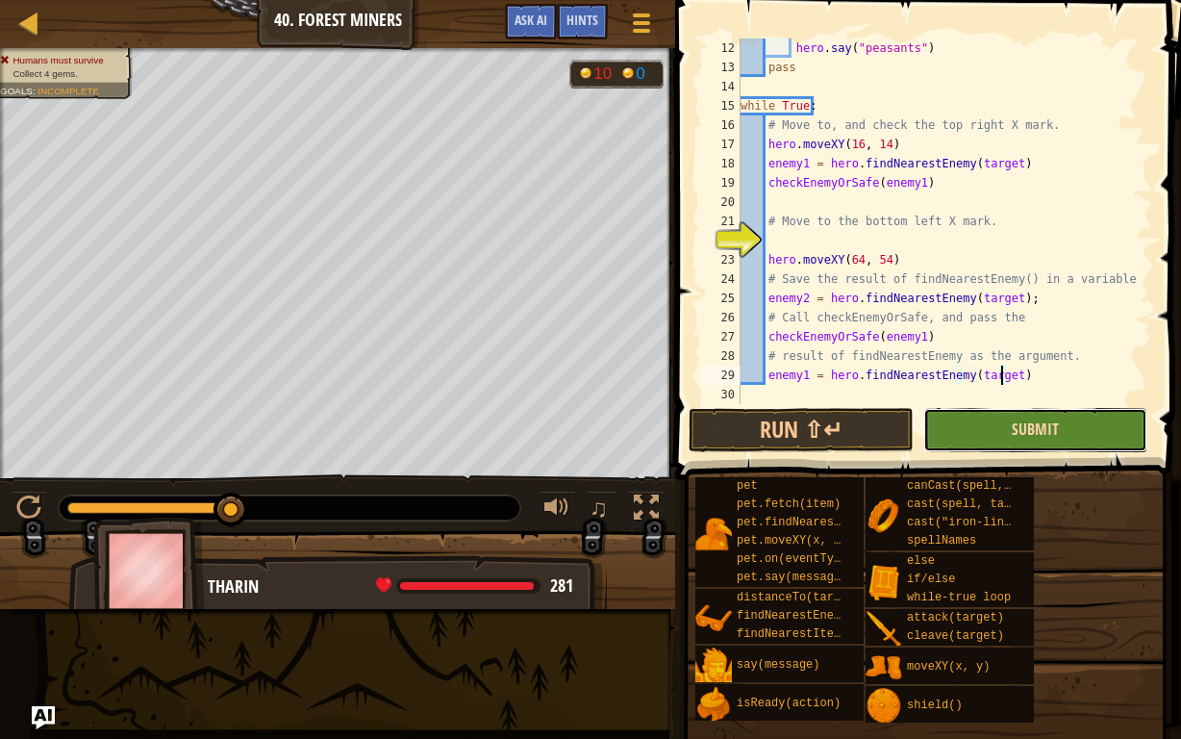
click at [1051, 434] on span "Submit" at bounding box center [1035, 428] width 47 height 21
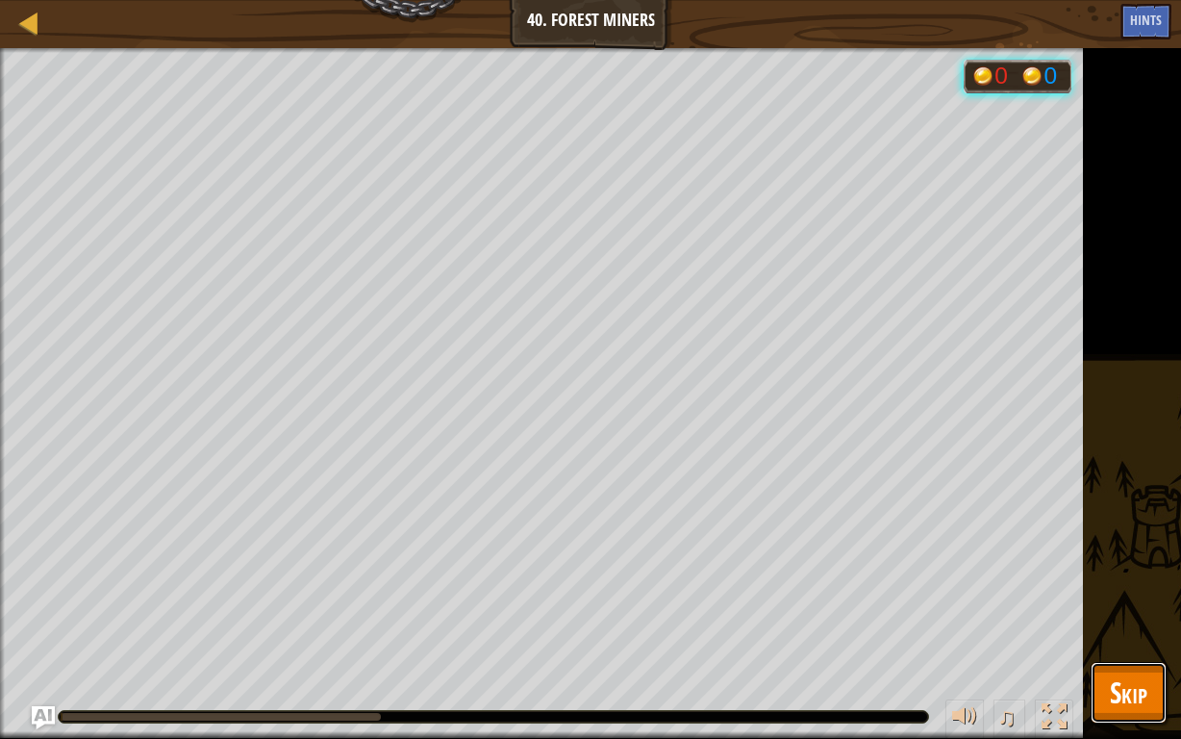
click at [1138, 573] on span "Skip" at bounding box center [1129, 691] width 38 height 39
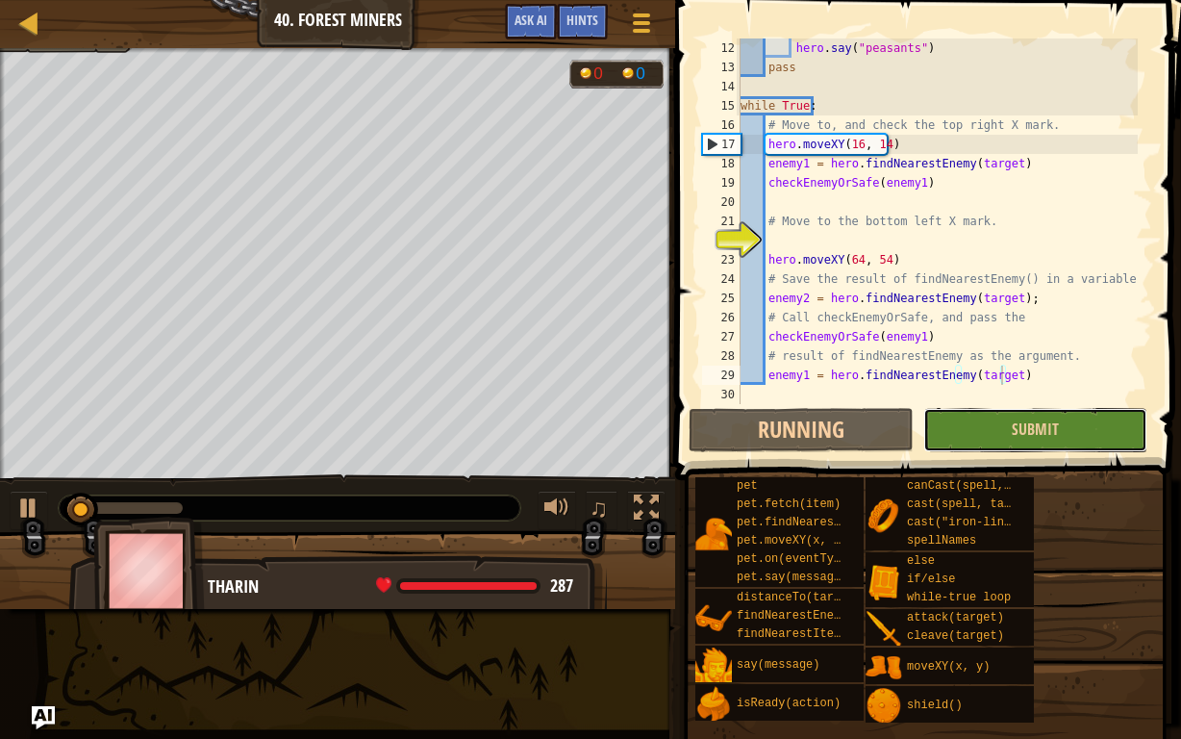
click at [962, 425] on button "Submit" at bounding box center [1035, 430] width 224 height 44
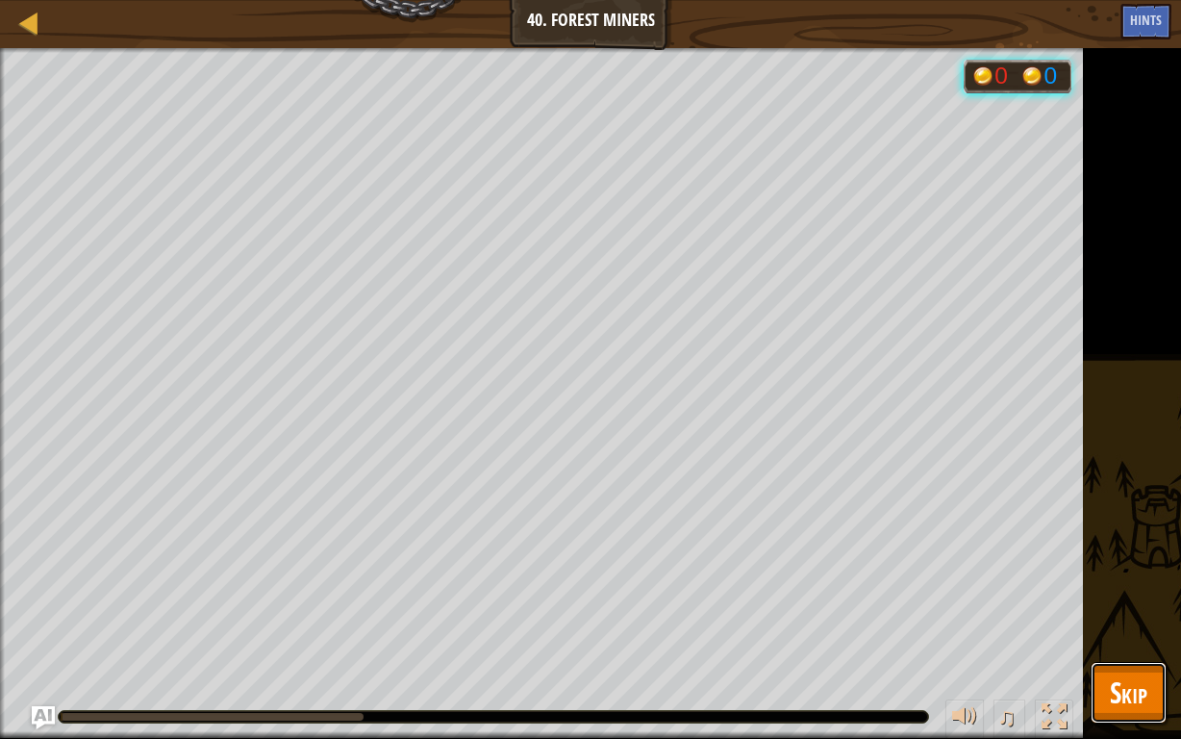
click at [1138, 573] on span "Skip" at bounding box center [1129, 691] width 38 height 39
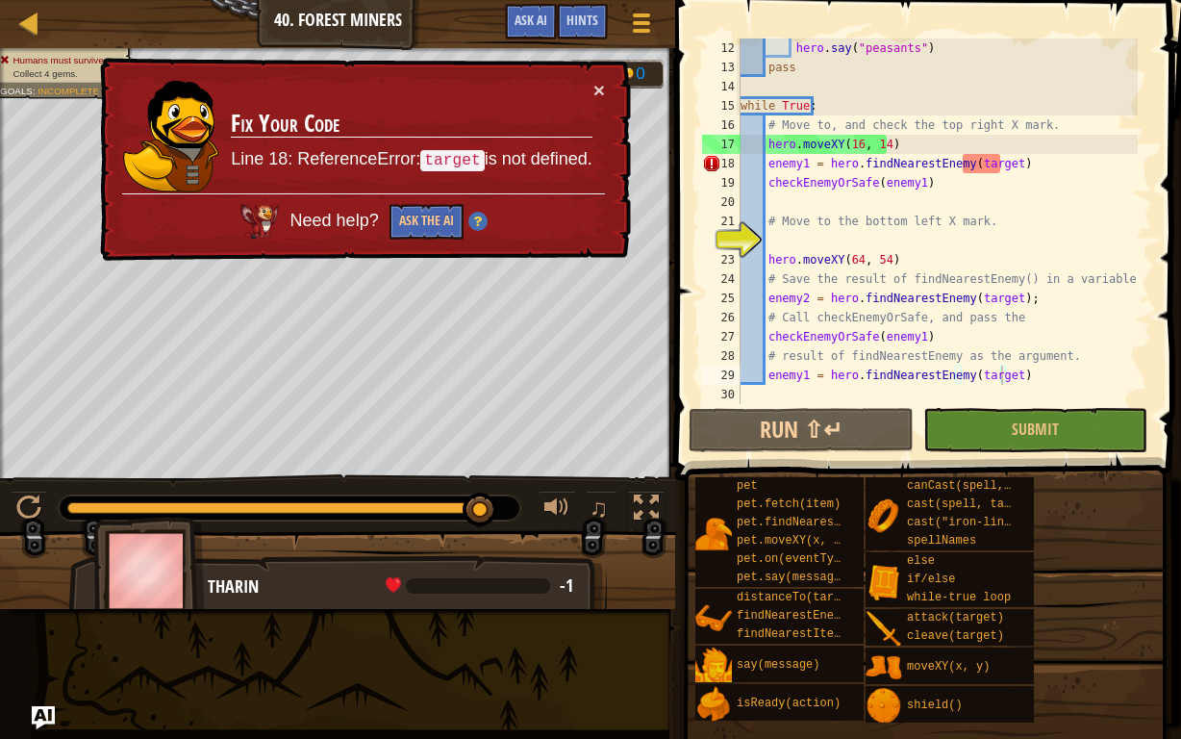
click at [1001, 159] on div "hero . say ( "peasants" ) pass while True : # Move to, and check the top right …" at bounding box center [937, 240] width 401 height 404
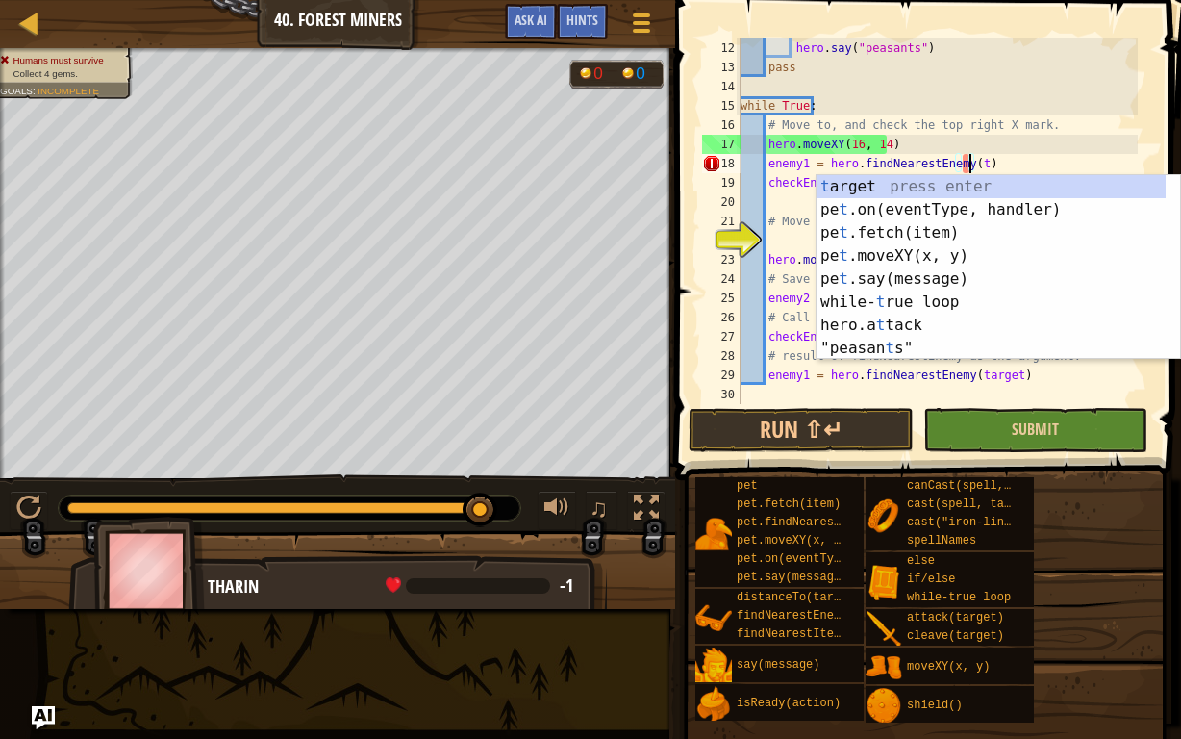
scroll to position [9, 17]
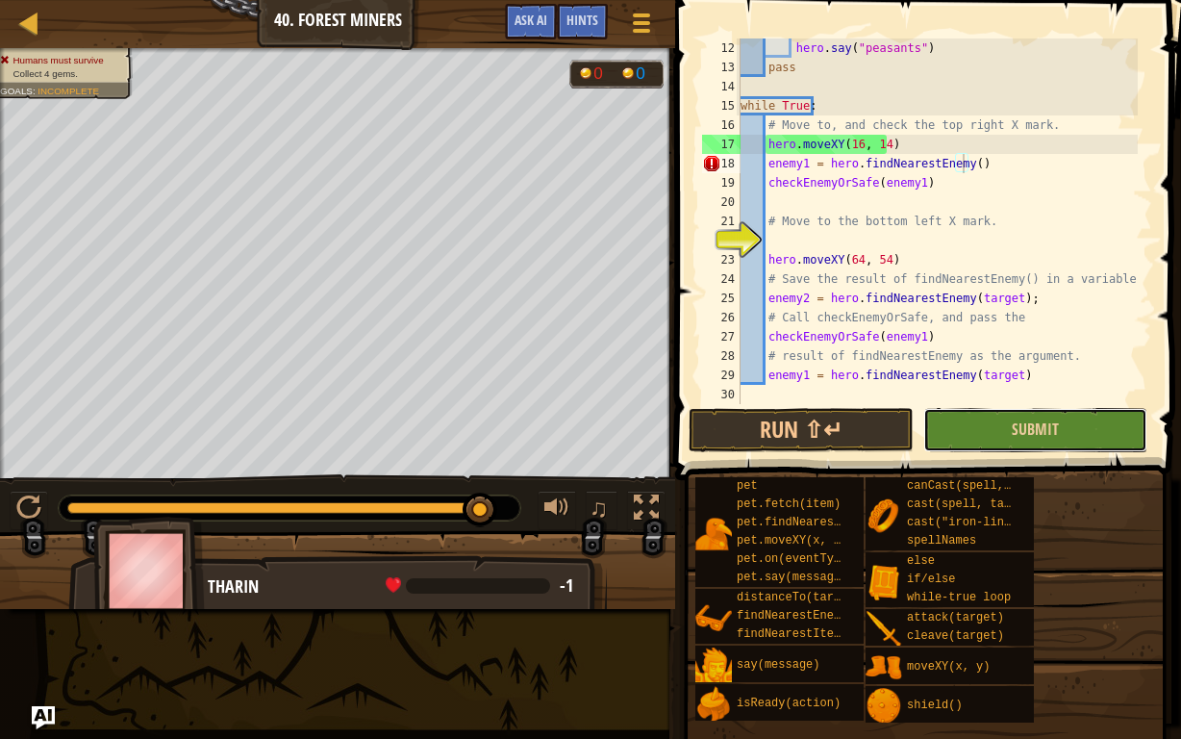
click at [960, 426] on button "Submit" at bounding box center [1035, 430] width 224 height 44
click at [675, 426] on div "Humans must survive Collect 4 gems. Goals : Incomplete" at bounding box center [337, 263] width 675 height 431
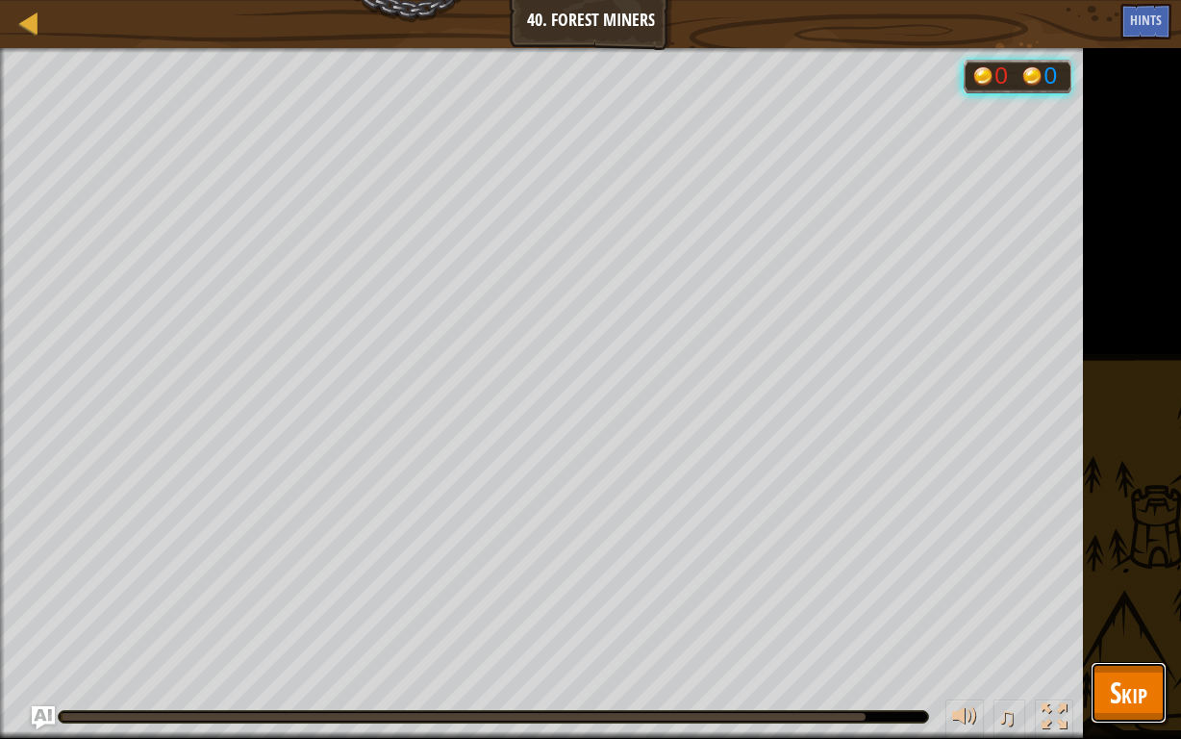
click at [1136, 573] on span "Skip" at bounding box center [1129, 691] width 38 height 39
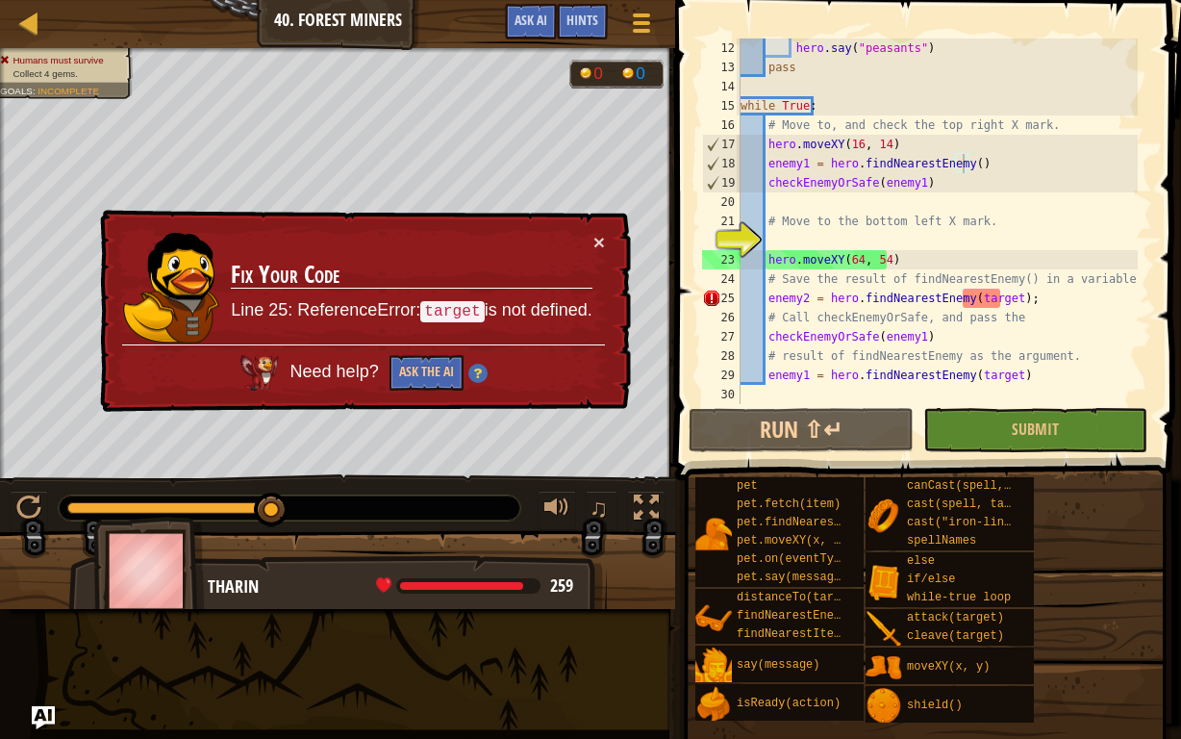
click at [998, 301] on div "hero . say ( "peasants" ) pass while True : # Move to, and check the top right …" at bounding box center [937, 240] width 401 height 404
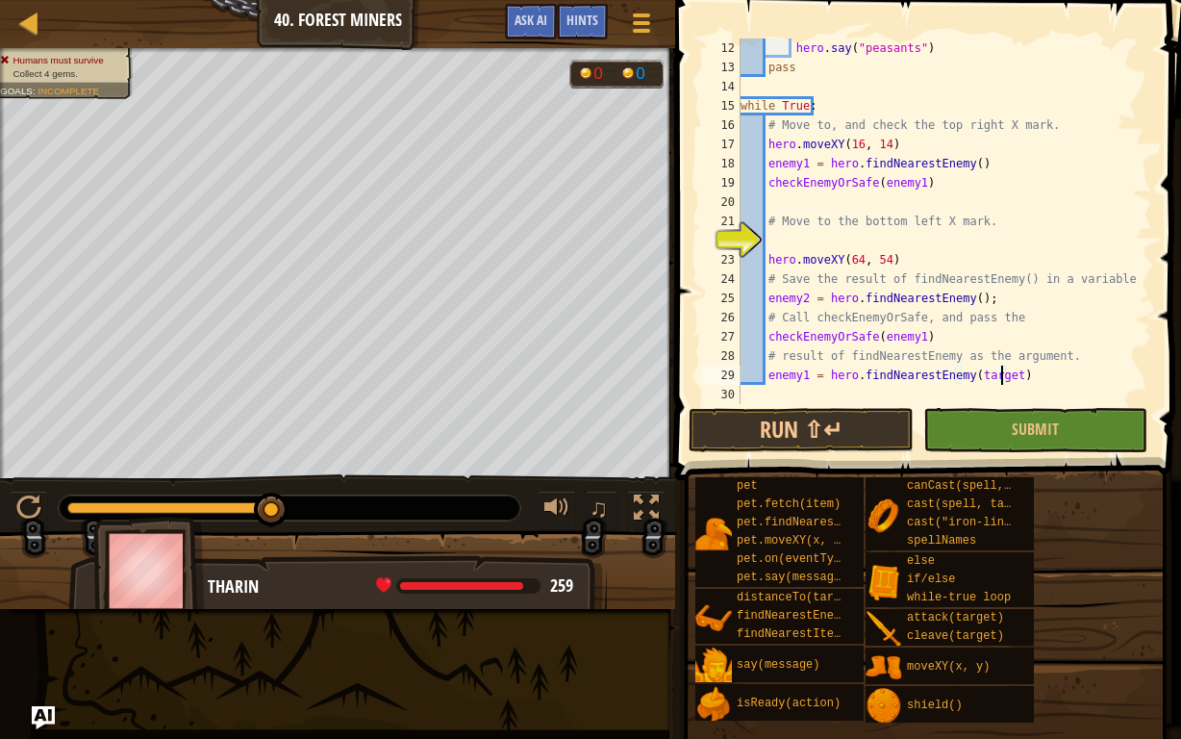
click at [999, 377] on div "hero . say ( "peasants" ) pass while True : # Move to, and check the top right …" at bounding box center [937, 240] width 401 height 404
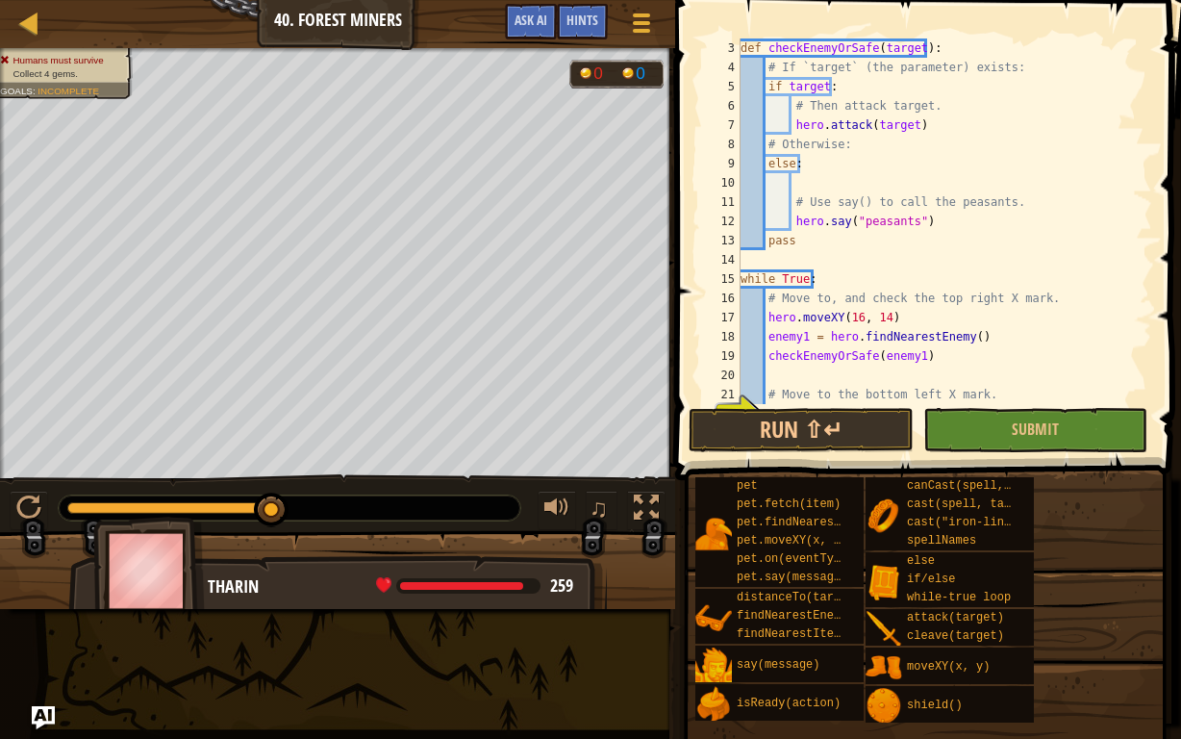
scroll to position [0, 0]
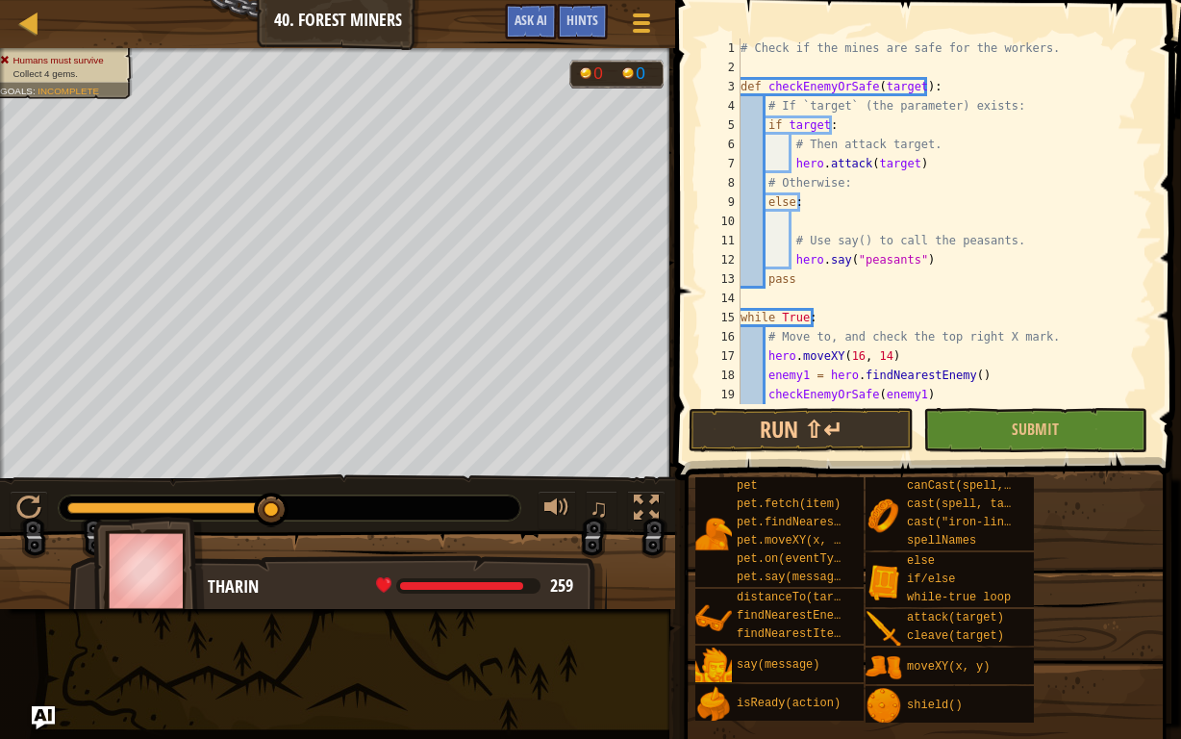
click at [901, 163] on div "# Check if the mines are safe for the workers. def checkEnemyOrSafe ( target ) …" at bounding box center [937, 240] width 401 height 404
click at [904, 163] on div "# Check if the mines are safe for the workers. def checkEnemyOrSafe ( target ) …" at bounding box center [937, 240] width 401 height 404
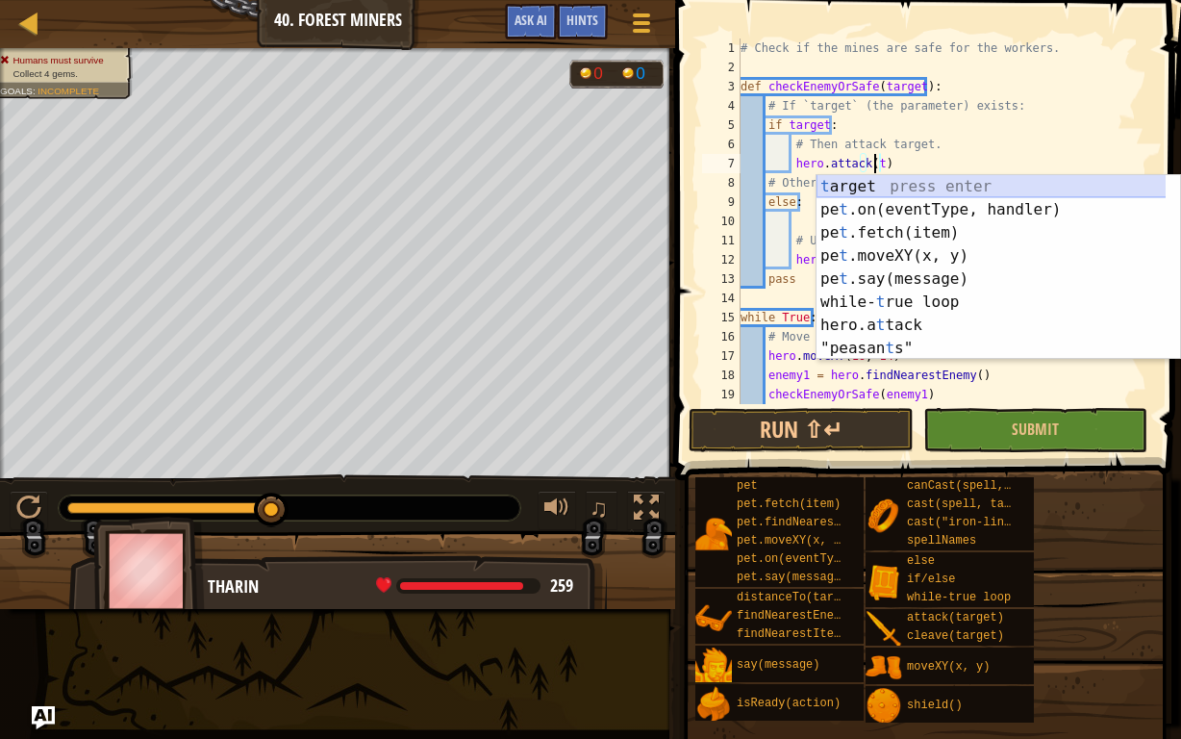
type textarea "hero.attack()"
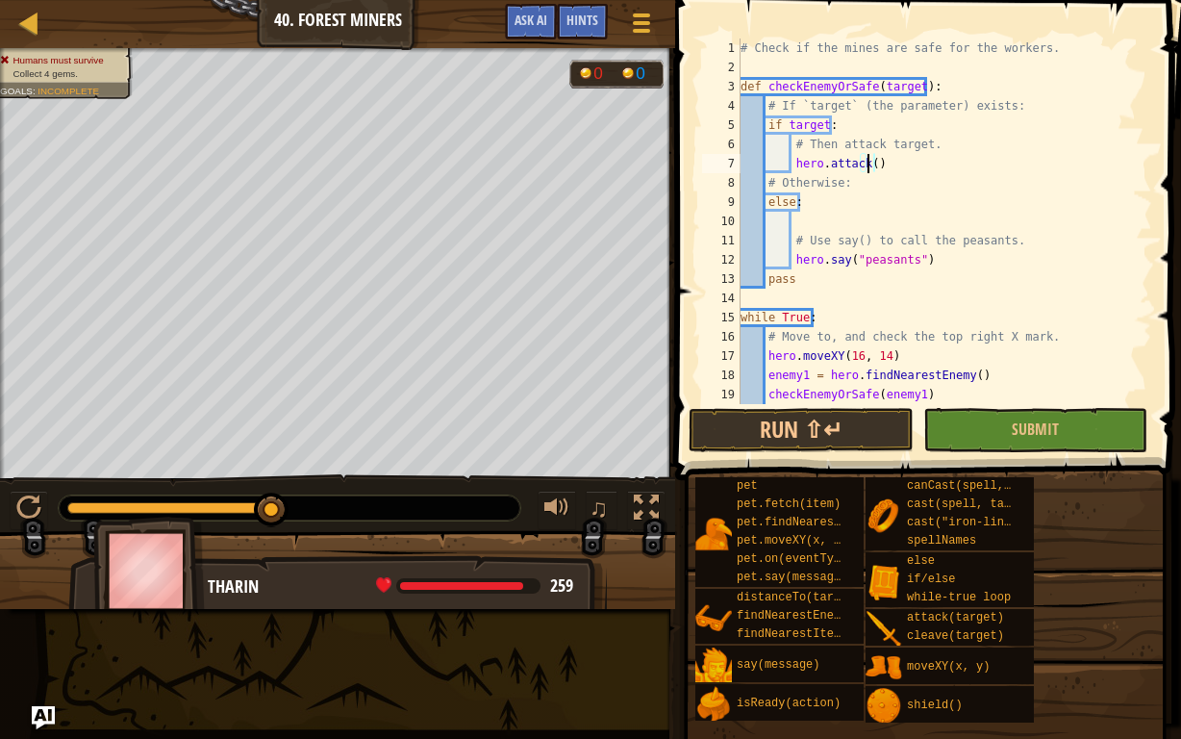
scroll to position [9, 10]
click at [827, 427] on button "Run ⇧↵" at bounding box center [801, 430] width 224 height 44
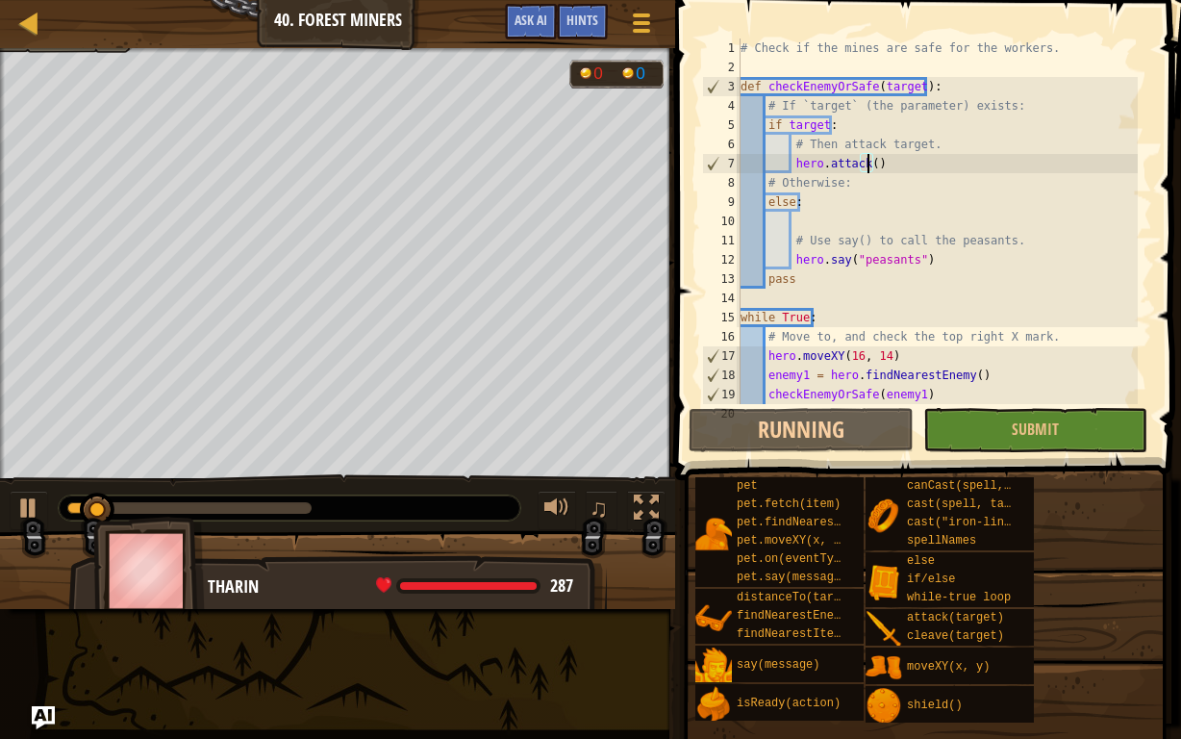
click at [850, 221] on div "# Check if the mines are safe for the workers. def checkEnemyOrSafe ( target ) …" at bounding box center [937, 240] width 401 height 404
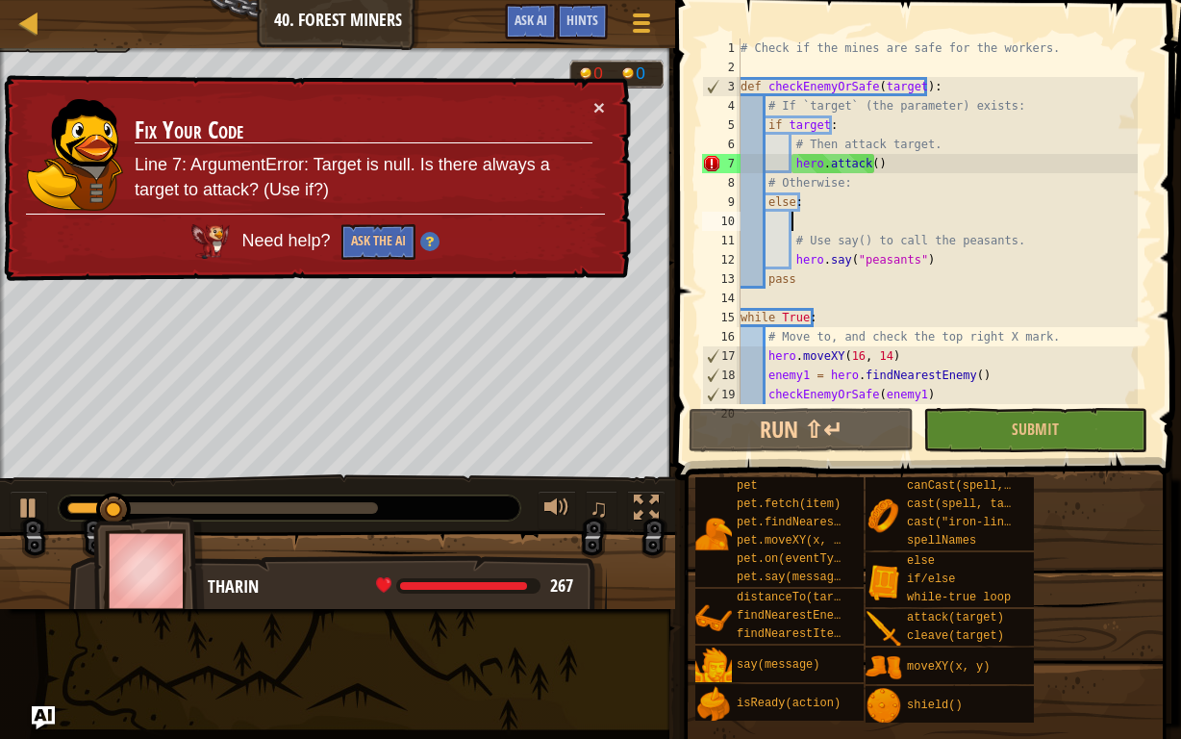
click at [867, 164] on div "# Check if the mines are safe for the workers. def checkEnemyOrSafe ( target ) …" at bounding box center [937, 240] width 401 height 404
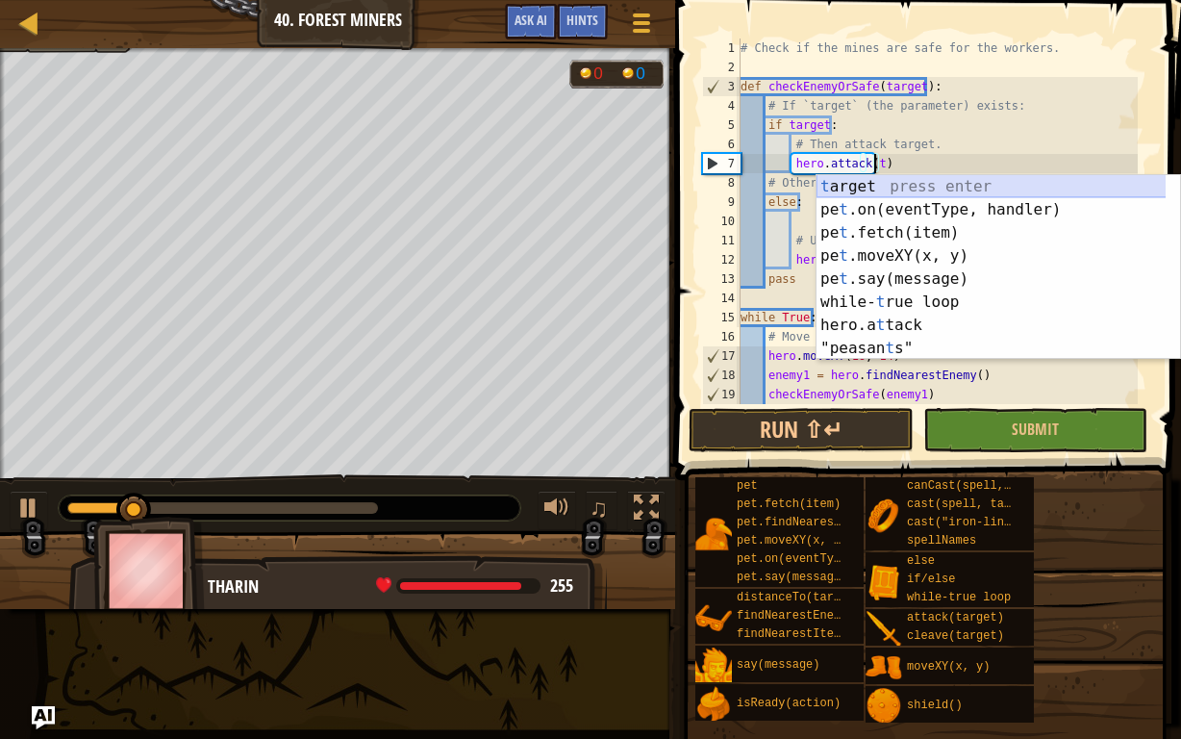
click at [866, 192] on div "t arget press enter pe t .on(eventType, handler) press enter pe t .fetch(item) …" at bounding box center [991, 290] width 350 height 231
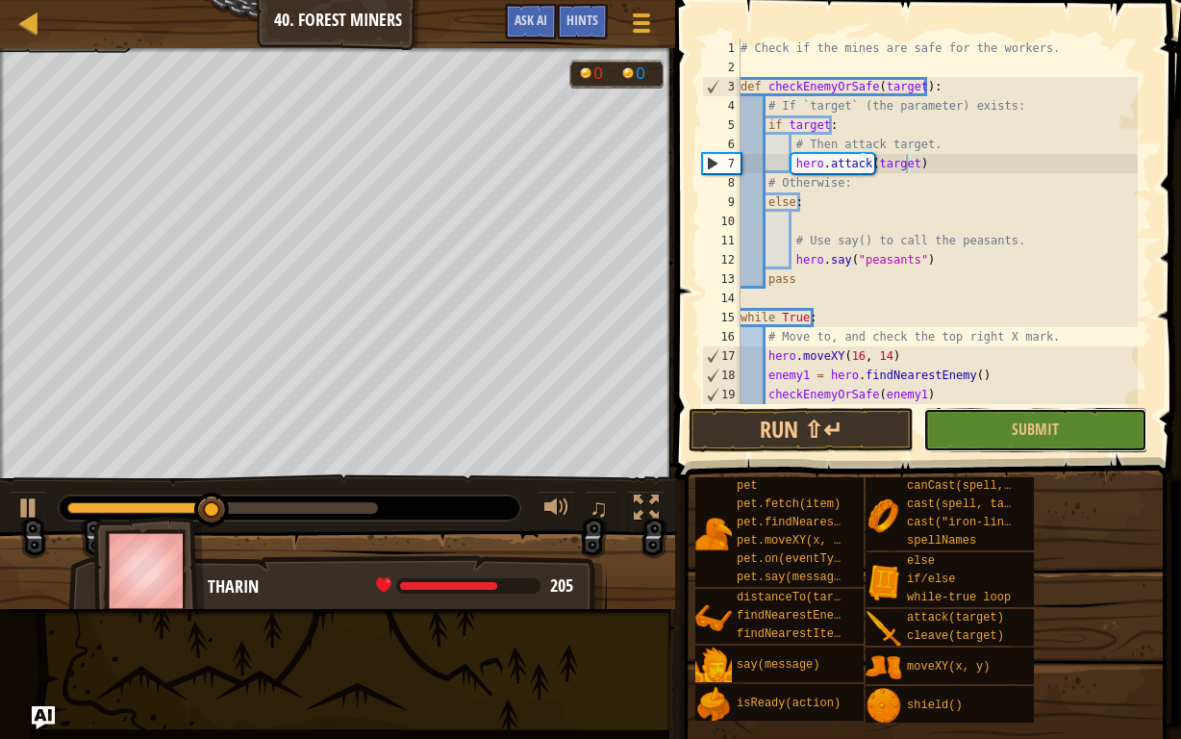
drag, startPoint x: 977, startPoint y: 417, endPoint x: 1114, endPoint y: 574, distance: 207.9
click at [978, 417] on button "Submit" at bounding box center [1035, 430] width 224 height 44
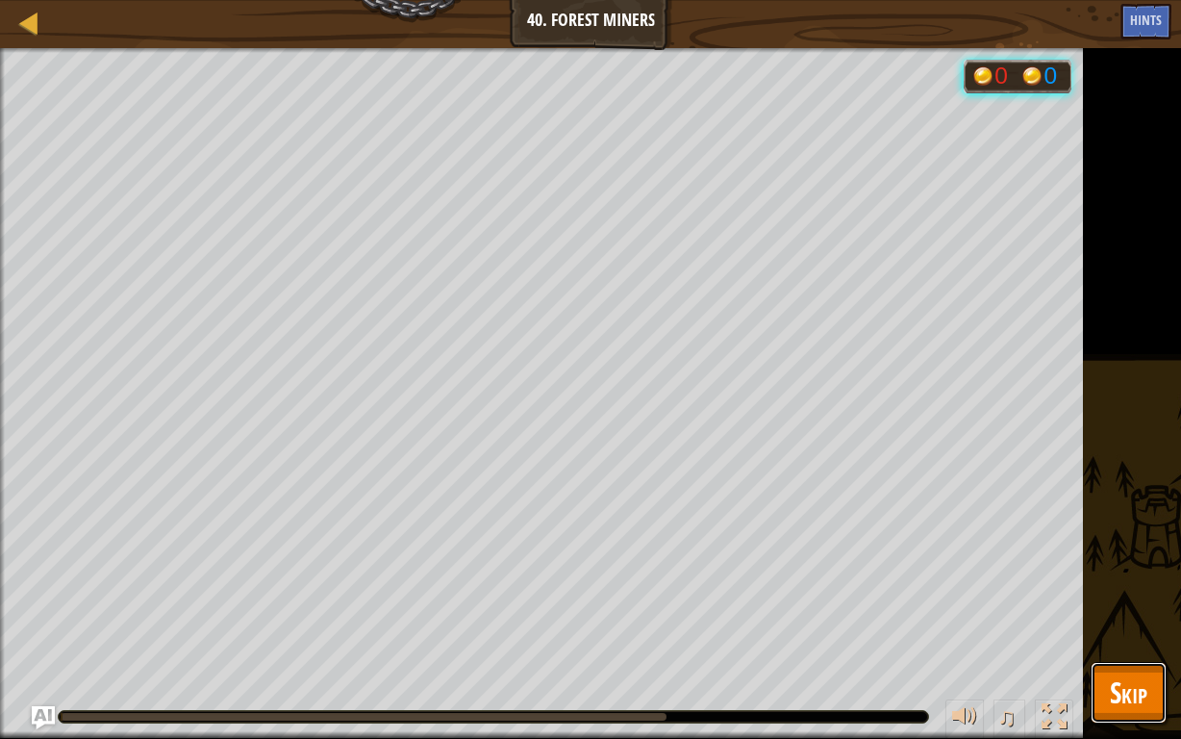
click at [1118, 573] on span "Skip" at bounding box center [1129, 691] width 38 height 39
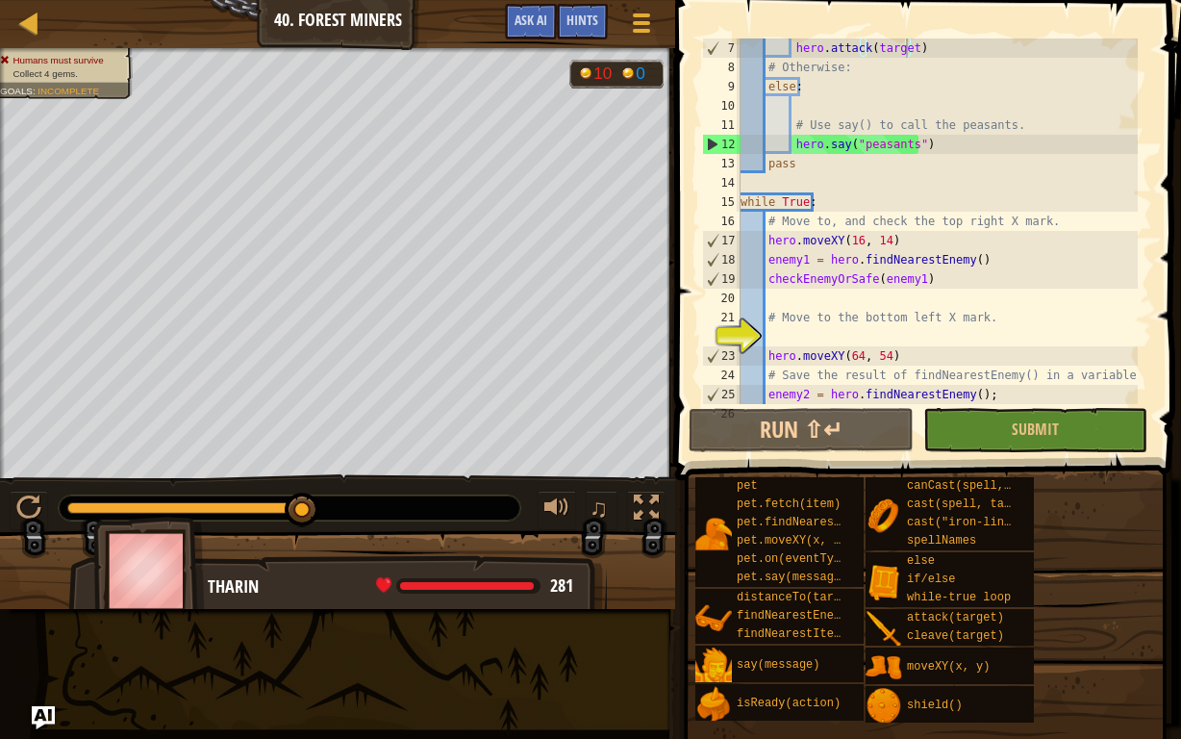
scroll to position [115, 0]
drag, startPoint x: 913, startPoint y: 279, endPoint x: 871, endPoint y: 286, distance: 41.9
click at [871, 286] on div "hero . attack ( target ) # Otherwise: else : # Use say() to call the peasants. …" at bounding box center [937, 240] width 401 height 404
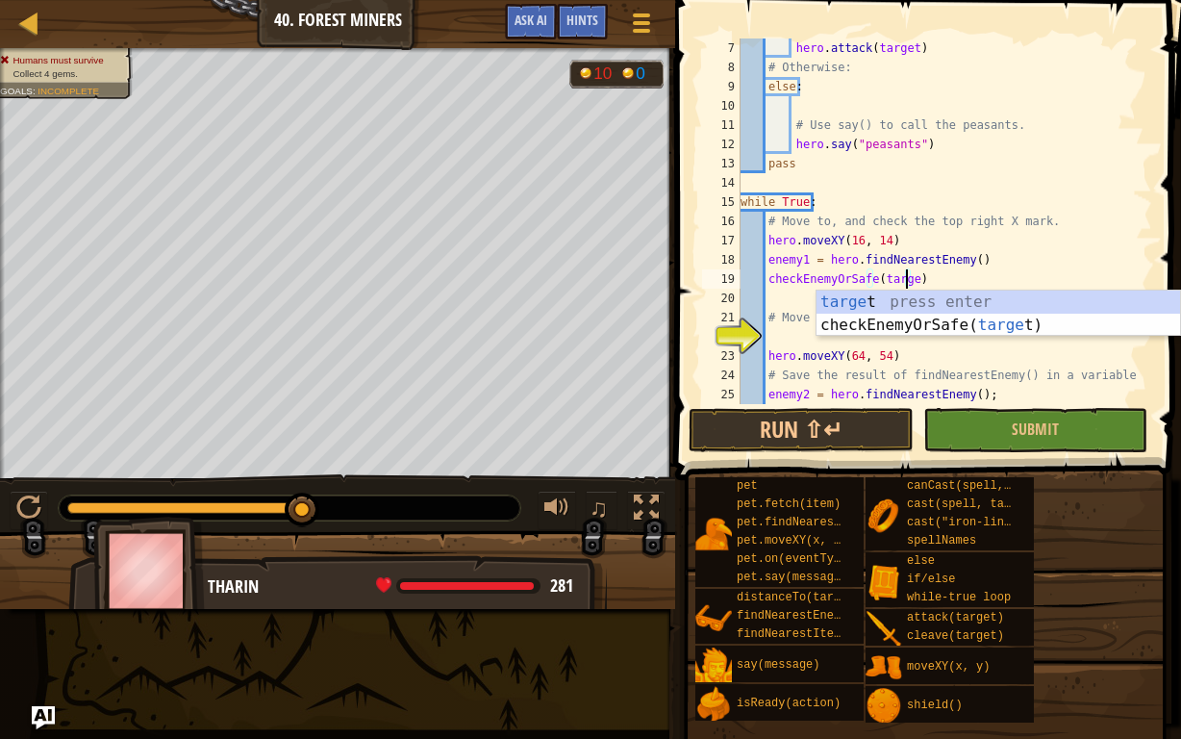
scroll to position [9, 13]
click at [1004, 312] on div "target press enter checkEnemyOrSafe( target ) press enter" at bounding box center [998, 336] width 364 height 92
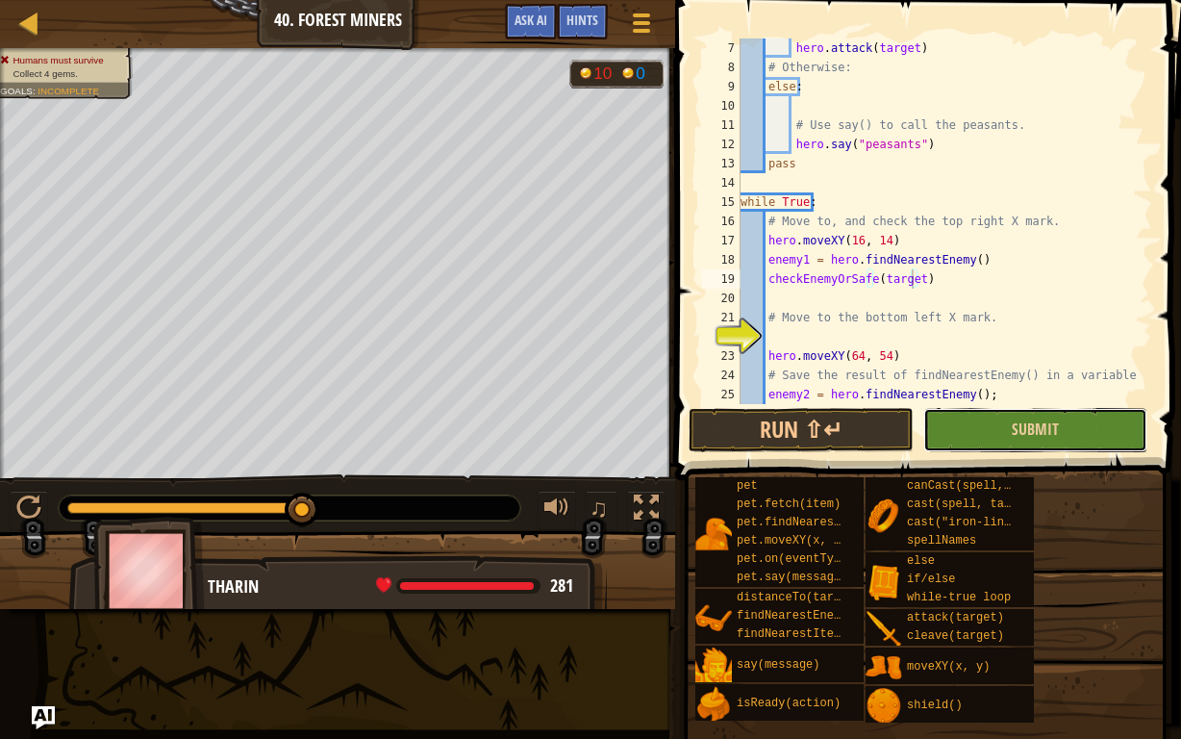
click at [982, 425] on button "Submit" at bounding box center [1035, 430] width 224 height 44
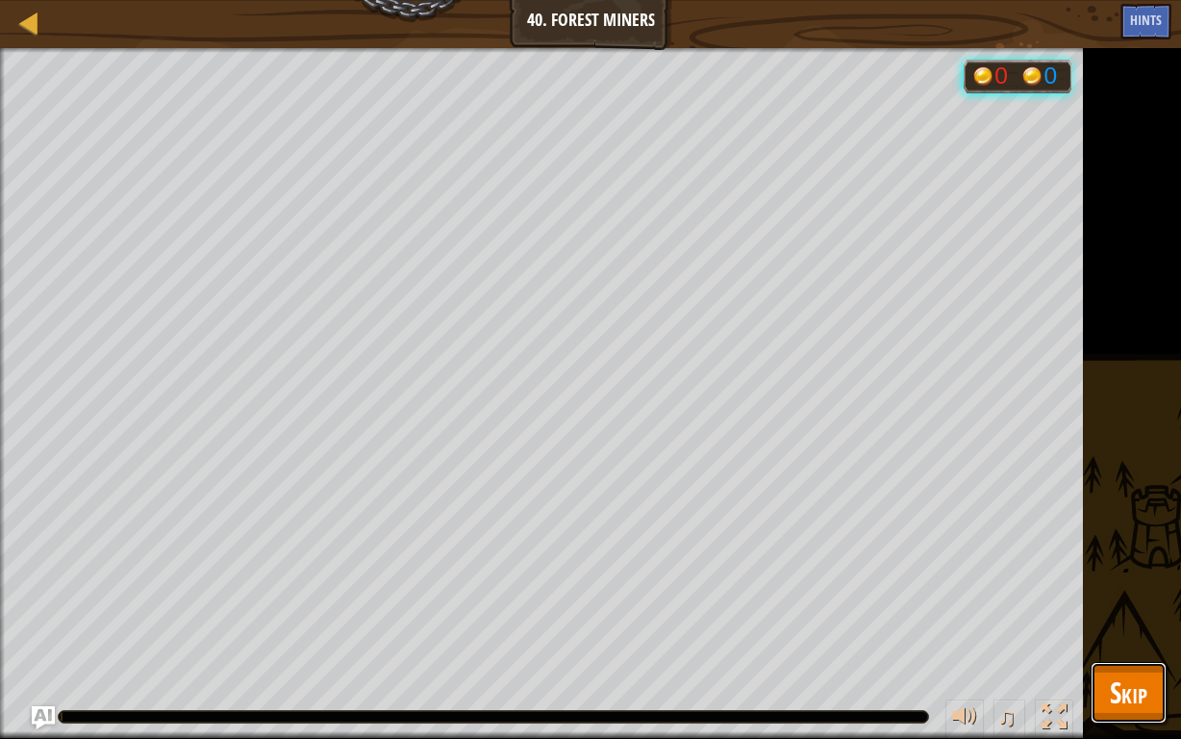
click at [1154, 573] on button "Skip" at bounding box center [1129, 693] width 76 height 62
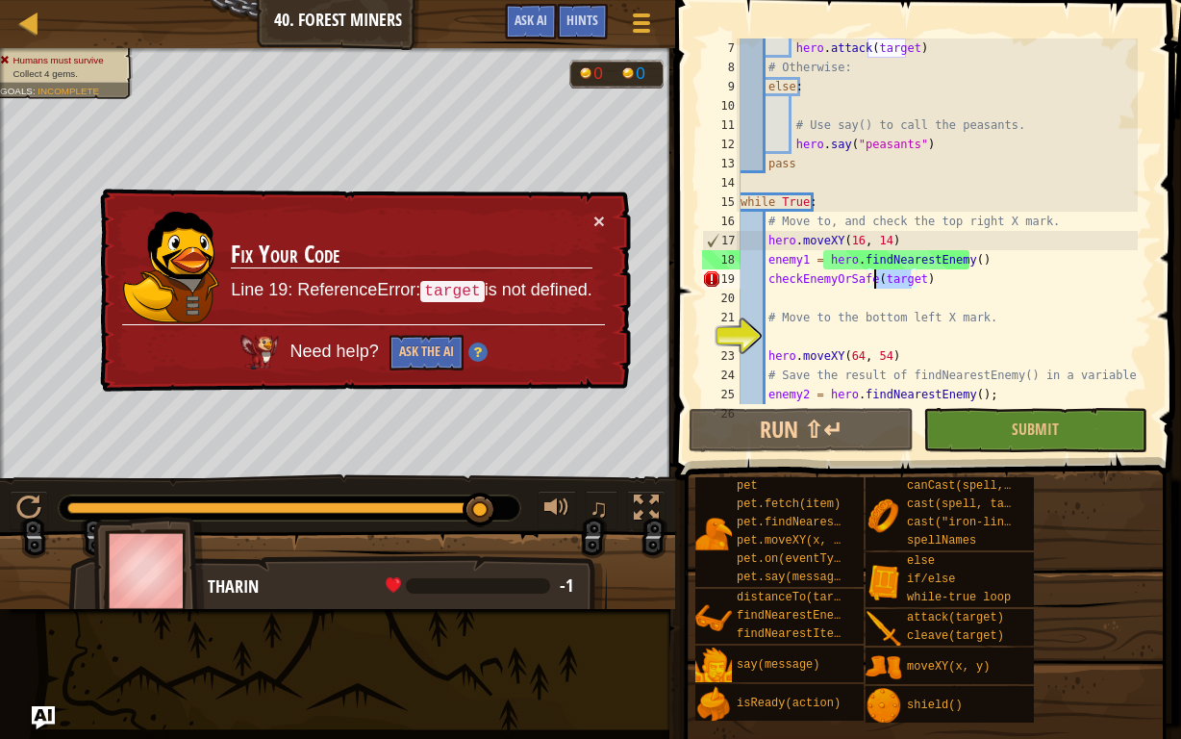
drag, startPoint x: 913, startPoint y: 279, endPoint x: 871, endPoint y: 281, distance: 41.4
click at [871, 281] on div "hero . attack ( target ) # Otherwise: else : # Use say() to call the peasants. …" at bounding box center [937, 240] width 401 height 404
paste textarea "enemy1"
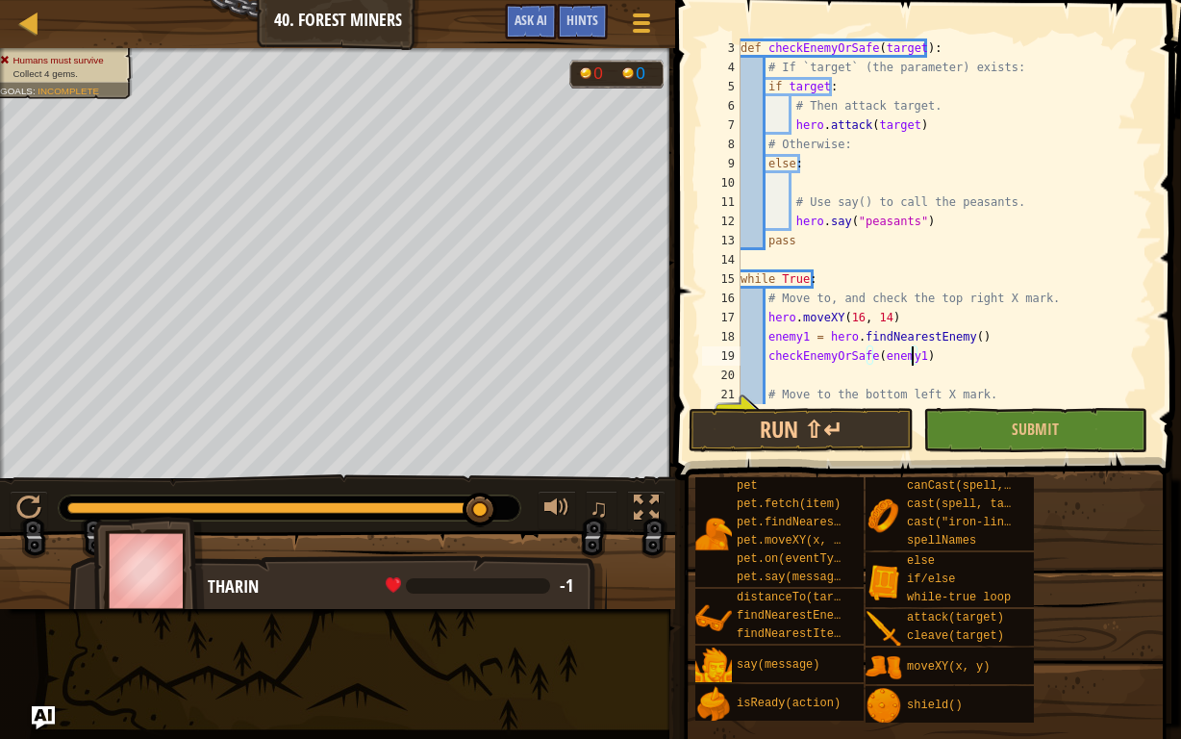
scroll to position [212, 0]
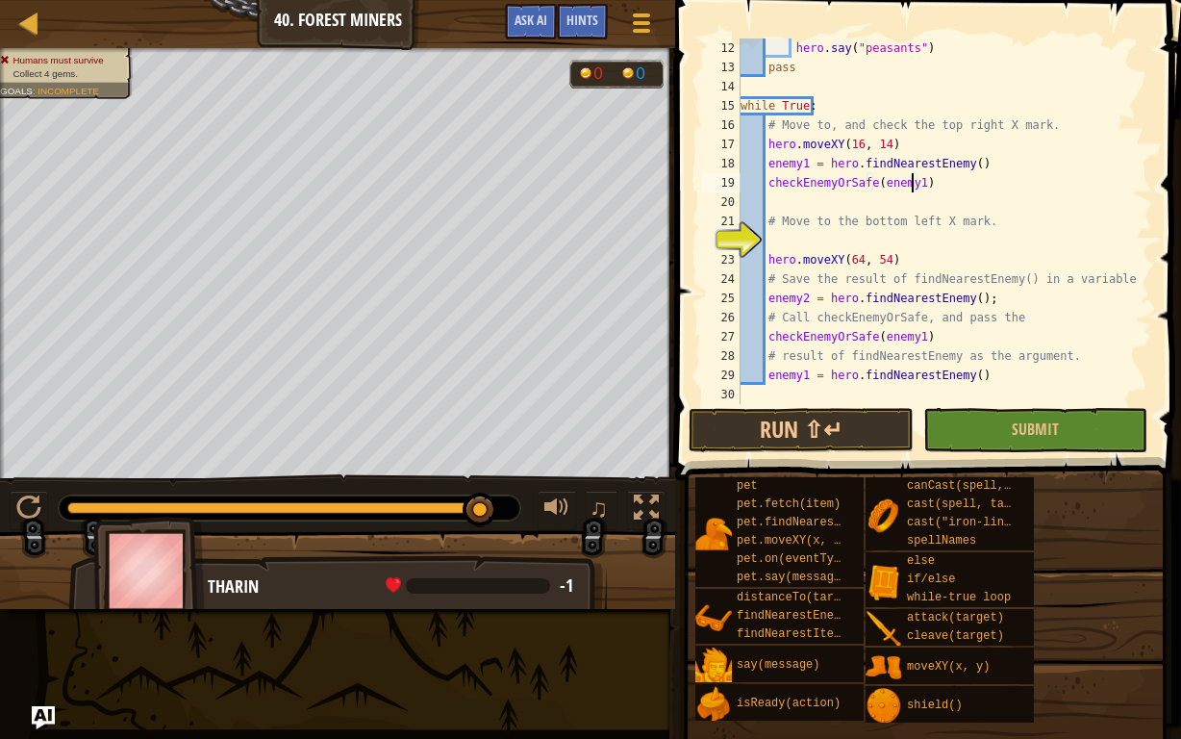
click at [909, 336] on div "hero . say ( "peasants" ) pass while True : # Move to, and check the top right …" at bounding box center [937, 240] width 401 height 404
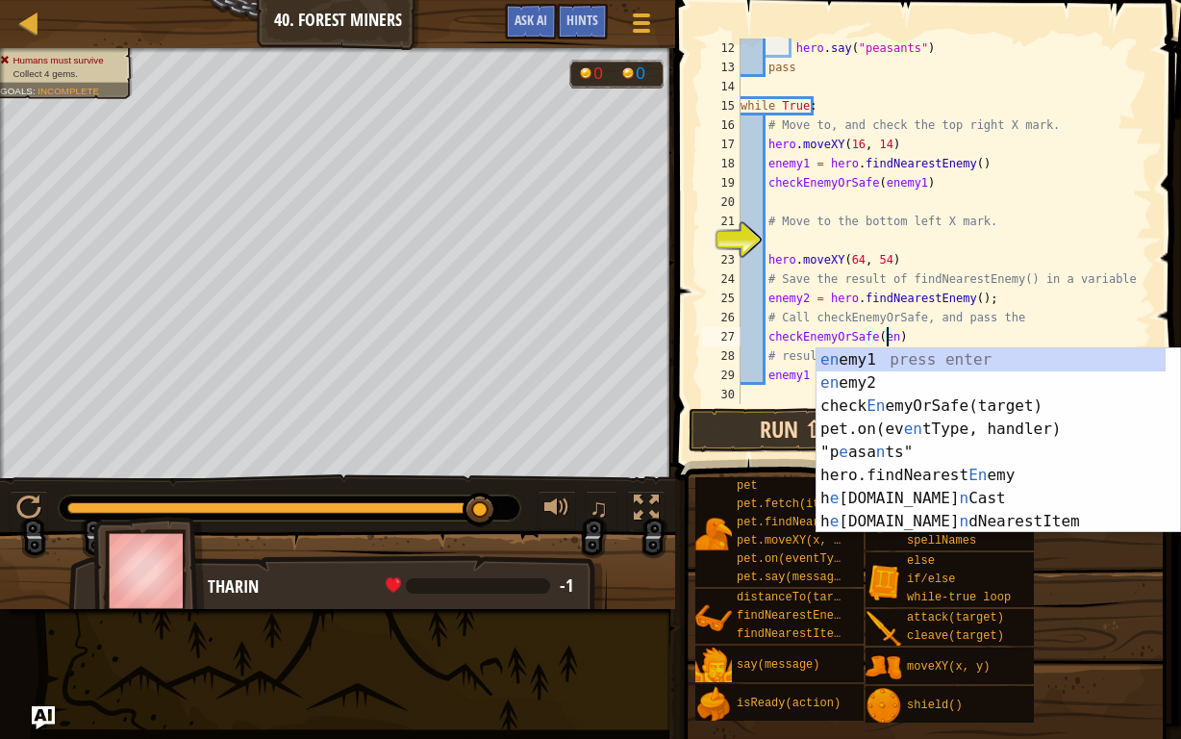
scroll to position [9, 11]
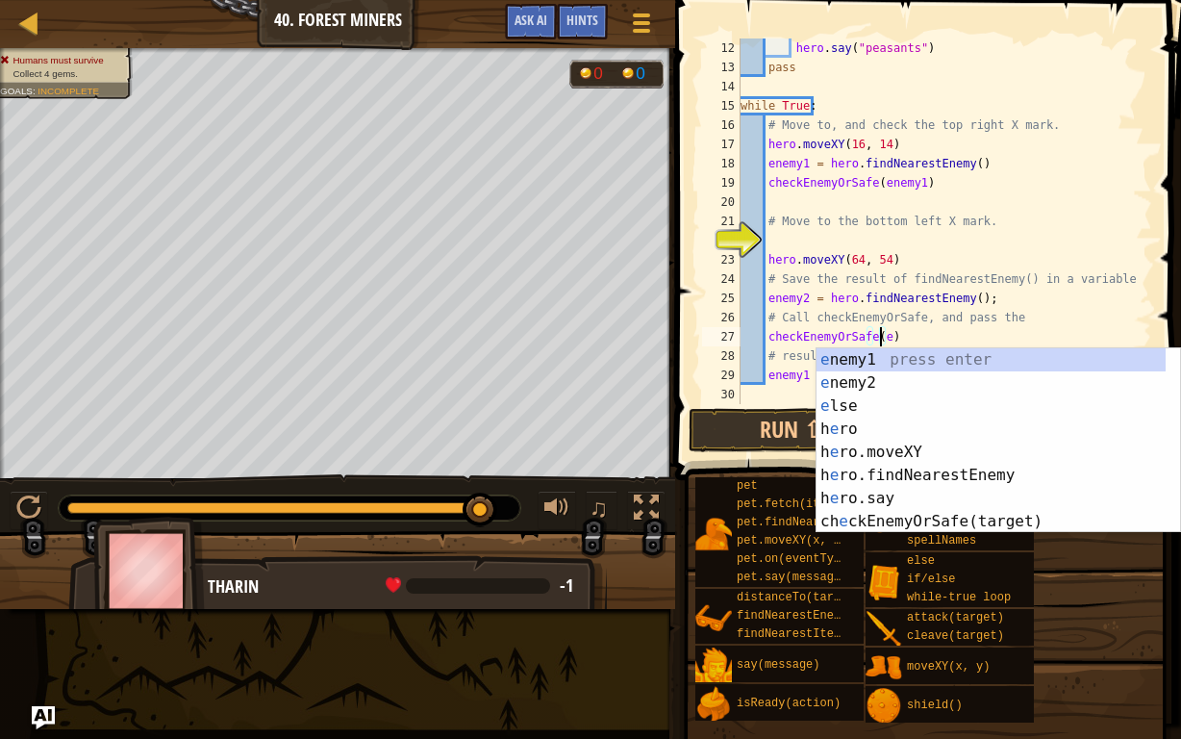
type textarea "checkEnemyOrSafe()"
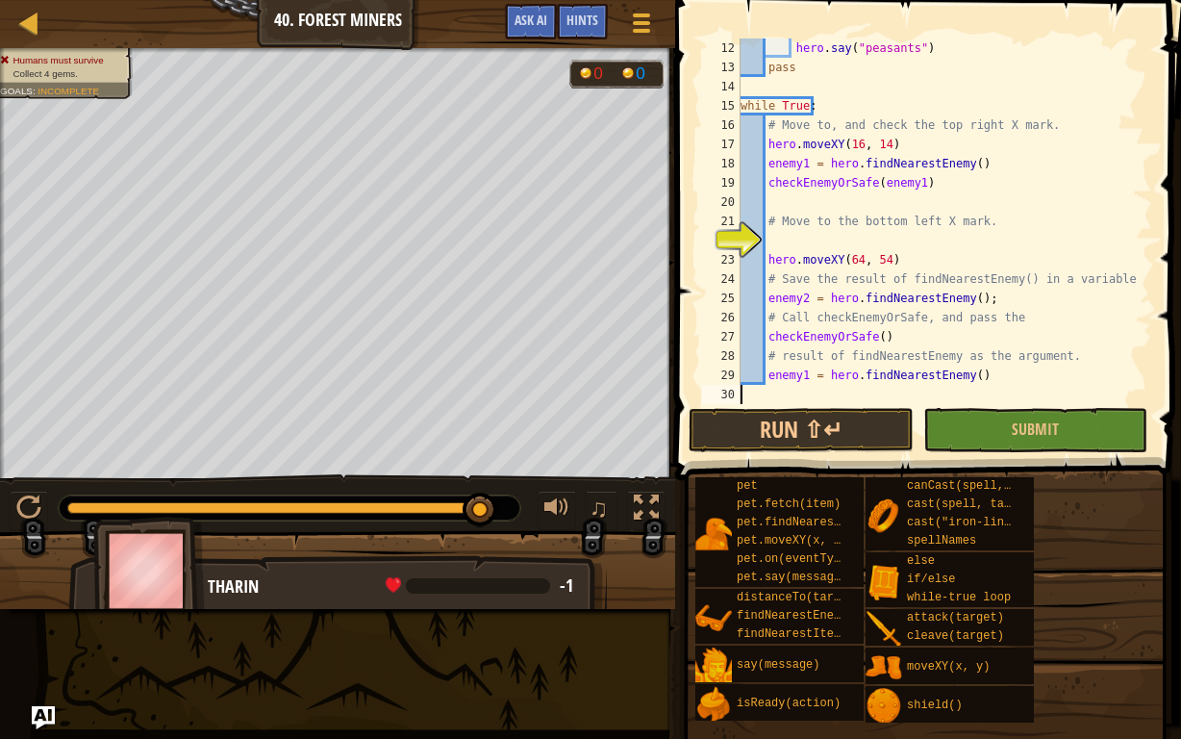
click at [964, 430] on button "Submit" at bounding box center [1035, 430] width 224 height 44
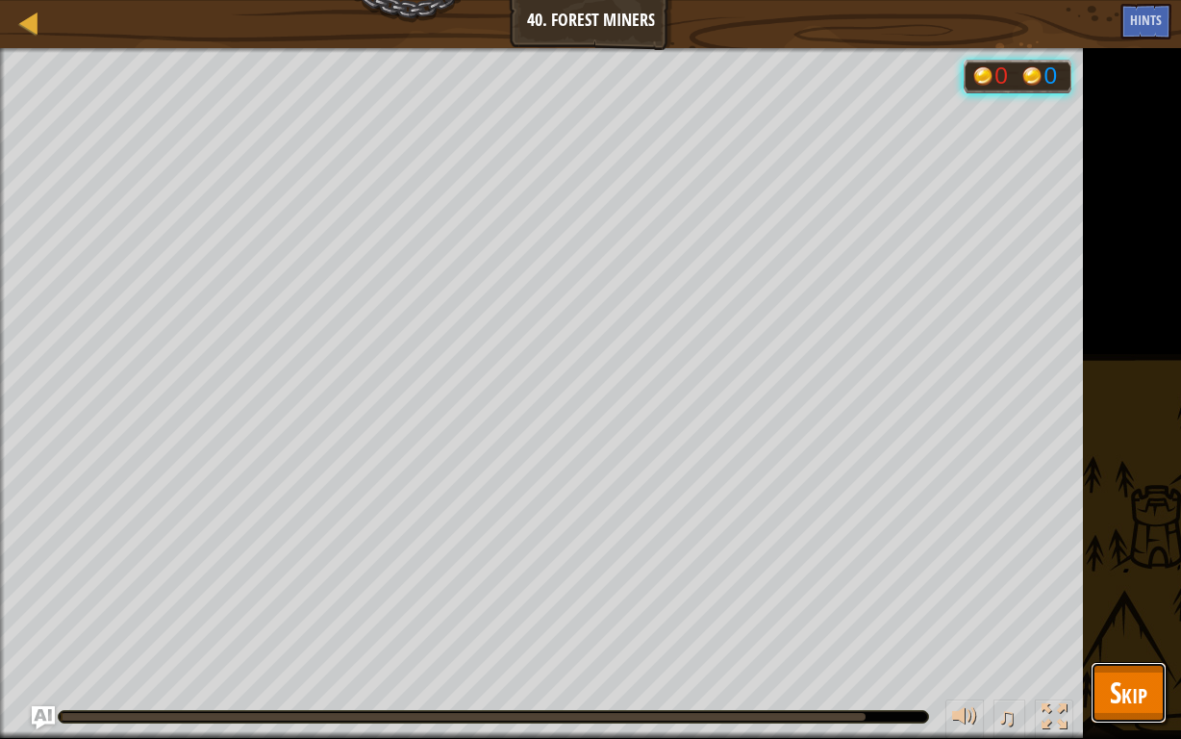
click at [1137, 573] on span "Skip" at bounding box center [1129, 691] width 38 height 39
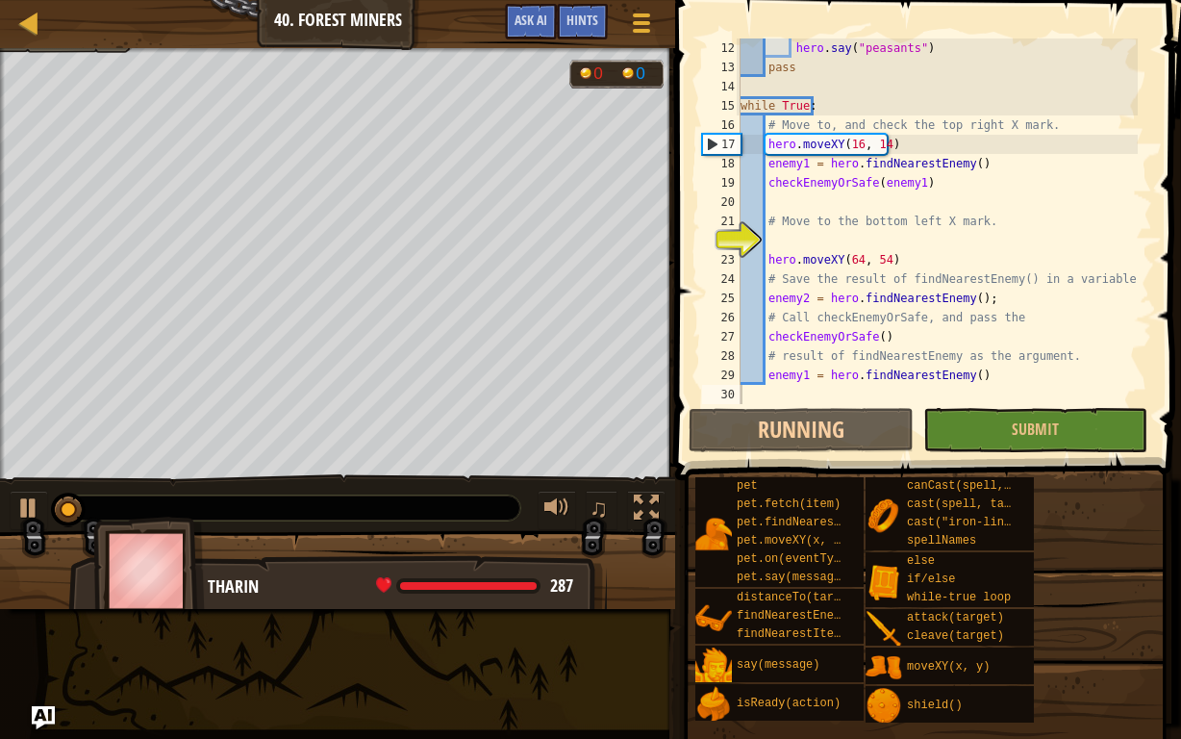
drag, startPoint x: 1144, startPoint y: 640, endPoint x: 1150, endPoint y: 627, distance: 13.8
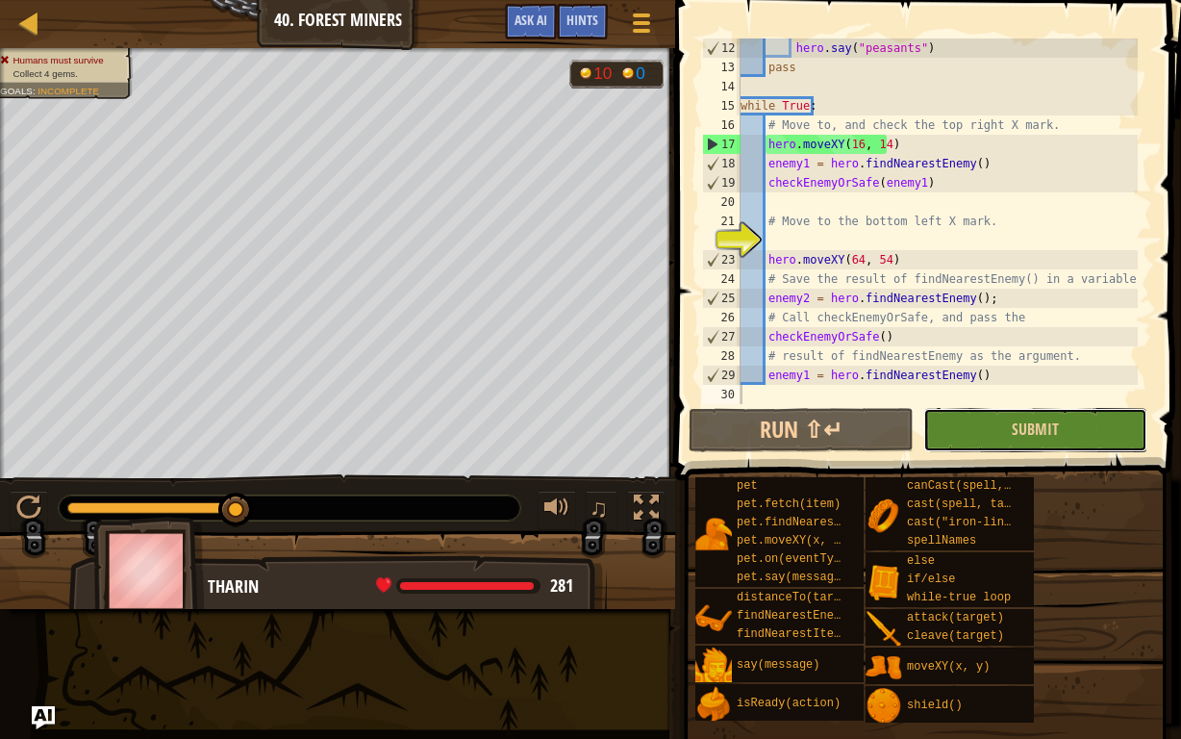
click at [970, 438] on button "Submit" at bounding box center [1035, 430] width 224 height 44
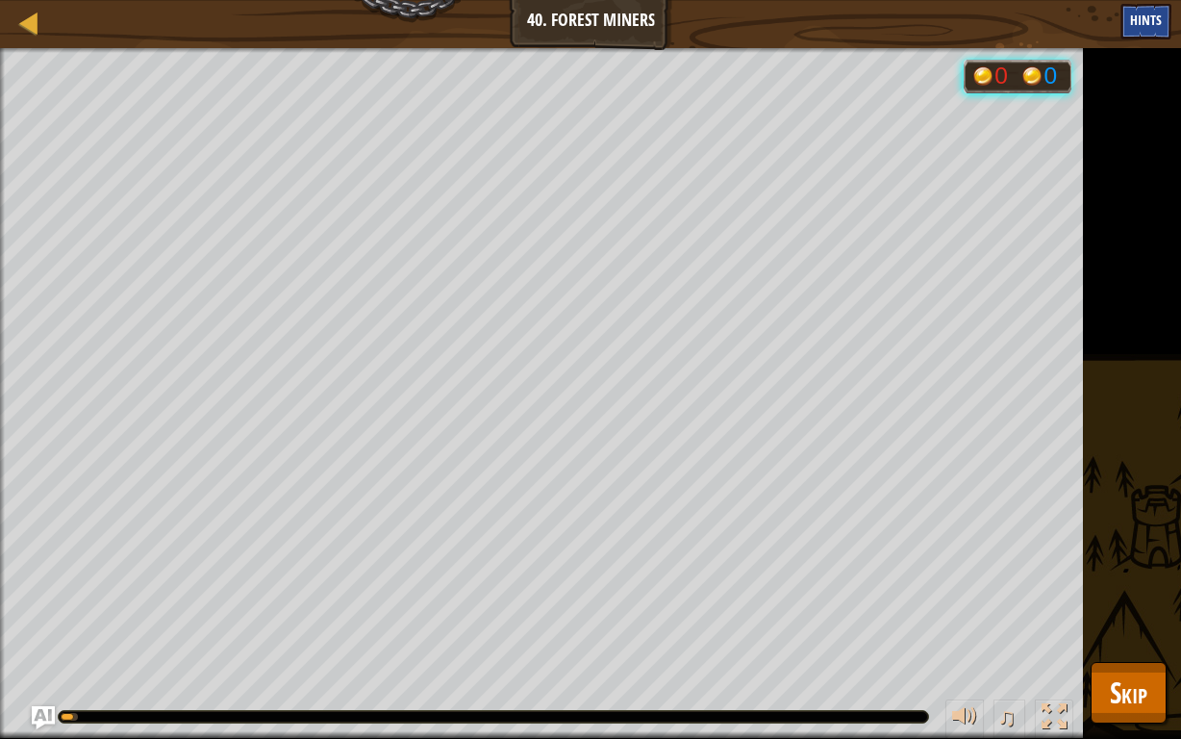
click at [1163, 28] on div "Hints" at bounding box center [1145, 22] width 51 height 36
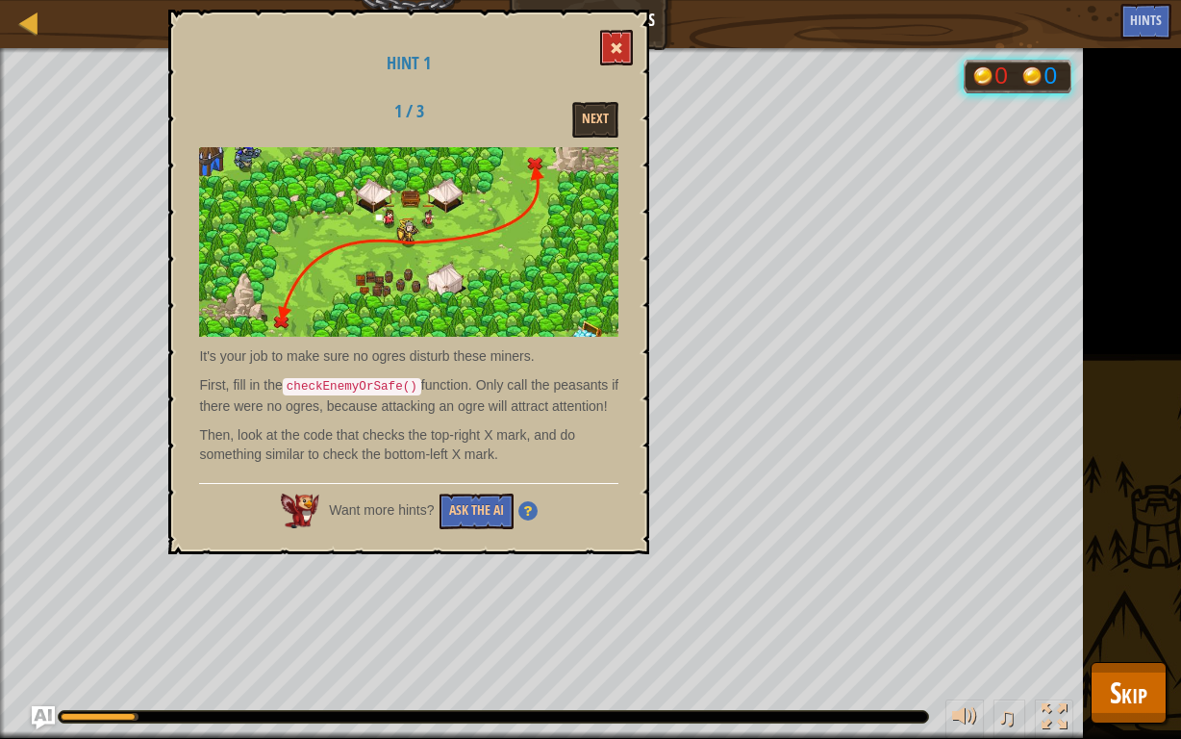
click at [619, 39] on div "Hint 1 1 / 3 Next It's your job to make sure no ogres disturb these miners. Fir…" at bounding box center [408, 282] width 481 height 544
click at [615, 43] on span at bounding box center [616, 47] width 13 height 13
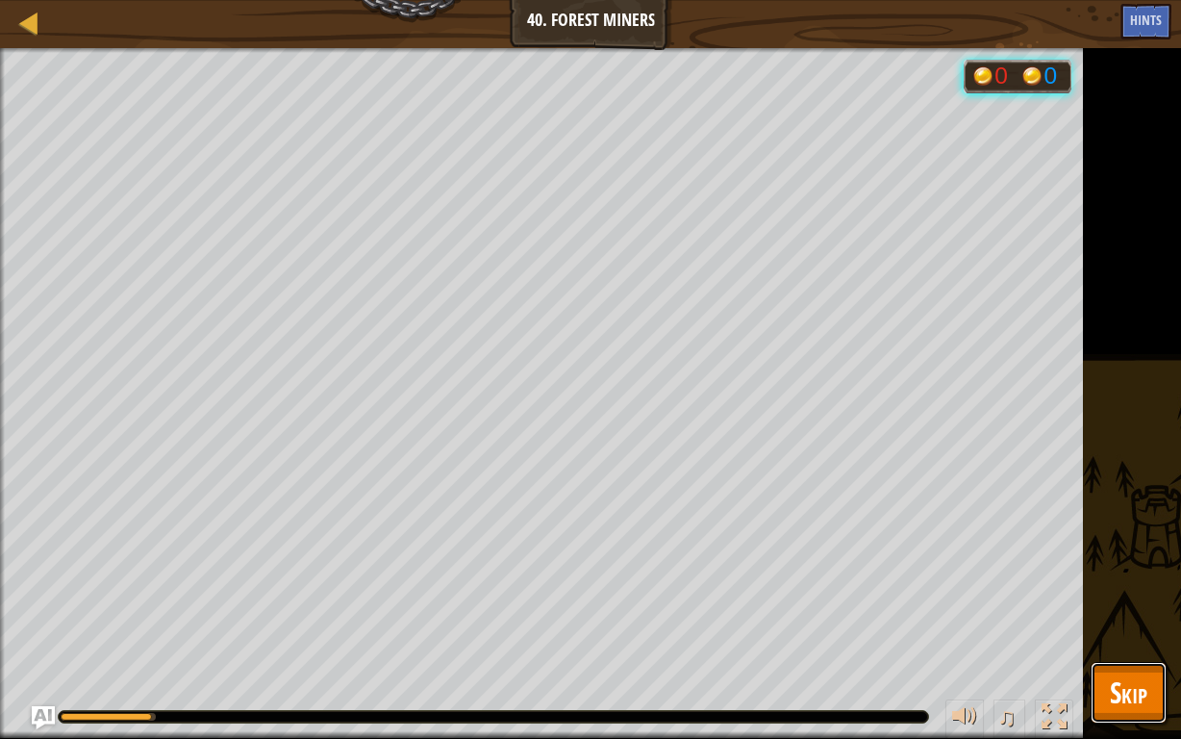
click at [1101, 573] on button "Skip" at bounding box center [1129, 693] width 76 height 62
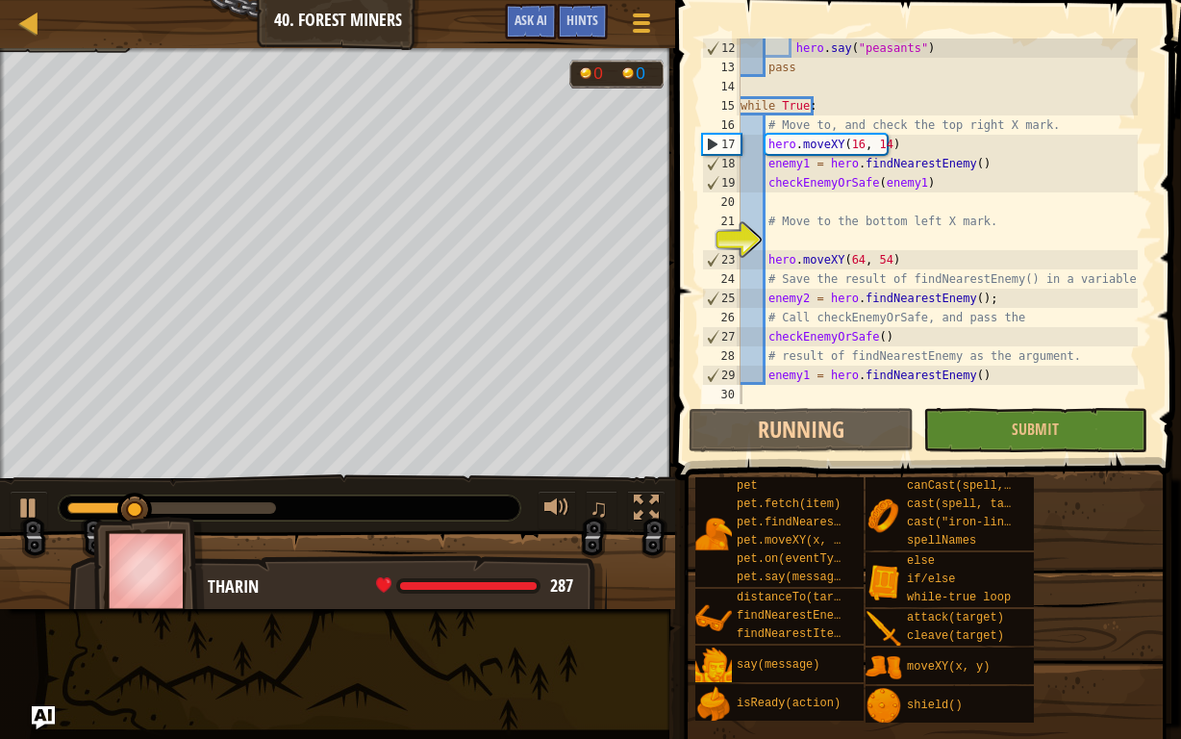
type textarea "hero.moveXY(64, 54)"
drag, startPoint x: 886, startPoint y: 260, endPoint x: 766, endPoint y: 264, distance: 119.3
click at [766, 264] on div "hero . say ( "peasants" ) pass while True : # Move to, and check the top right …" at bounding box center [937, 240] width 401 height 404
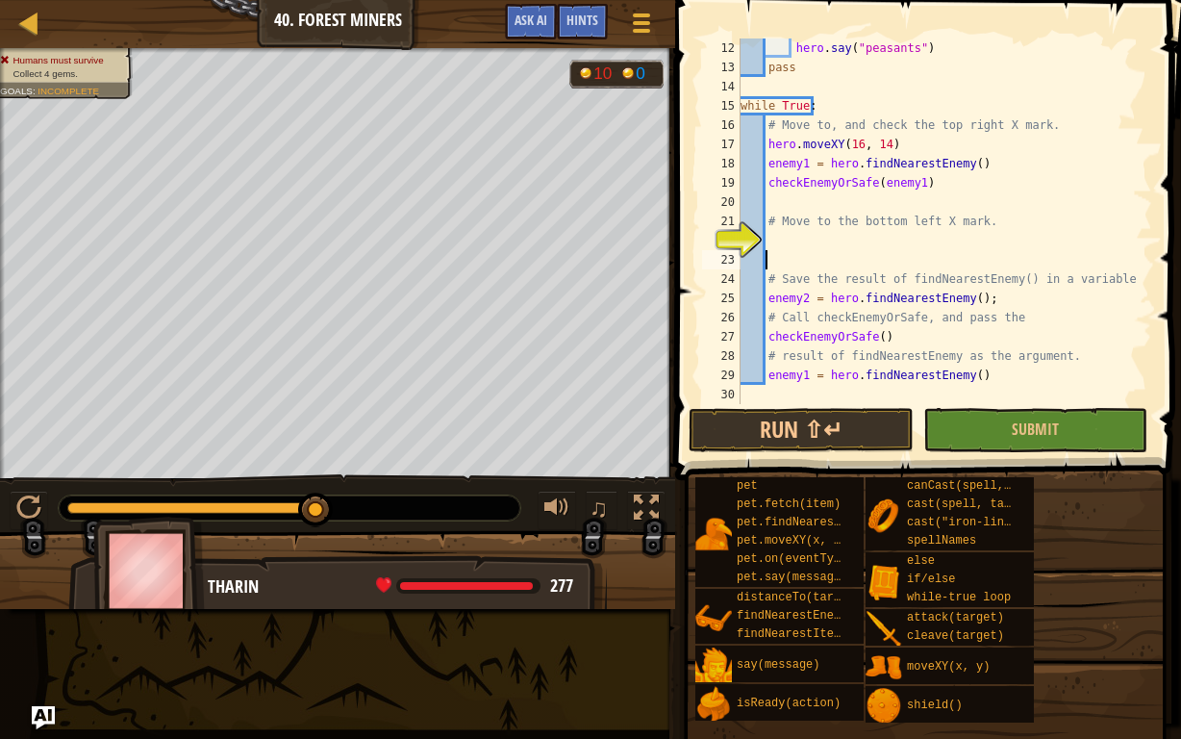
click at [888, 145] on div "hero . say ( "peasants" ) pass while True : # Move to, and check the top right …" at bounding box center [937, 240] width 401 height 404
click at [767, 143] on div "hero . say ( "peasants" ) pass while True : # Move to, and check the top right …" at bounding box center [937, 240] width 401 height 404
paste textarea "64, 54)hero.moveXY("
drag, startPoint x: 887, startPoint y: 144, endPoint x: 1008, endPoint y: 149, distance: 121.3
click at [1008, 149] on div "hero . say ( "peasants" ) pass while True : # Move to, and check the top right …" at bounding box center [937, 240] width 401 height 404
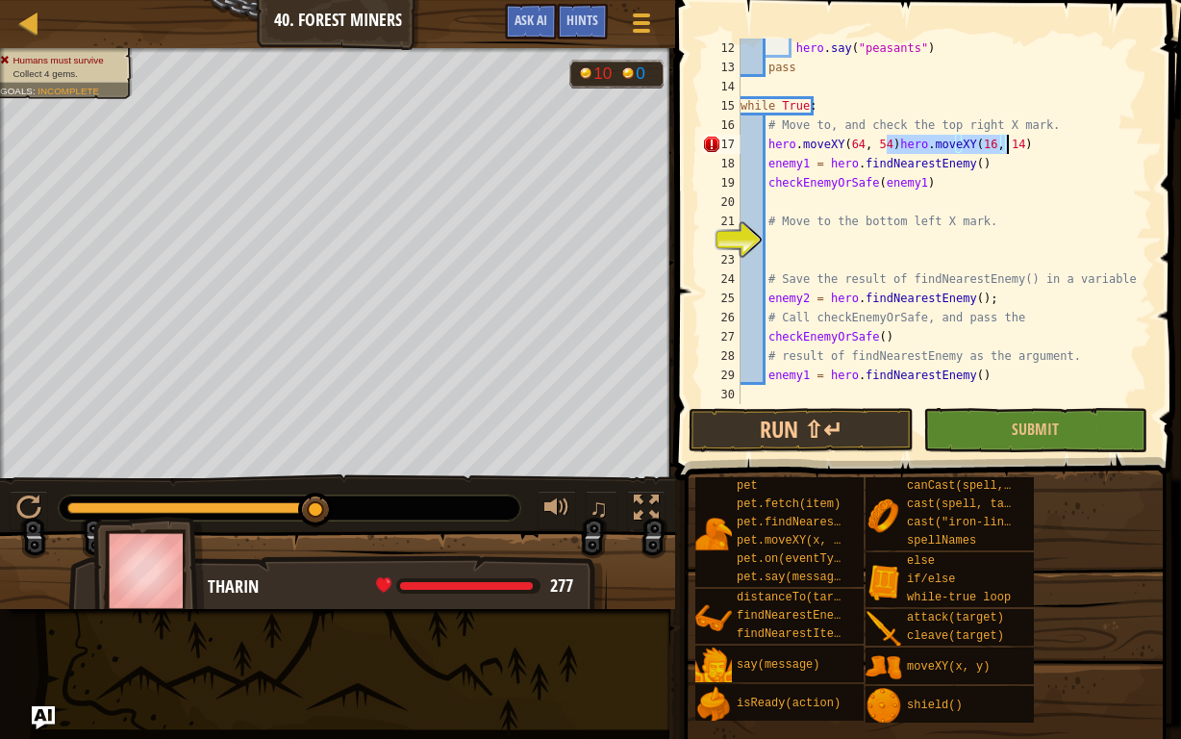
type textarea "hero.moveXY(64, 54)"
click at [777, 233] on div "hero . say ( "peasants" ) pass while True : # Move to, and check the top right …" at bounding box center [937, 240] width 401 height 404
paste textarea "hero.moveXY(16, 14)"
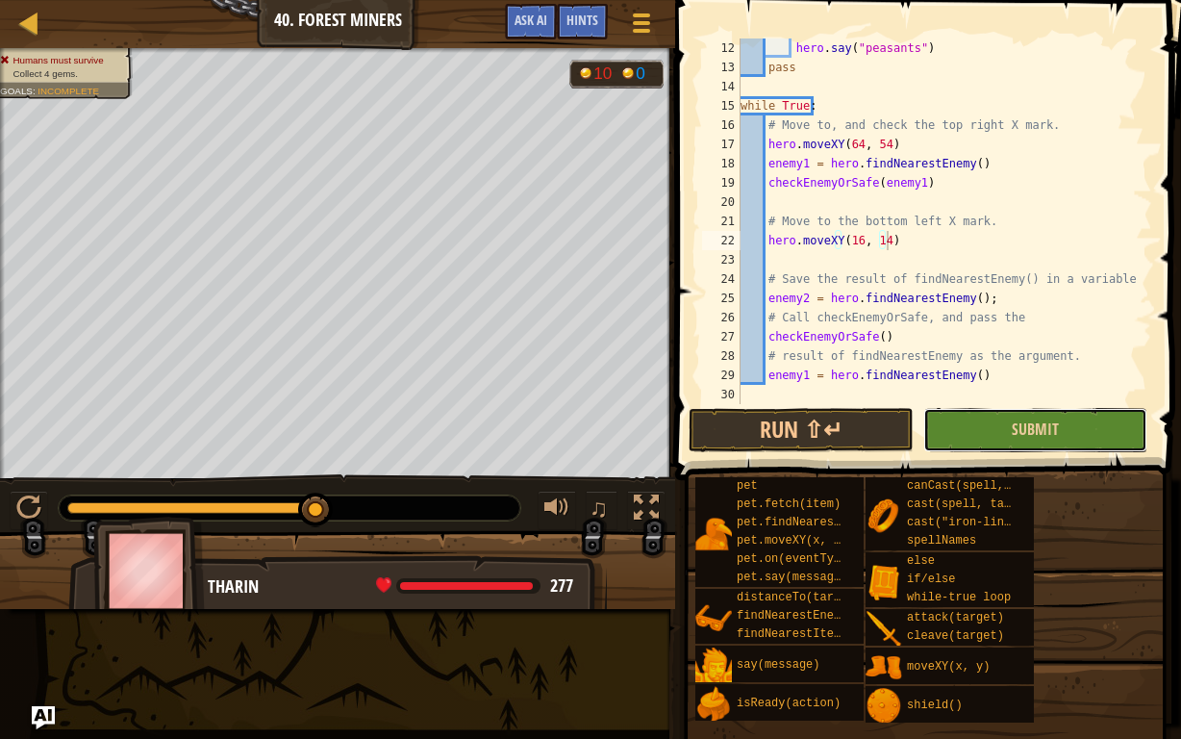
click at [986, 431] on button "Submit" at bounding box center [1035, 430] width 224 height 44
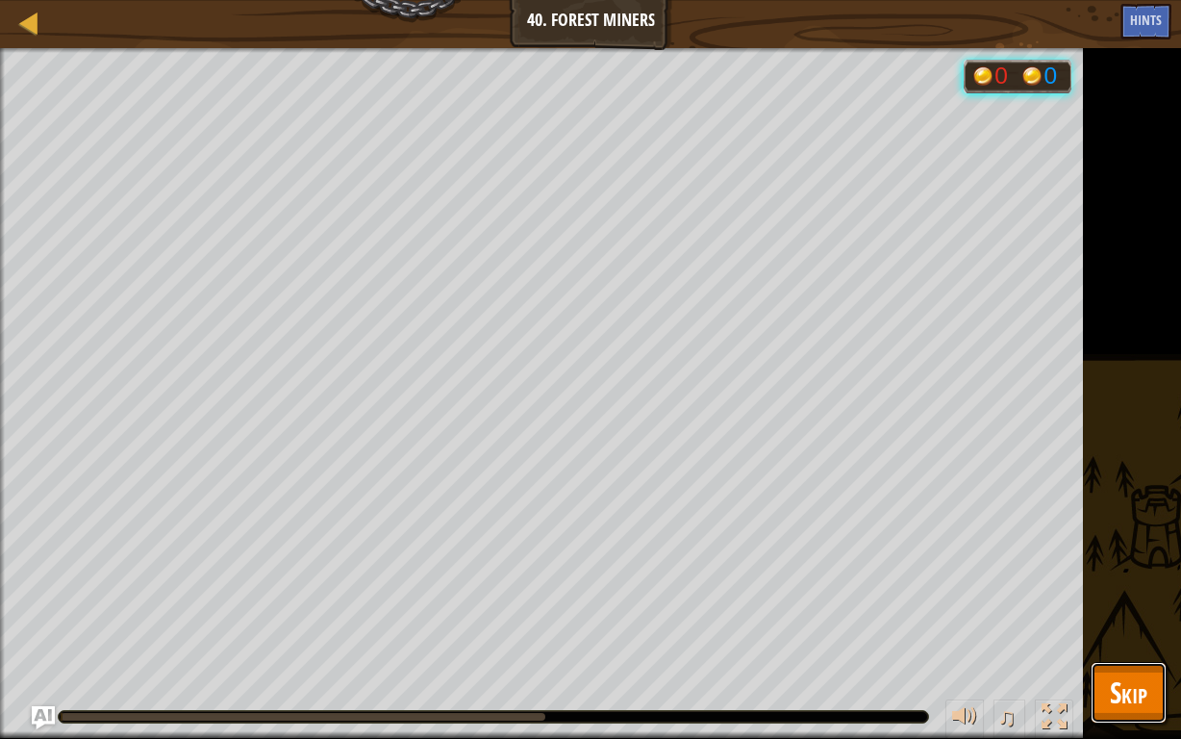
click at [1130, 573] on span "Skip" at bounding box center [1129, 691] width 38 height 39
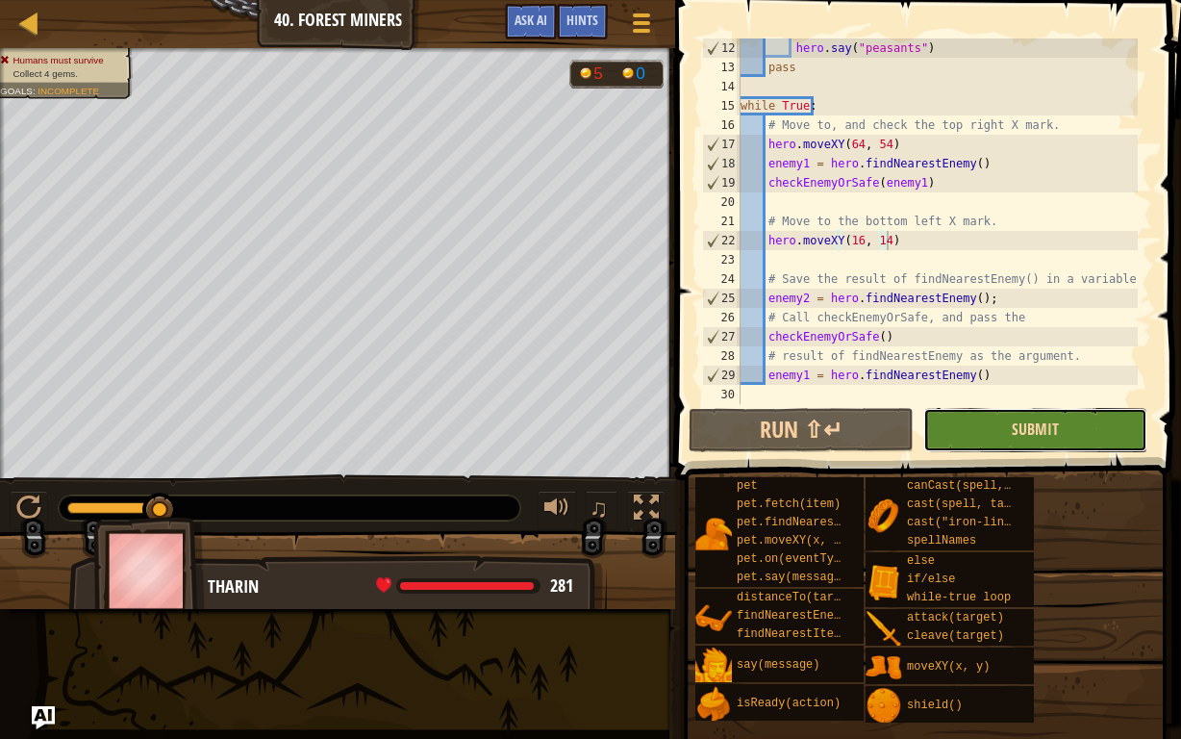
click at [1017, 418] on button "Submit" at bounding box center [1035, 430] width 224 height 44
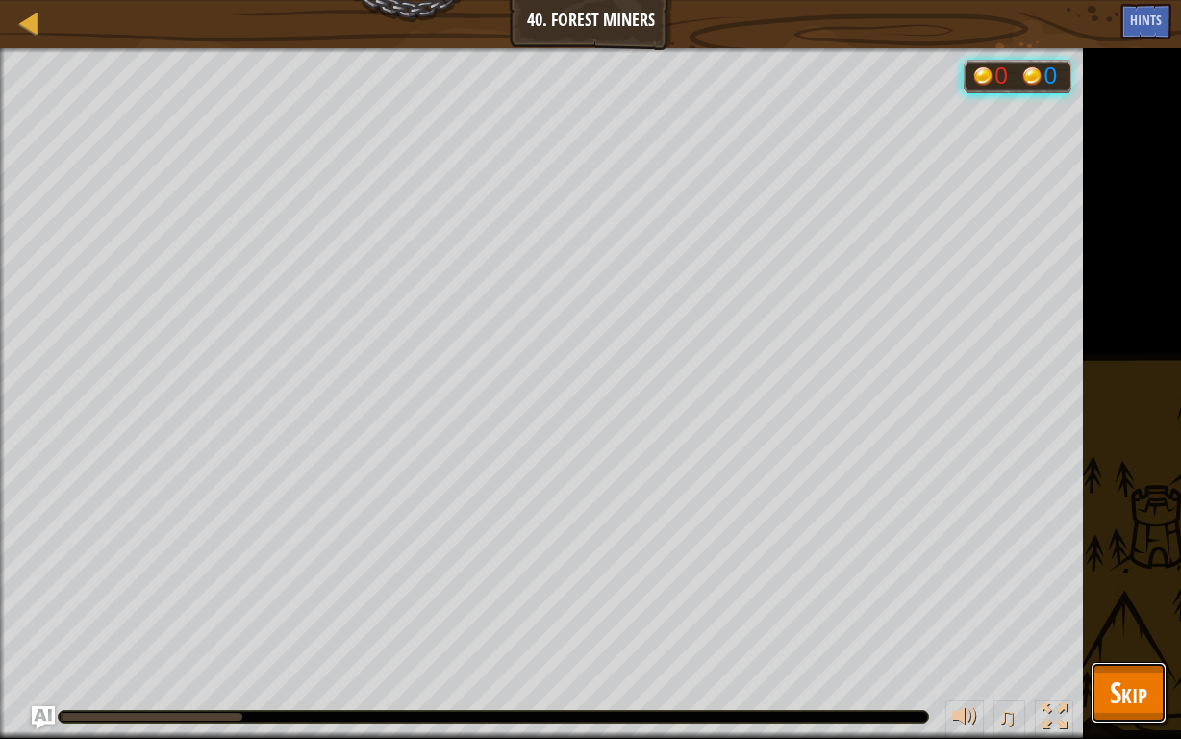
click at [1122, 573] on button "Skip" at bounding box center [1129, 693] width 76 height 62
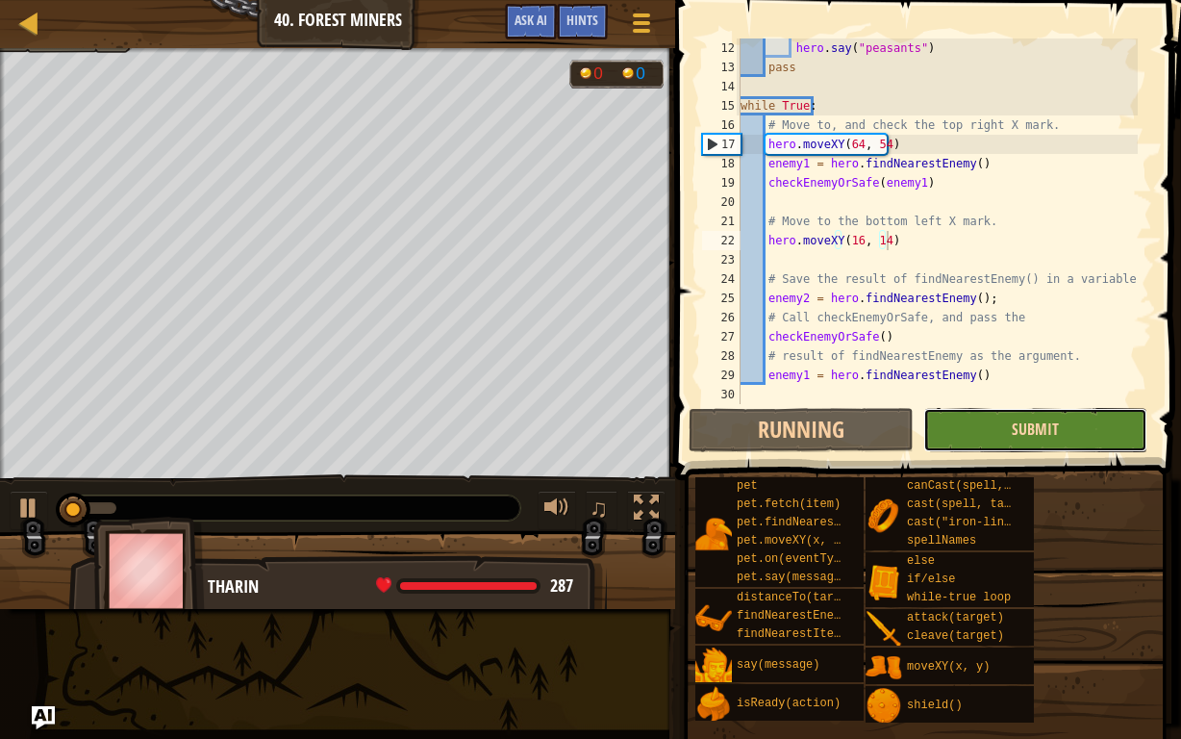
click at [1025, 433] on span "Submit" at bounding box center [1035, 428] width 47 height 21
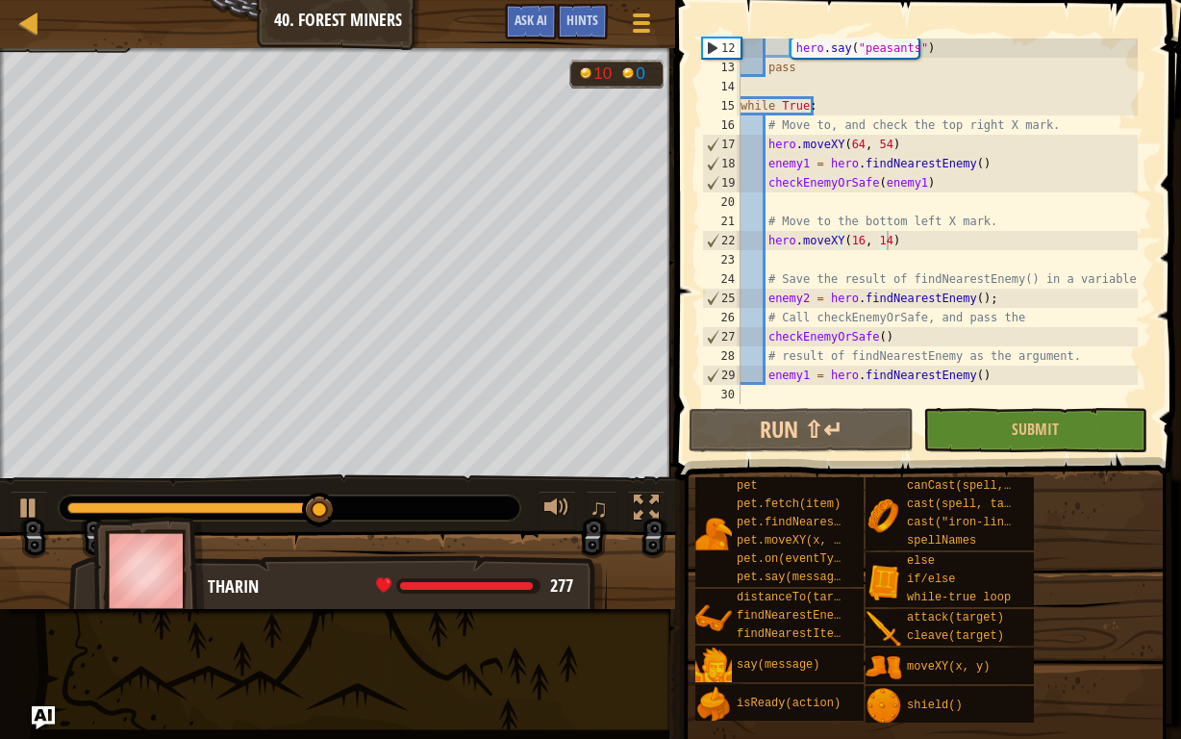
scroll to position [212, 0]
type textarea "checkEnemyOrSafe()"
click at [872, 339] on div "hero . say ( "peasants" ) pass while True : # Move to, and check the top right …" at bounding box center [937, 240] width 401 height 404
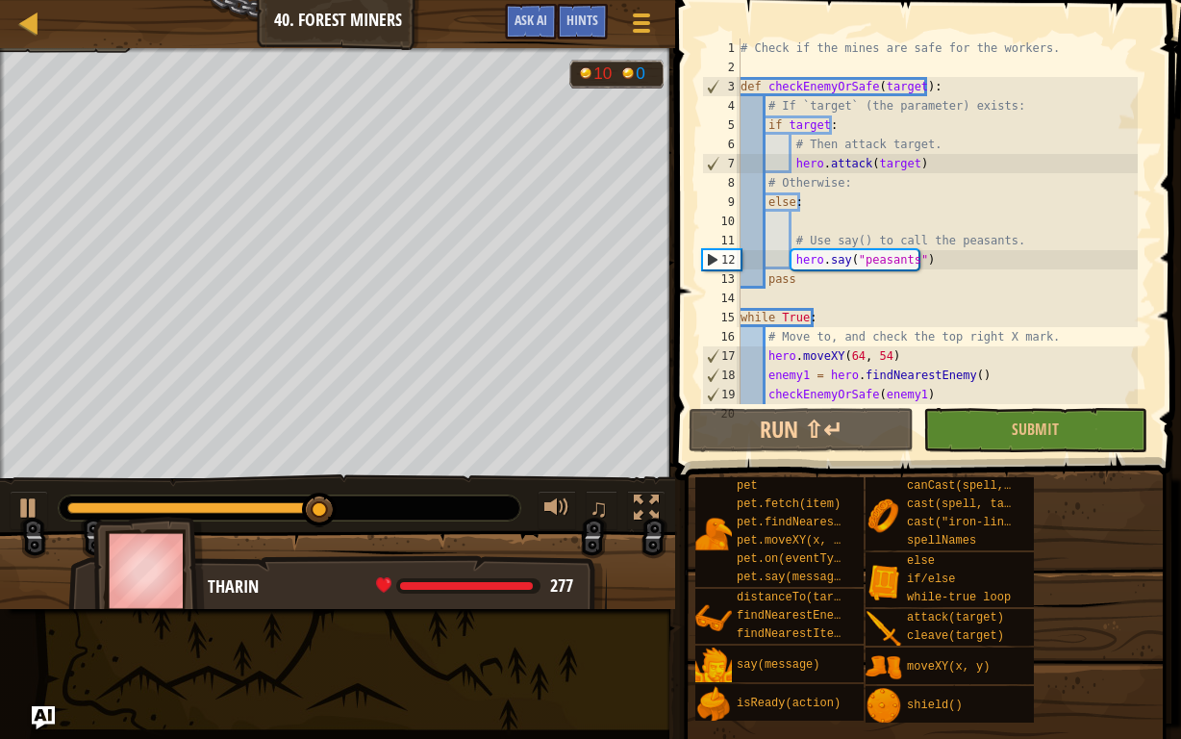
scroll to position [0, 0]
click at [644, 16] on span at bounding box center [642, 15] width 18 height 4
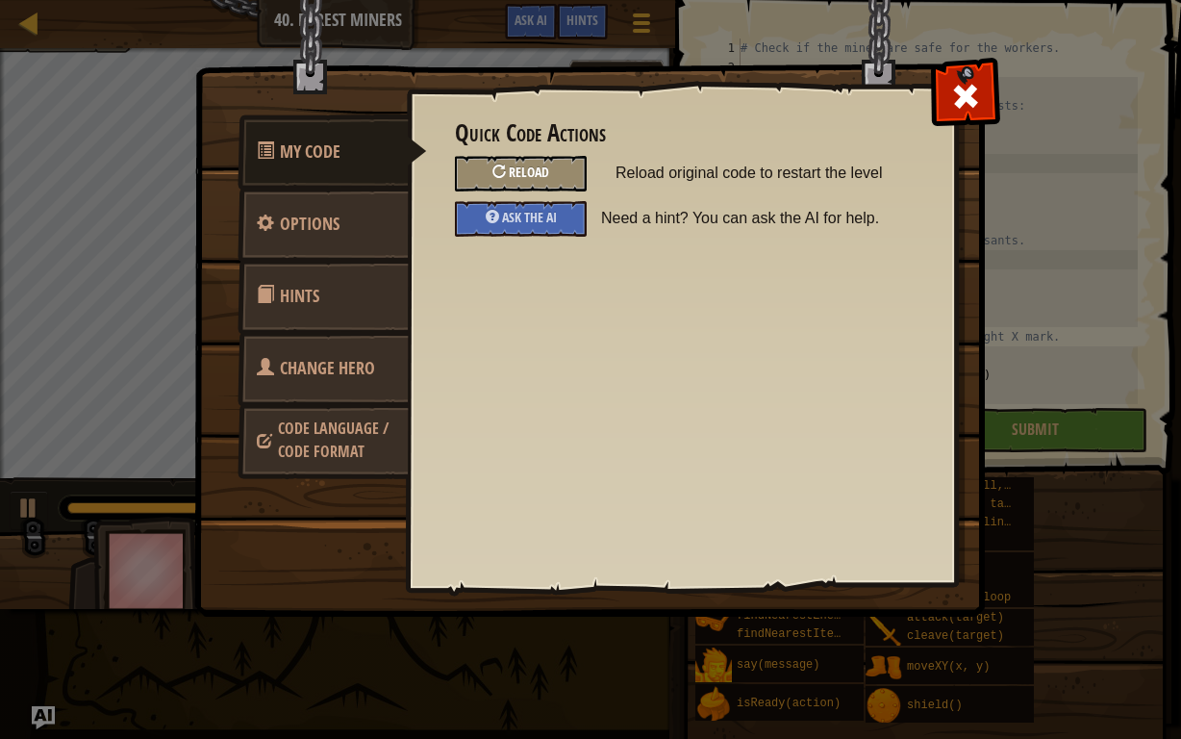
click at [556, 180] on div "Reload" at bounding box center [521, 174] width 132 height 36
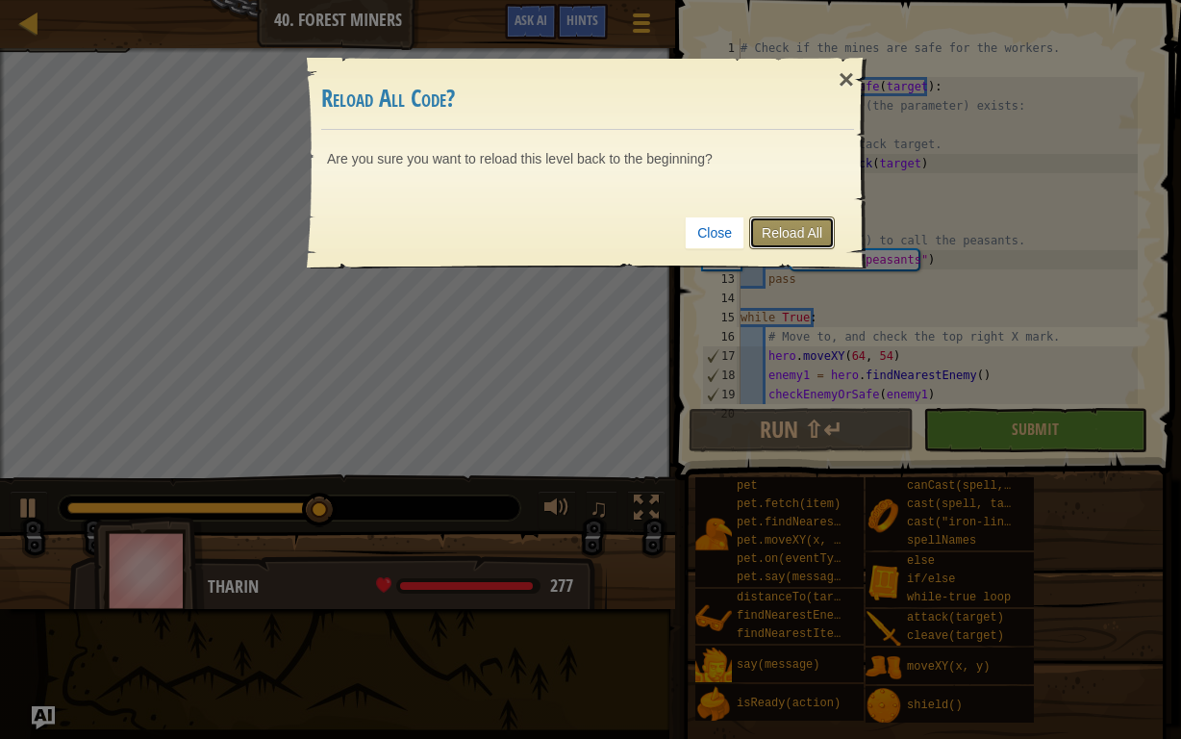
click at [803, 236] on link "Reload All" at bounding box center [792, 232] width 86 height 33
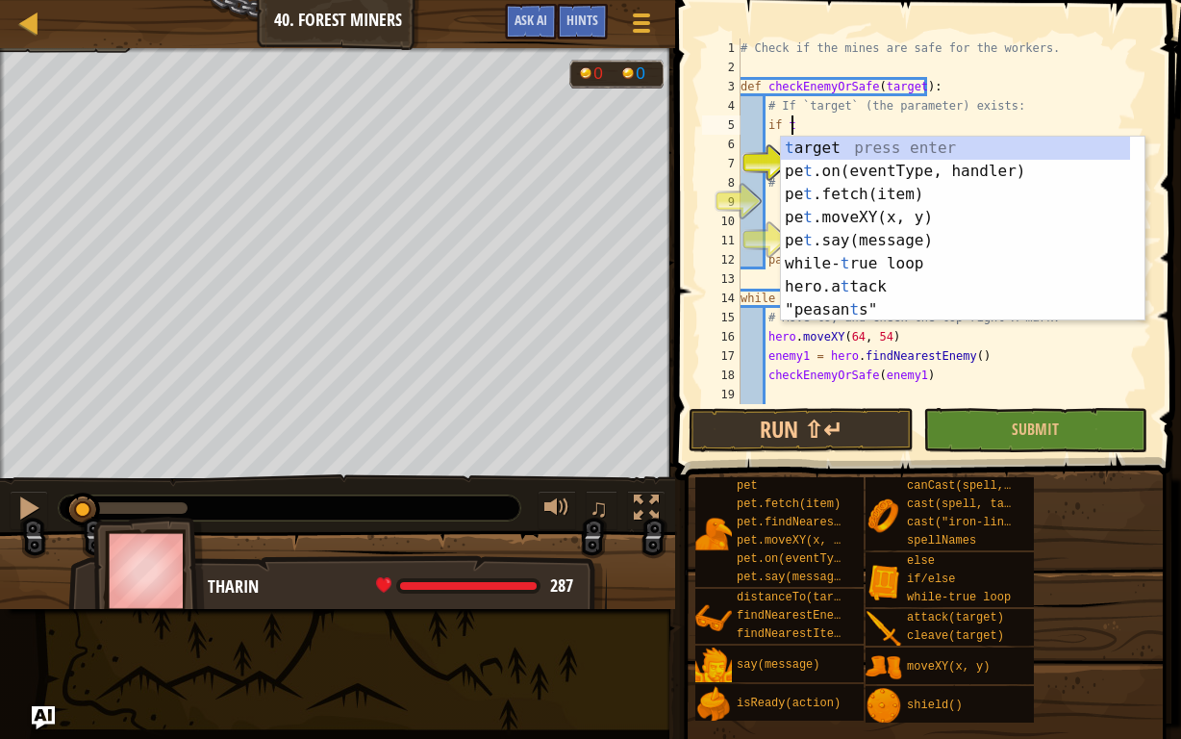
scroll to position [9, 3]
click at [820, 151] on div "t arget press enter pe t .on(eventType, handler) press enter pe t .fetch(item) …" at bounding box center [963, 252] width 364 height 231
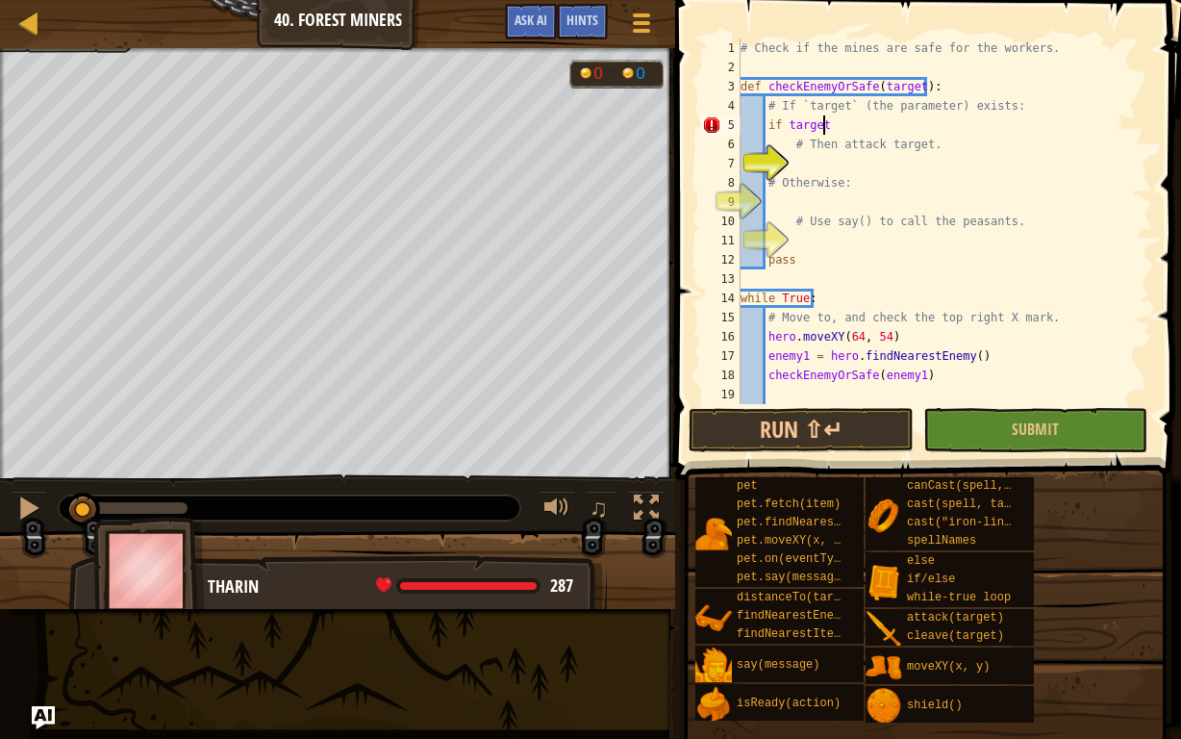
type textarea "if target:"
click at [815, 171] on div "# Check if the mines are safe for the workers. def checkEnemyOrSafe ( target ) …" at bounding box center [937, 240] width 401 height 404
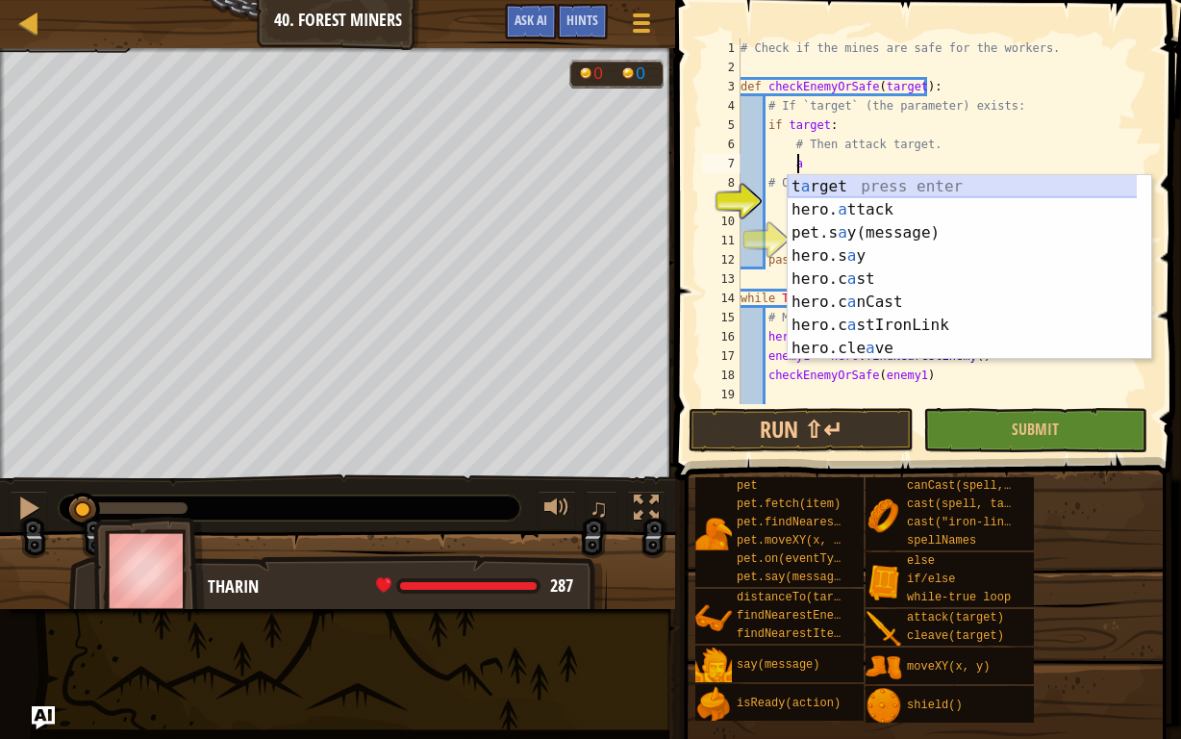
click at [808, 191] on div "t a rget press enter hero. a ttack press enter pet.s a y(message) press enter h…" at bounding box center [963, 290] width 350 height 231
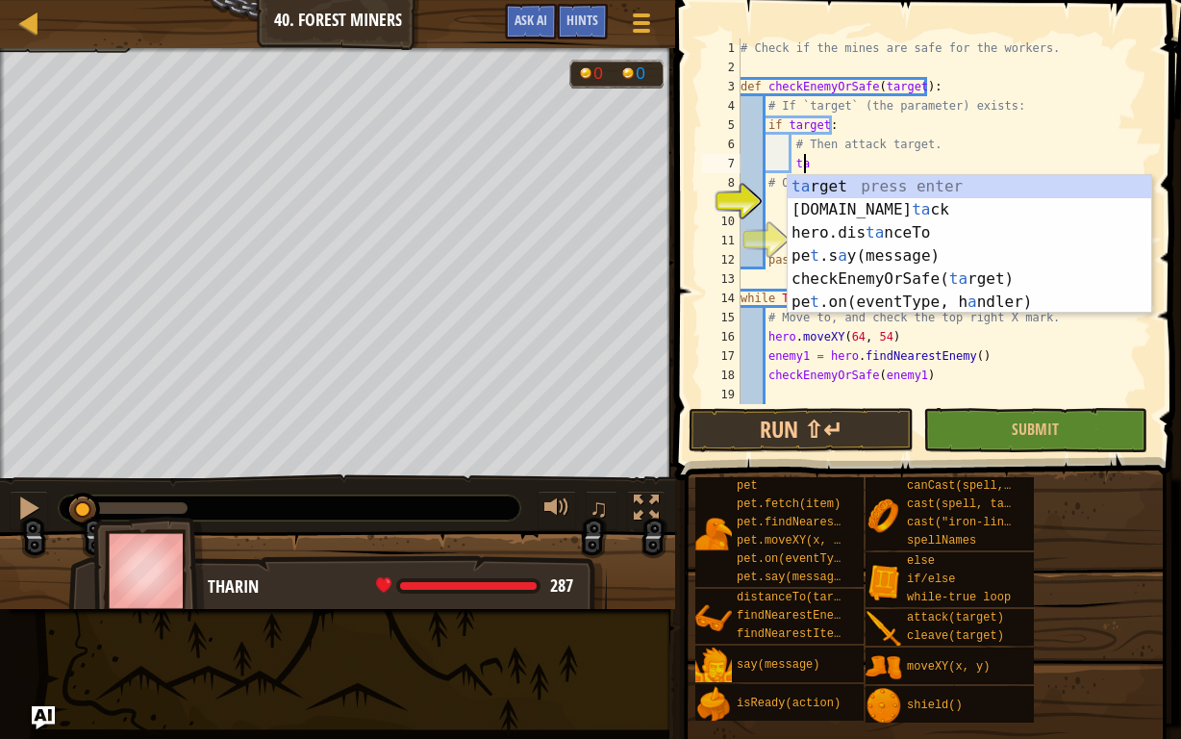
type textarea "t"
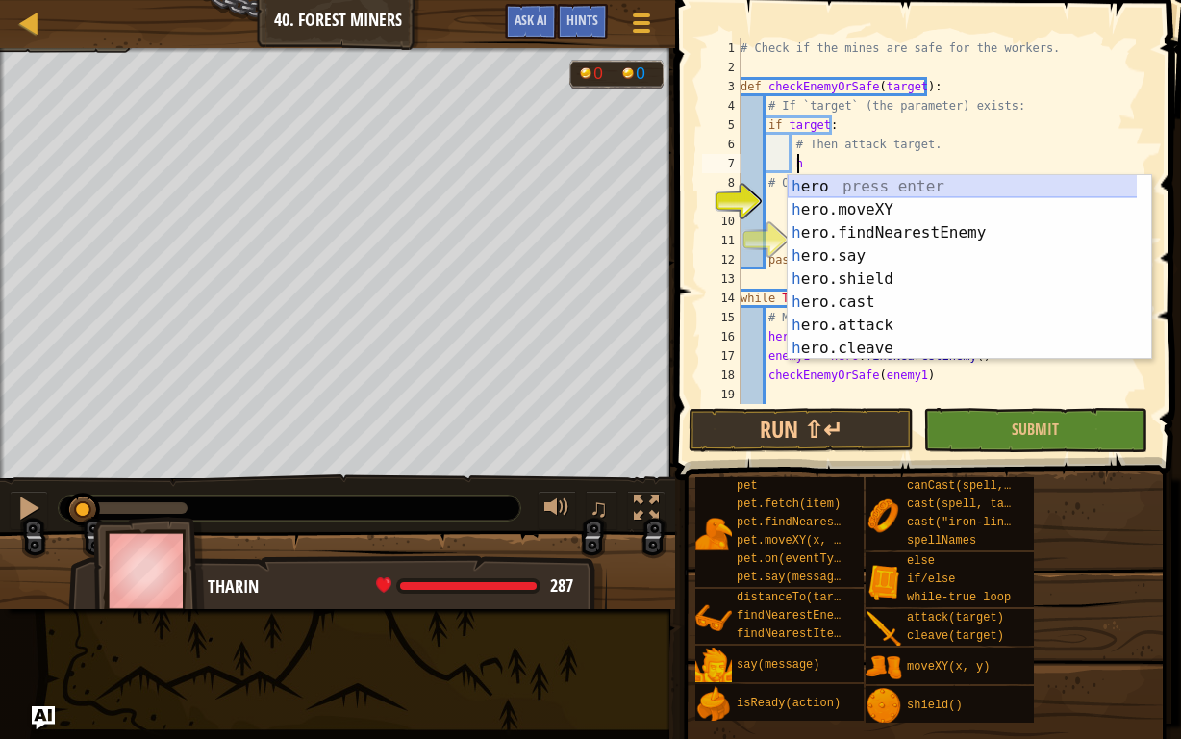
click at [828, 188] on div "h ero press enter h ero.moveXY press enter h ero.findNearestEnemy press enter h…" at bounding box center [963, 290] width 350 height 231
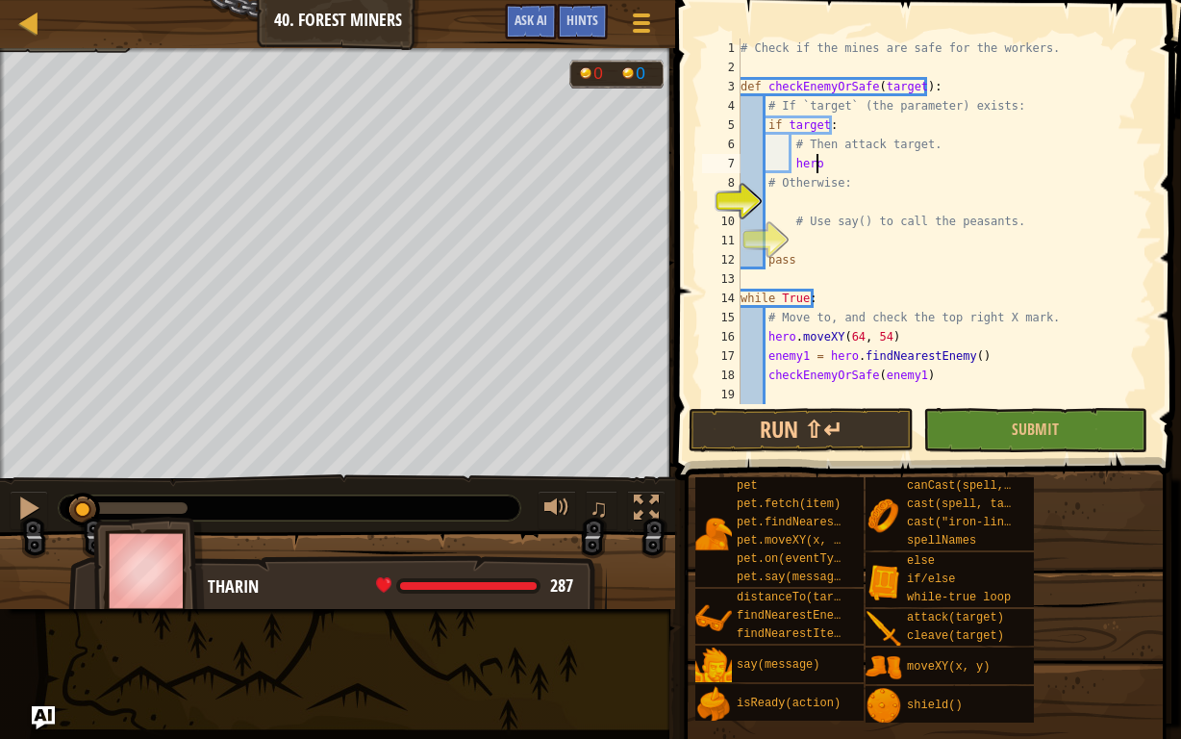
scroll to position [9, 6]
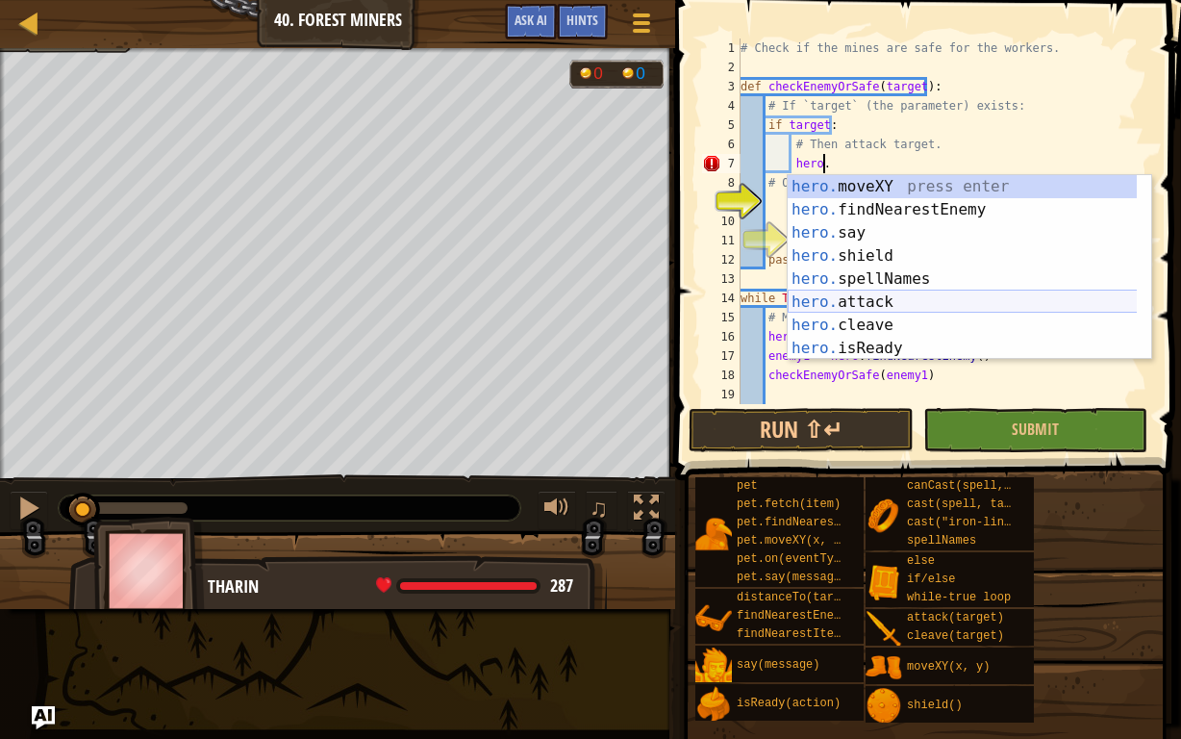
click at [864, 293] on div "hero. moveXY press enter hero. findNearestEnemy press enter hero. say press ent…" at bounding box center [963, 290] width 350 height 231
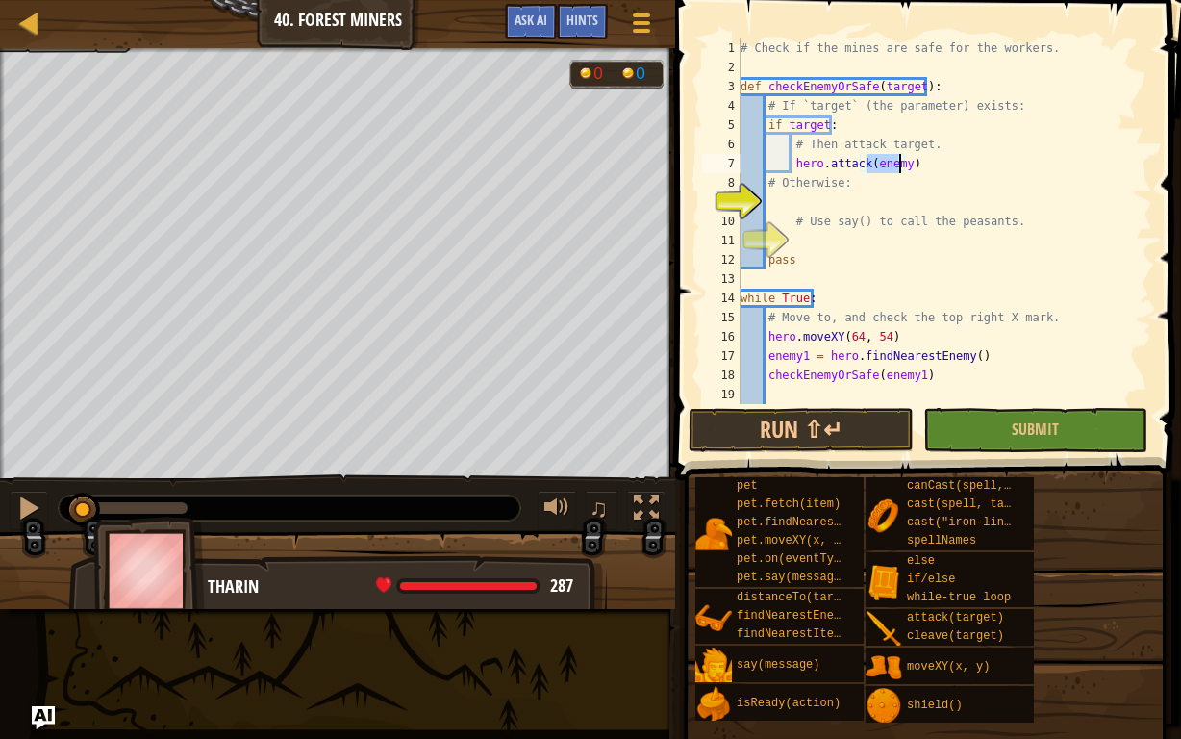
paste textarea "hero.moveXY(16, 14)"
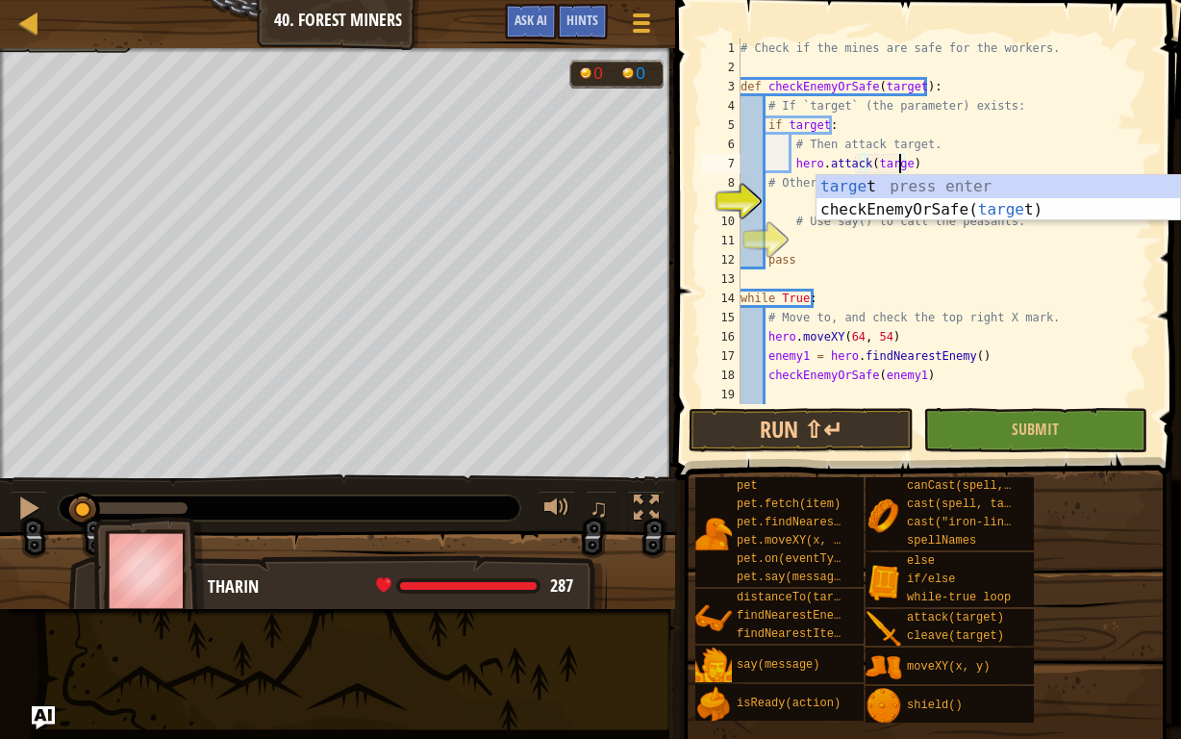
type textarea "hero.attack(target)"
click at [961, 161] on div "# Check if the mines are safe for the workers. def checkEnemyOrSafe ( target ) …" at bounding box center [937, 240] width 401 height 404
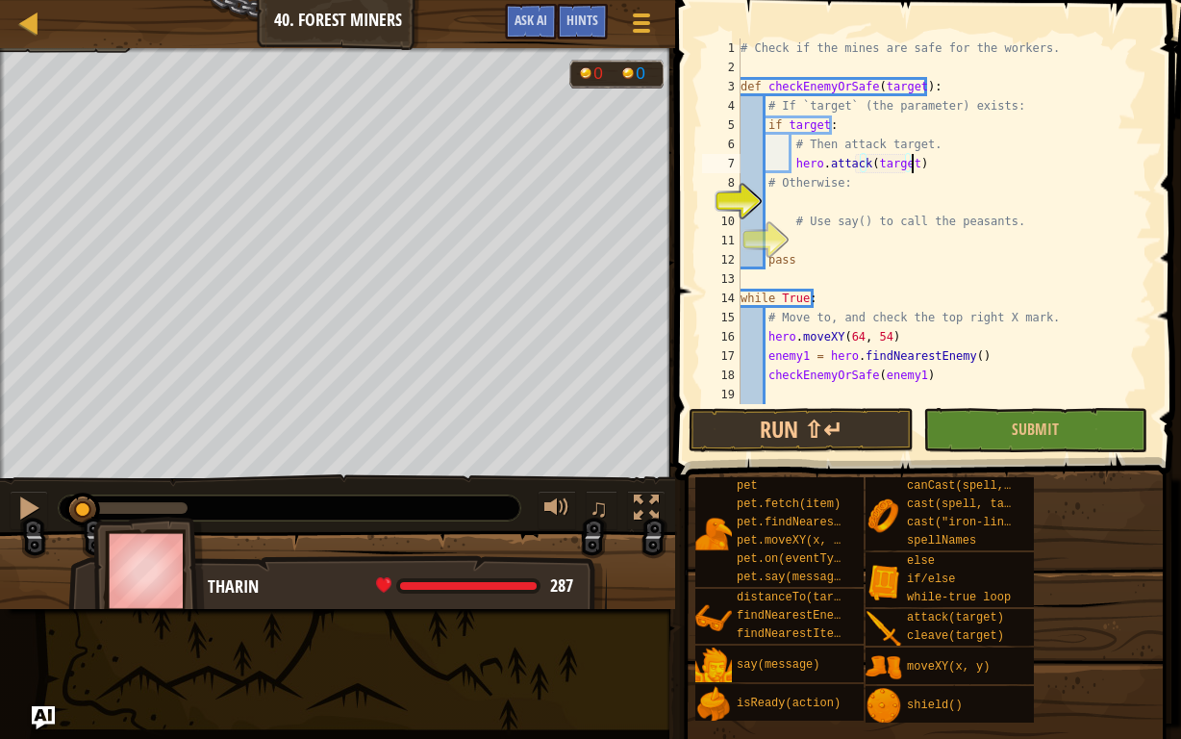
click at [766, 196] on div "# Check if the mines are safe for the workers. def checkEnemyOrSafe ( target ) …" at bounding box center [937, 240] width 401 height 404
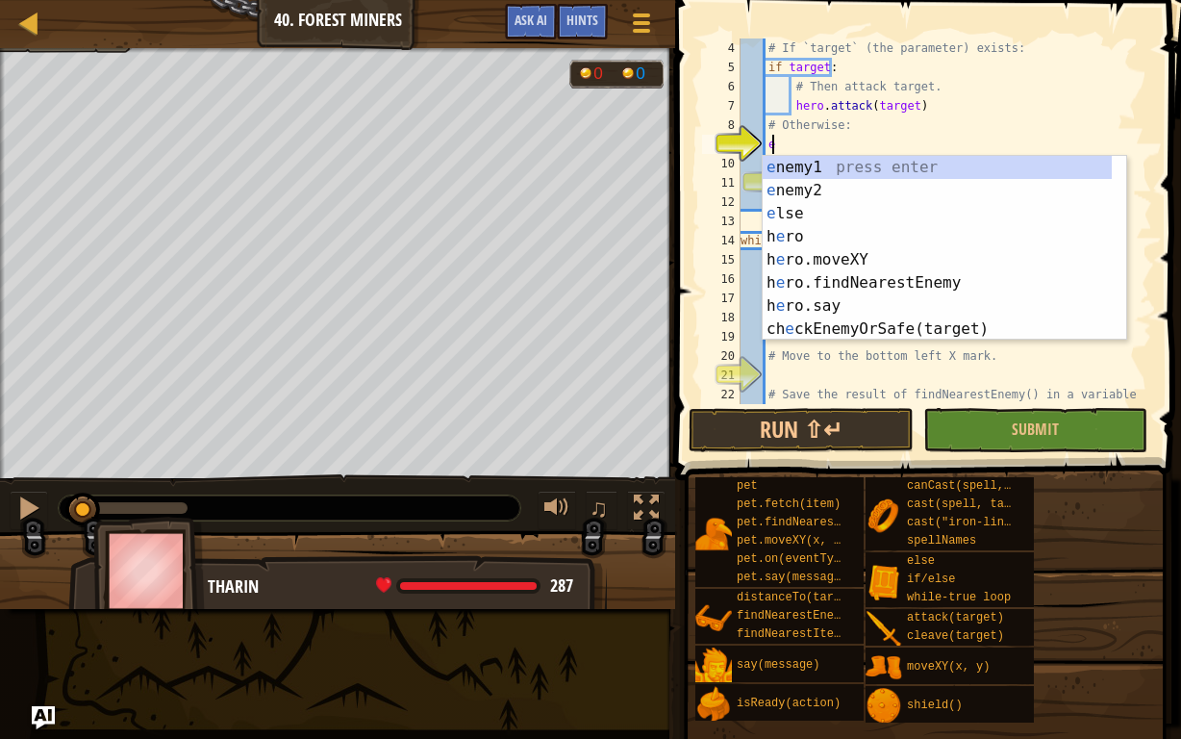
scroll to position [58, 0]
type textarea "el"
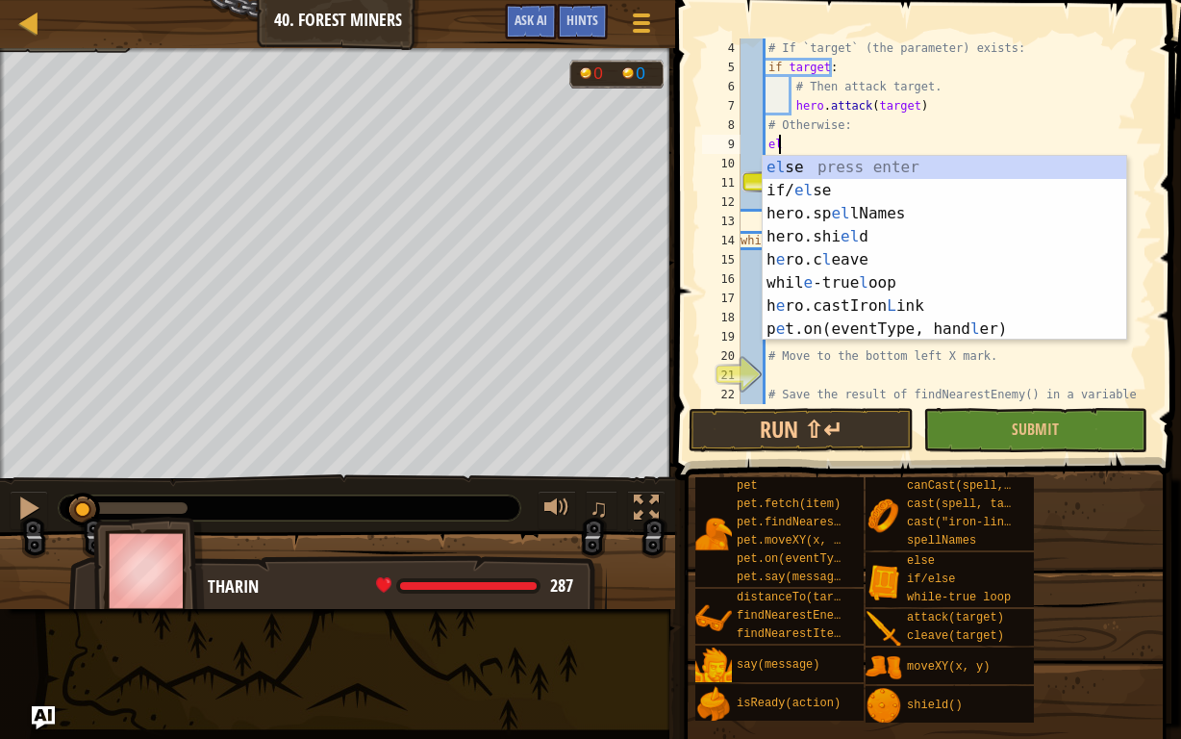
scroll to position [9, 2]
click at [785, 170] on div "el se press enter if/ el se press enter hero.sp el lNames press enter hero.shi …" at bounding box center [945, 271] width 364 height 231
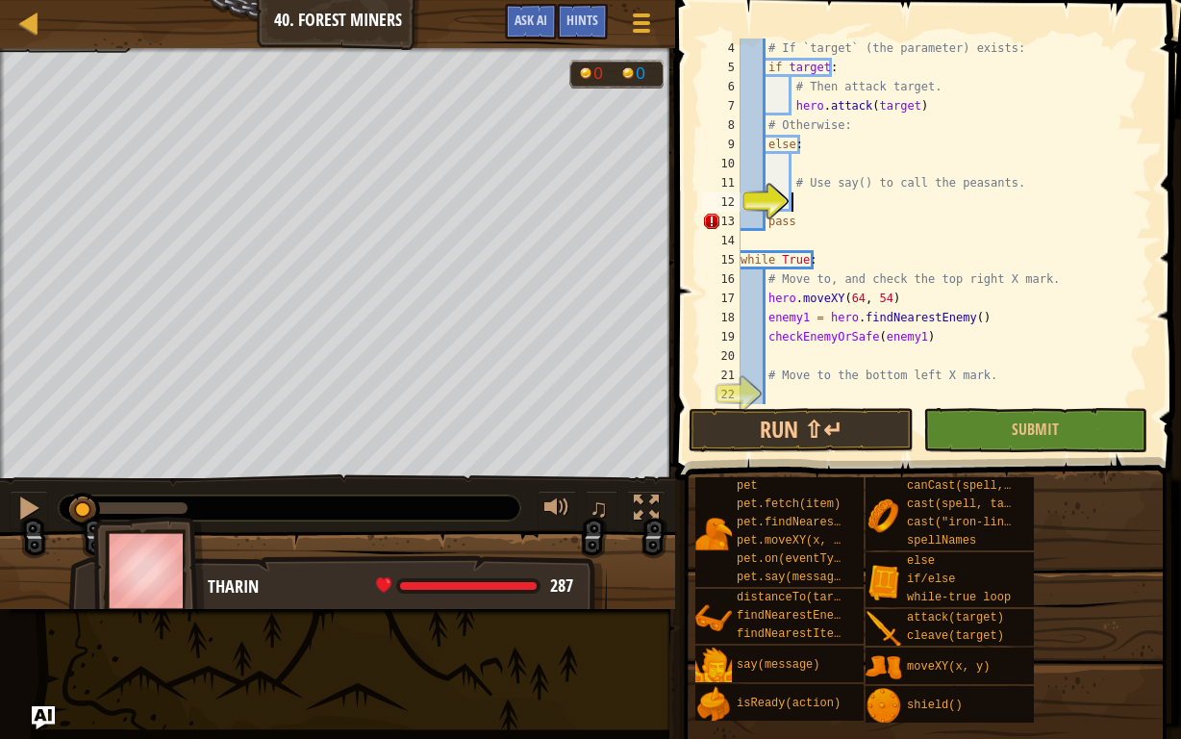
click at [814, 198] on div "# If `target` (the parameter) exists: if target : # Then attack target. hero . …" at bounding box center [937, 240] width 401 height 404
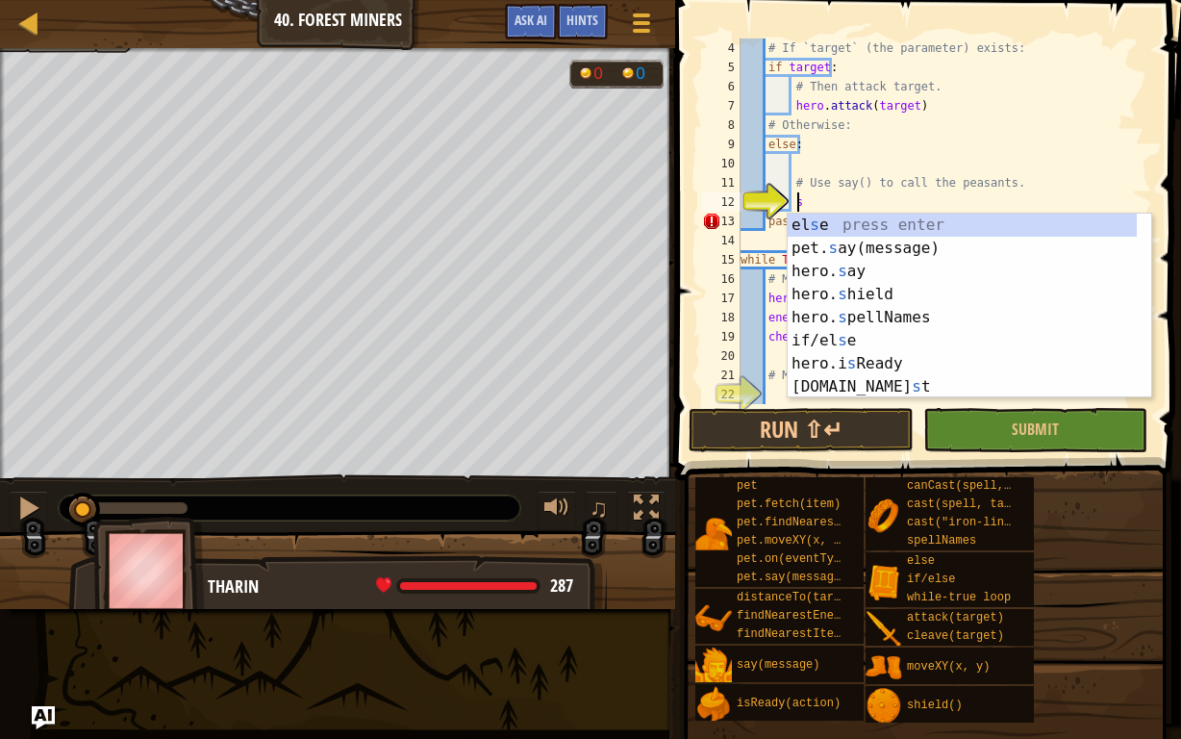
scroll to position [9, 4]
click at [866, 272] on div "el s e press enter pet. s ay(message) press enter hero. s ay press enter hero. …" at bounding box center [963, 329] width 350 height 231
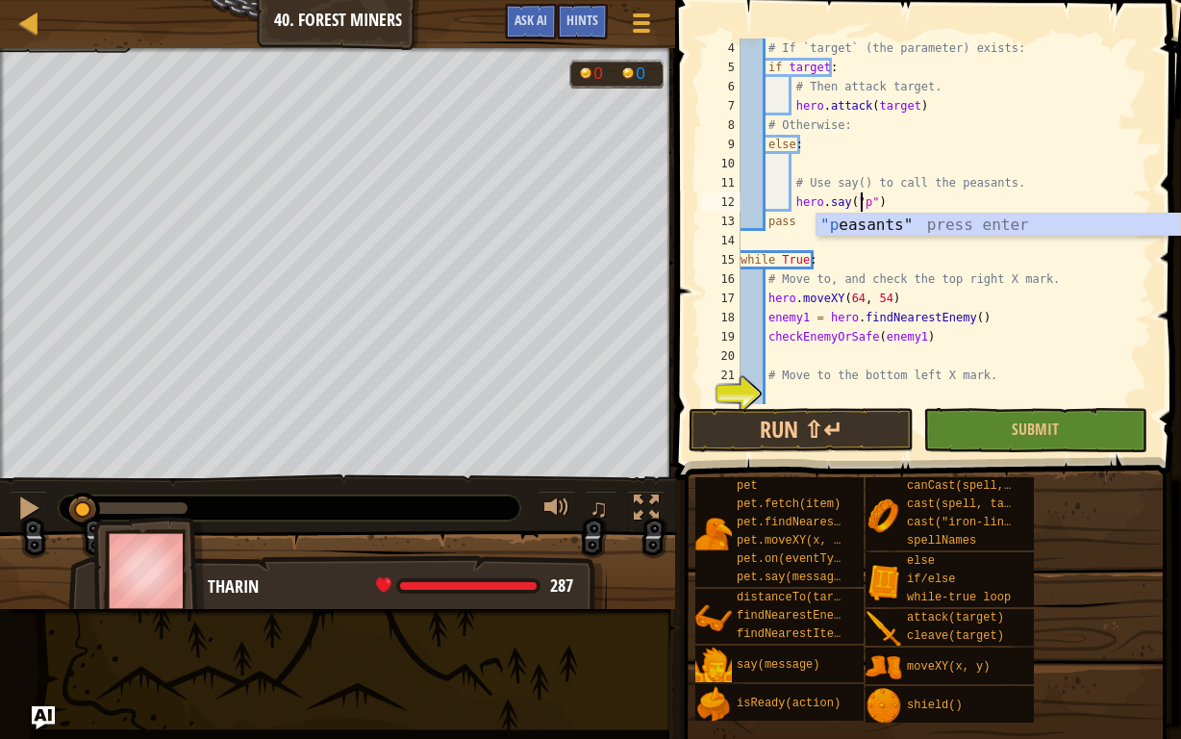
scroll to position [9, 10]
click at [942, 224] on div ""p easants" press enter" at bounding box center [998, 248] width 364 height 69
type textarea "hero.say("peasants")"
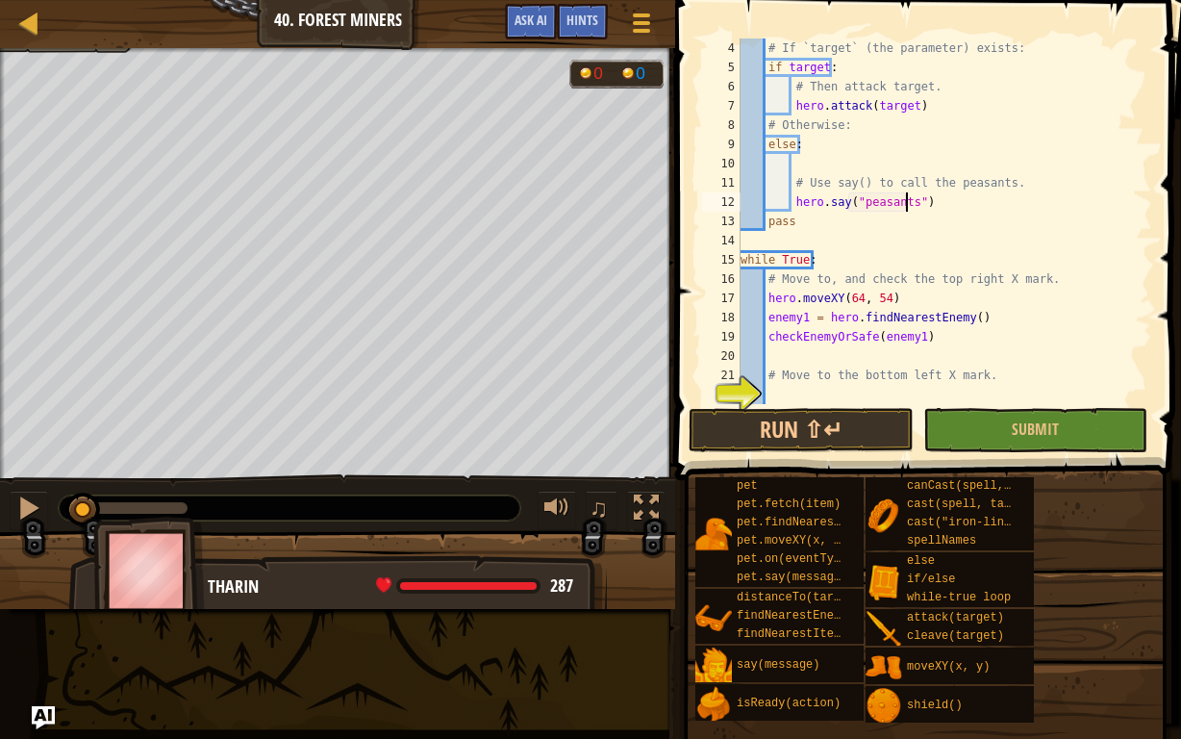
scroll to position [173, 0]
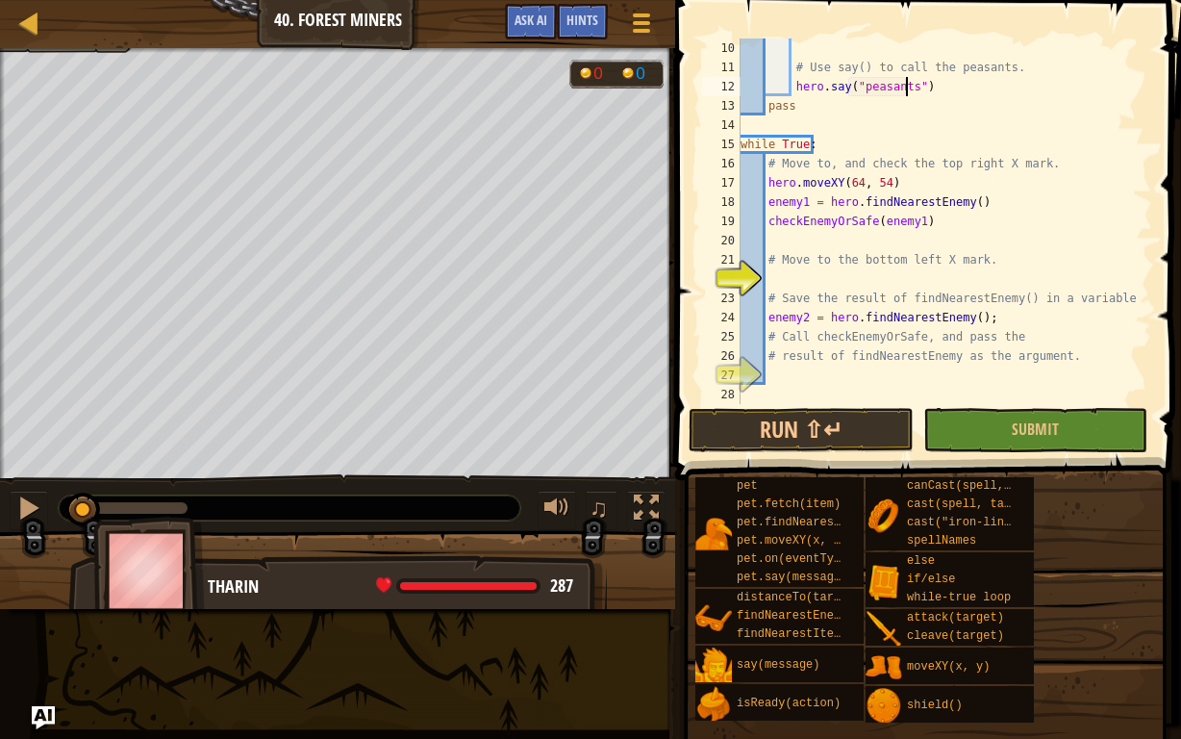
click at [791, 274] on div "# Use say() to call the peasants. hero . say ( "peasants" ) pass while True : #…" at bounding box center [937, 240] width 401 height 404
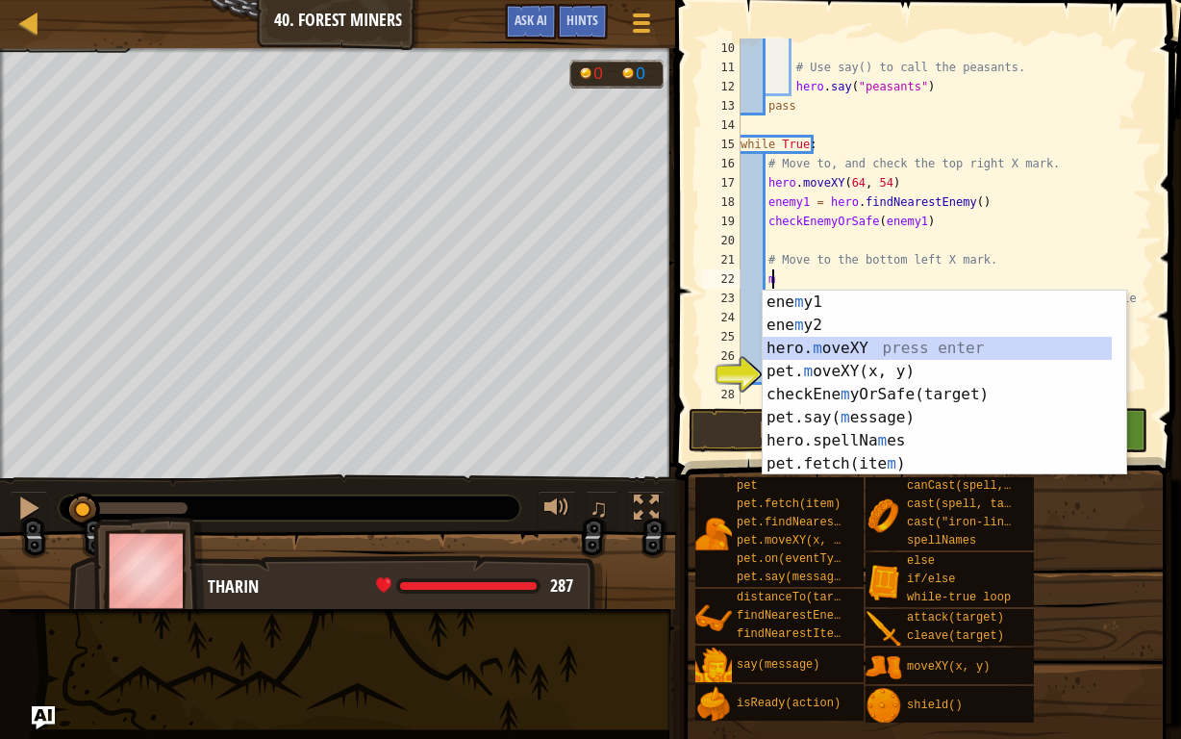
click at [857, 344] on div "ene m y1 press enter ene m y2 press enter hero. m oveXY press enter pet. m oveX…" at bounding box center [945, 405] width 364 height 231
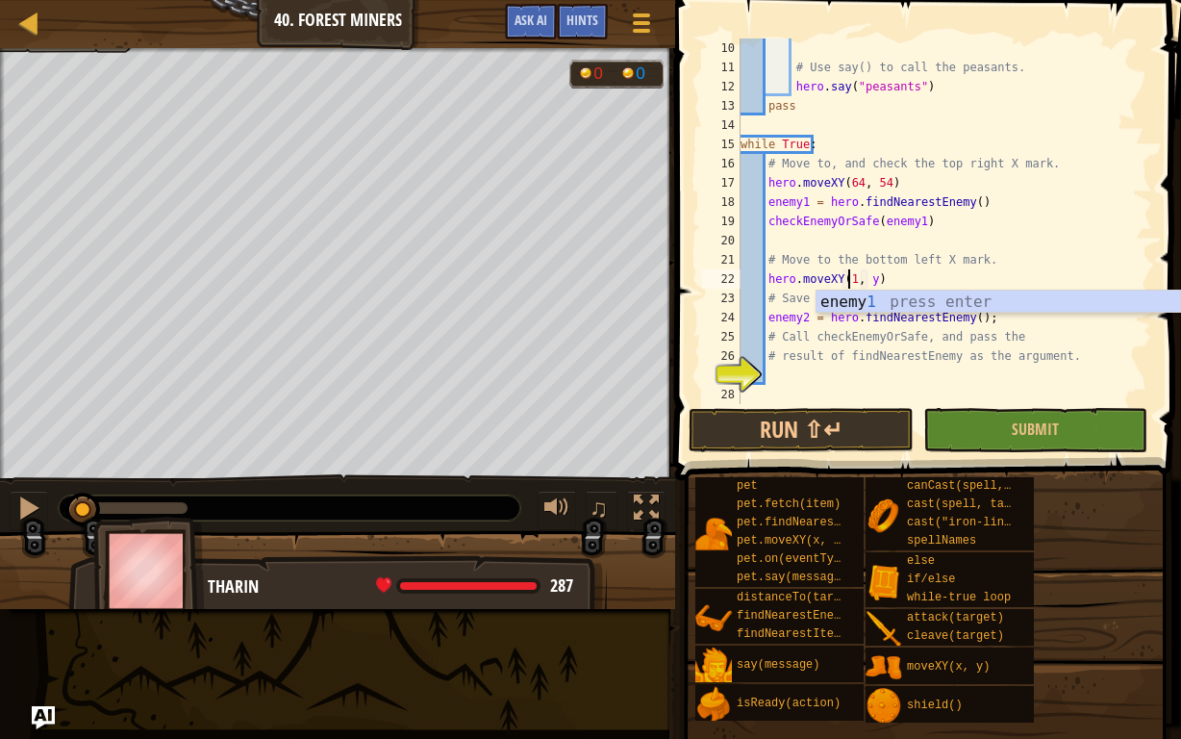
scroll to position [9, 9]
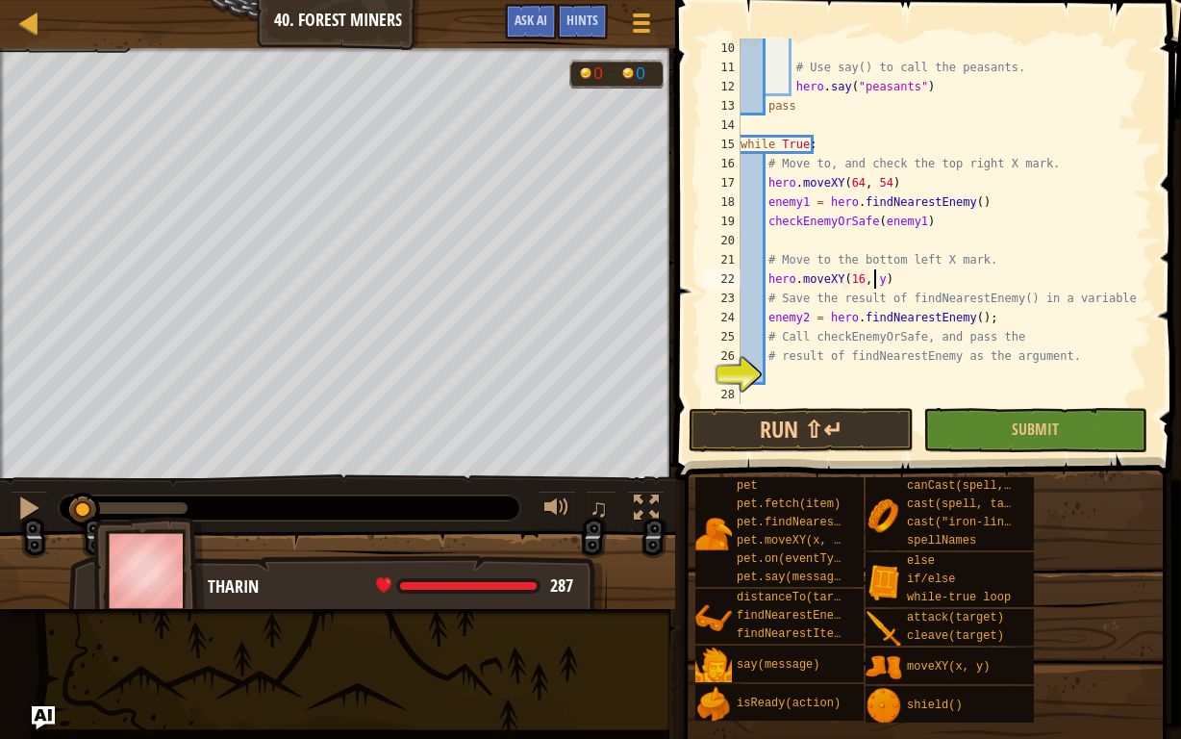
click at [875, 277] on div "# Use say() to call the peasants. hero . say ( "peasants" ) pass while True : #…" at bounding box center [937, 240] width 401 height 404
click at [1002, 334] on div "# Use say() to call the peasants. hero . say ( "peasants" ) pass while True : #…" at bounding box center [937, 240] width 401 height 404
type textarea "# Call checkEnemyOrSafe, and pass the"
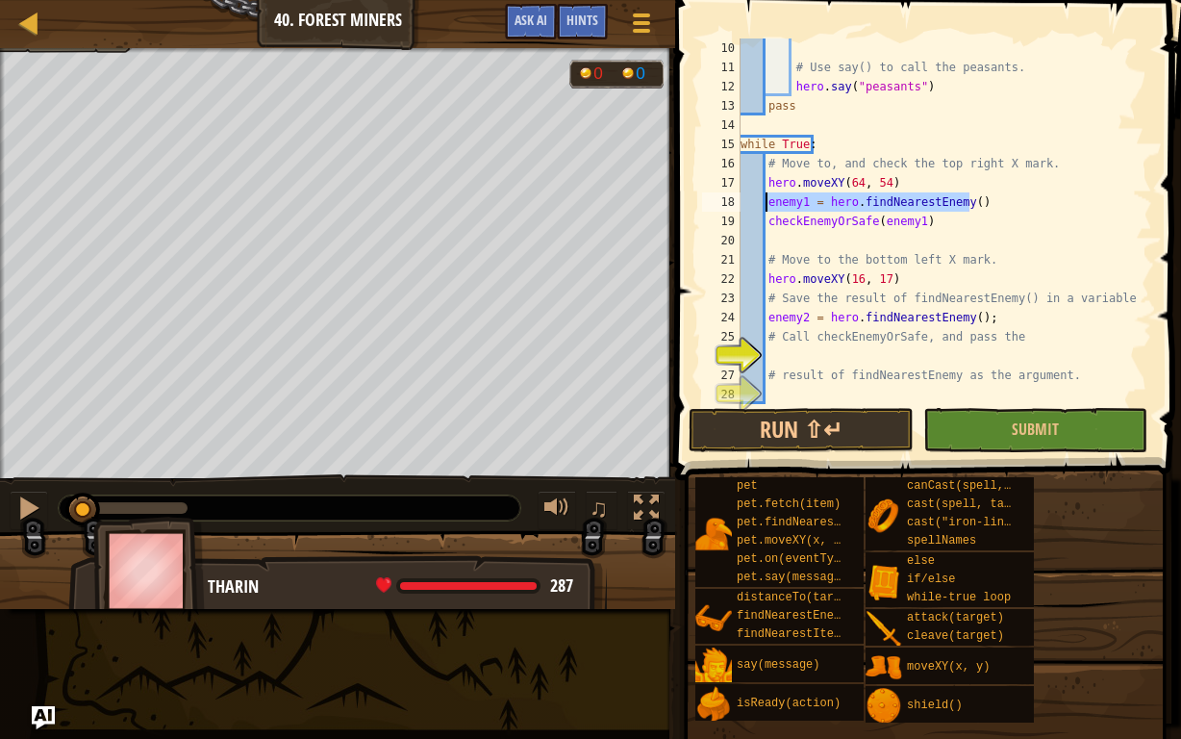
drag, startPoint x: 977, startPoint y: 202, endPoint x: 766, endPoint y: 202, distance: 210.6
click at [766, 202] on div "# Use say() to call the peasants. hero . say ( "peasants" ) pass while True : #…" at bounding box center [937, 240] width 401 height 404
type textarea "enemy1 = hero.findNearestEnemy()"
click at [785, 389] on div "# Use say() to call the peasants. hero . say ( "peasants" ) pass while True : #…" at bounding box center [937, 240] width 401 height 404
paste textarea "enemy1 = hero.findNearestEnemy()"
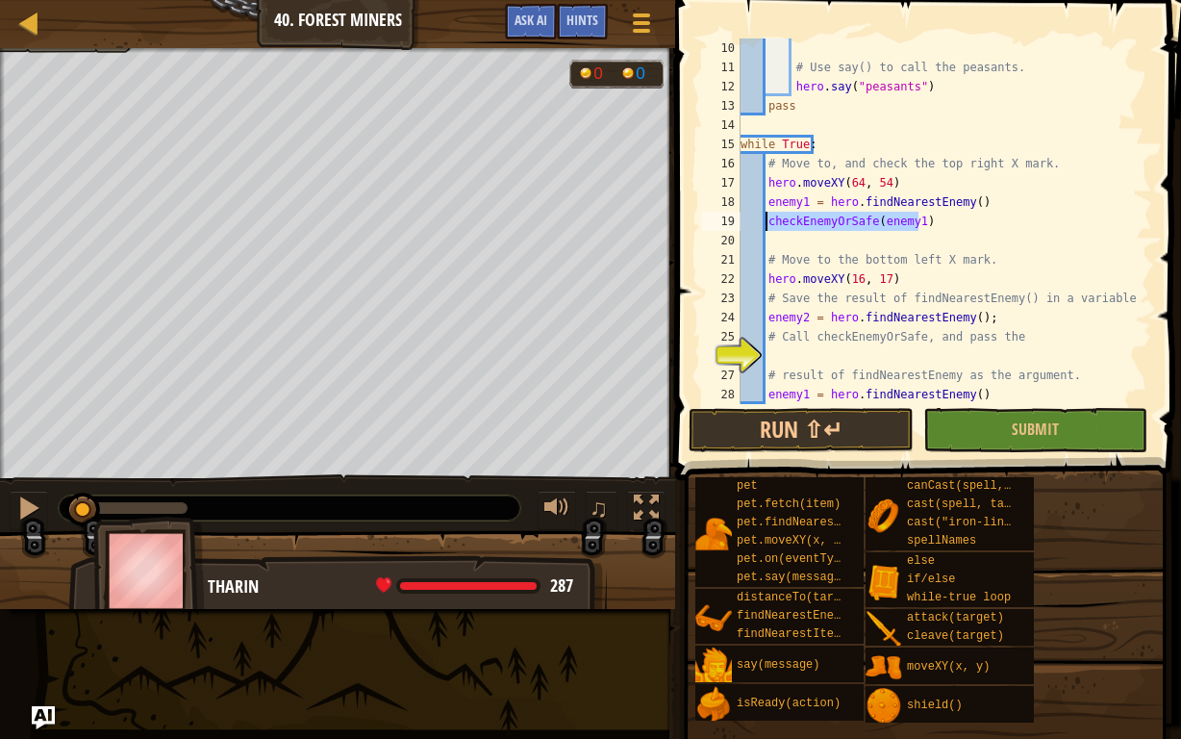
drag, startPoint x: 922, startPoint y: 222, endPoint x: 764, endPoint y: 221, distance: 158.7
click at [764, 221] on div "# Use say() to call the peasants. hero . say ( "peasants" ) pass while True : #…" at bounding box center [937, 240] width 401 height 404
click at [776, 344] on div "# Use say() to call the peasants. hero . say ( "peasants" ) pass while True : #…" at bounding box center [937, 240] width 401 height 404
paste textarea "checkEnemyOrSafe(enemy1)"
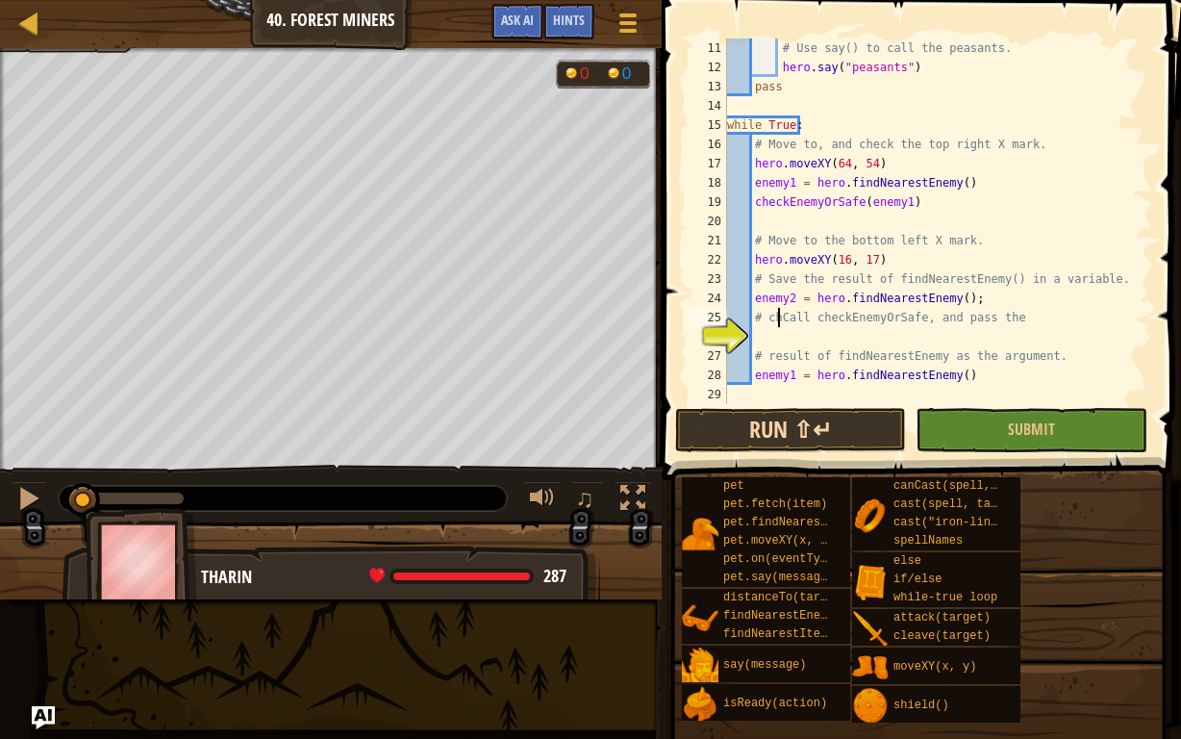
scroll to position [192, 0]
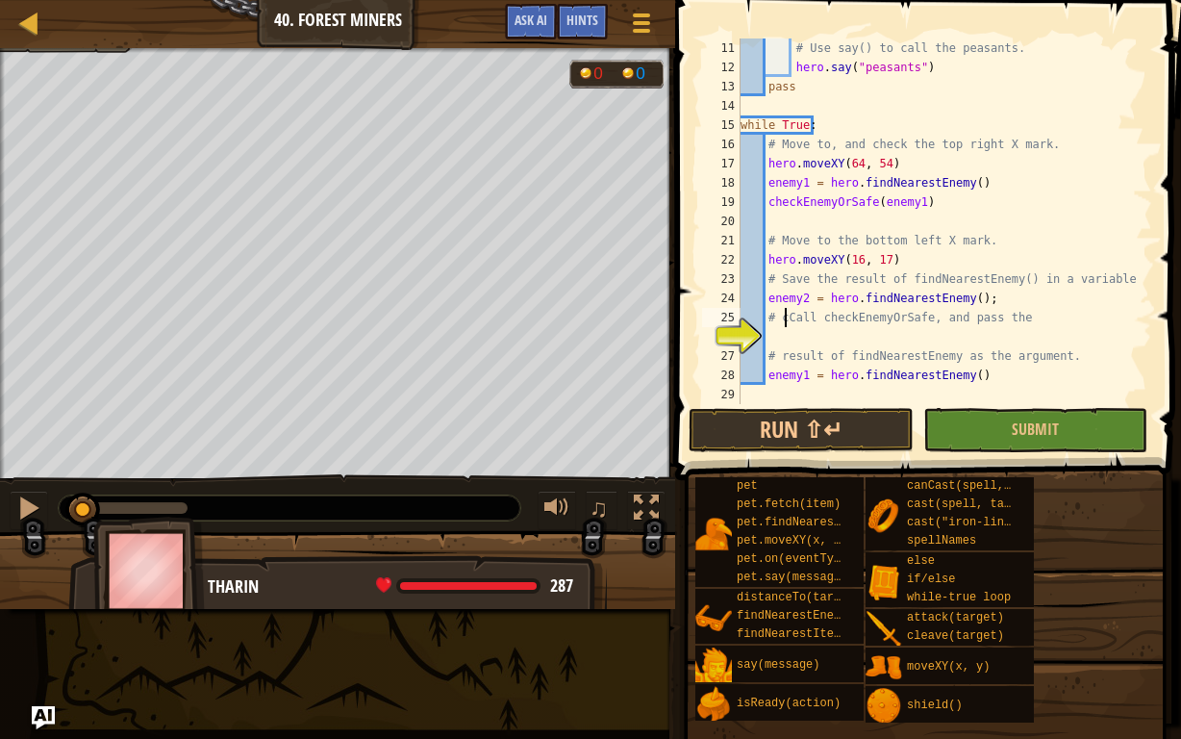
type textarea "# Call checkEnemyOrSafe, and pass the"
click at [777, 333] on div "# Use say() to call the peasants. hero . say ( "peasants" ) pass while True : #…" at bounding box center [937, 240] width 401 height 404
paste textarea "checkEnemyOrSafe(enemy1)"
drag, startPoint x: 960, startPoint y: 426, endPoint x: 1042, endPoint y: 544, distance: 143.8
click at [963, 428] on button "Submit" at bounding box center [1035, 430] width 224 height 44
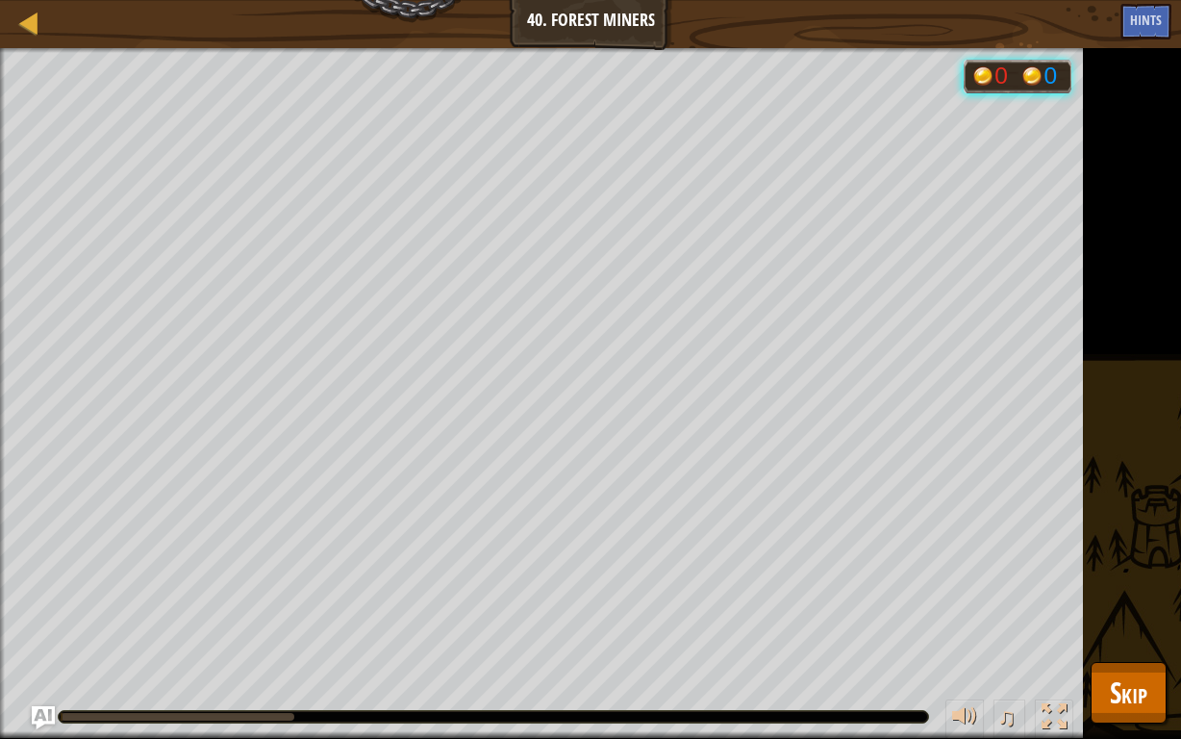
click at [1100, 573] on div "Humans must survive Collect 4 gems. Goals : Running... 0 0 ♫ [PERSON_NAME] 287 …" at bounding box center [590, 393] width 1181 height 691
click at [1091, 573] on div "Map Computer Science 2 40. Forest Miners Game Menu Done Hints Ask AI 1 הההההההה…" at bounding box center [590, 369] width 1181 height 739
click at [1100, 573] on button "Skip" at bounding box center [1129, 693] width 76 height 62
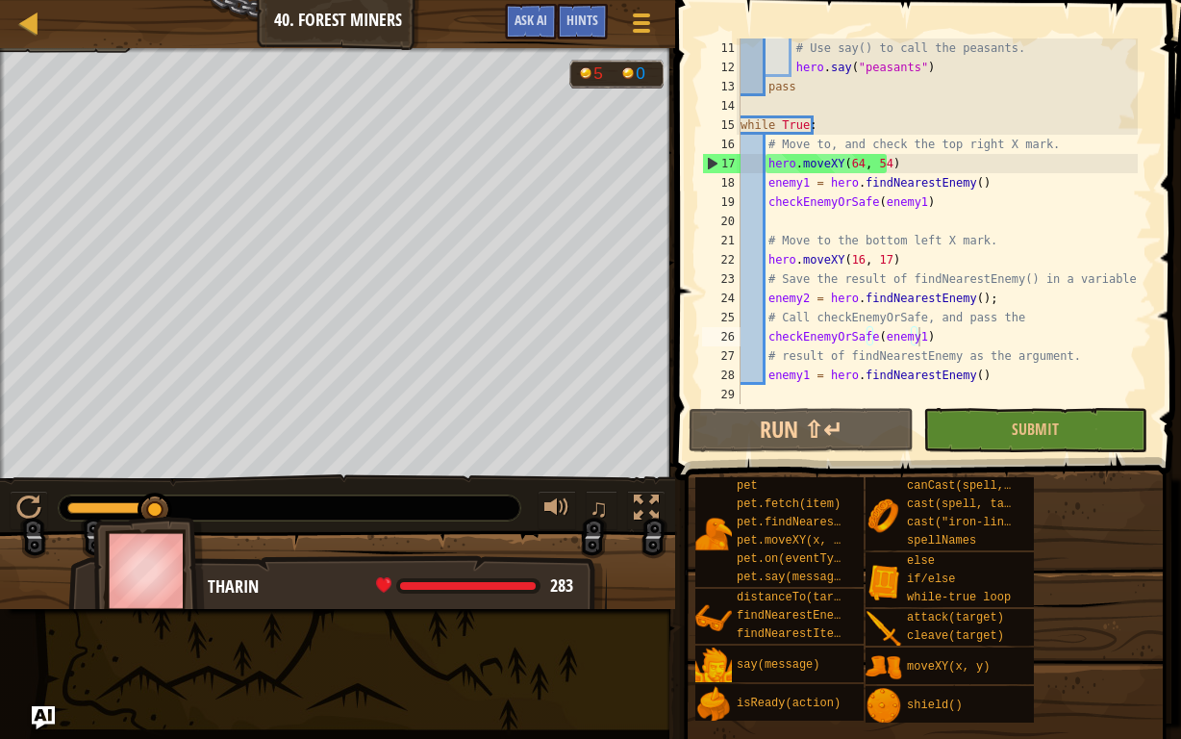
type textarea "enemy1 = hero.findNearestEnemy()"
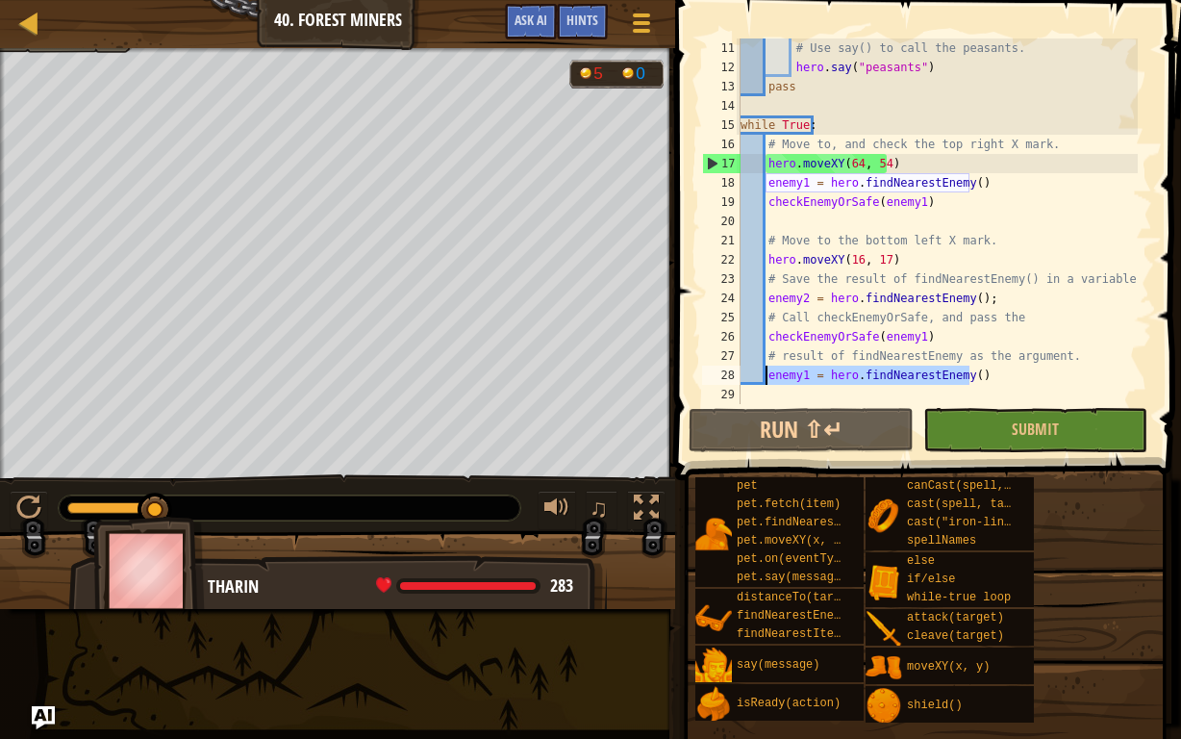
drag, startPoint x: 968, startPoint y: 380, endPoint x: 768, endPoint y: 380, distance: 200.0
click at [768, 380] on div "# Use say() to call the peasants. hero . say ( "peasants" ) pass while True : #…" at bounding box center [937, 240] width 401 height 404
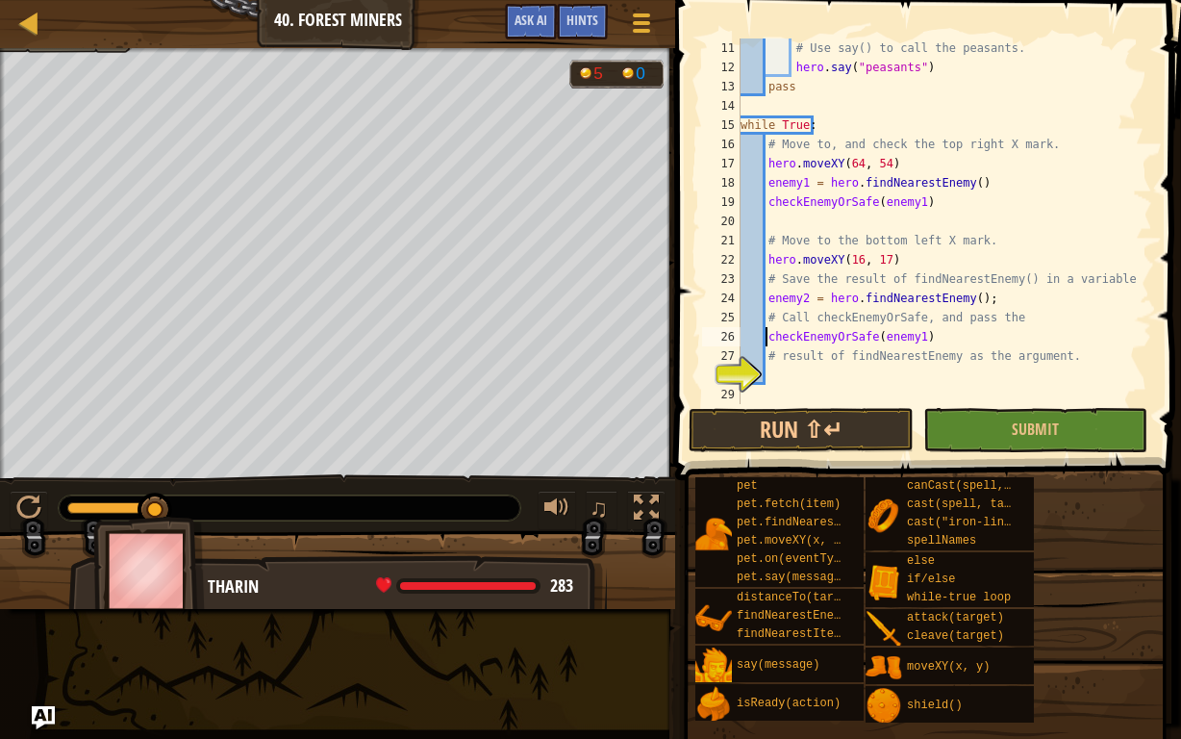
click at [765, 339] on div "# Use say() to call the peasants. hero . say ( "peasants" ) pass while True : #…" at bounding box center [937, 240] width 401 height 404
paste textarea "enemy1 = hero.findNearestEnemy()"
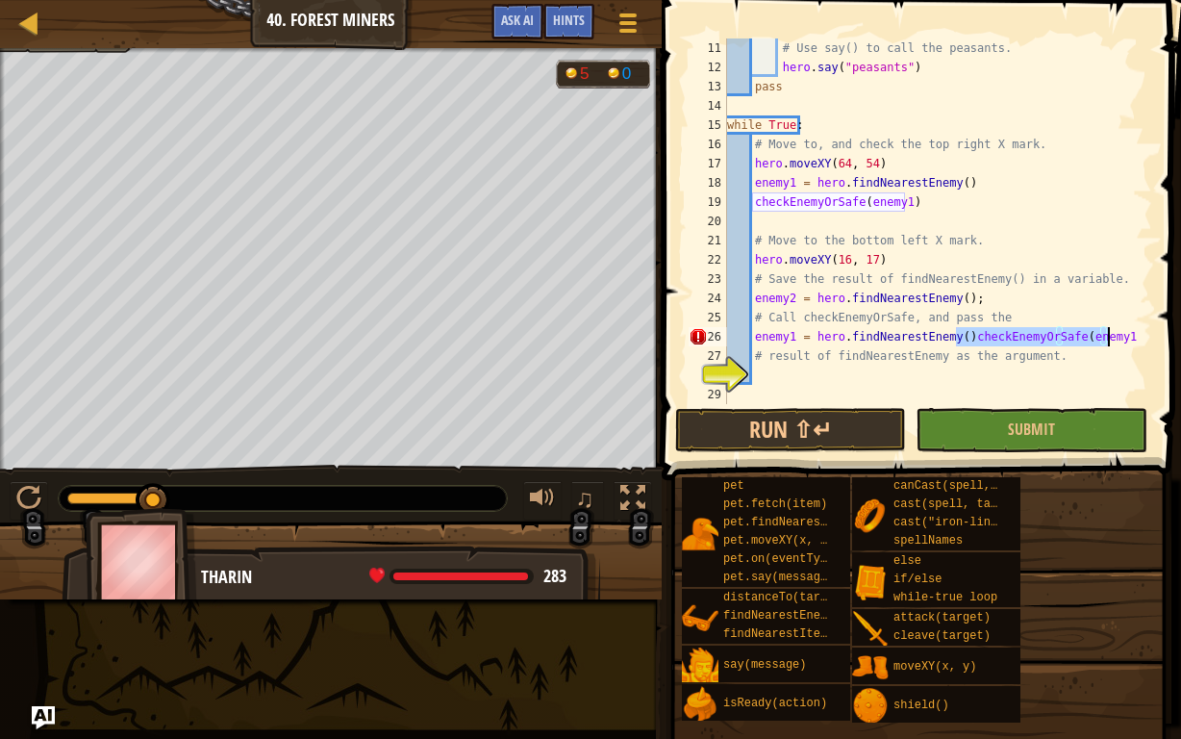
drag, startPoint x: 957, startPoint y: 338, endPoint x: 1129, endPoint y: 336, distance: 172.2
click at [1129, 336] on div "# Use say() to call the peasants. hero . say ( "peasants" ) pass while True : #…" at bounding box center [930, 240] width 414 height 404
click at [767, 361] on div "# Use say() to call the peasants. hero . say ( "peasants" ) pass while True : #…" at bounding box center [930, 240] width 414 height 404
type textarea "# result of findNearestEnemy as the argument."
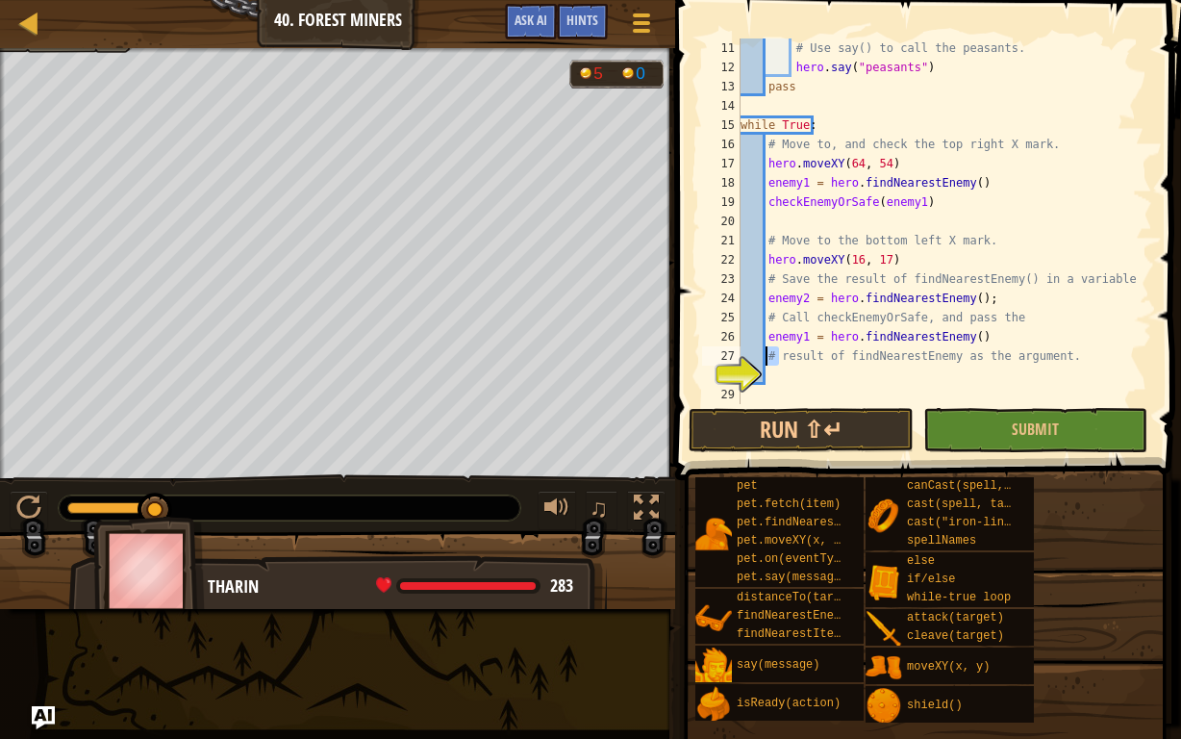
click at [772, 371] on div "# Use say() to call the peasants. hero . say ( "peasants" ) pass while True : #…" at bounding box center [937, 240] width 401 height 404
paste textarea "checkEnemyOrSafe(enemy1)"
type textarea "checkEnemyOrSafe(enemy1)"
click at [971, 421] on button "Submit" at bounding box center [1035, 430] width 224 height 44
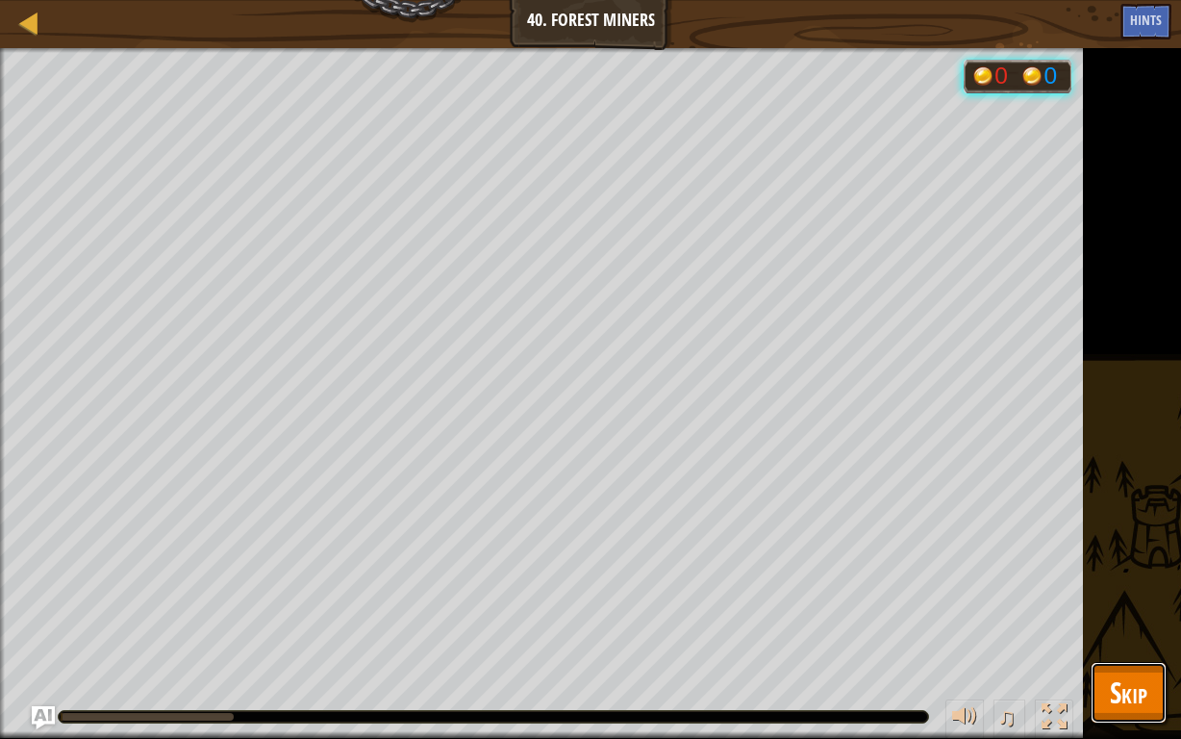
click at [1114, 573] on span "Skip" at bounding box center [1129, 691] width 38 height 39
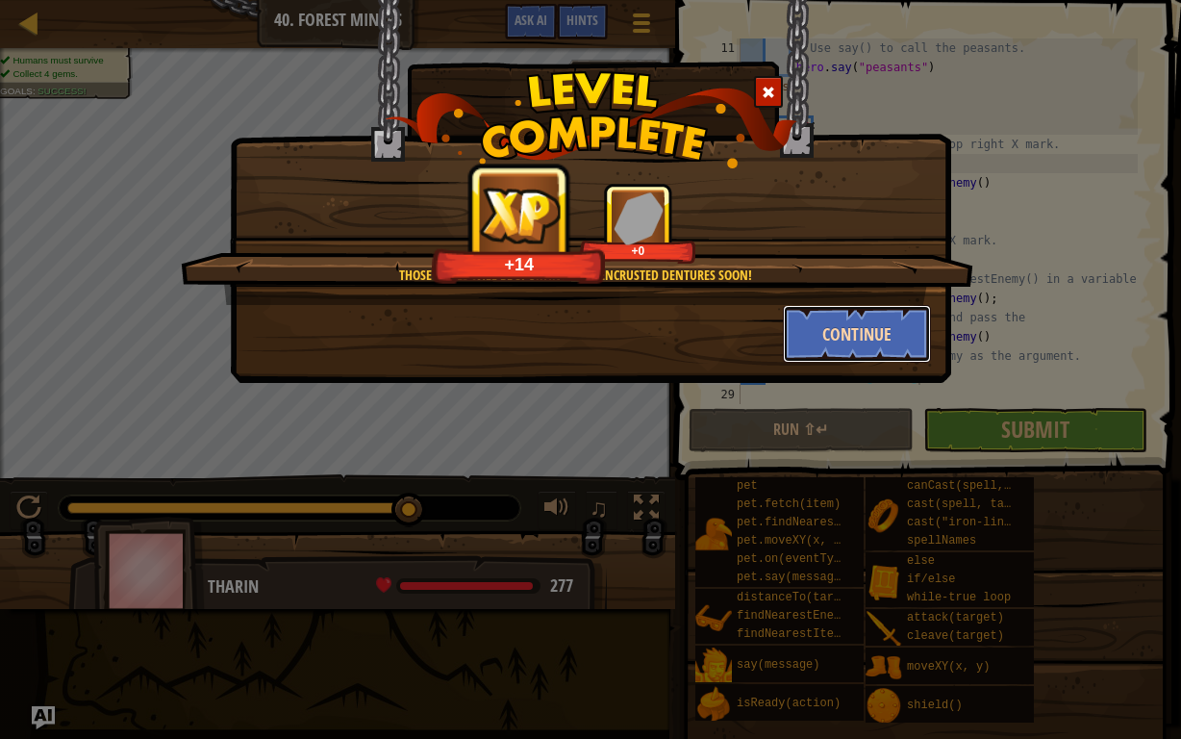
click at [846, 351] on button "Continue" at bounding box center [857, 334] width 149 height 58
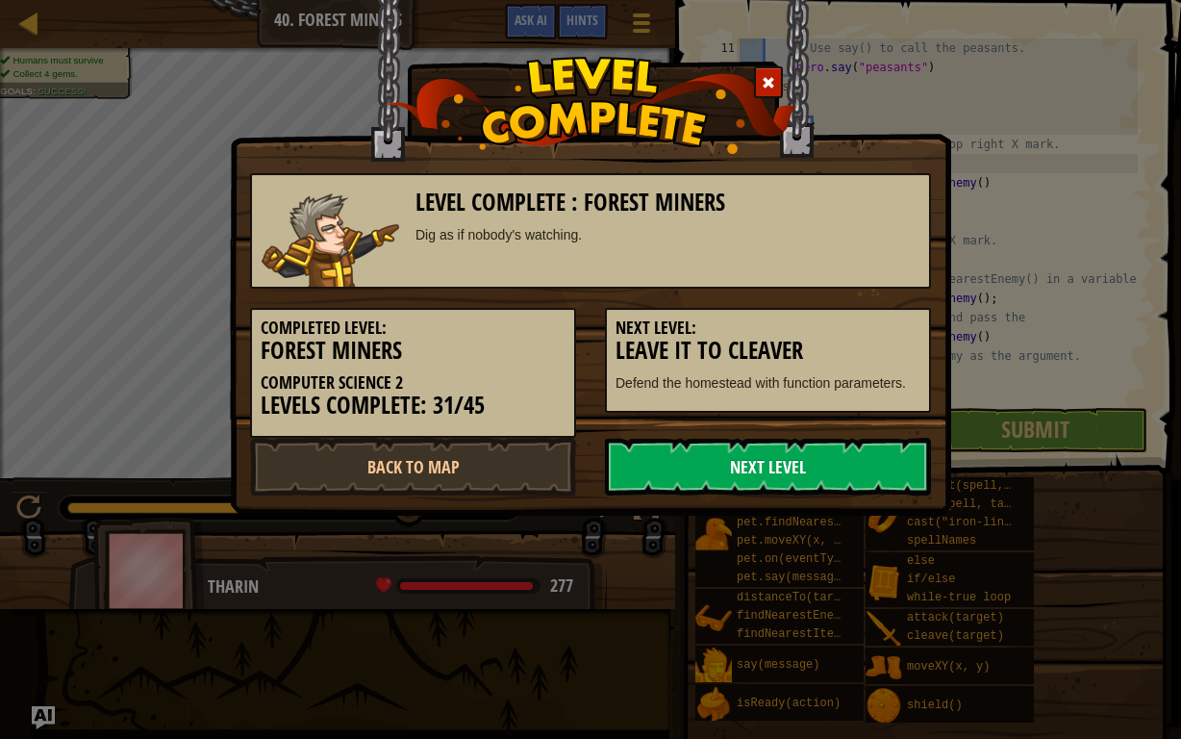
click at [663, 445] on link "Next Level" at bounding box center [768, 467] width 326 height 58
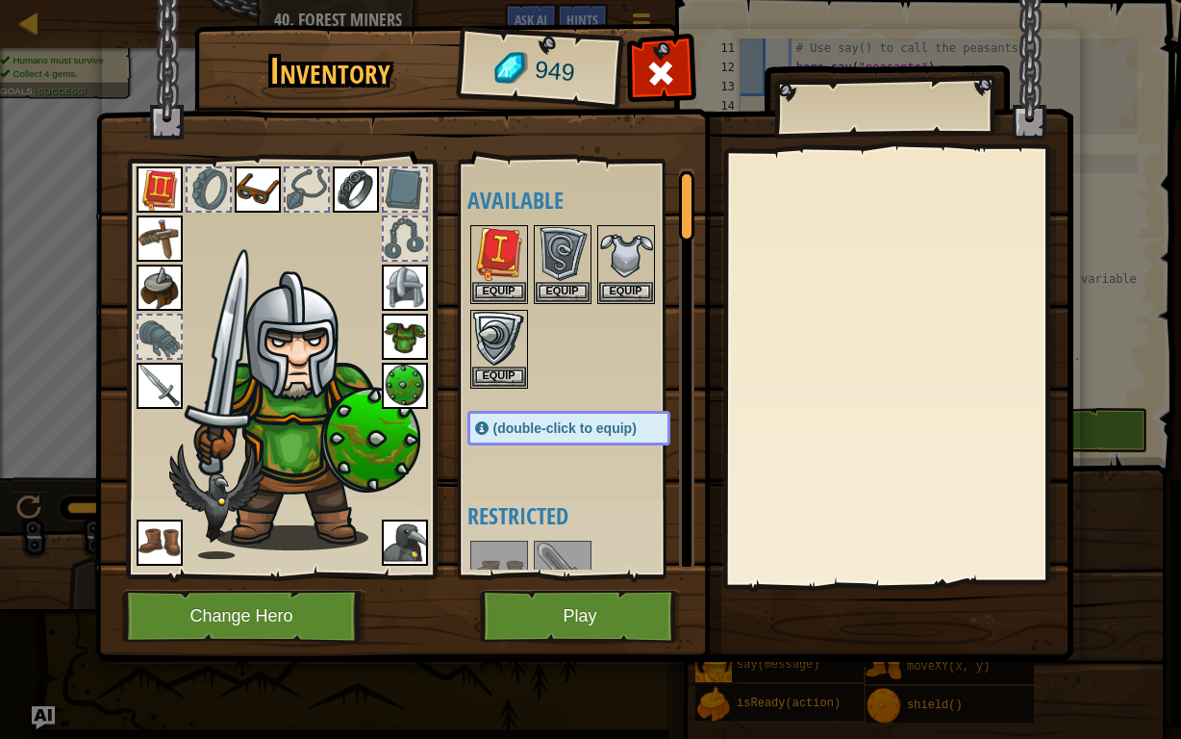
drag, startPoint x: 539, startPoint y: 589, endPoint x: 532, endPoint y: 612, distance: 24.0
click at [534, 573] on div "Inventory 949 Available Equip Equip Equip Equip Equip Equip Equip Equip Equip E…" at bounding box center [591, 346] width 978 height 635
click at [528, 573] on button "Play" at bounding box center [580, 616] width 201 height 53
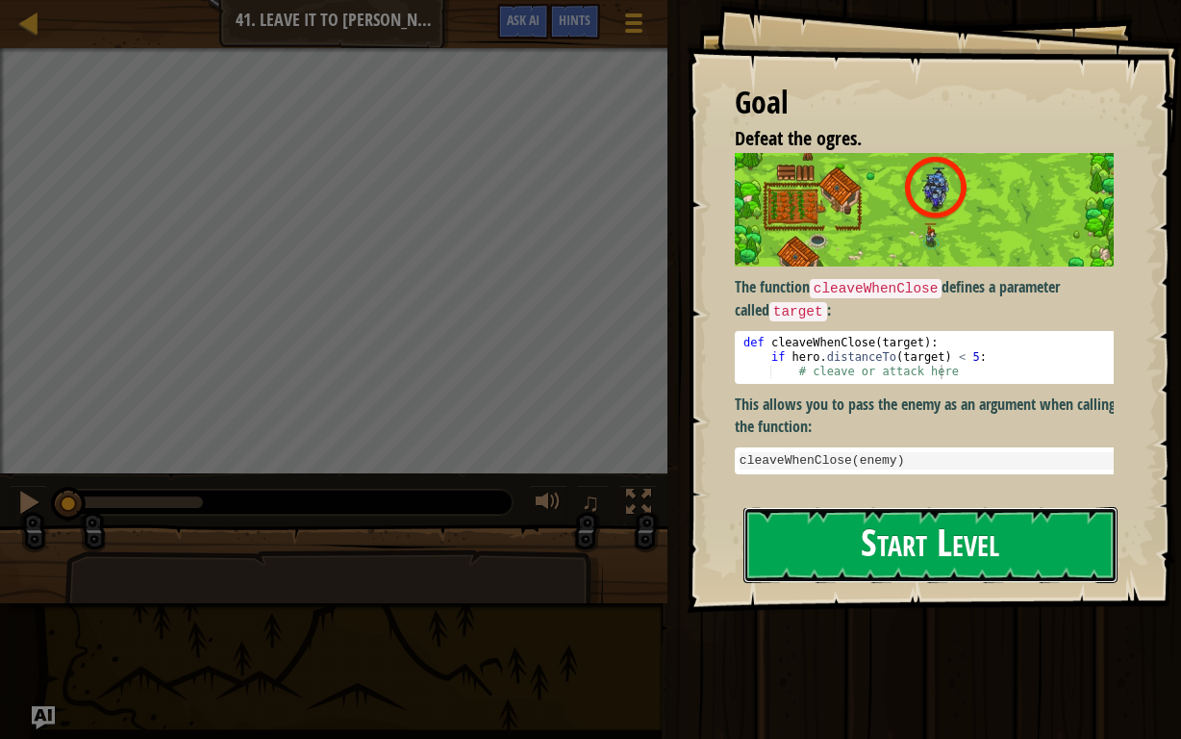
click at [990, 555] on button "Start Level" at bounding box center [930, 545] width 374 height 76
